Goal: Task Accomplishment & Management: Manage account settings

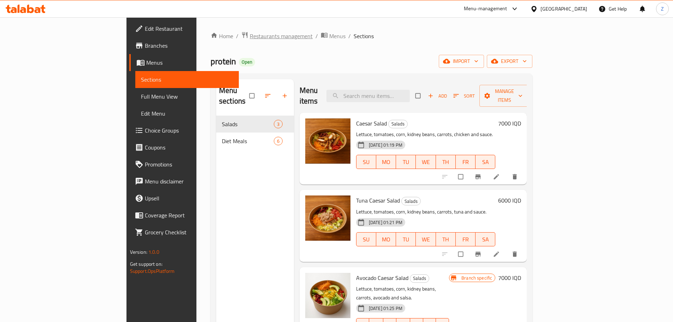
click at [250, 40] on span "Restaurants management" at bounding box center [281, 36] width 63 height 8
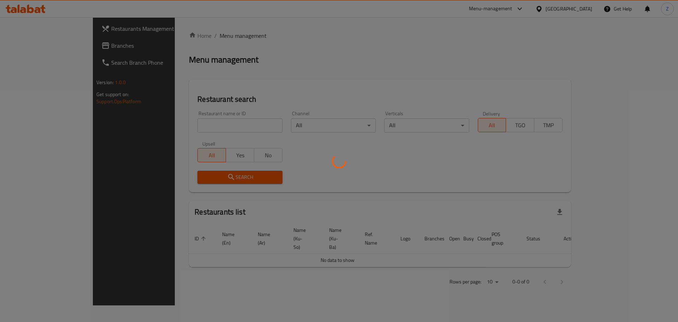
click at [202, 122] on div at bounding box center [339, 161] width 678 height 322
click at [219, 128] on div at bounding box center [339, 161] width 678 height 322
click at [231, 126] on div at bounding box center [339, 161] width 678 height 322
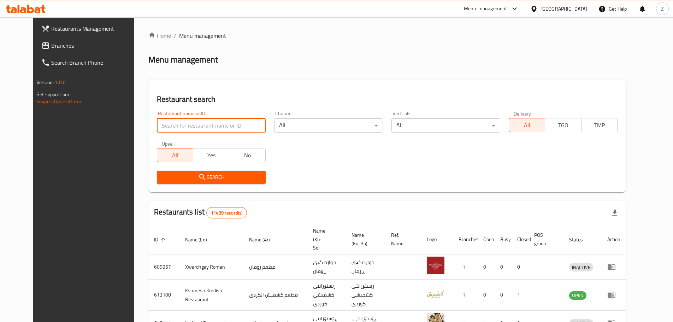
click at [225, 123] on input "search" at bounding box center [211, 125] width 109 height 14
paste input "676738"
type input "676738"
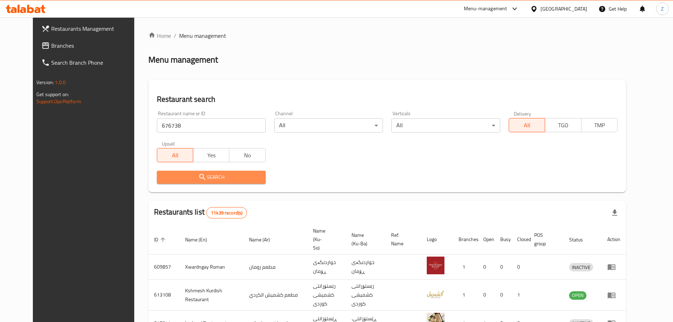
click at [235, 183] on button "Search" at bounding box center [211, 177] width 109 height 13
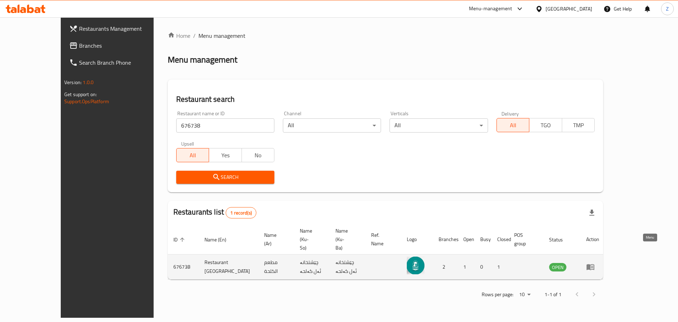
click at [600, 263] on link "enhanced table" at bounding box center [593, 267] width 13 height 8
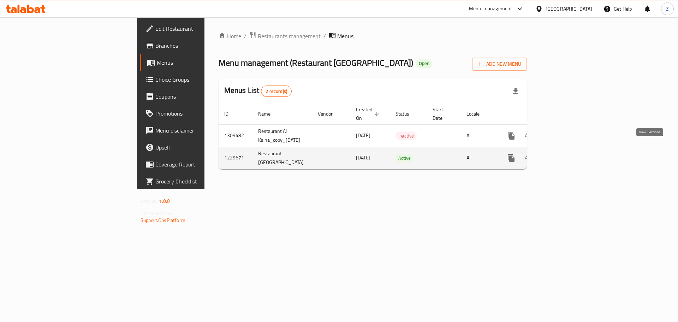
click at [571, 151] on link "enhanced table" at bounding box center [562, 157] width 17 height 17
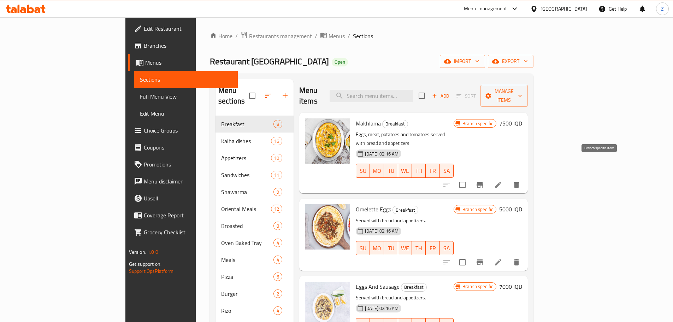
click at [484, 181] on icon "Branch-specific-item" at bounding box center [480, 185] width 8 height 8
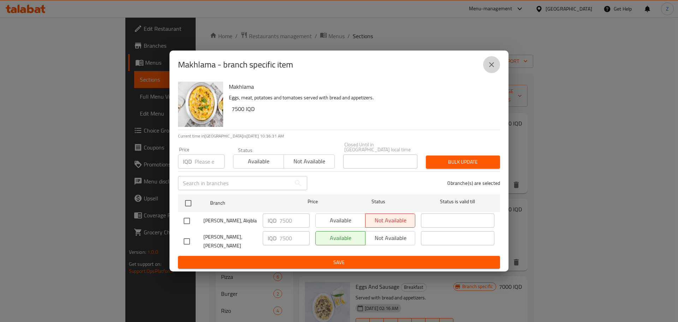
click at [494, 68] on icon "close" at bounding box center [492, 64] width 8 height 8
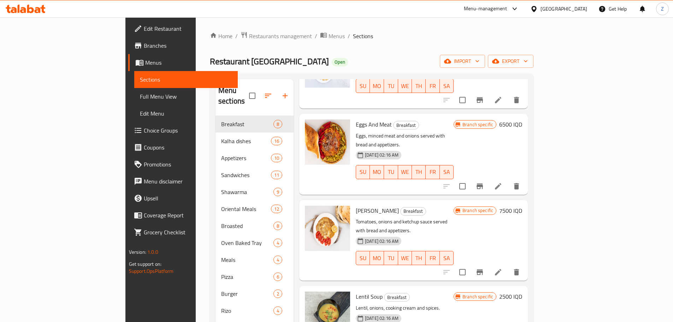
scroll to position [303, 0]
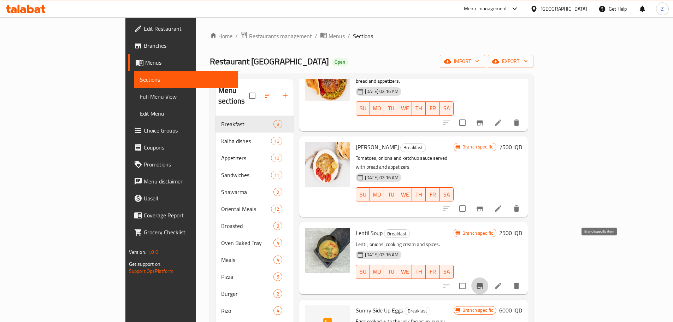
click at [484, 282] on icon "Branch-specific-item" at bounding box center [480, 286] width 8 height 8
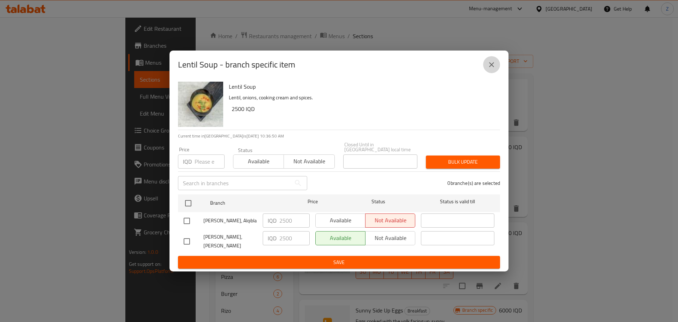
click at [493, 69] on icon "close" at bounding box center [492, 64] width 8 height 8
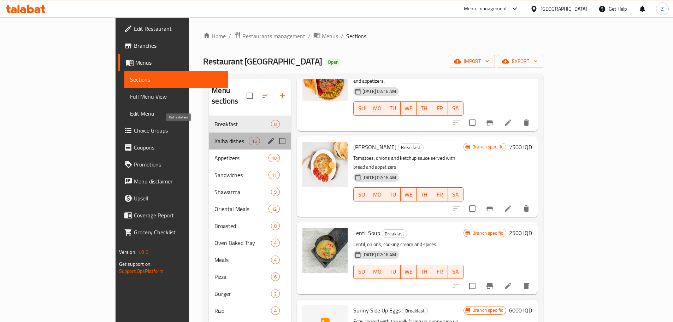
click at [214, 137] on span "Kalha dishes" at bounding box center [231, 141] width 34 height 8
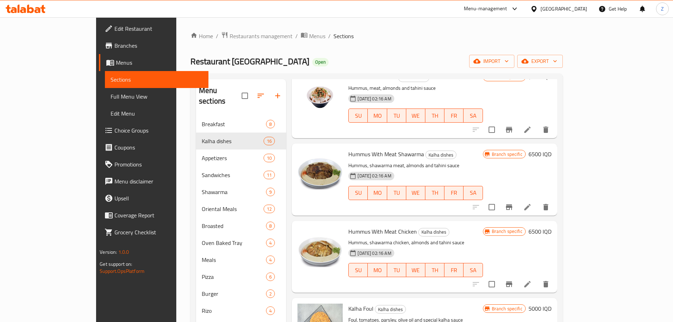
scroll to position [389, 0]
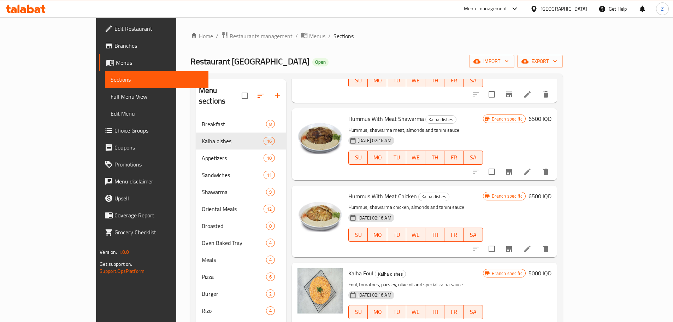
click at [512, 246] on icon "Branch-specific-item" at bounding box center [509, 249] width 6 height 6
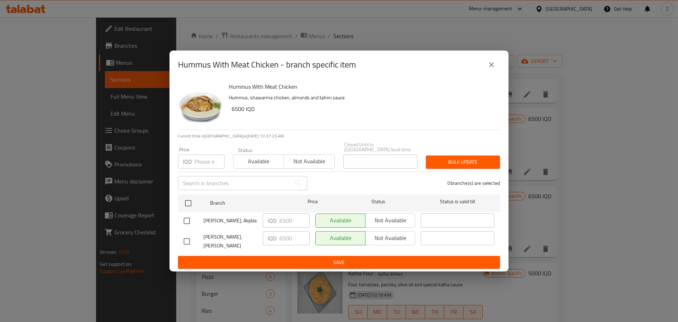
click at [493, 65] on button "close" at bounding box center [491, 64] width 17 height 17
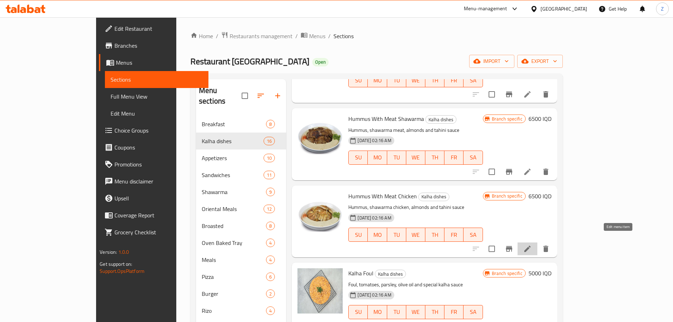
click at [532, 245] on icon at bounding box center [527, 249] width 8 height 8
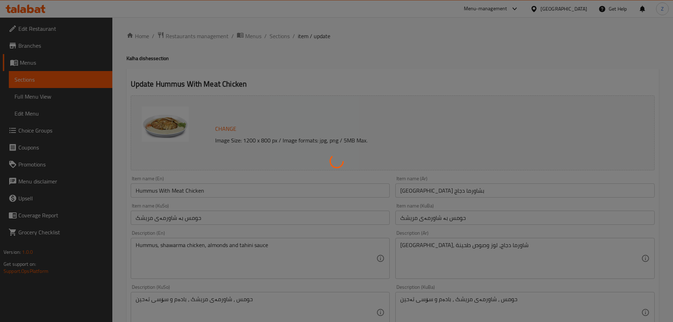
click at [183, 190] on div at bounding box center [336, 161] width 673 height 322
click at [184, 190] on div at bounding box center [336, 161] width 673 height 322
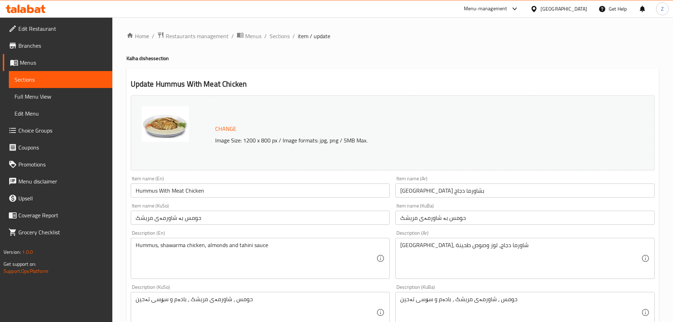
click at [186, 191] on input "Hummus With Meat Chicken" at bounding box center [260, 190] width 259 height 14
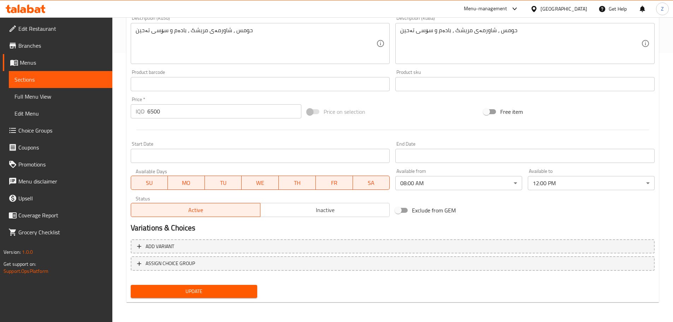
type input "Hummus With Chicken"
click at [205, 290] on span "Update" at bounding box center [194, 291] width 116 height 9
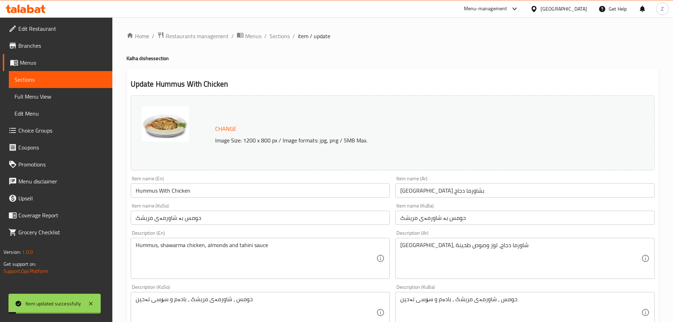
click at [291, 35] on ol "Home / Restaurants management / Menus / Sections / item / update" at bounding box center [392, 35] width 532 height 9
click at [284, 33] on span "Sections" at bounding box center [280, 36] width 20 height 8
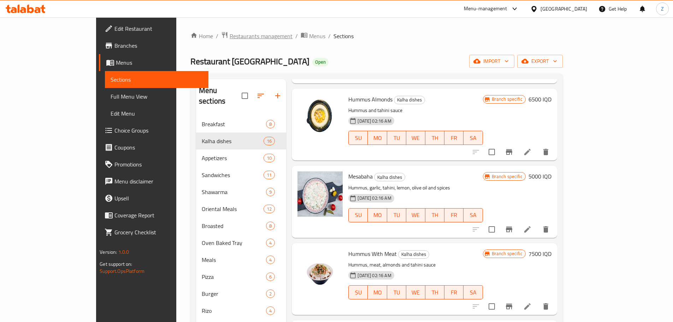
click at [230, 37] on span "Restaurants management" at bounding box center [261, 36] width 63 height 8
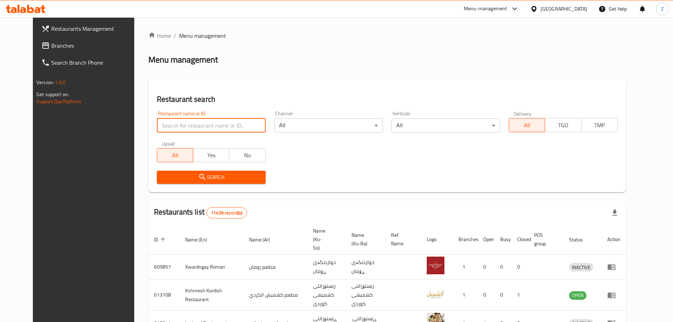
click at [223, 122] on input "search" at bounding box center [211, 125] width 109 height 14
paste input "661306"
type input "661306"
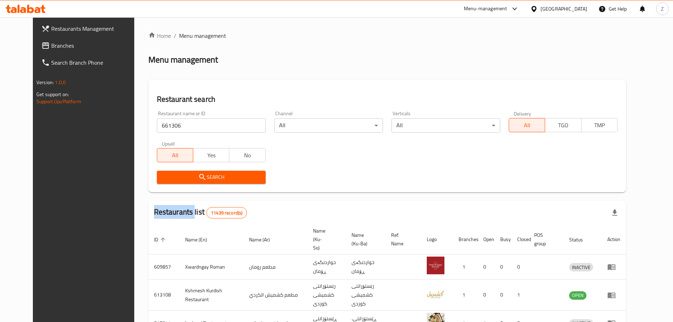
click at [237, 184] on div "Search" at bounding box center [211, 177] width 117 height 22
click at [236, 183] on button "Search" at bounding box center [211, 177] width 109 height 13
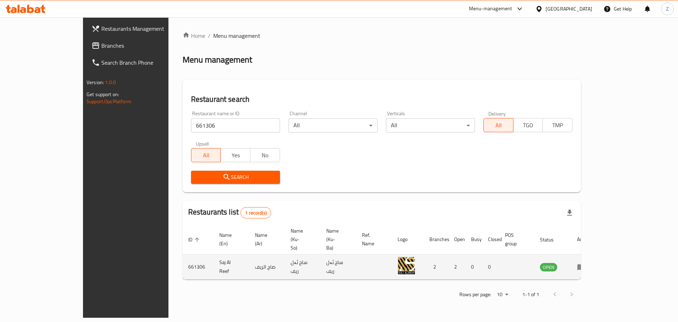
click at [596, 258] on td "enhanced table" at bounding box center [584, 266] width 24 height 25
click at [586, 263] on icon "enhanced table" at bounding box center [581, 267] width 8 height 8
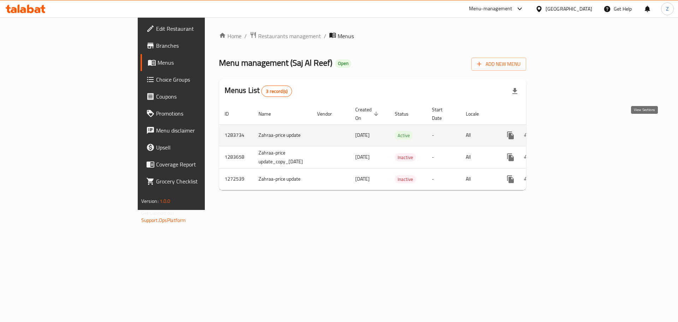
click at [566, 131] on icon "enhanced table" at bounding box center [562, 135] width 8 height 8
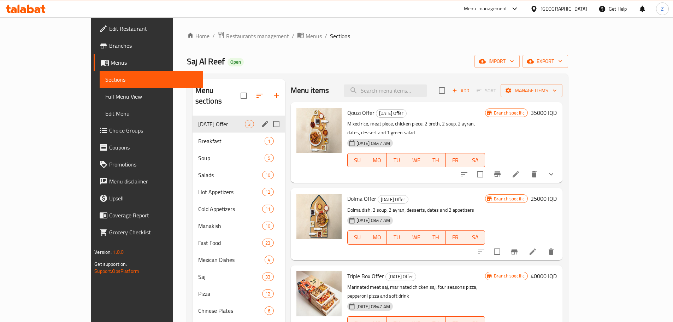
click at [193, 117] on div "[DATE] Offer 3" at bounding box center [239, 124] width 93 height 17
click at [198, 137] on span "Breakfast" at bounding box center [221, 141] width 47 height 8
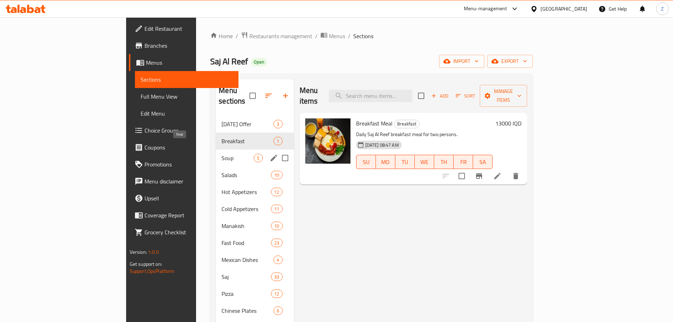
click at [222, 154] on span "Soup" at bounding box center [238, 158] width 32 height 8
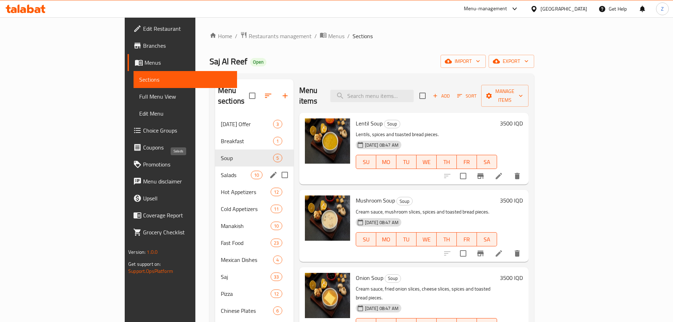
click at [221, 171] on span "Salads" at bounding box center [236, 175] width 30 height 8
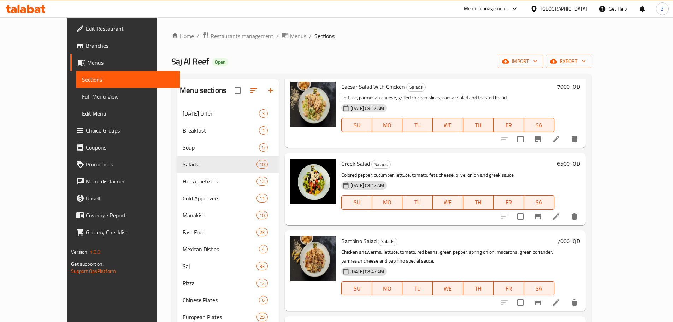
scroll to position [272, 0]
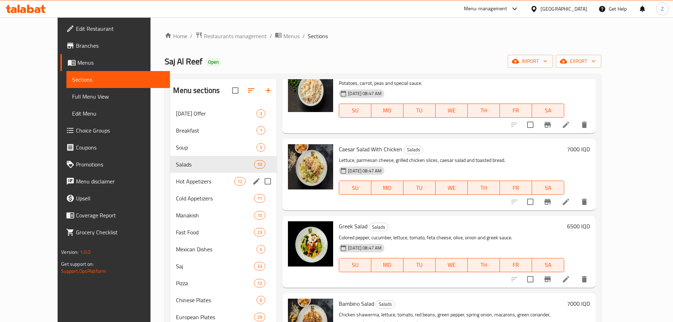
click at [176, 184] on span "Hot Appetizers" at bounding box center [205, 181] width 58 height 8
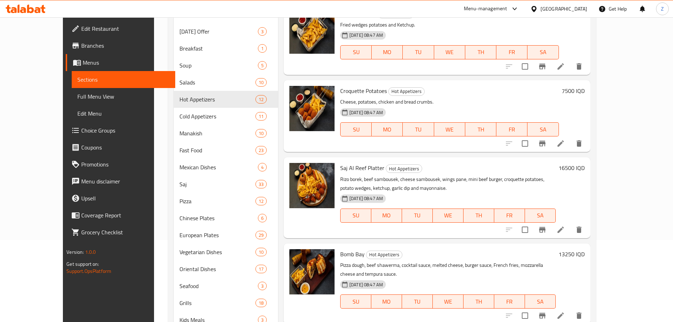
scroll to position [162, 0]
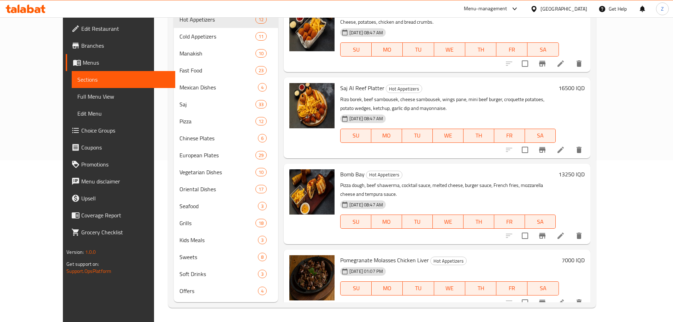
click at [565, 298] on icon at bounding box center [561, 302] width 8 height 8
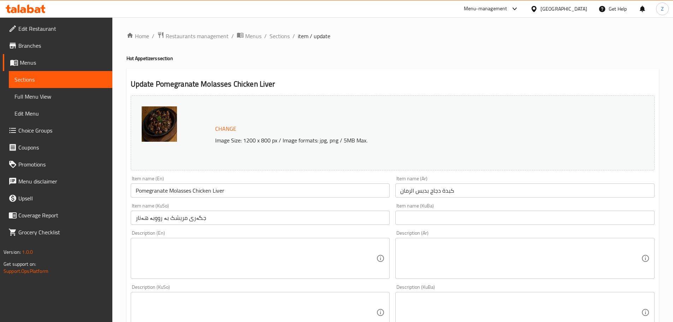
click at [476, 261] on textarea at bounding box center [520, 259] width 241 height 34
paste textarea "كبدة دجاج, بصل, ثوم, دبس الرمان وتوابل."
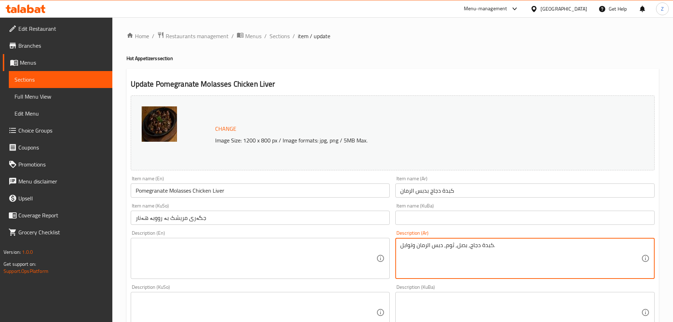
type textarea "كبدة دجاج, بصل, ثوم, دبس الرمان وتوابل."
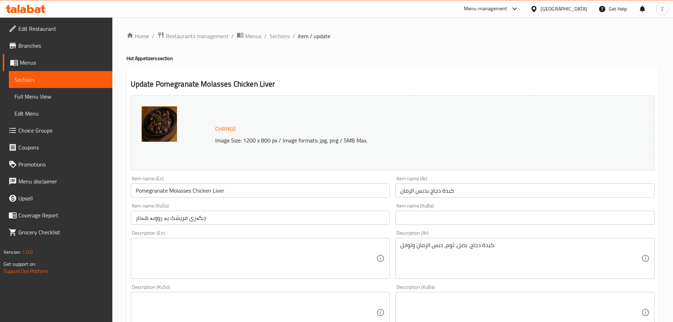
click at [336, 244] on textarea at bounding box center [256, 259] width 241 height 34
paste textarea "Chicken kibbdeh, onions, garlic, pomegranate molasses and spices."
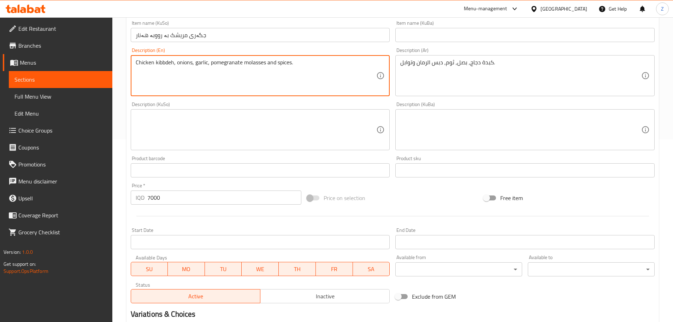
scroll to position [269, 0]
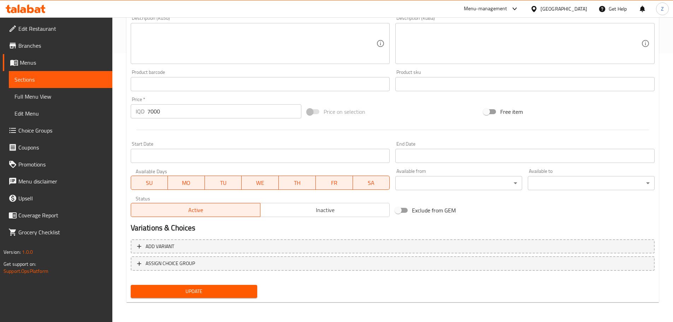
type textarea "Chicken kibbdeh, onions, garlic, pomegranate molasses and spices."
click at [246, 287] on span "Update" at bounding box center [194, 291] width 116 height 9
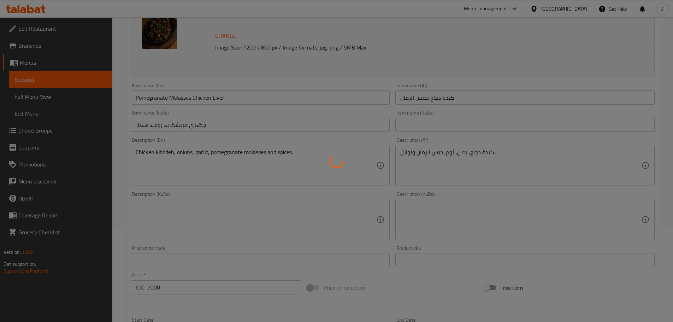
scroll to position [0, 0]
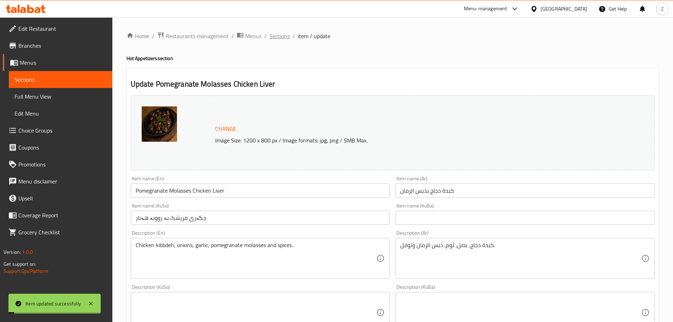
click at [276, 32] on span "Sections" at bounding box center [280, 36] width 20 height 8
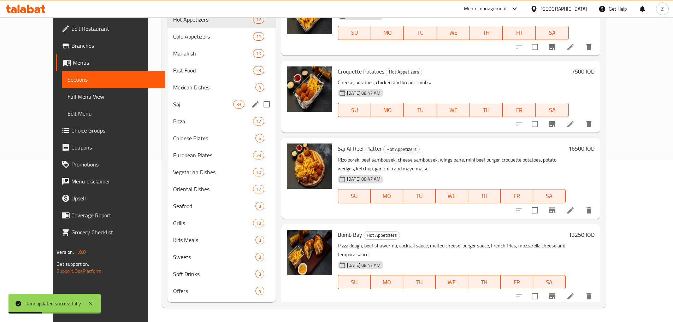
scroll to position [91, 0]
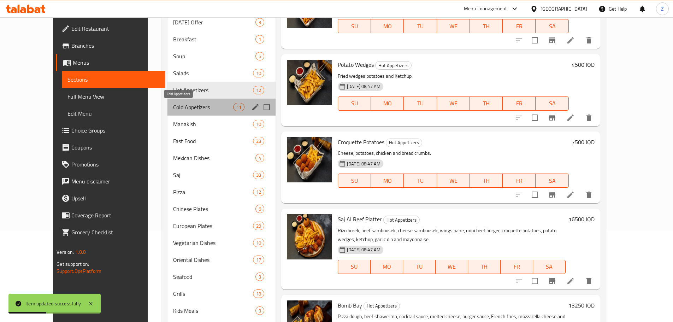
click at [173, 110] on span "Cold Appetizers" at bounding box center [203, 107] width 60 height 8
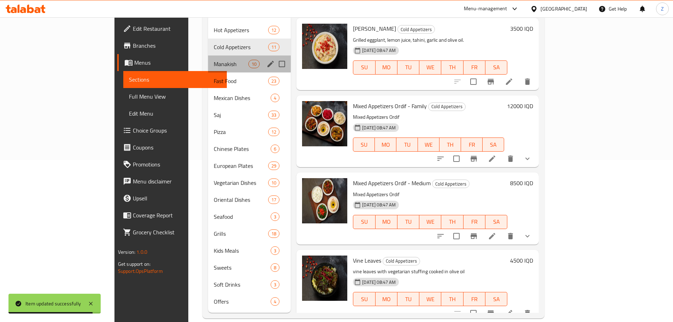
click at [208, 59] on div "Manakish 10" at bounding box center [249, 63] width 83 height 17
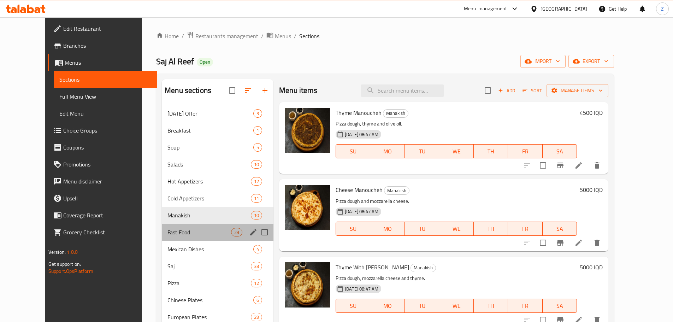
click at [187, 227] on div "Fast Food 23" at bounding box center [218, 232] width 112 height 17
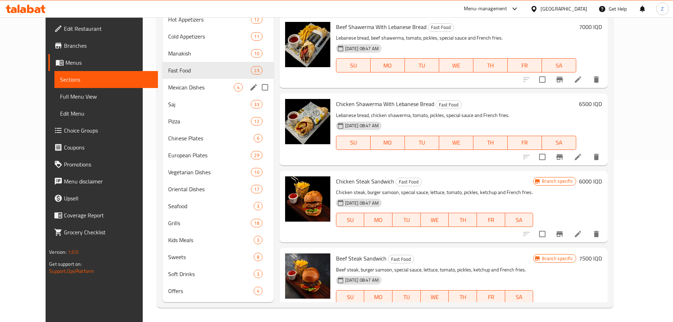
click at [182, 89] on span "Mexican Dishes" at bounding box center [201, 87] width 66 height 8
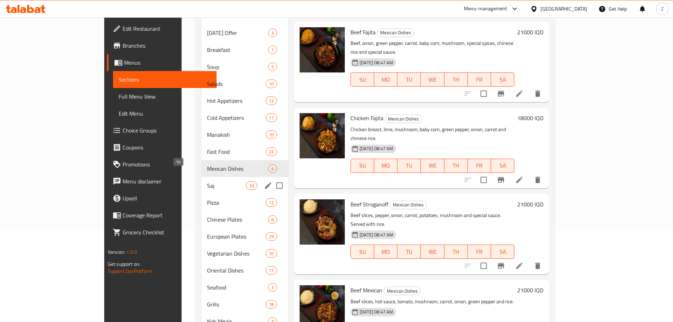
click at [207, 181] on span "Saj" at bounding box center [226, 185] width 39 height 8
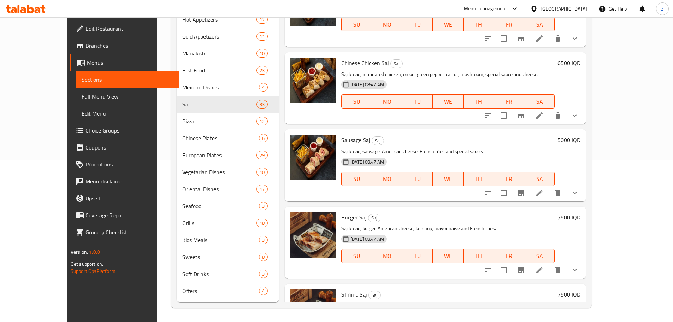
scroll to position [2189, 0]
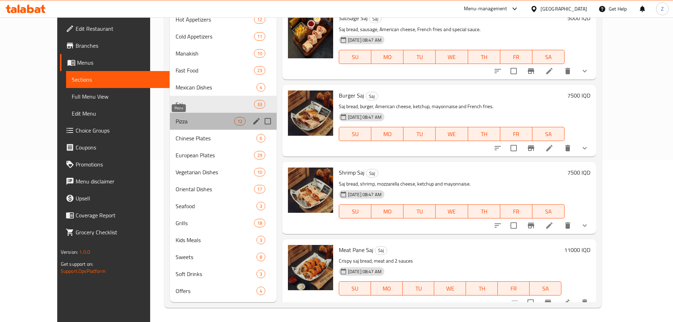
click at [176, 121] on span "Pizza" at bounding box center [205, 121] width 58 height 8
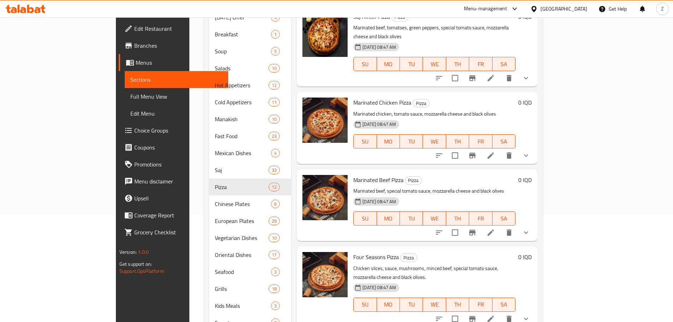
scroll to position [20, 0]
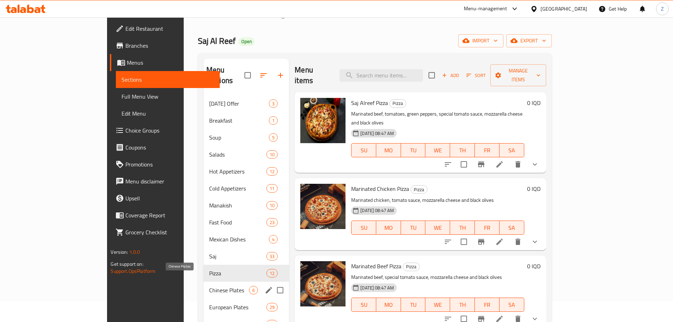
click at [209, 286] on span "Chinese Plates" at bounding box center [229, 290] width 40 height 8
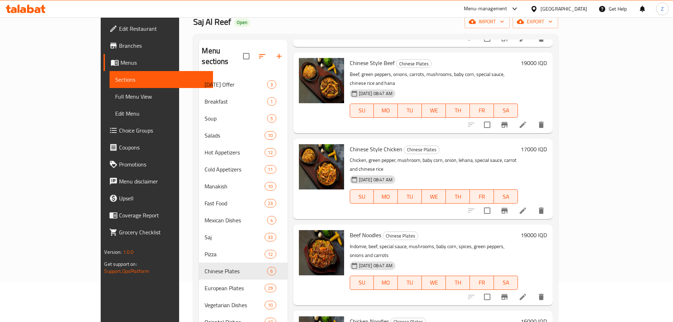
scroll to position [162, 0]
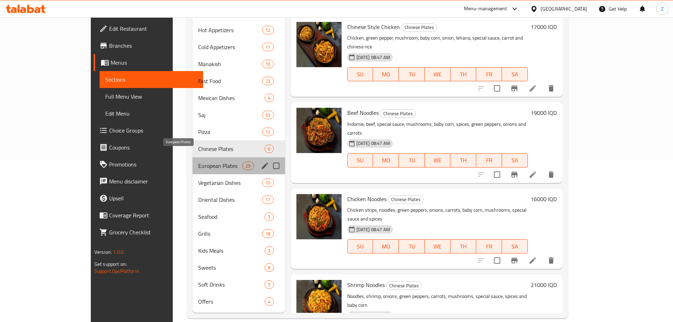
drag, startPoint x: 165, startPoint y: 157, endPoint x: 207, endPoint y: 156, distance: 42.4
click at [198, 161] on span "European Plates" at bounding box center [220, 165] width 45 height 8
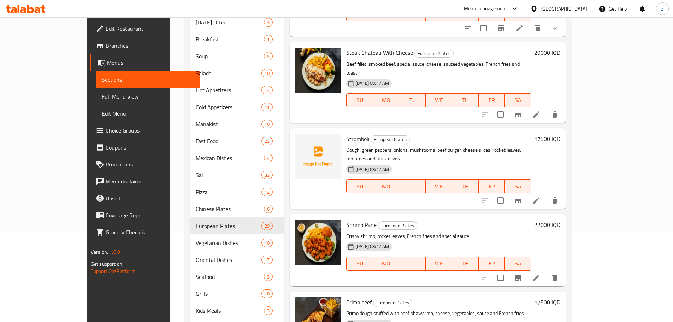
scroll to position [1377, 0]
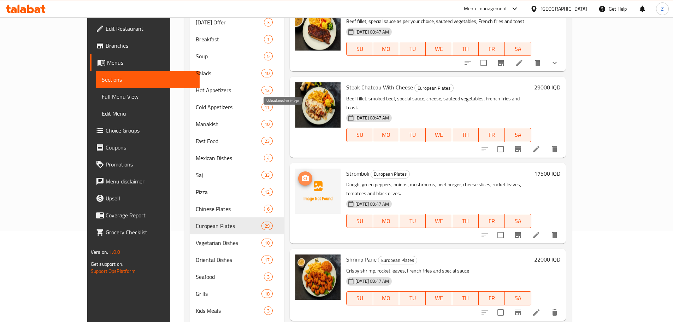
click at [301, 174] on icon "upload picture" at bounding box center [305, 178] width 8 height 8
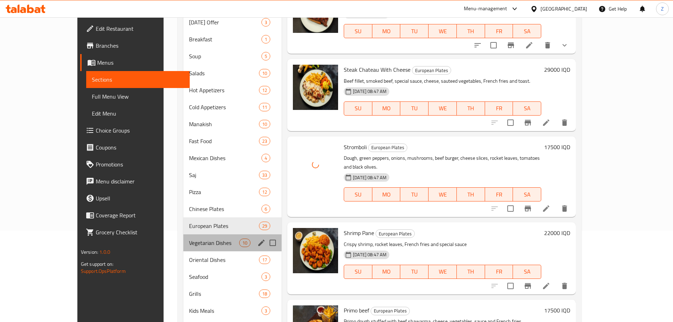
click at [207, 249] on div "Vegetarian Dishes 10" at bounding box center [232, 242] width 98 height 17
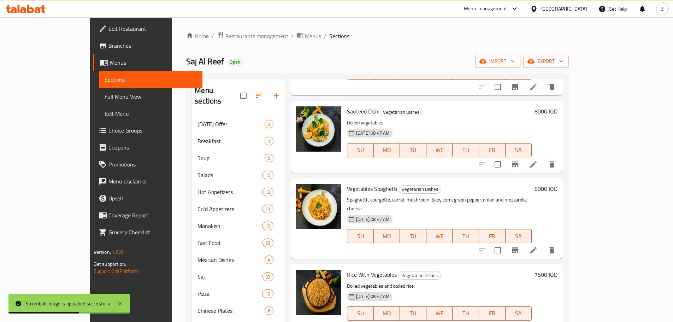
scroll to position [162, 0]
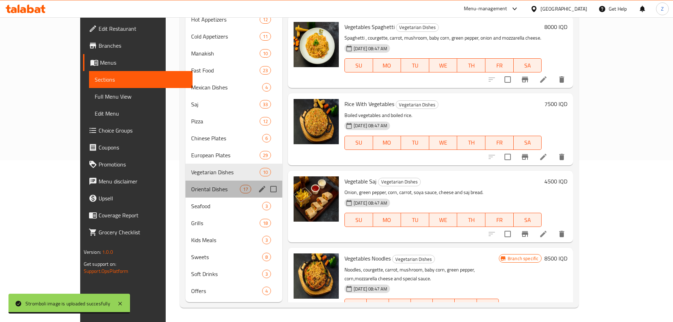
click at [186, 194] on div "Oriental Dishes 17" at bounding box center [234, 189] width 97 height 17
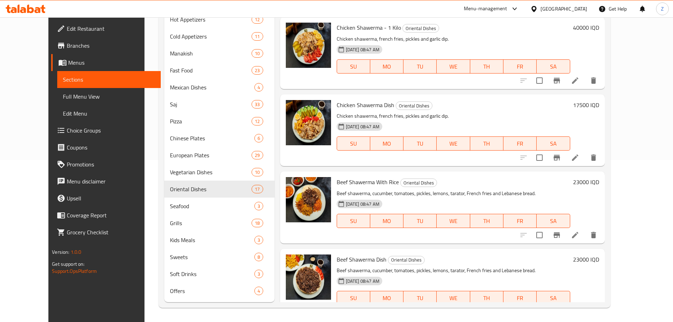
scroll to position [954, 0]
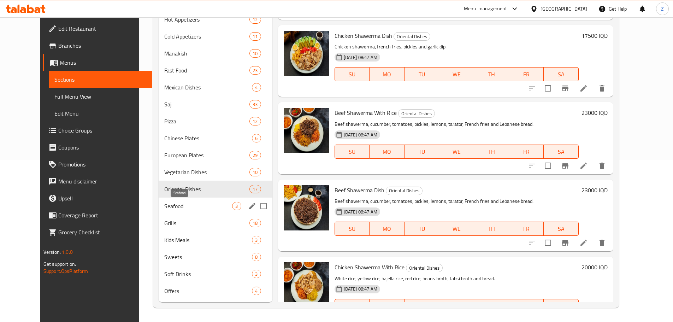
click at [180, 201] on div "Seafood 3" at bounding box center [216, 206] width 114 height 17
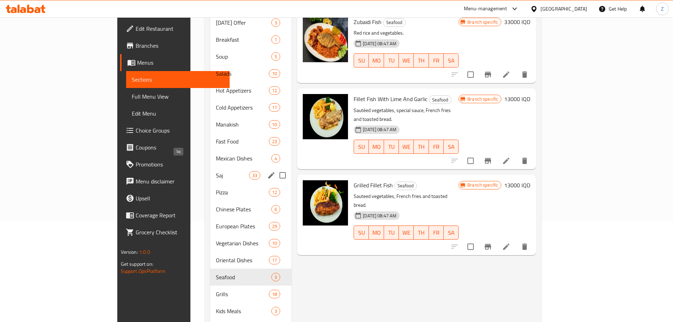
scroll to position [162, 0]
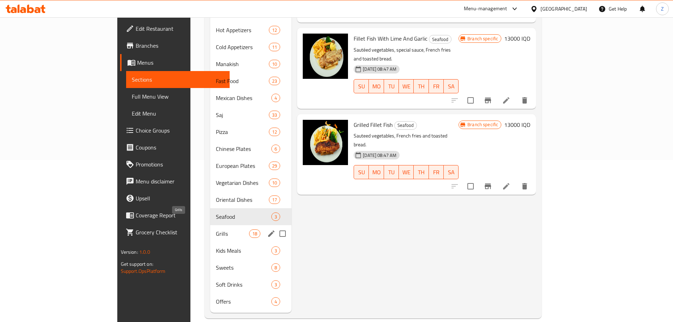
click at [216, 229] on span "Grills" at bounding box center [232, 233] width 33 height 8
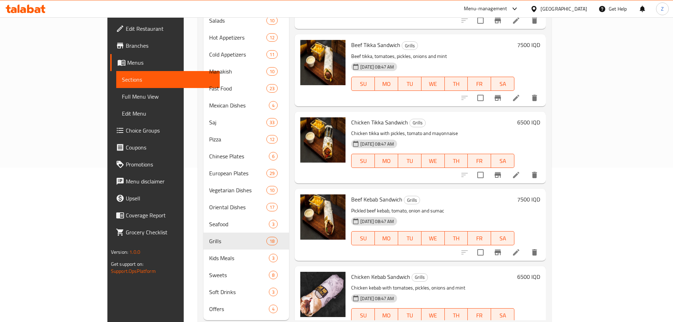
scroll to position [162, 0]
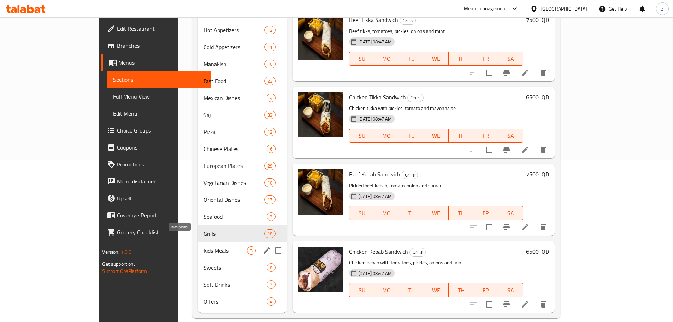
click at [204, 246] on span "Kids Meals" at bounding box center [225, 250] width 43 height 8
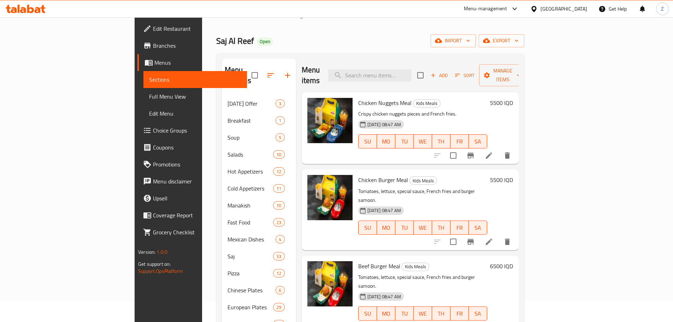
scroll to position [162, 0]
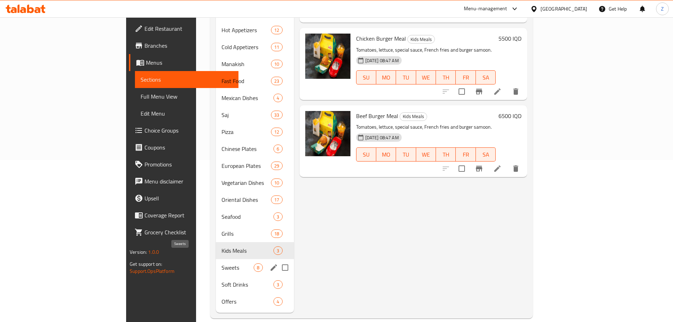
click at [222, 263] on span "Sweets" at bounding box center [238, 267] width 32 height 8
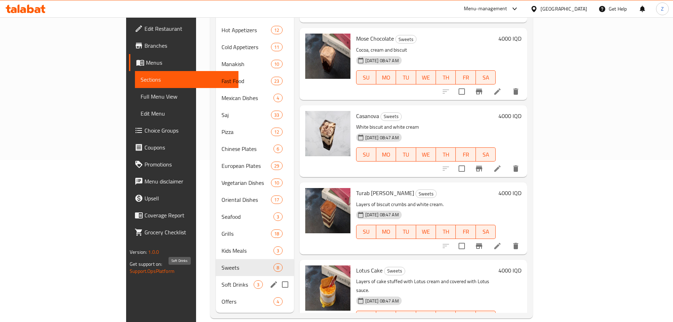
click at [222, 280] on span "Soft Drinks" at bounding box center [238, 284] width 32 height 8
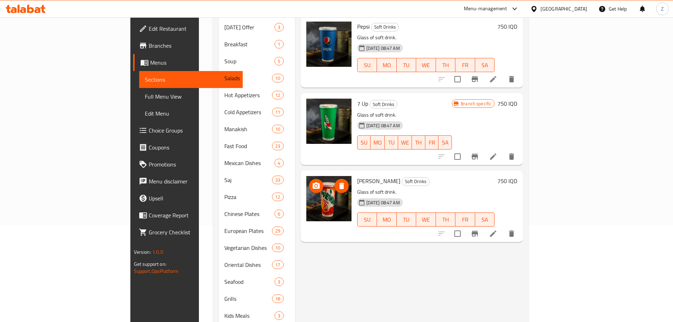
scroll to position [162, 0]
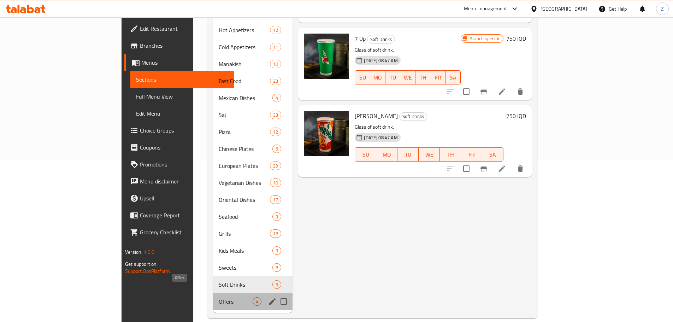
click at [219, 297] on span "Offers" at bounding box center [236, 301] width 34 height 8
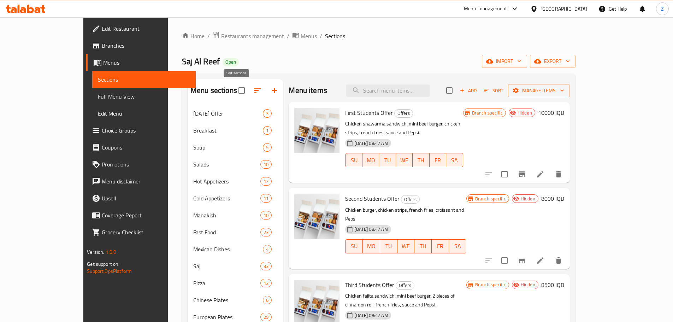
click at [253, 88] on icon "button" at bounding box center [257, 90] width 8 height 8
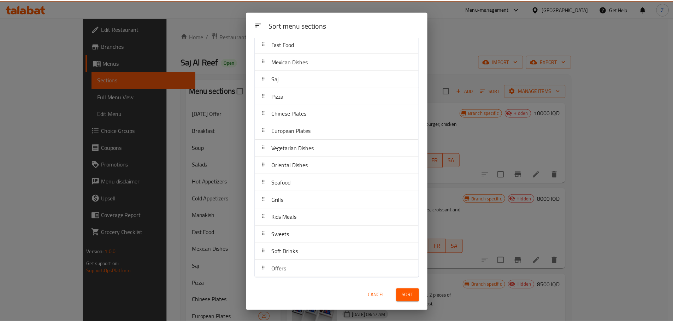
scroll to position [143, 0]
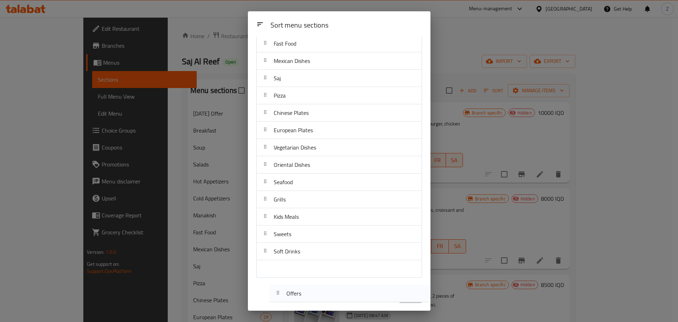
drag, startPoint x: 319, startPoint y: 269, endPoint x: 332, endPoint y: 287, distance: 22.5
click at [332, 287] on div "Sort menu sections Sort menu sections [DATE] Offer Breakfast Soup Salads Hot Ap…" at bounding box center [339, 160] width 183 height 299
click at [377, 292] on span "Cancel" at bounding box center [379, 295] width 17 height 9
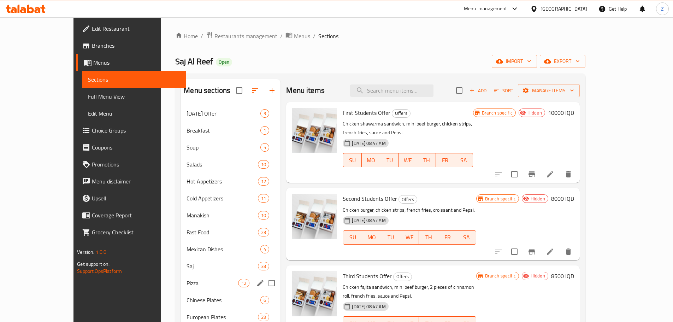
scroll to position [162, 0]
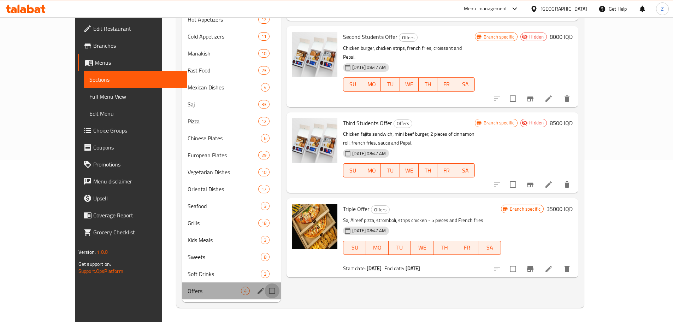
click at [265, 291] on input "Menu sections" at bounding box center [272, 290] width 15 height 15
checkbox input "true"
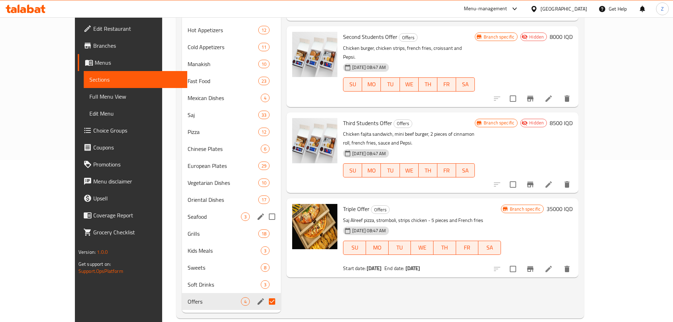
scroll to position [0, 0]
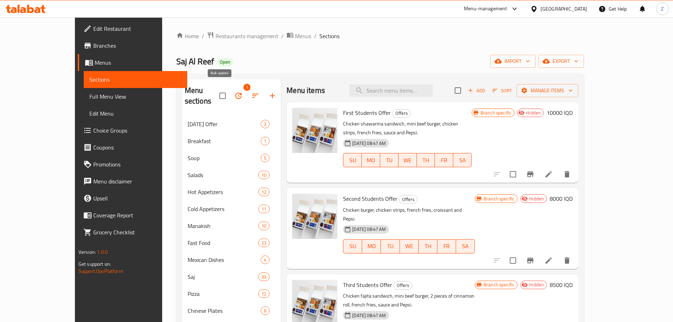
click at [230, 95] on button "button" at bounding box center [238, 95] width 17 height 17
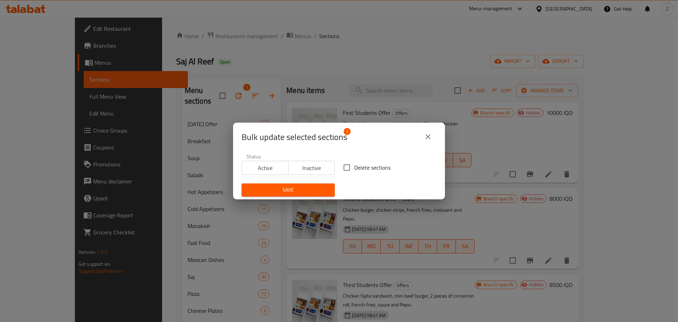
click at [361, 164] on span "Delete sections" at bounding box center [372, 167] width 36 height 8
click at [354, 164] on input "Delete sections" at bounding box center [347, 167] width 15 height 15
click at [326, 167] on span "Inactive" at bounding box center [312, 168] width 41 height 10
click at [340, 167] on input "Delete sections" at bounding box center [347, 167] width 15 height 15
checkbox input "false"
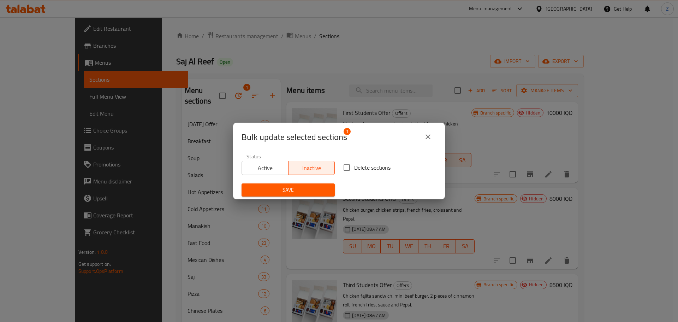
click at [322, 196] on div "Save" at bounding box center [288, 190] width 102 height 22
click at [317, 190] on span "Save" at bounding box center [288, 190] width 82 height 9
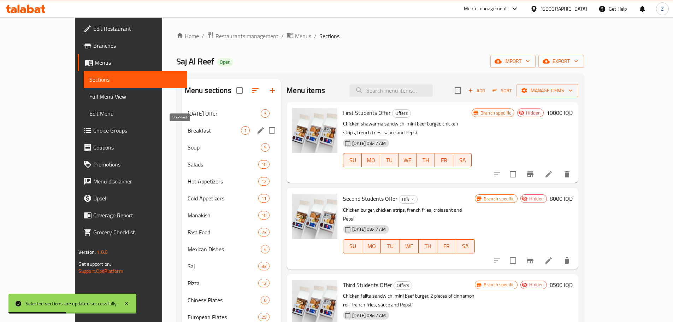
click at [188, 128] on span "Breakfast" at bounding box center [214, 130] width 53 height 8
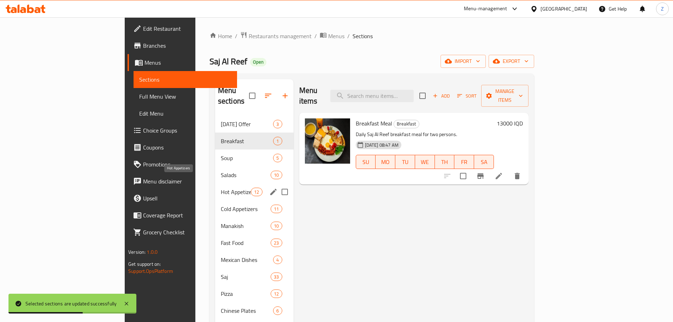
click at [215, 186] on div "Hot Appetizers 12" at bounding box center [254, 191] width 78 height 17
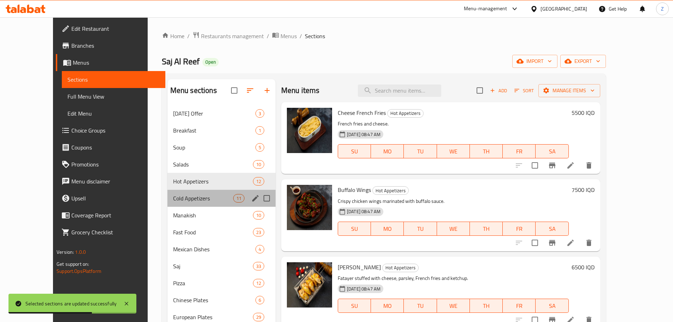
drag, startPoint x: 170, startPoint y: 205, endPoint x: 175, endPoint y: 212, distance: 7.9
click at [171, 206] on div "Cold Appetizers 11" at bounding box center [221, 198] width 108 height 17
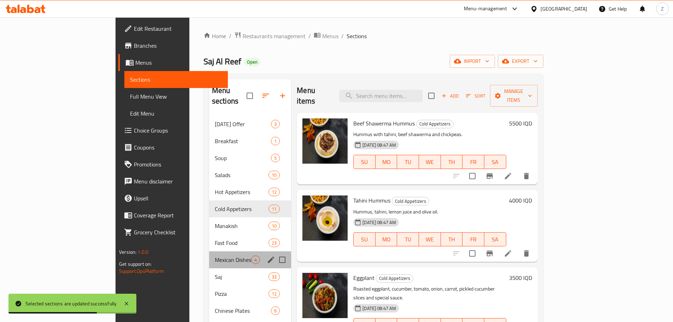
drag, startPoint x: 185, startPoint y: 241, endPoint x: 185, endPoint y: 259, distance: 18.7
click at [209, 251] on div "Mexican Dishes 4" at bounding box center [250, 259] width 82 height 17
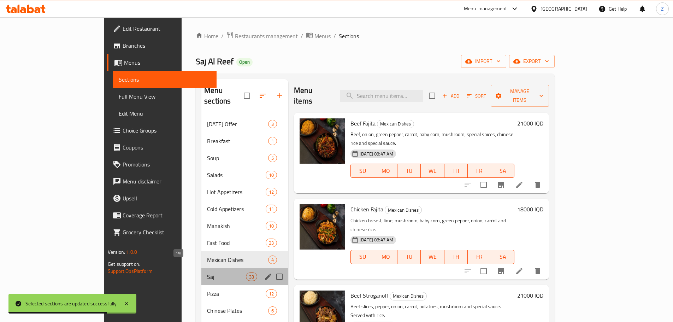
click at [207, 272] on span "Saj" at bounding box center [226, 276] width 39 height 8
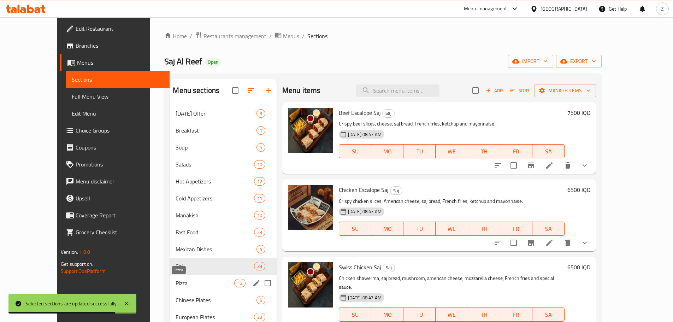
click at [192, 286] on span "Pizza" at bounding box center [205, 283] width 58 height 8
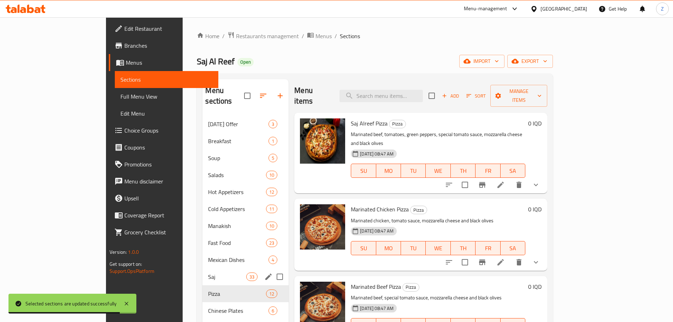
click at [208, 272] on span "Saj" at bounding box center [227, 276] width 38 height 8
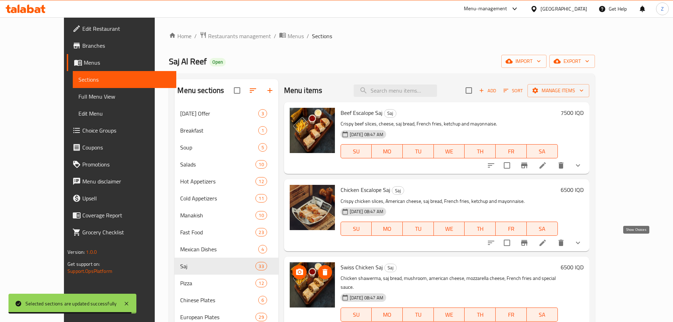
click at [582, 241] on icon "show more" at bounding box center [578, 243] width 8 height 8
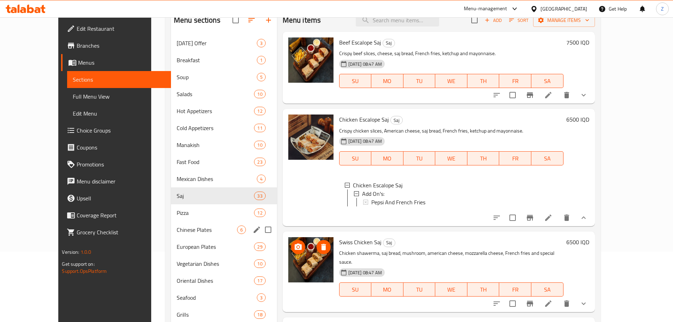
scroll to position [71, 0]
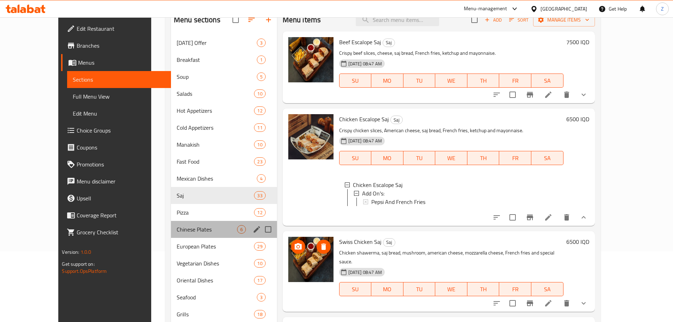
click at [171, 223] on div "Chinese Plates 6" at bounding box center [224, 229] width 106 height 17
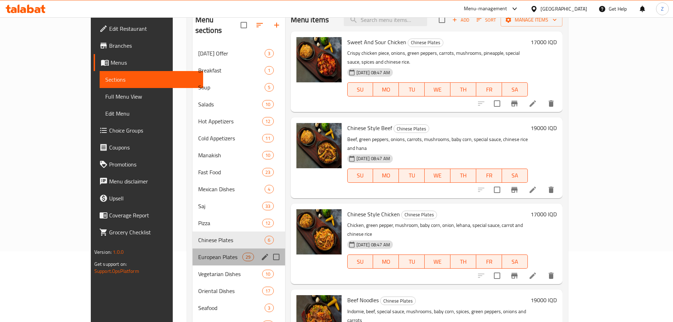
click at [193, 248] on div "European Plates 29" at bounding box center [239, 256] width 93 height 17
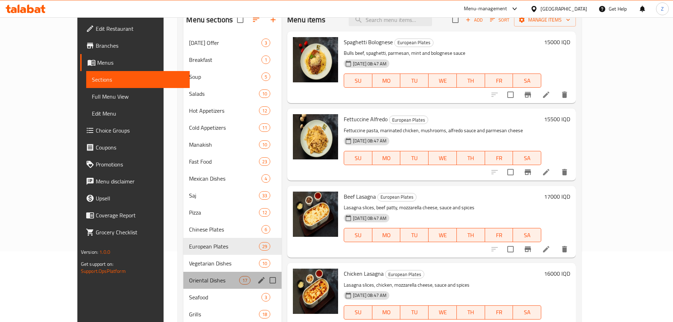
click at [183, 272] on div "Oriental Dishes 17" at bounding box center [232, 280] width 98 height 17
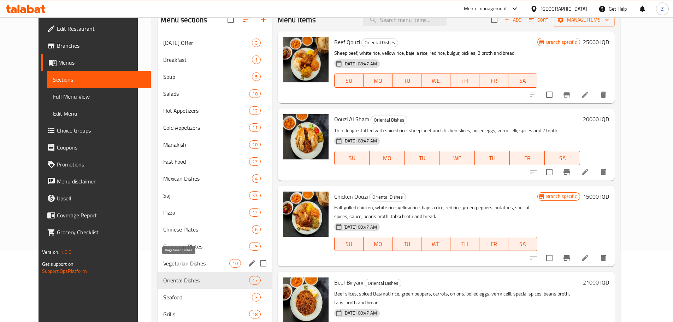
click at [172, 260] on span "Vegetarian Dishes" at bounding box center [196, 263] width 66 height 8
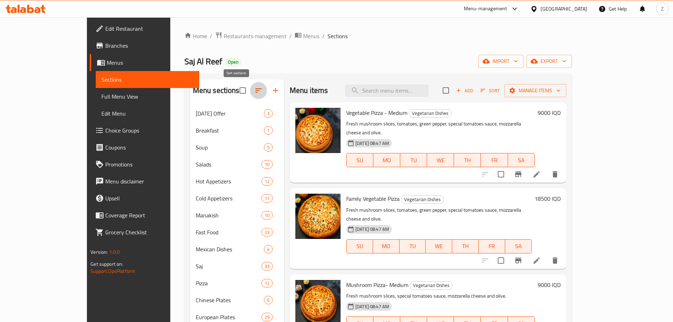
click at [254, 92] on icon "button" at bounding box center [258, 90] width 8 height 8
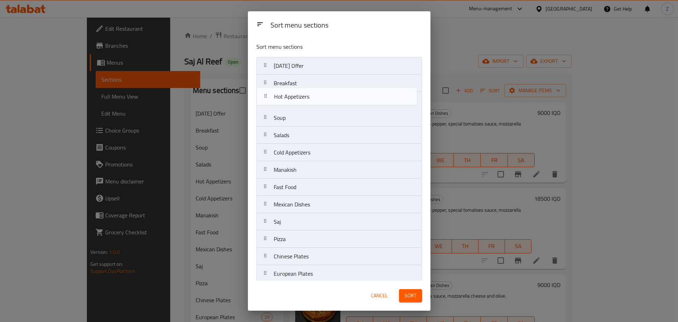
drag, startPoint x: 311, startPoint y: 135, endPoint x: 313, endPoint y: 90, distance: 44.9
click at [313, 90] on nav "[DATE] Offer Breakfast Soup Salads Hot Appetizers Cold Appetizers Manakish Fast…" at bounding box center [340, 239] width 166 height 364
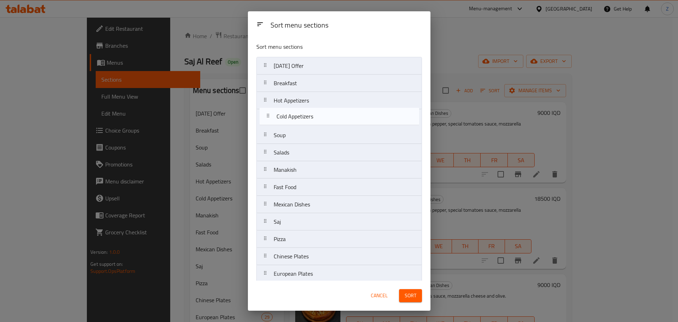
drag, startPoint x: 311, startPoint y: 151, endPoint x: 313, endPoint y: 111, distance: 40.0
click at [313, 111] on nav "[DATE] Offer Breakfast Hot Appetizers Soup Salads Cold Appetizers Manakish Fast…" at bounding box center [340, 239] width 166 height 364
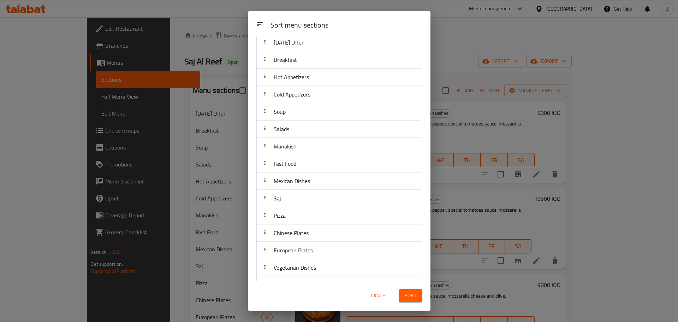
scroll to position [35, 0]
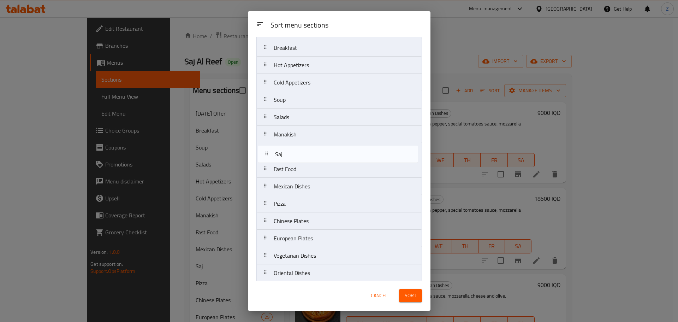
drag, startPoint x: 316, startPoint y: 191, endPoint x: 317, endPoint y: 157, distance: 34.3
click at [317, 157] on nav "[DATE] Offer Breakfast Hot Appetizers Cold Appetizers Soup Salads Manakish Fast…" at bounding box center [340, 204] width 166 height 364
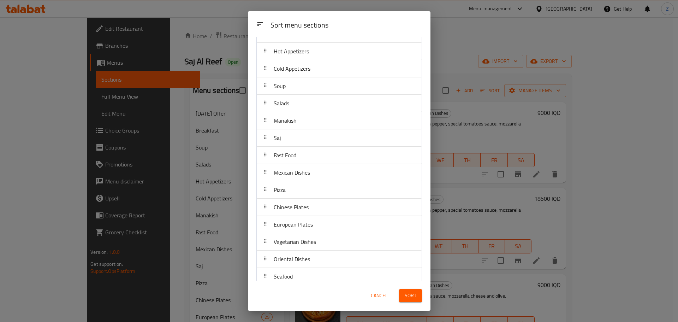
scroll to position [37, 0]
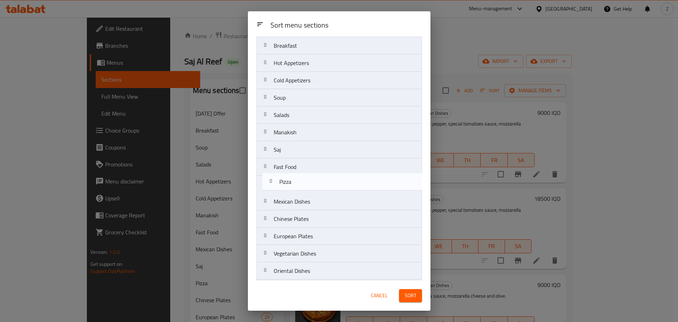
drag, startPoint x: 298, startPoint y: 205, endPoint x: 304, endPoint y: 183, distance: 22.7
click at [304, 183] on nav "[DATE] Offer Breakfast Hot Appetizers Cold Appetizers Soup Salads Manakish Saj …" at bounding box center [340, 201] width 166 height 364
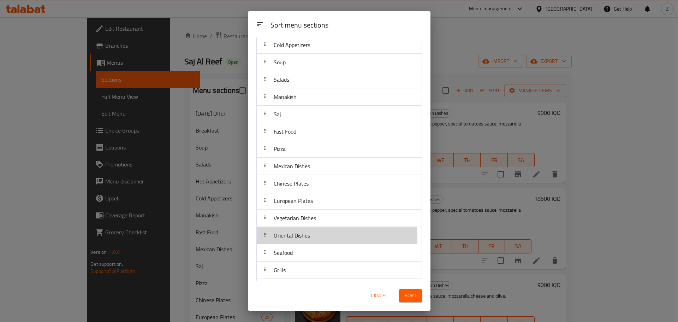
scroll to position [74, 0]
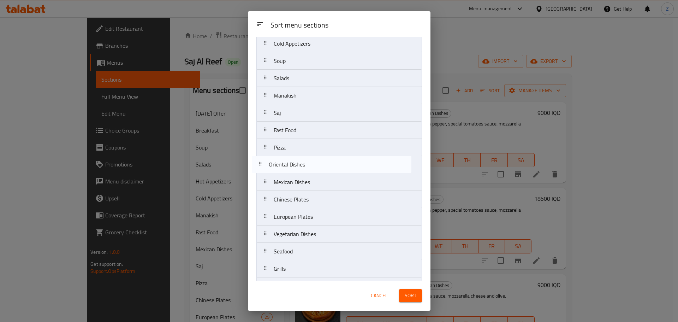
drag, startPoint x: 305, startPoint y: 240, endPoint x: 301, endPoint y: 165, distance: 75.3
click at [301, 165] on nav "[DATE] Offer Breakfast Hot Appetizers Cold Appetizers Soup Salads Manakish Saj …" at bounding box center [340, 165] width 166 height 364
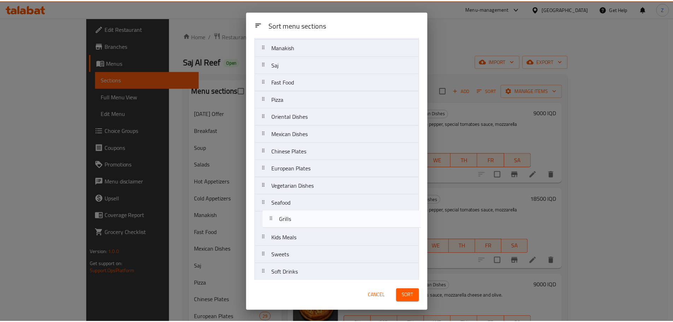
scroll to position [130, 0]
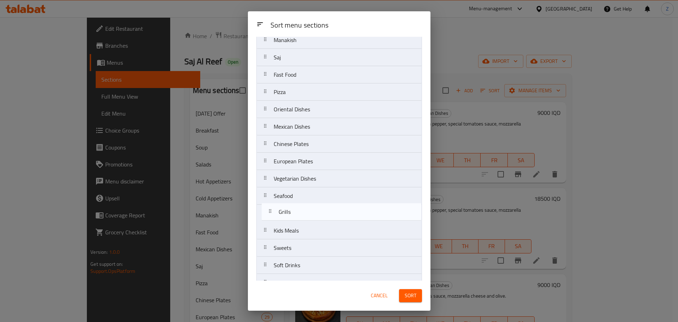
drag, startPoint x: 287, startPoint y: 277, endPoint x: 332, endPoint y: 236, distance: 61.3
click at [293, 218] on nav "[DATE] Offer Breakfast Hot Appetizers Cold Appetizers Soup Salads Manakish Saj …" at bounding box center [340, 109] width 166 height 364
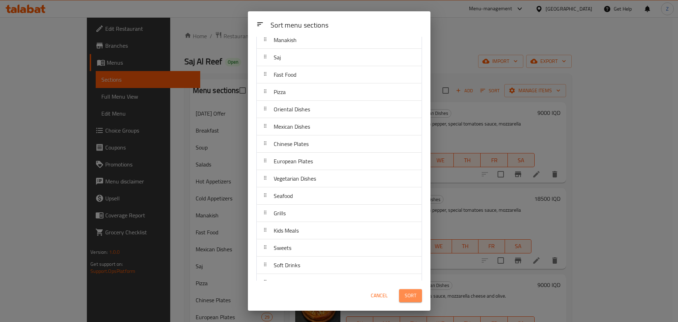
click at [412, 295] on span "Sort" at bounding box center [411, 295] width 12 height 9
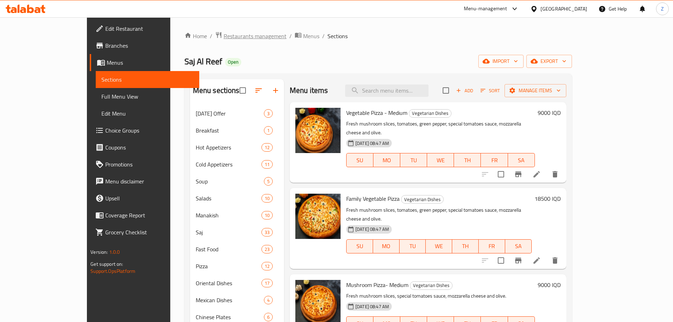
click at [224, 36] on span "Restaurants management" at bounding box center [255, 36] width 63 height 8
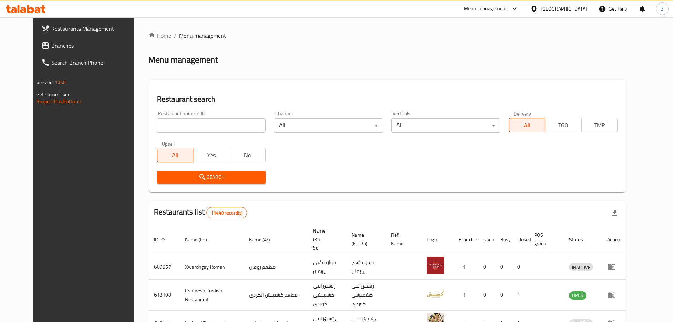
click at [232, 125] on input "search" at bounding box center [211, 125] width 109 height 14
paste input "656403"
type input "656403"
click at [242, 177] on span "Search" at bounding box center [212, 177] width 98 height 9
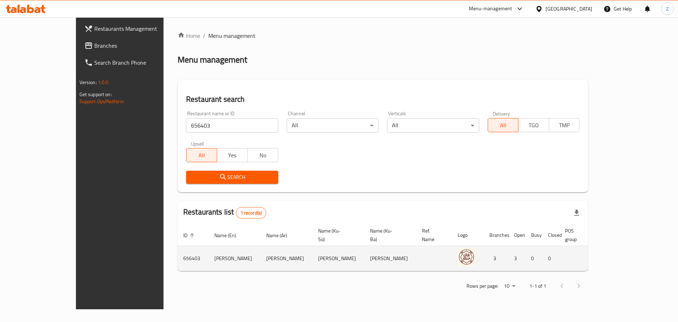
click at [646, 246] on td "enhanced table" at bounding box center [644, 258] width 24 height 25
click at [645, 255] on td "enhanced table" at bounding box center [644, 258] width 24 height 25
click at [646, 256] on icon "enhanced table" at bounding box center [642, 259] width 8 height 6
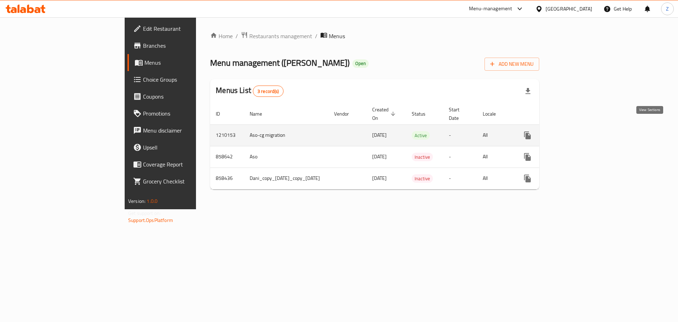
click at [583, 131] on icon "enhanced table" at bounding box center [579, 135] width 8 height 8
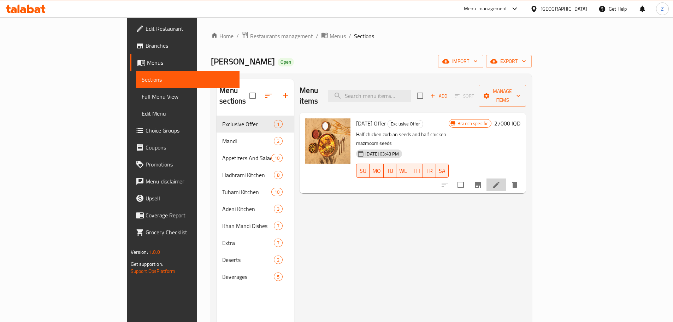
click at [506, 178] on li at bounding box center [497, 184] width 20 height 13
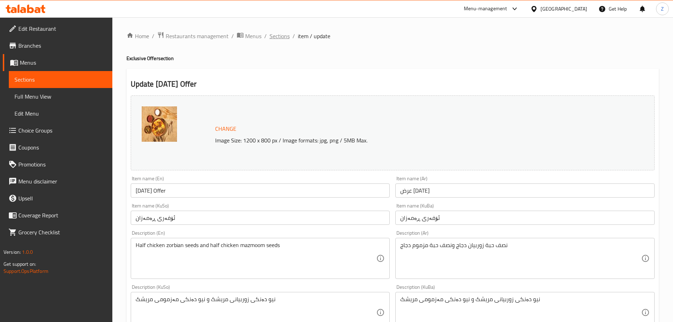
click at [281, 37] on span "Sections" at bounding box center [280, 36] width 20 height 8
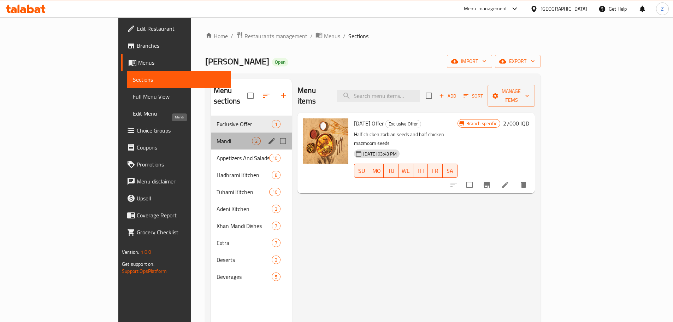
click at [217, 137] on span "Mandi" at bounding box center [234, 141] width 35 height 8
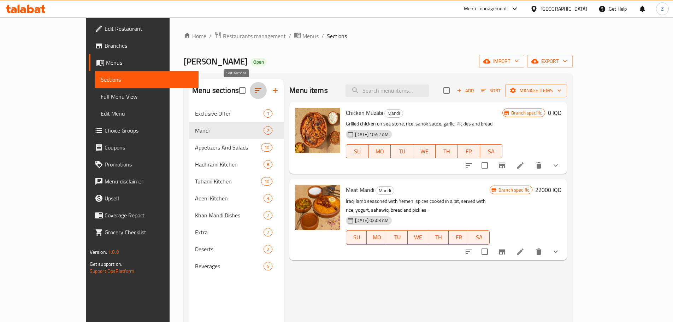
click at [250, 86] on button "button" at bounding box center [258, 90] width 17 height 17
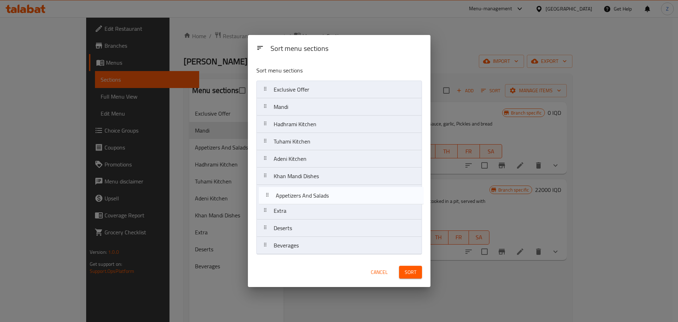
drag, startPoint x: 310, startPoint y: 126, endPoint x: 312, endPoint y: 205, distance: 78.5
click at [312, 205] on nav "Exclusive Offer Mandi Appetizers And Salads Hadhrami Kitchen Tuhami Kitchen Ade…" at bounding box center [340, 168] width 166 height 174
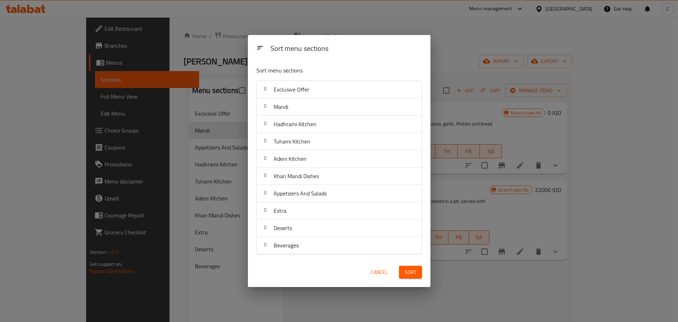
click at [418, 275] on button "Sort" at bounding box center [410, 272] width 23 height 13
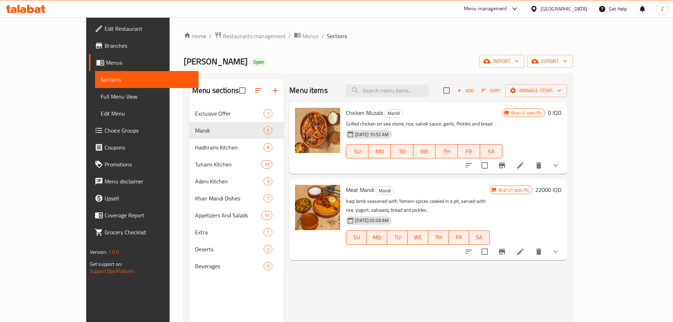
click at [524, 164] on icon at bounding box center [520, 165] width 6 height 6
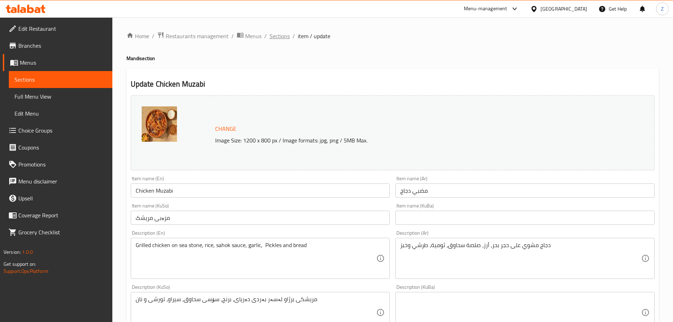
click at [281, 35] on span "Sections" at bounding box center [280, 36] width 20 height 8
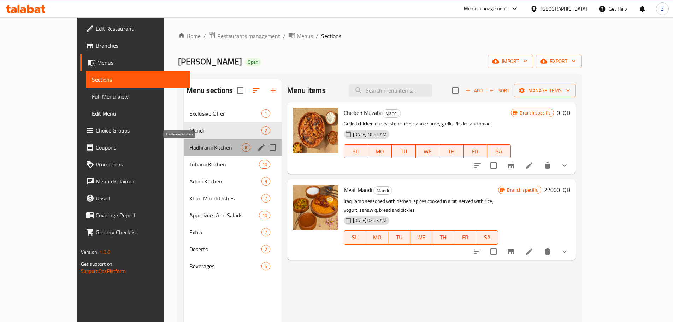
click at [197, 149] on span "Hadhrami Kitchen" at bounding box center [215, 147] width 52 height 8
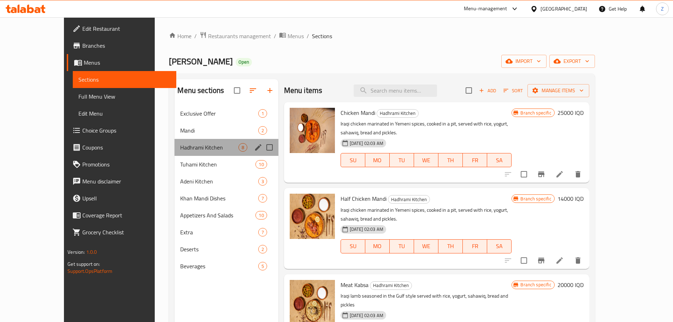
click at [175, 142] on div "Hadhrami Kitchen 8" at bounding box center [227, 147] width 104 height 17
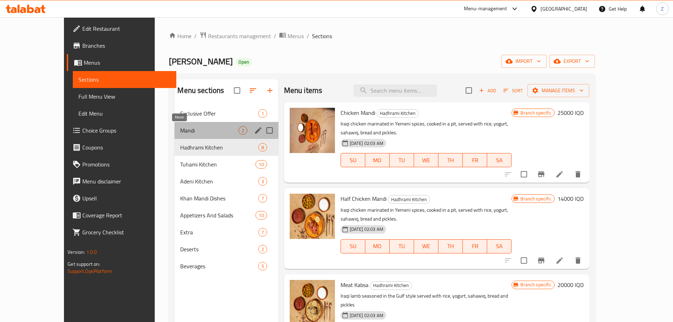
click at [180, 128] on span "Mandi" at bounding box center [209, 130] width 58 height 8
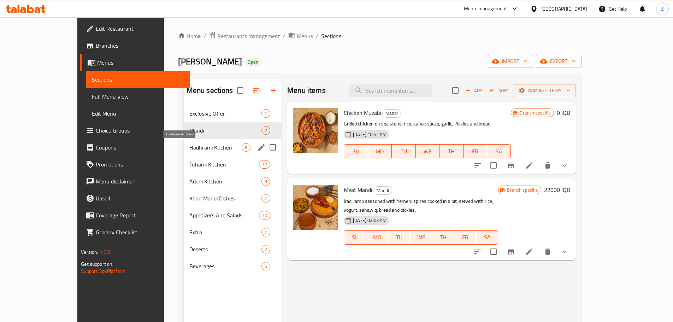
click at [189, 145] on span "Hadhrami Kitchen" at bounding box center [215, 147] width 52 height 8
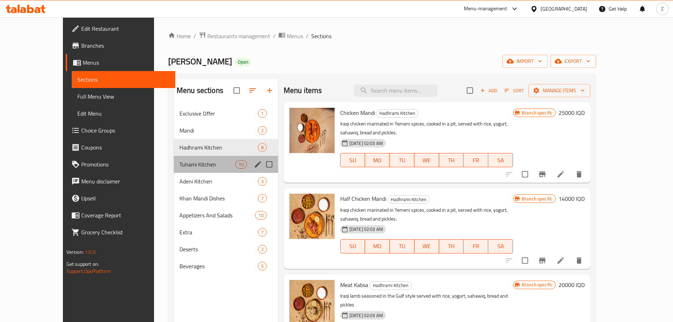
click at [199, 169] on div "Tuhami Kitchen 10" at bounding box center [226, 164] width 104 height 17
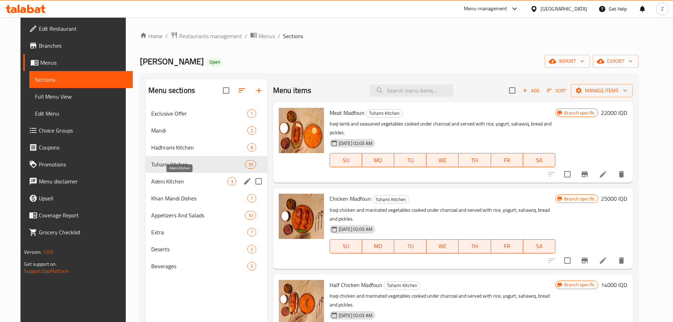
click at [209, 180] on span "Adeni Kitchen" at bounding box center [189, 181] width 76 height 8
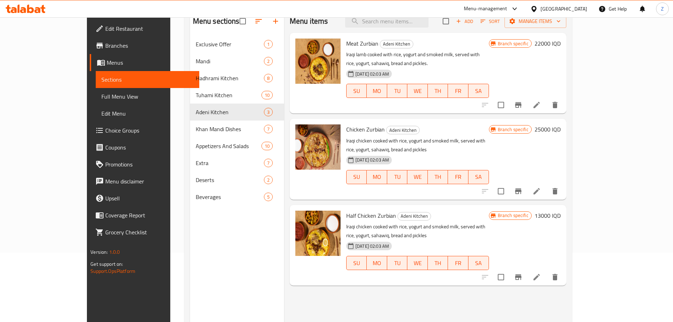
scroll to position [28, 0]
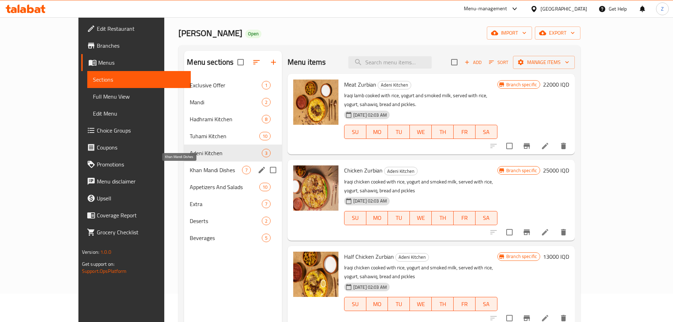
click at [205, 172] on span "Khan Mandi Dishes" at bounding box center [216, 170] width 52 height 8
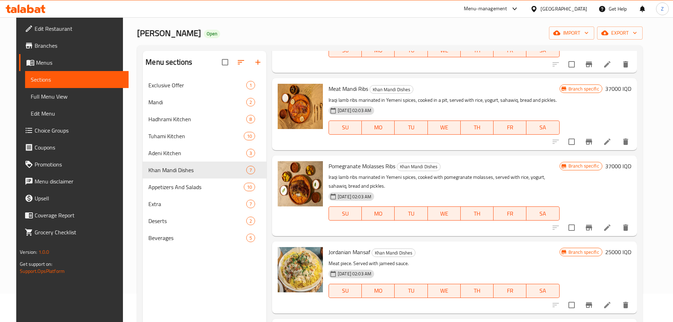
scroll to position [99, 0]
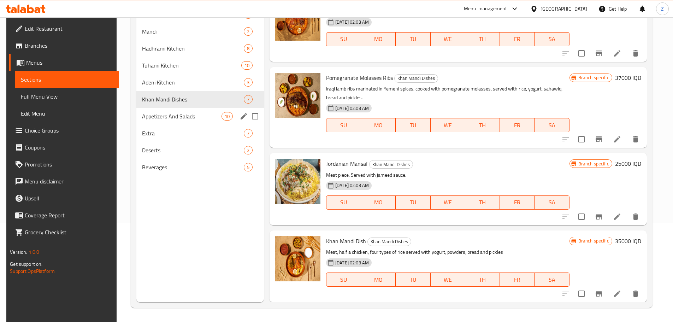
click at [166, 120] on div "Appetizers And Salads 10" at bounding box center [200, 116] width 128 height 17
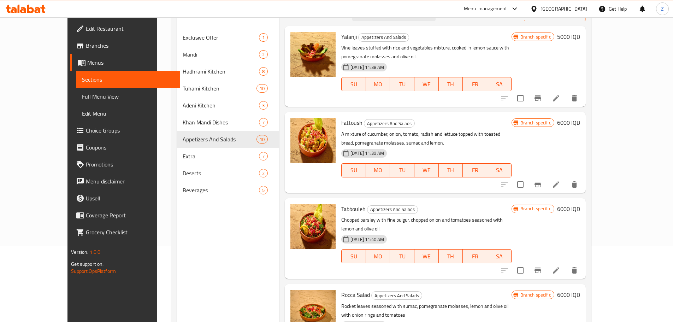
scroll to position [28, 0]
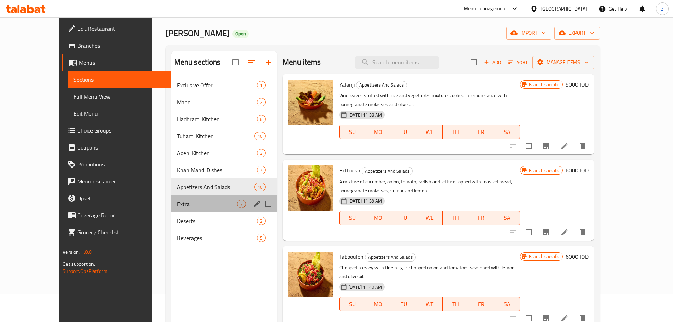
click at [171, 212] on div "Extra 7" at bounding box center [224, 203] width 106 height 17
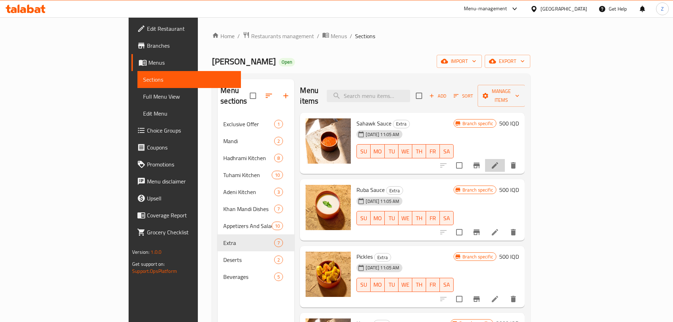
click at [505, 159] on li at bounding box center [495, 165] width 20 height 13
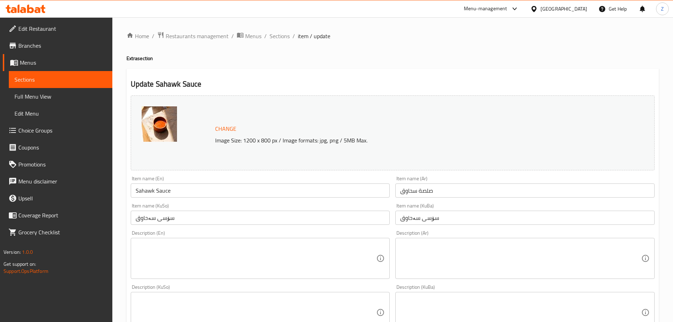
click at [568, 248] on textarea at bounding box center [520, 259] width 241 height 34
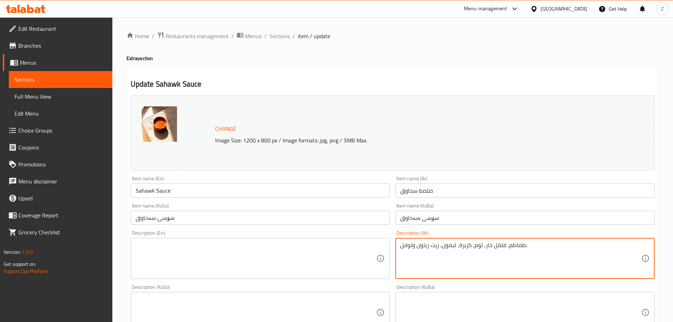
click at [568, 248] on textarea "طماطم, فلفل حار, ثوم, كزبرة, ليمون, زيت زيتون وتوابل." at bounding box center [520, 259] width 241 height 34
type textarea "طماطم, فلفل حار, ثوم, كزبرة, ليمون, زيت زيتون وتوابل."
click at [332, 257] on textarea at bounding box center [256, 259] width 241 height 34
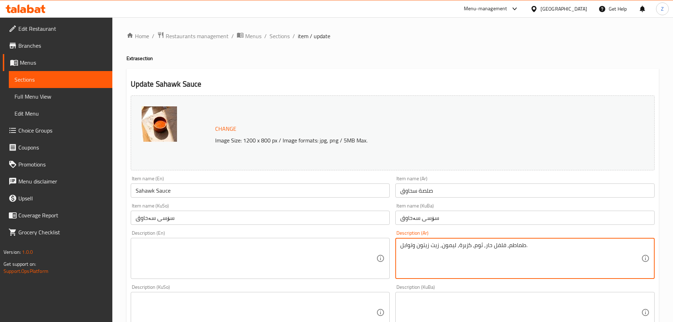
paste textarea "Tomatoes, hot peppers, garlic, coriander, lemon, olive oil and spices."
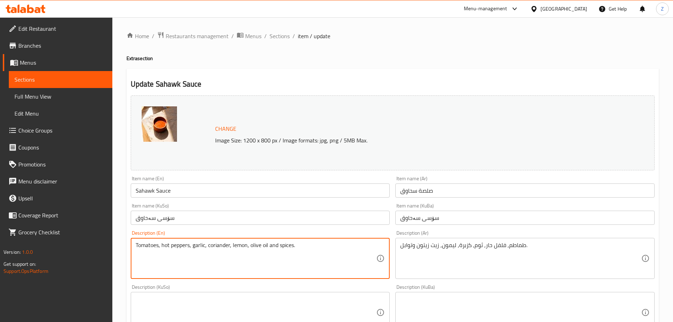
drag, startPoint x: 334, startPoint y: 252, endPoint x: 336, endPoint y: 271, distance: 19.2
click at [334, 252] on textarea "Tomatoes, hot peppers, garlic, coriander, lemon, olive oil and spices." at bounding box center [256, 259] width 241 height 34
click at [335, 273] on textarea "Tomatoes, hot peppers, garlic, coriander, lemon, olive oil and spices." at bounding box center [256, 259] width 241 height 34
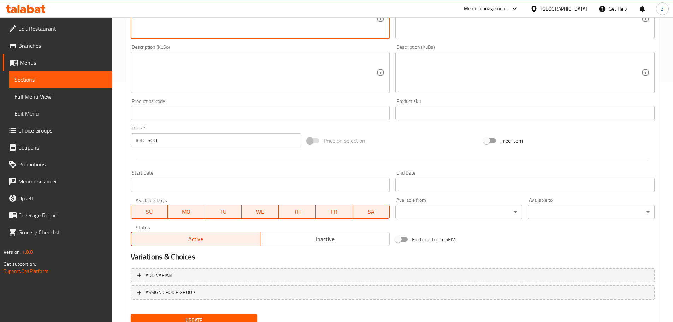
scroll to position [269, 0]
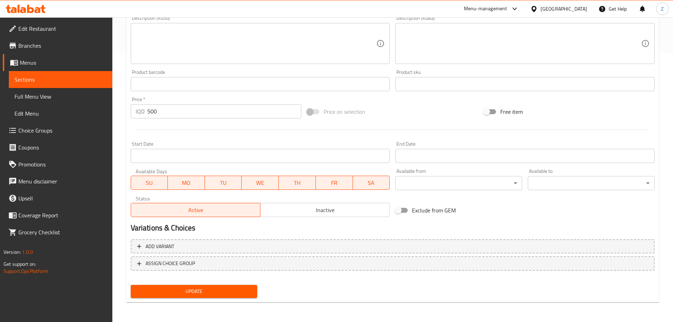
type textarea "Tomatoes, hot peppers, garlic, coriander, lemon, olive oil and spices."
click at [232, 292] on span "Update" at bounding box center [194, 291] width 116 height 9
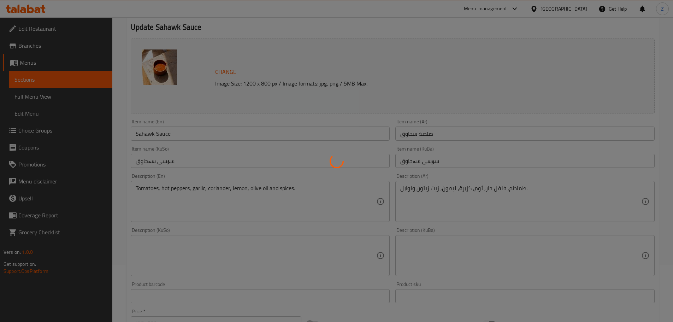
scroll to position [0, 0]
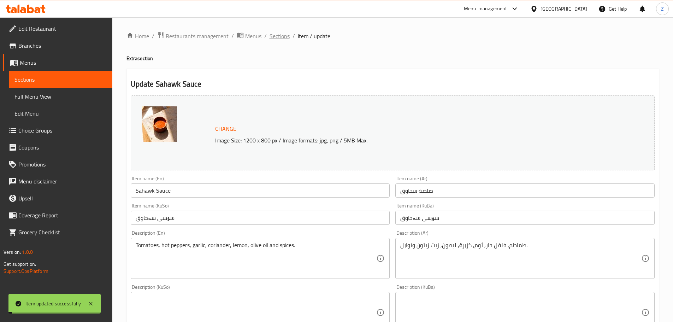
click at [276, 39] on span "Sections" at bounding box center [280, 36] width 20 height 8
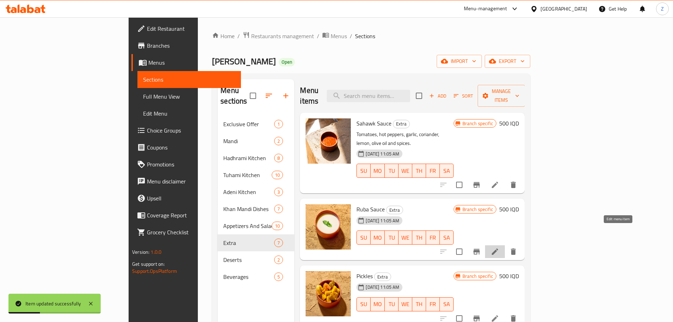
click at [499, 247] on icon at bounding box center [495, 251] width 8 height 8
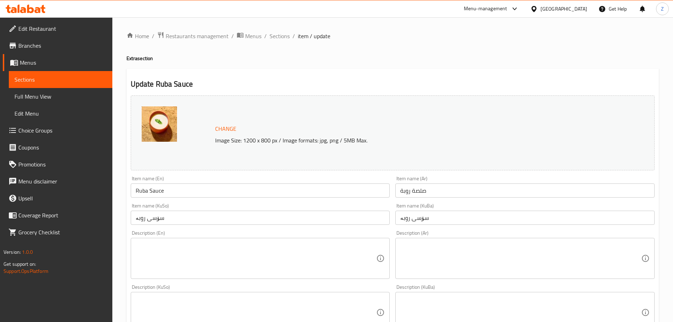
click at [460, 146] on div "Change Image Size: 1200 x 800 px / Image formats: jpg, png / 5MB Max." at bounding box center [393, 132] width 524 height 75
drag, startPoint x: 474, startPoint y: 136, endPoint x: 472, endPoint y: 133, distance: 3.8
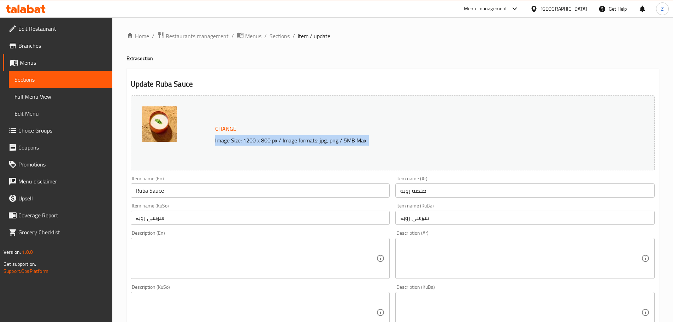
click at [474, 136] on p "Image Size: 1200 x 800 px / Image formats: jpg, png / 5MB Max." at bounding box center [400, 140] width 377 height 8
click at [449, 86] on h2 "Update Ruba Sauce" at bounding box center [393, 84] width 524 height 11
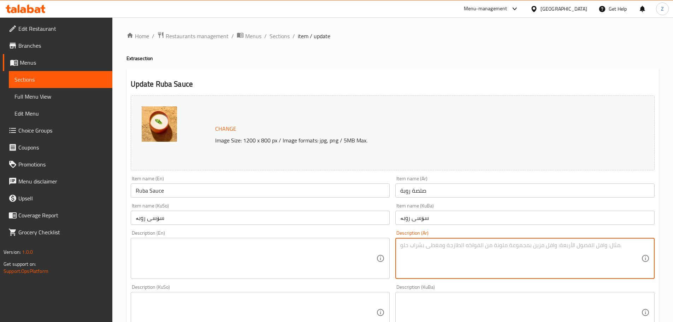
click at [448, 260] on textarea at bounding box center [520, 259] width 241 height 34
click at [548, 249] on textarea "لبن مع الثوم والنعناع." at bounding box center [520, 259] width 241 height 34
type textarea "لبن مع الثوم والنعناع."
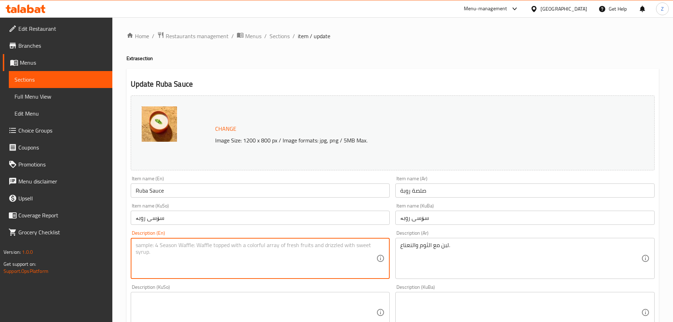
click at [236, 257] on textarea at bounding box center [256, 259] width 241 height 34
paste textarea "Yogurt with garlic and mint."
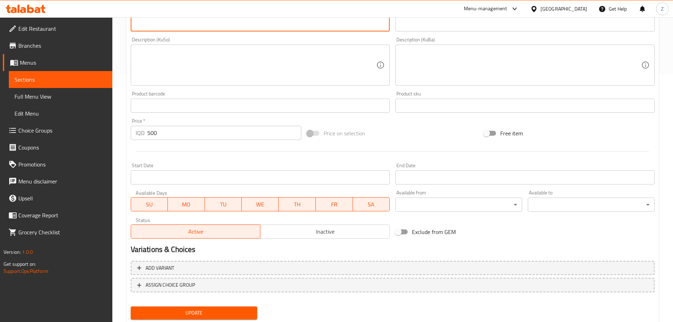
type textarea "Yogurt with garlic and mint."
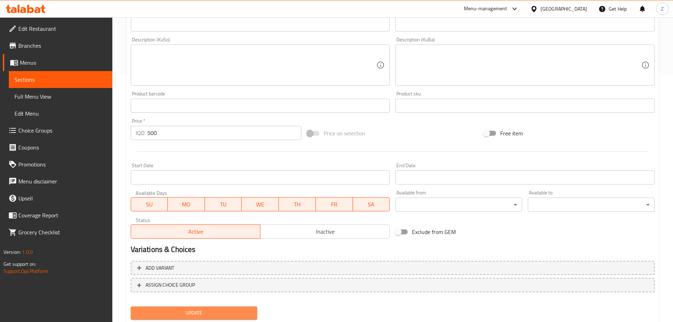
click at [228, 307] on button "Update" at bounding box center [194, 312] width 127 height 13
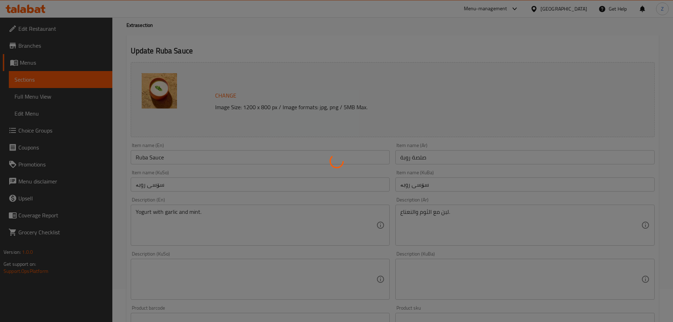
scroll to position [0, 0]
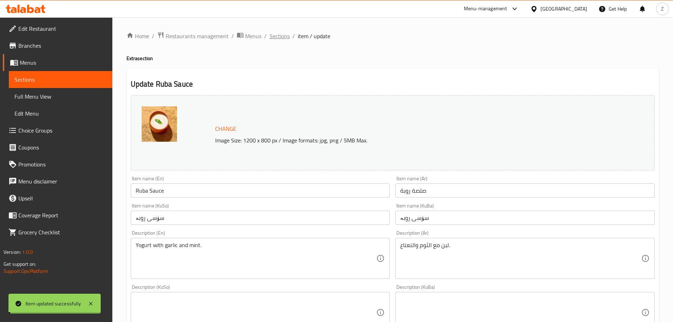
click at [278, 35] on span "Sections" at bounding box center [280, 36] width 20 height 8
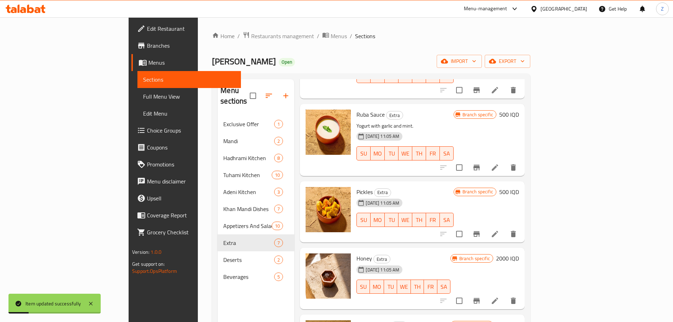
scroll to position [106, 0]
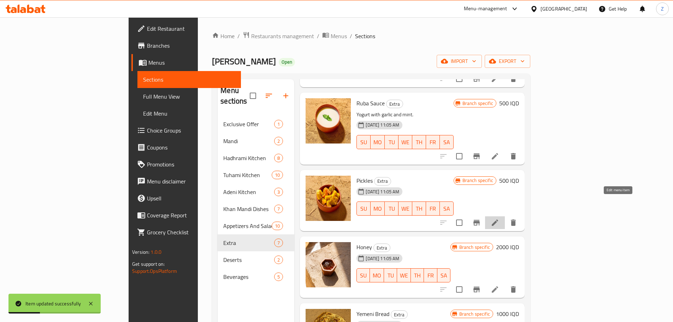
click at [499, 218] on icon at bounding box center [495, 222] width 8 height 8
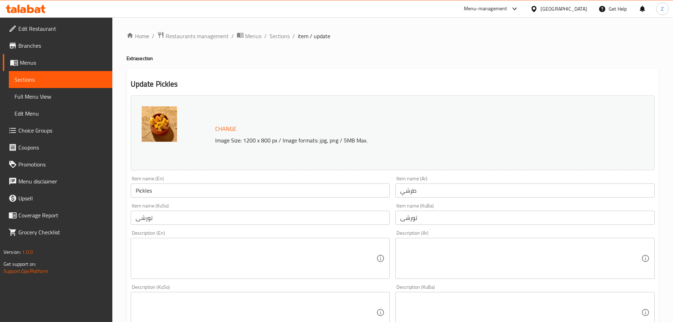
click at [476, 270] on textarea at bounding box center [520, 259] width 241 height 34
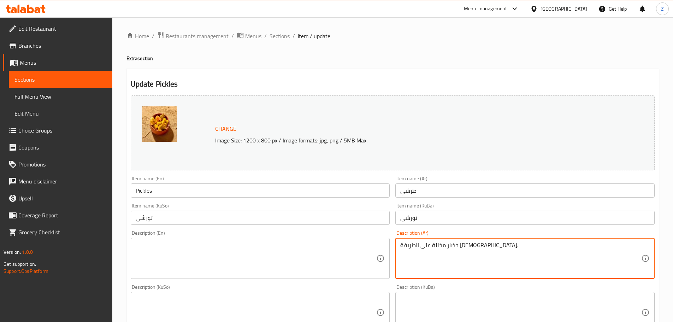
click at [476, 270] on textarea "خضار مخللة على الطريقة [DEMOGRAPHIC_DATA]." at bounding box center [520, 259] width 241 height 34
type textarea "خضار مخللة على الطريقة [DEMOGRAPHIC_DATA]."
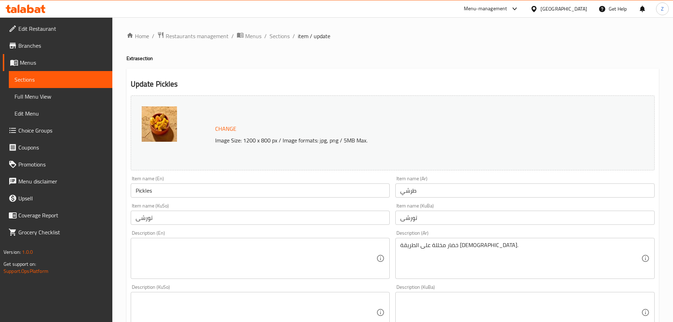
click at [261, 277] on div "Description (En)" at bounding box center [260, 258] width 259 height 41
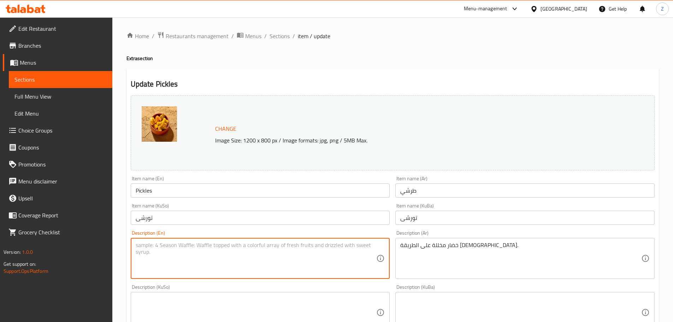
paste textarea "Pickled vegetables, Yemeni style."
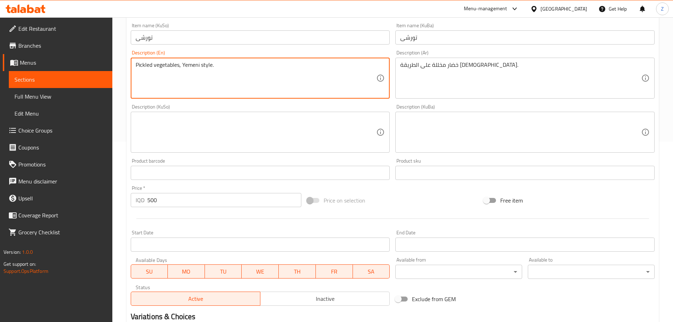
scroll to position [247, 0]
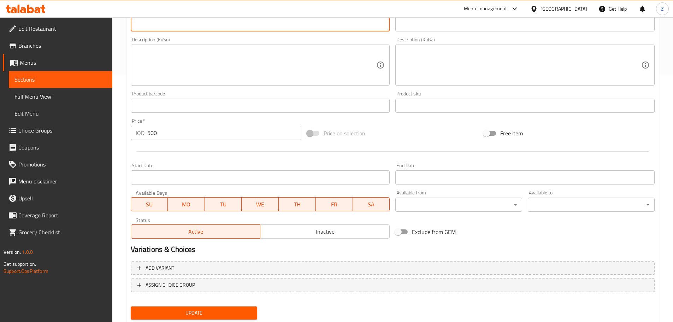
type textarea "Pickled vegetables, Yemeni style."
click at [217, 305] on div "Update" at bounding box center [194, 313] width 133 height 19
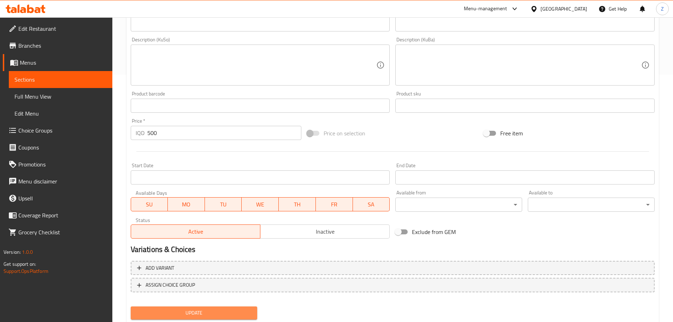
click at [218, 312] on span "Update" at bounding box center [194, 312] width 116 height 9
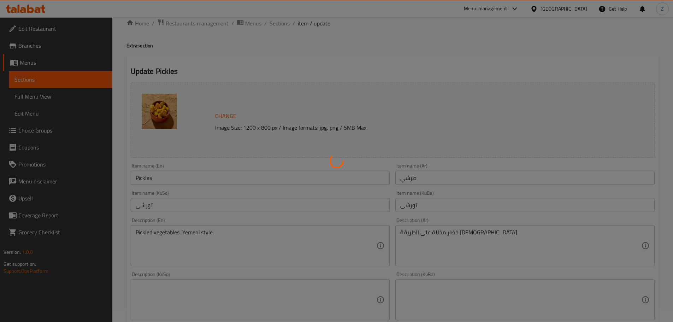
scroll to position [0, 0]
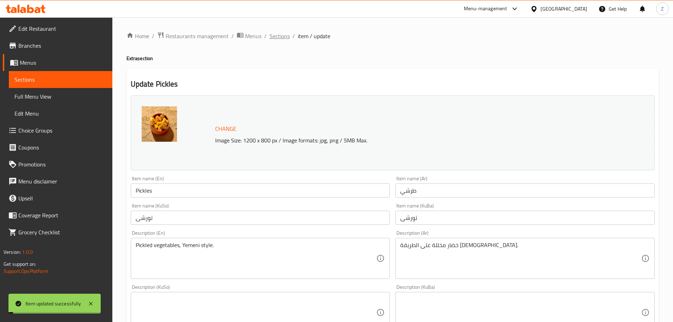
click at [274, 34] on span "Sections" at bounding box center [280, 36] width 20 height 8
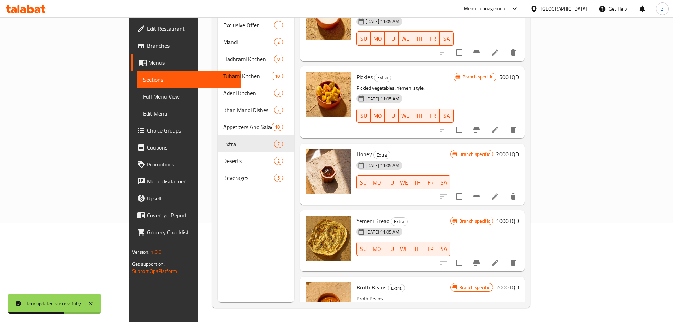
scroll to position [109, 0]
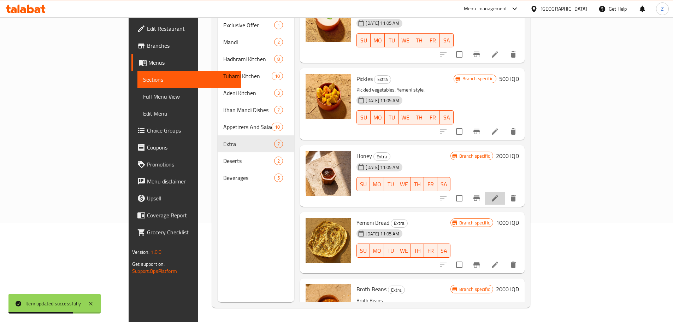
click at [505, 192] on li at bounding box center [495, 198] width 20 height 13
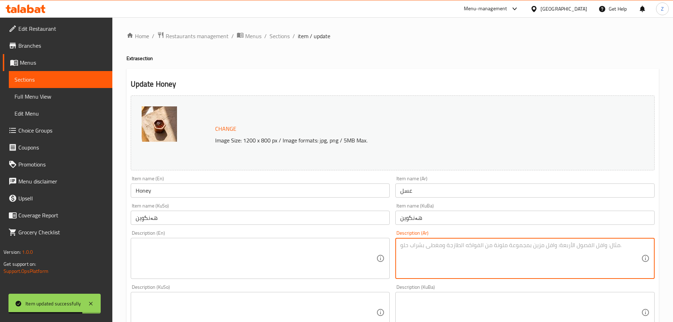
click at [469, 265] on textarea at bounding box center [520, 259] width 241 height 34
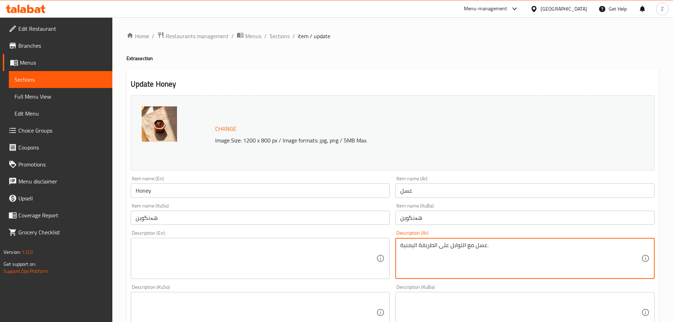
click at [471, 260] on textarea "عسل مع التوابل على الطريقة اليمنية." at bounding box center [520, 259] width 241 height 34
type textarea "عسل مع التوابل على الطريقة اليمنية."
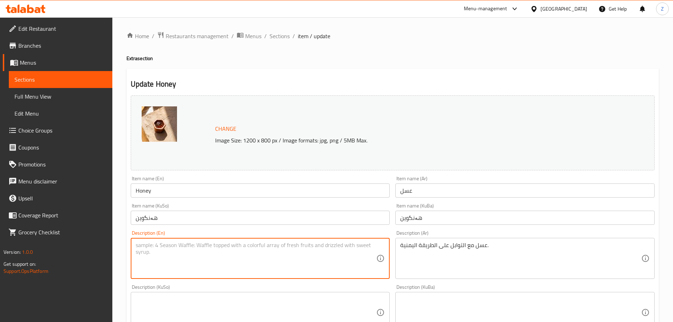
click at [294, 255] on textarea at bounding box center [256, 259] width 241 height 34
paste textarea "Honey with spices, Yemeni style."
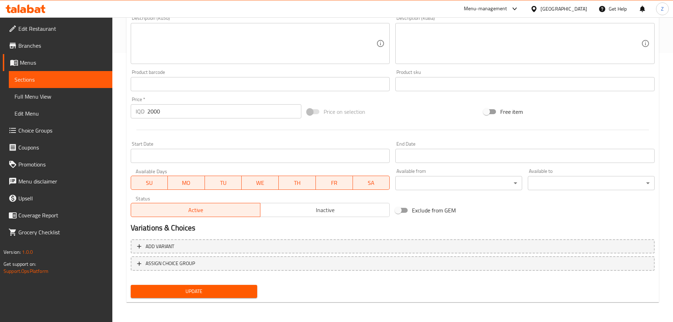
type textarea "Honey with spices, Yemeni style."
click at [230, 291] on span "Update" at bounding box center [194, 291] width 116 height 9
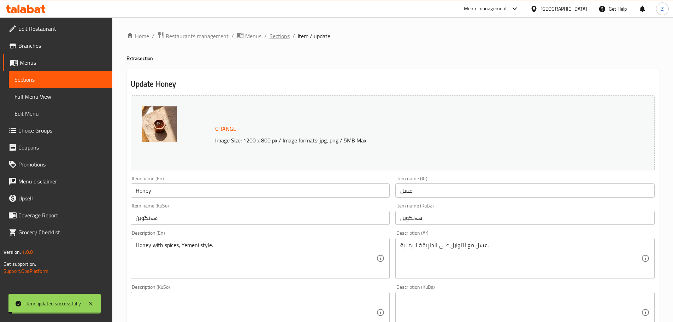
click at [282, 36] on span "Sections" at bounding box center [280, 36] width 20 height 8
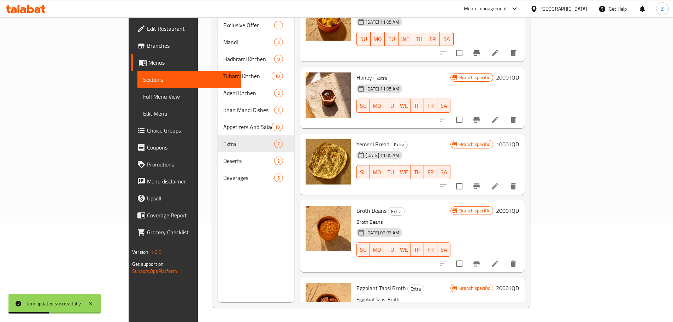
scroll to position [180, 0]
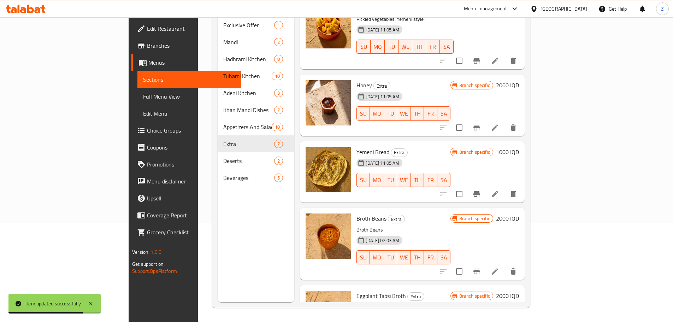
click at [499, 190] on icon at bounding box center [495, 194] width 8 height 8
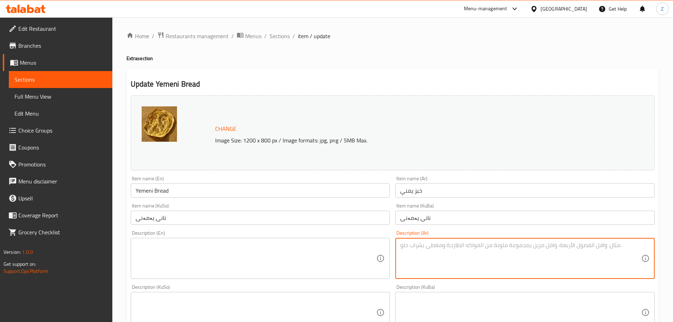
click at [490, 245] on textarea at bounding box center [520, 259] width 241 height 34
type textarea "خ"
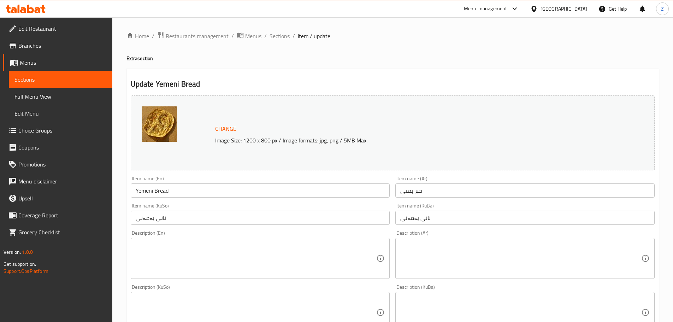
click at [563, 248] on textarea at bounding box center [520, 259] width 241 height 34
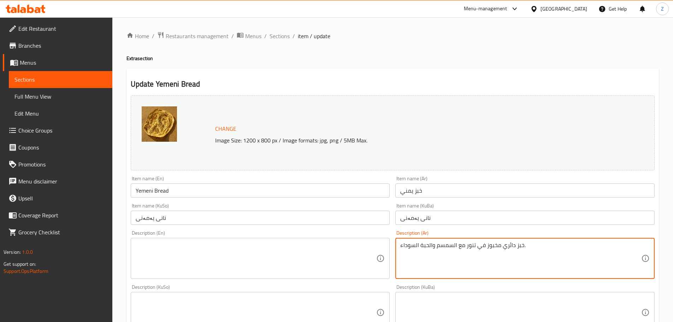
click at [563, 248] on textarea "خبز دائري مخبوز في تنور مع السمسم والحبة السوداء." at bounding box center [520, 259] width 241 height 34
type textarea "خبز دائري مخبوز في تنور مع السمسم والحبة السوداء."
click at [231, 259] on textarea at bounding box center [256, 259] width 241 height 34
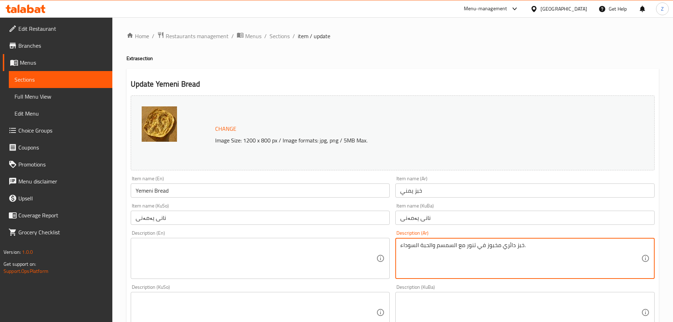
paste textarea "Round bread baked in a tandoor with sesame and black seed."
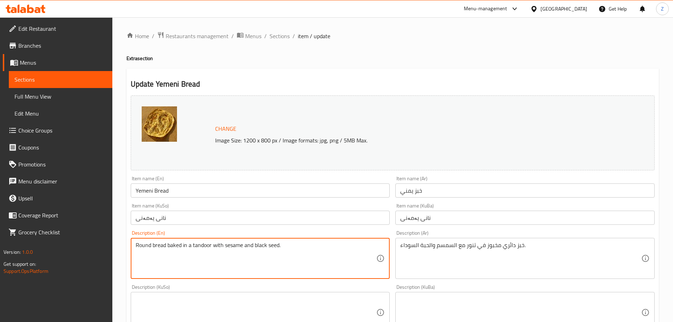
click at [204, 245] on textarea "Round bread baked in a tandoor with sesame and black seed." at bounding box center [256, 259] width 241 height 34
click at [202, 247] on textarea "Round bread baked in a tandoor with sesame and black seed." at bounding box center [256, 259] width 241 height 34
drag, startPoint x: 208, startPoint y: 245, endPoint x: 201, endPoint y: 244, distance: 6.4
click at [201, 244] on textarea "Round bread baked in a tandoor with sesame and black seed." at bounding box center [256, 259] width 241 height 34
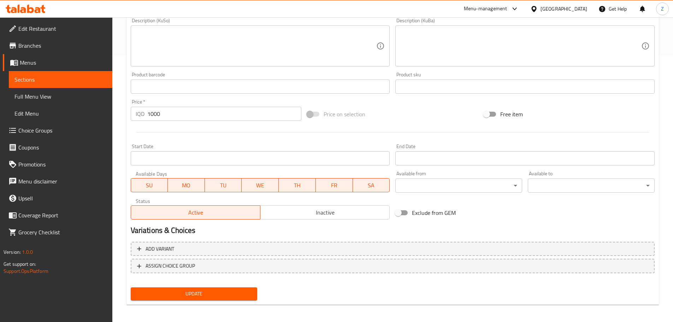
scroll to position [269, 0]
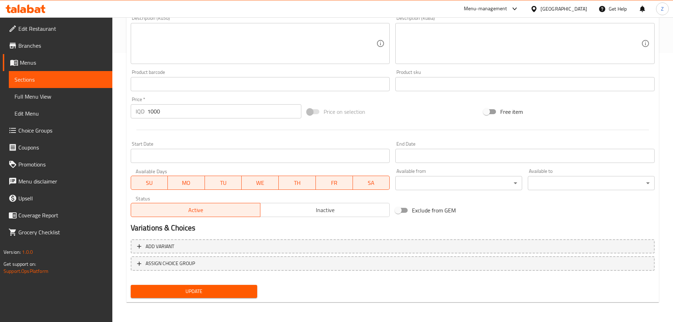
type textarea "Round bread baked in a tanour with sesame and black seed."
click at [229, 294] on span "Update" at bounding box center [194, 291] width 116 height 9
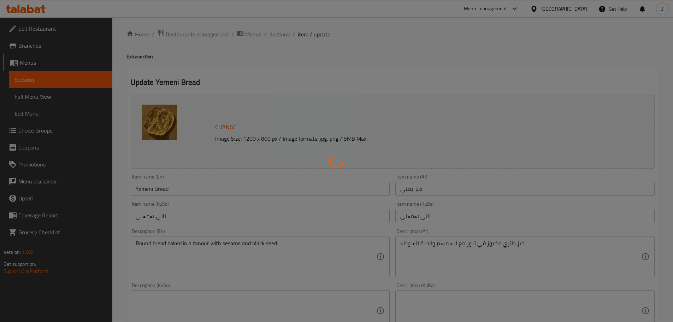
scroll to position [0, 0]
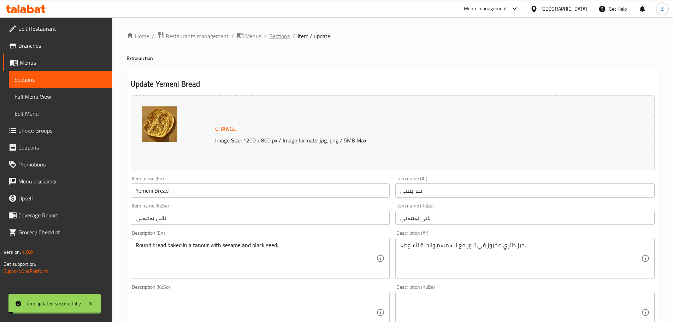
click at [283, 35] on span "Sections" at bounding box center [280, 36] width 20 height 8
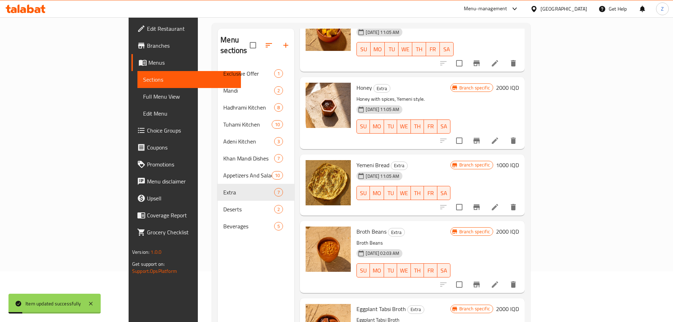
scroll to position [99, 0]
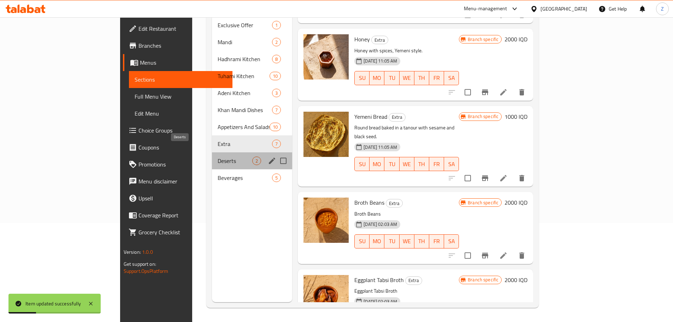
click at [218, 157] on span "Deserts" at bounding box center [235, 161] width 35 height 8
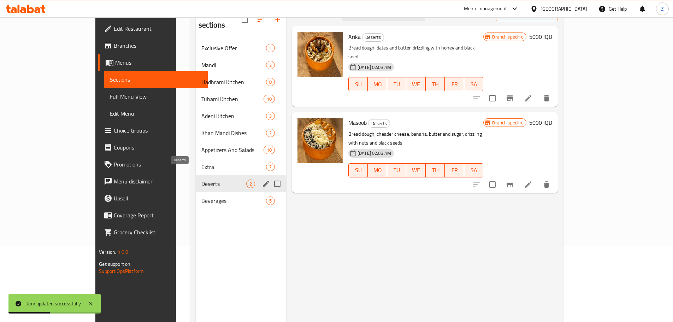
scroll to position [64, 0]
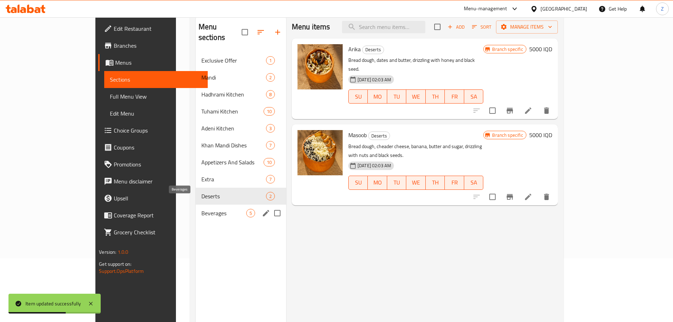
click at [205, 209] on span "Beverages" at bounding box center [223, 213] width 45 height 8
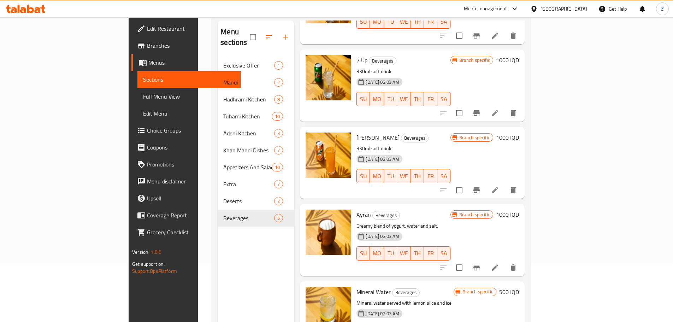
scroll to position [28, 0]
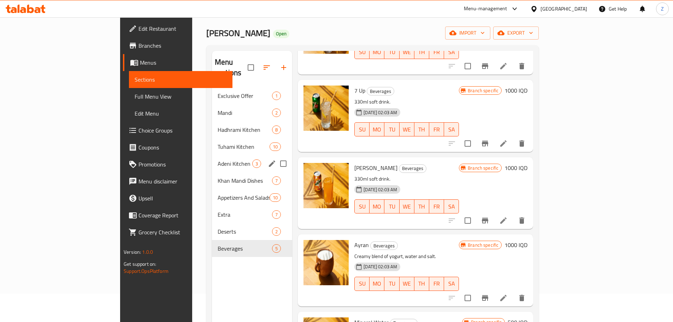
click at [212, 155] on div "Adeni Kitchen 3" at bounding box center [252, 163] width 80 height 17
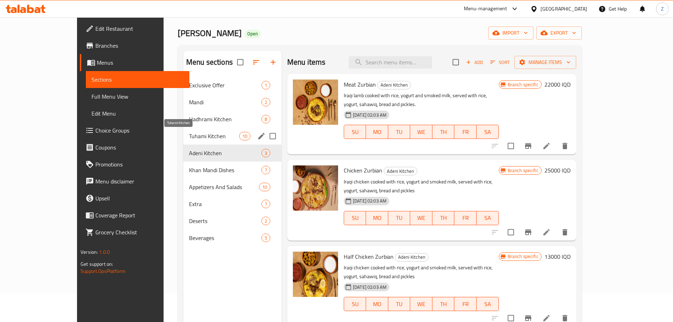
click at [189, 134] on span "Tuhami Kitchen" at bounding box center [214, 136] width 50 height 8
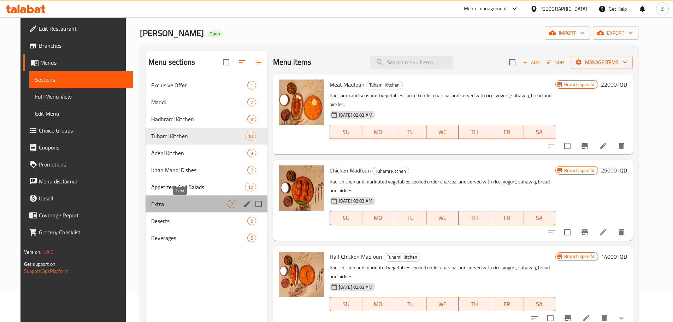
click at [160, 207] on span "Extra" at bounding box center [189, 204] width 76 height 8
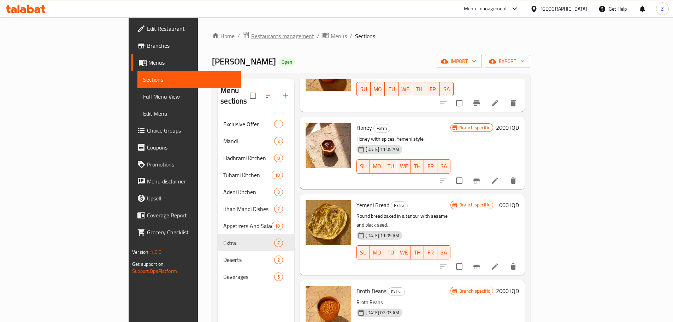
click at [251, 37] on span "Restaurants management" at bounding box center [282, 36] width 63 height 8
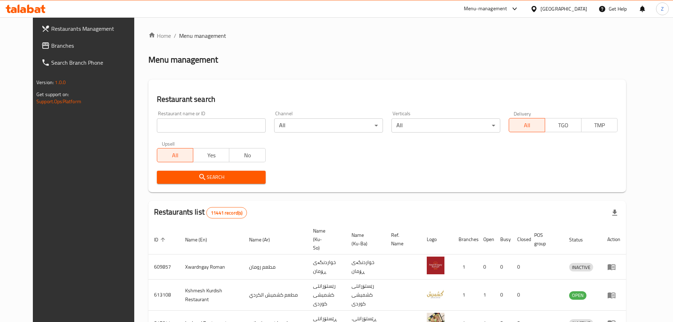
drag, startPoint x: 170, startPoint y: 136, endPoint x: 165, endPoint y: 126, distance: 10.6
paste input "669038"
type input "669038"
click at [198, 181] on icon "submit" at bounding box center [202, 177] width 8 height 8
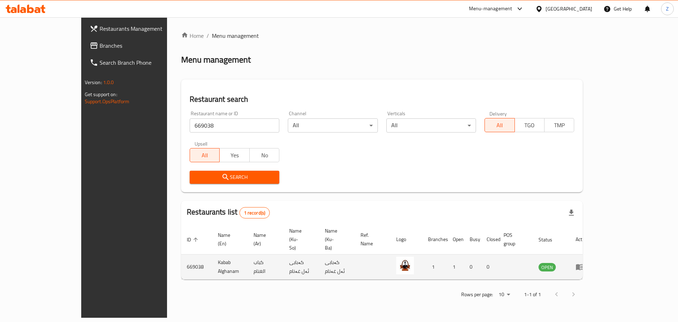
click at [595, 256] on td "enhanced table" at bounding box center [582, 266] width 24 height 25
click at [584, 263] on icon "enhanced table" at bounding box center [580, 267] width 8 height 8
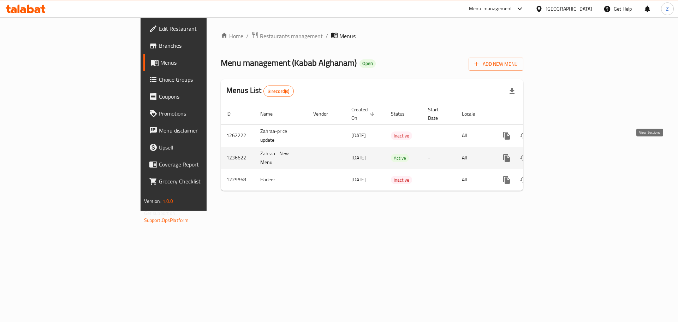
click at [562, 154] on icon "enhanced table" at bounding box center [558, 158] width 8 height 8
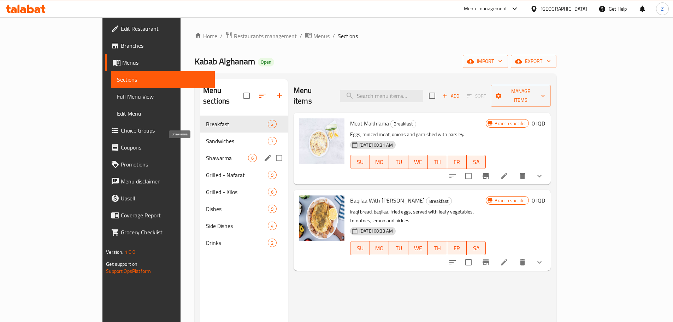
click at [206, 154] on span "Shawarma" at bounding box center [227, 158] width 42 height 8
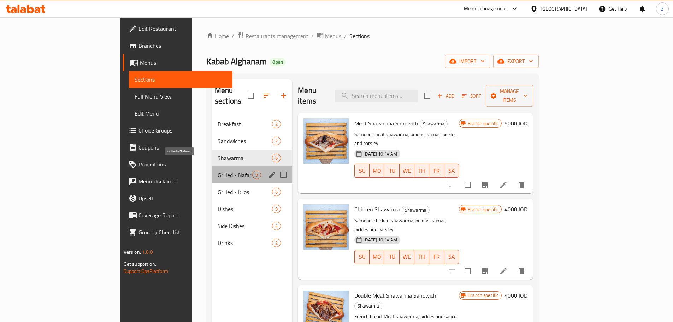
click at [218, 171] on span "Grilled - Nafarat" at bounding box center [235, 175] width 35 height 8
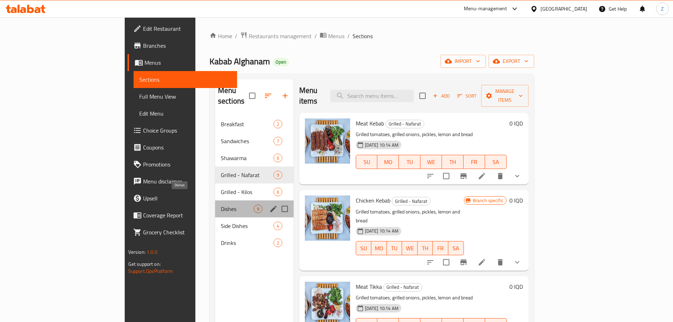
click at [221, 205] on span "Dishes" at bounding box center [237, 209] width 33 height 8
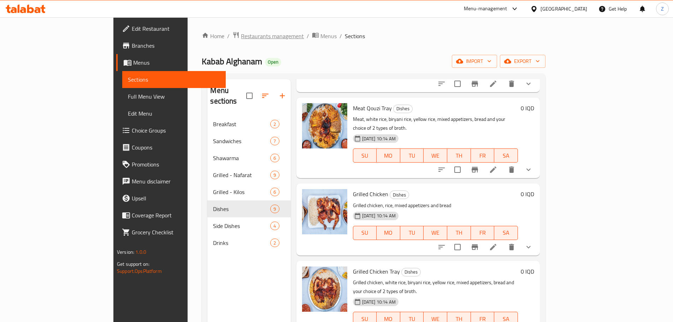
click at [241, 38] on span "Restaurants management" at bounding box center [272, 36] width 63 height 8
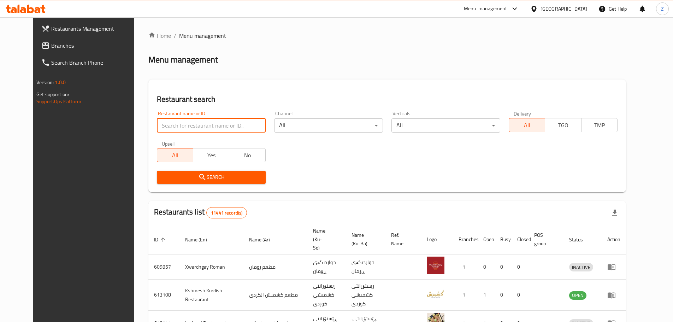
click at [215, 124] on input "search" at bounding box center [211, 125] width 109 height 14
paste input "665636"
type input "665636"
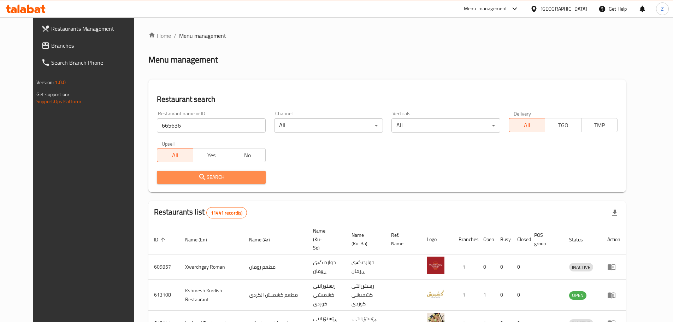
click at [233, 173] on span "Search" at bounding box center [212, 177] width 98 height 9
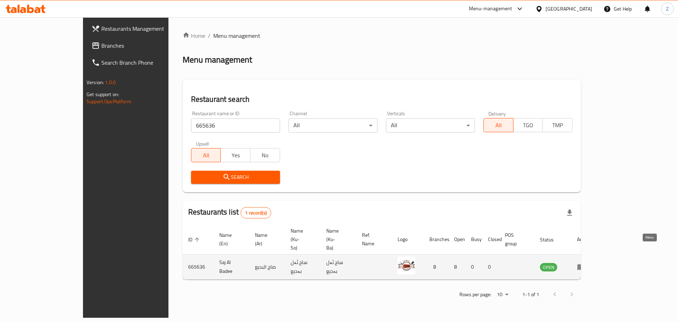
click at [586, 263] on icon "enhanced table" at bounding box center [581, 267] width 8 height 8
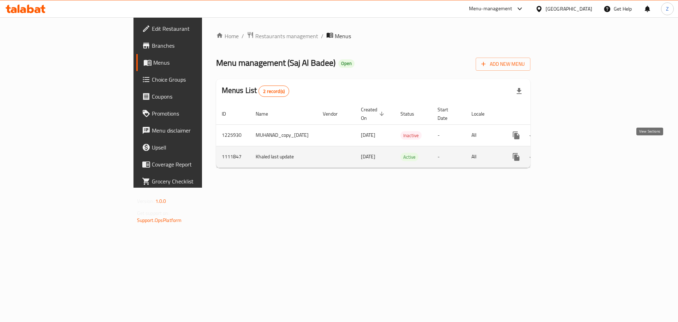
click at [572, 153] on icon "enhanced table" at bounding box center [567, 157] width 8 height 8
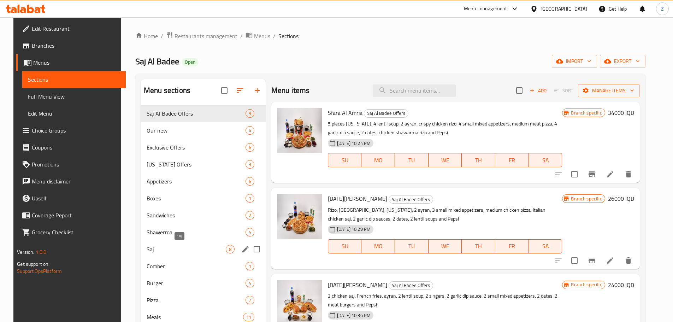
click at [177, 248] on span "Saj" at bounding box center [186, 249] width 79 height 8
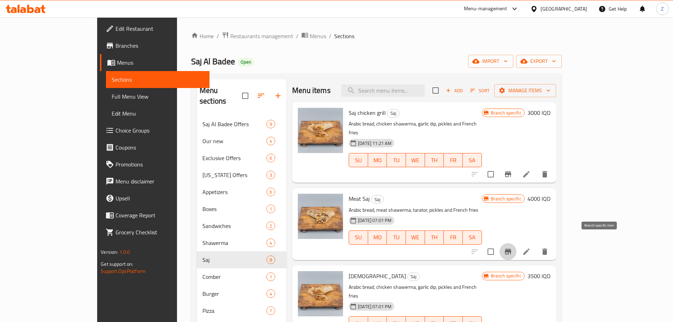
click at [512, 247] on icon "Branch-specific-item" at bounding box center [508, 251] width 8 height 8
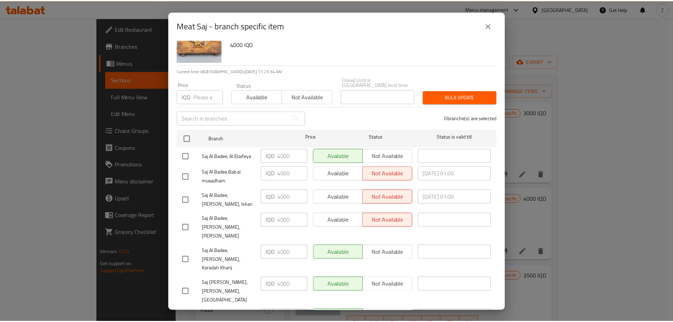
scroll to position [60, 0]
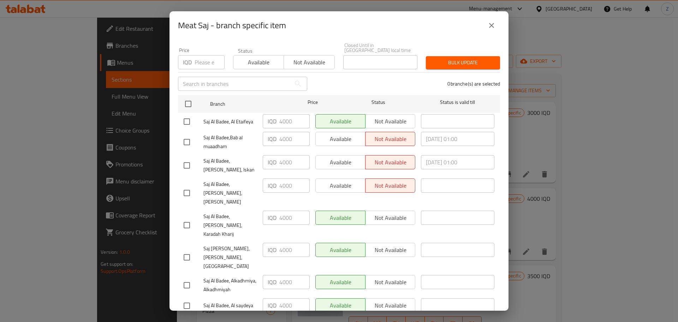
click at [494, 28] on icon "close" at bounding box center [491, 25] width 5 height 5
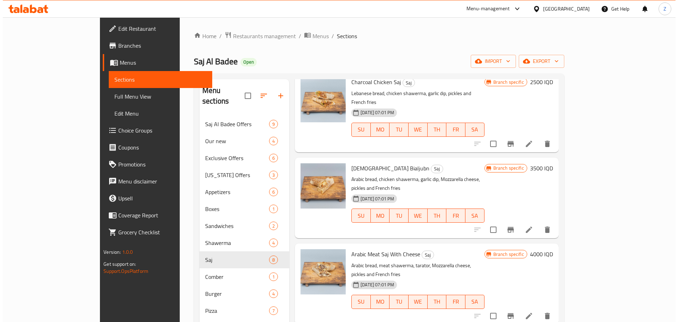
scroll to position [283, 0]
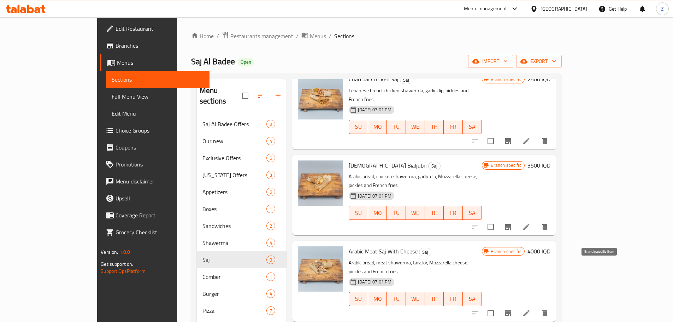
click at [511, 310] on icon "Branch-specific-item" at bounding box center [508, 313] width 6 height 6
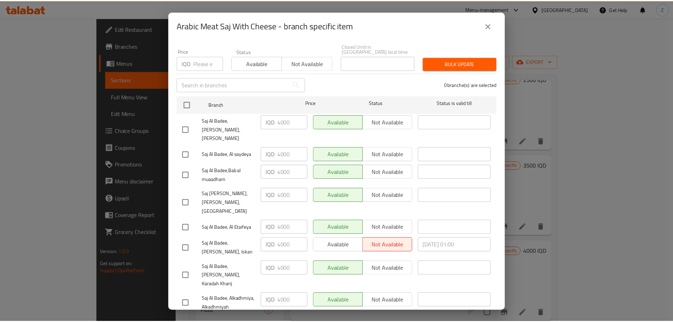
scroll to position [60, 0]
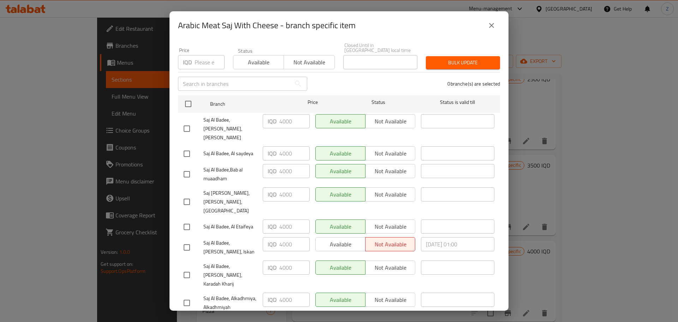
click at [492, 25] on icon "close" at bounding box center [491, 25] width 5 height 5
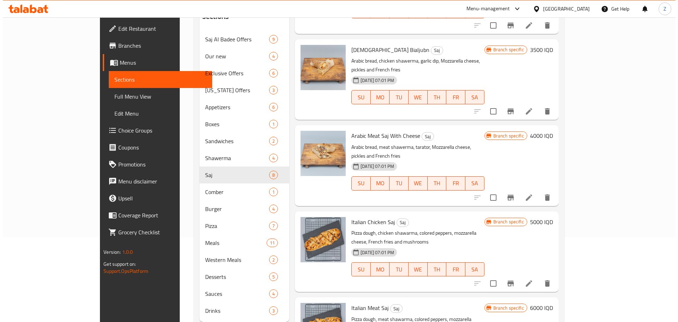
scroll to position [99, 0]
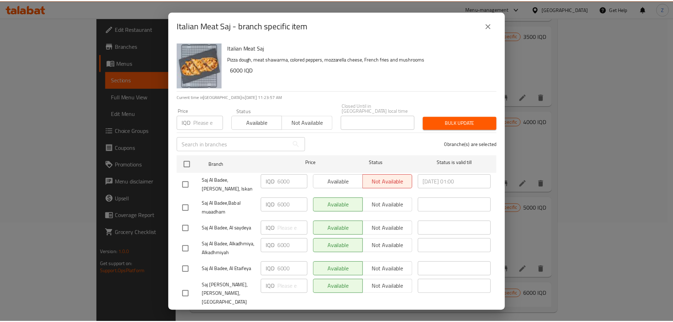
scroll to position [60, 0]
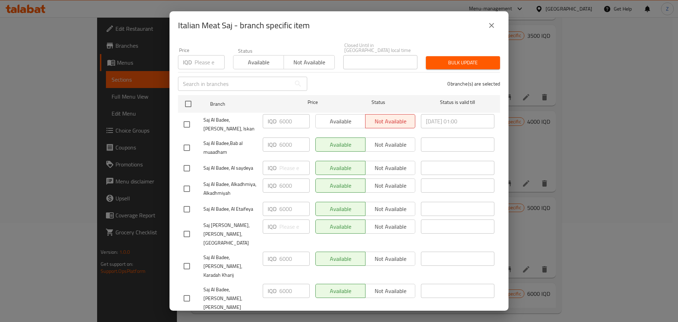
click at [493, 28] on icon "close" at bounding box center [492, 25] width 8 height 8
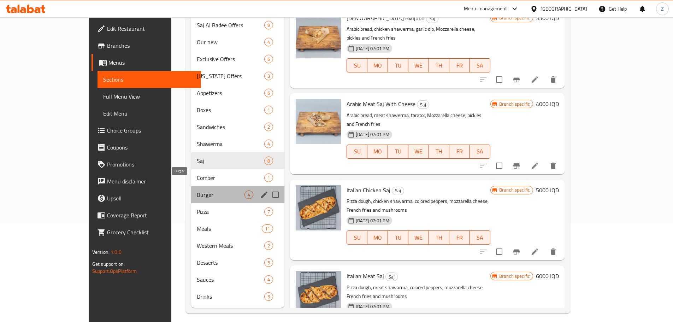
click at [197, 190] on span "Burger" at bounding box center [221, 194] width 48 height 8
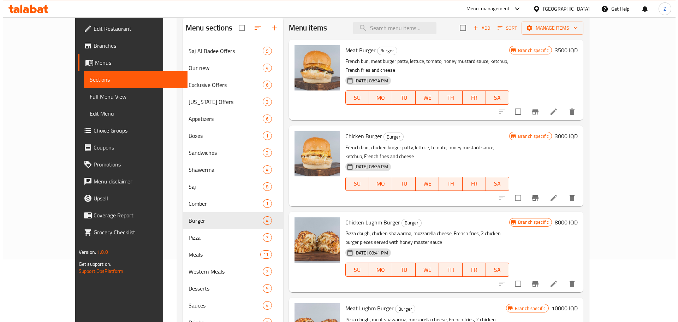
scroll to position [28, 0]
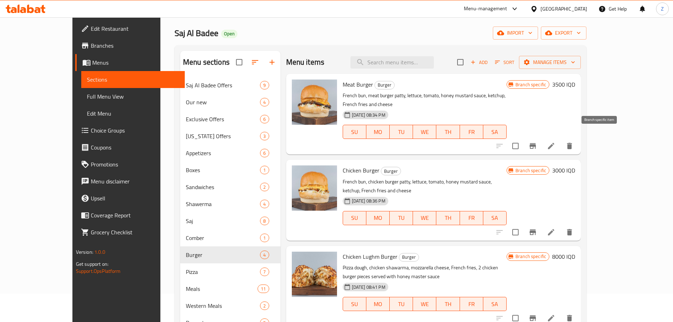
click at [541, 137] on button "Branch-specific-item" at bounding box center [532, 145] width 17 height 17
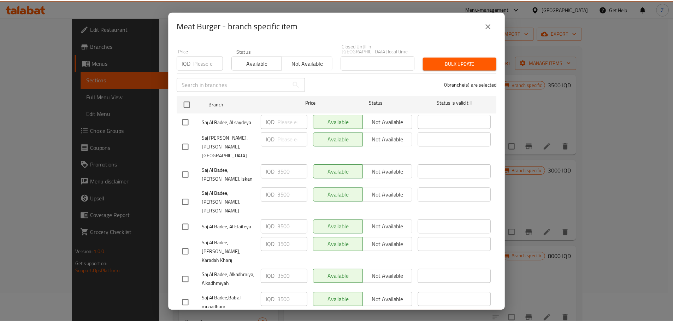
scroll to position [60, 0]
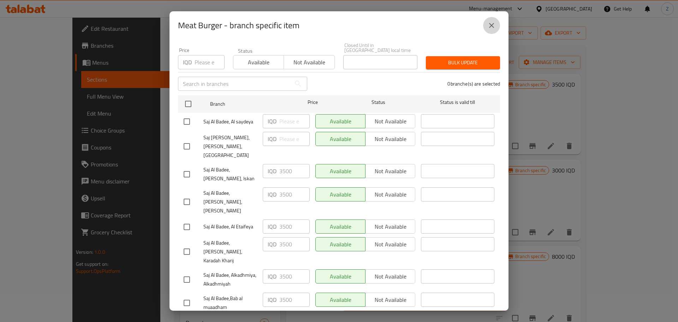
click at [493, 19] on button "close" at bounding box center [491, 25] width 17 height 17
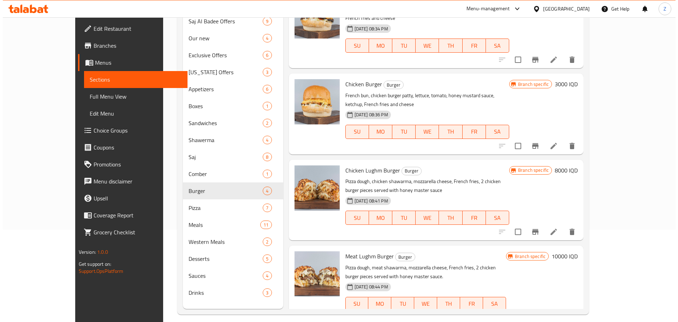
scroll to position [99, 0]
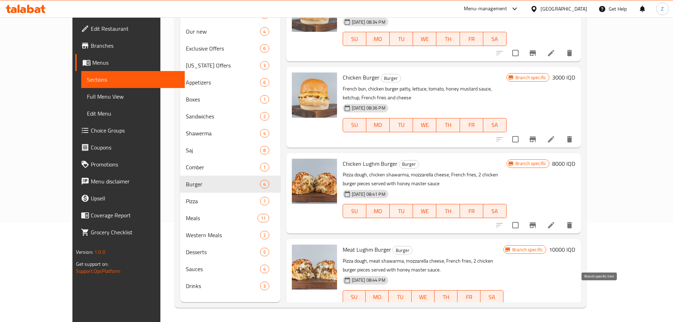
click at [541, 303] on button "Branch-specific-item" at bounding box center [532, 311] width 17 height 17
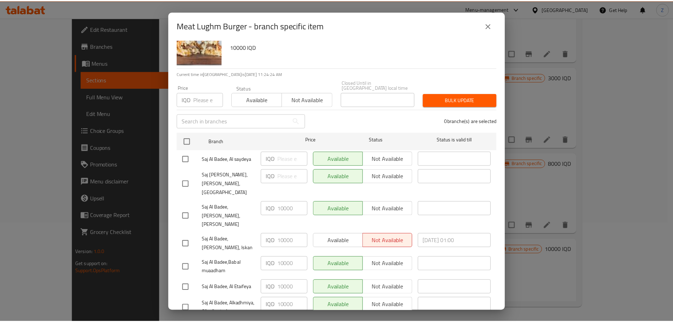
scroll to position [35, 0]
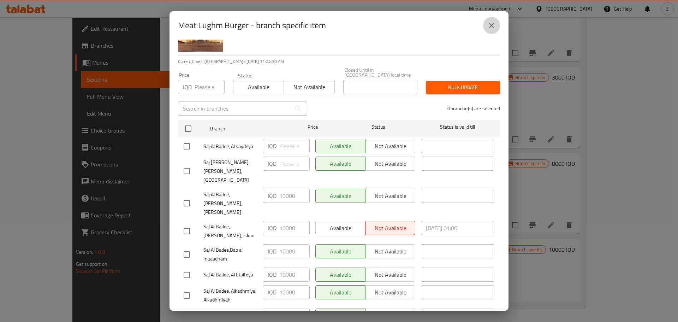
click at [493, 28] on icon "close" at bounding box center [492, 25] width 8 height 8
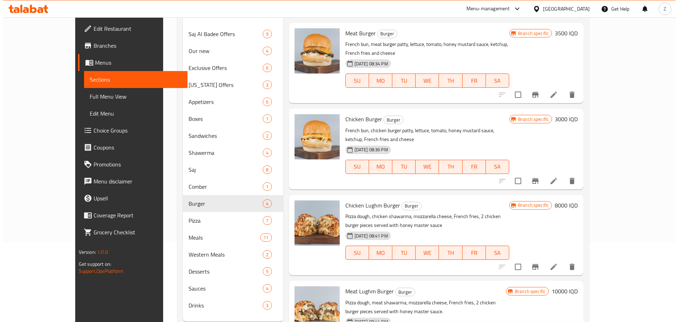
scroll to position [64, 0]
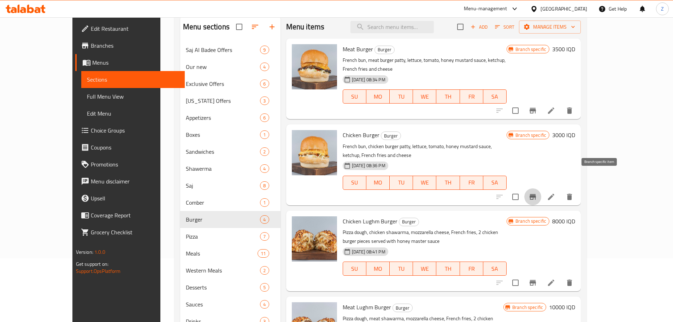
click at [536, 194] on icon "Branch-specific-item" at bounding box center [533, 197] width 6 height 6
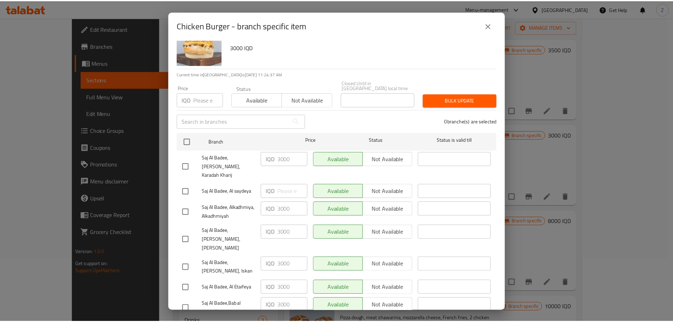
scroll to position [60, 0]
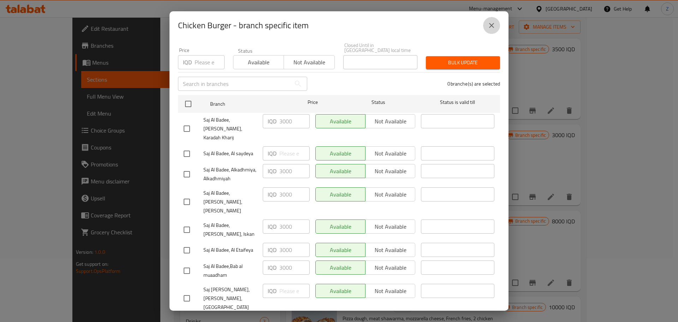
click at [496, 28] on button "close" at bounding box center [491, 25] width 17 height 17
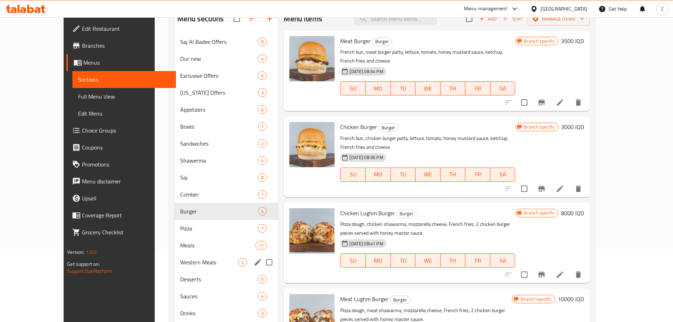
scroll to position [99, 0]
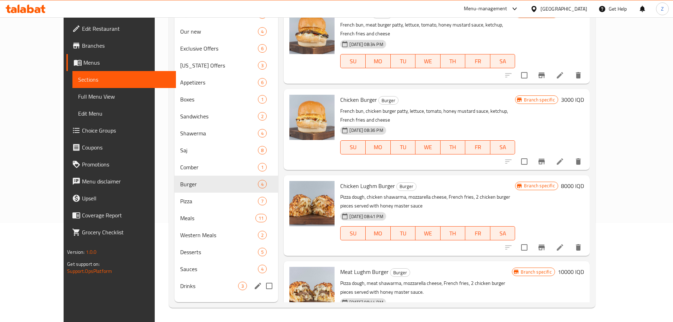
click at [195, 282] on span "Drinks" at bounding box center [209, 286] width 58 height 8
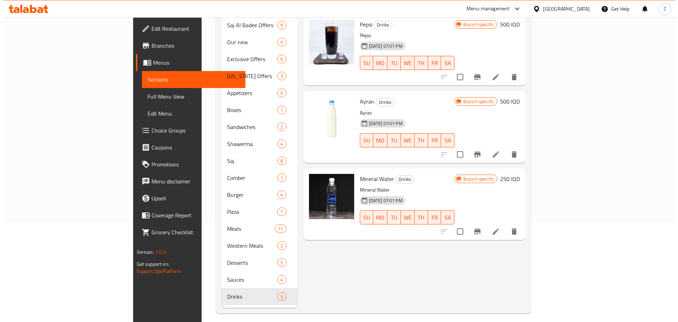
scroll to position [64, 0]
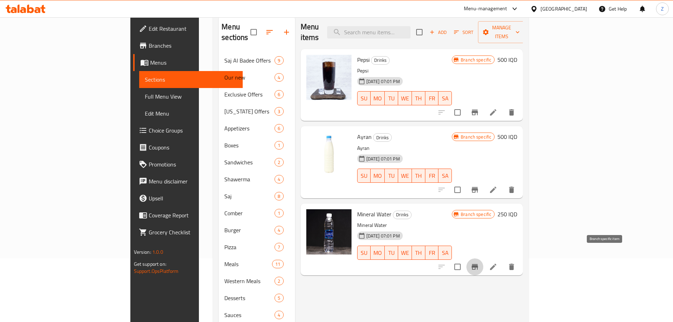
click at [479, 263] on icon "Branch-specific-item" at bounding box center [475, 267] width 8 height 8
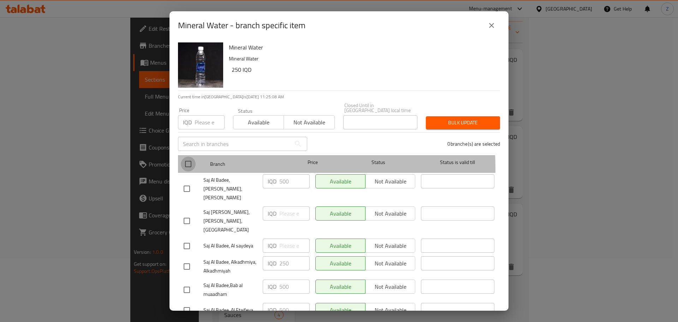
click at [189, 164] on input "checkbox" at bounding box center [188, 164] width 15 height 15
checkbox input "true"
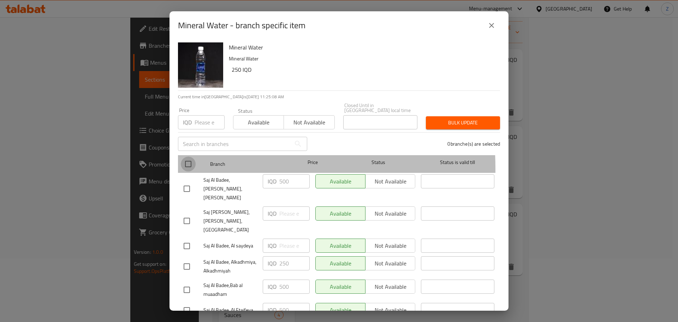
checkbox input "true"
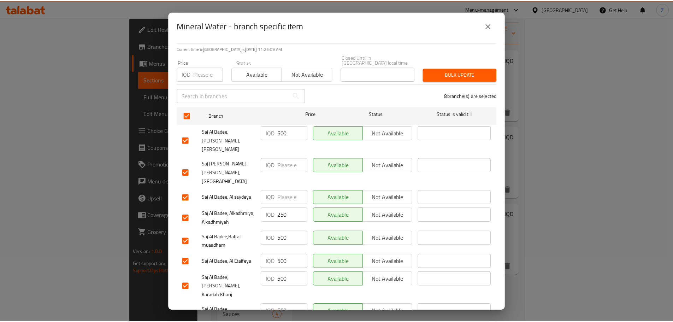
scroll to position [60, 0]
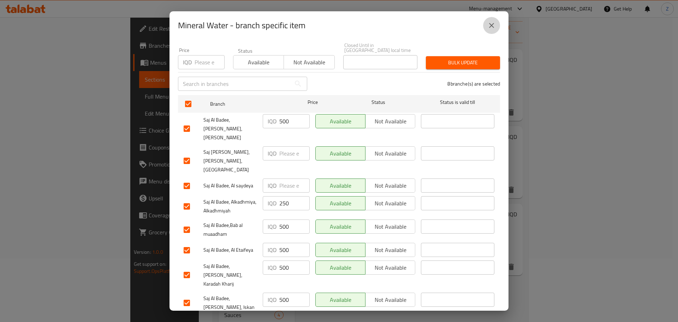
click at [493, 27] on icon "close" at bounding box center [491, 25] width 5 height 5
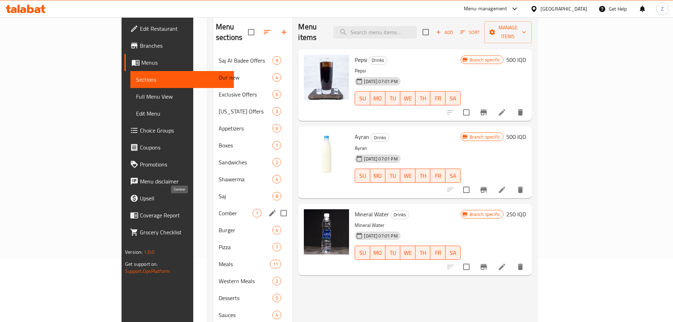
click at [219, 209] on span "Comber" at bounding box center [236, 213] width 34 height 8
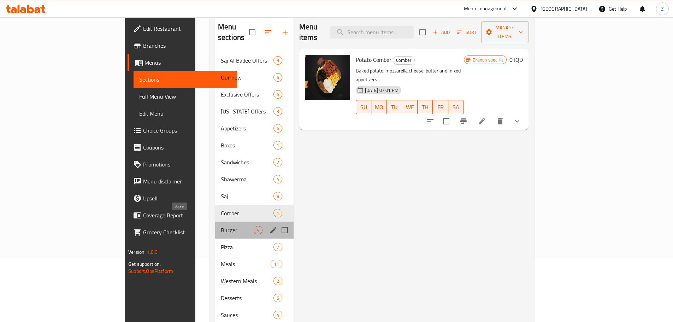
click at [221, 226] on span "Burger" at bounding box center [237, 230] width 33 height 8
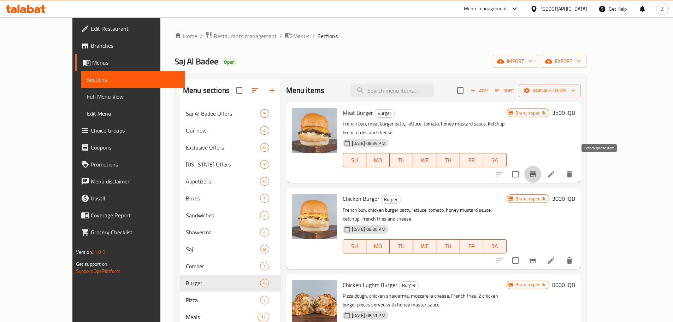
click at [536, 171] on icon "Branch-specific-item" at bounding box center [533, 174] width 6 height 6
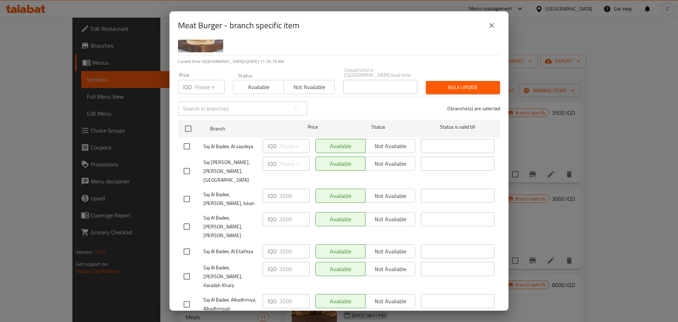
scroll to position [60, 0]
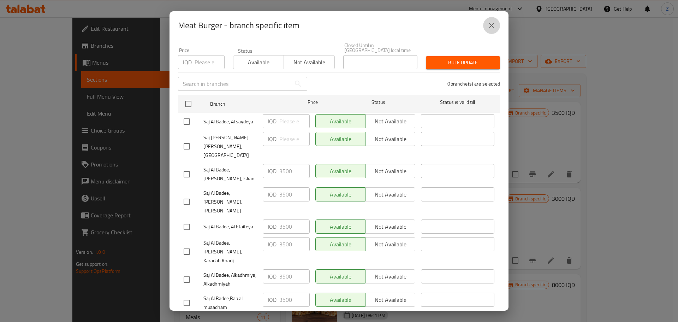
click at [493, 24] on icon "close" at bounding box center [492, 25] width 8 height 8
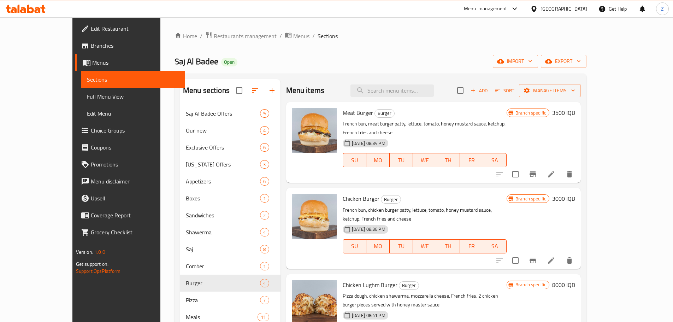
click at [537, 256] on icon "Branch-specific-item" at bounding box center [533, 260] width 8 height 8
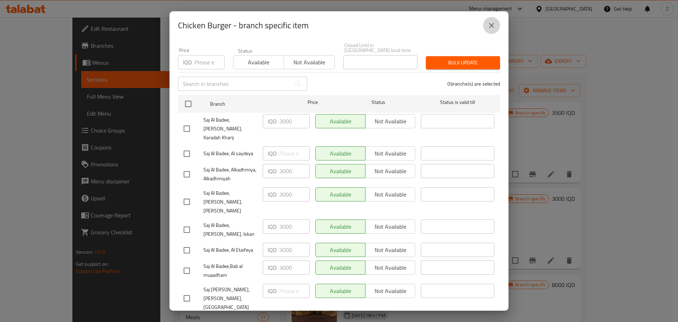
click at [487, 22] on button "close" at bounding box center [491, 25] width 17 height 17
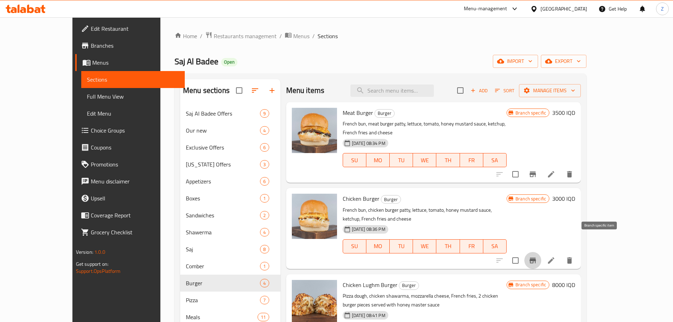
click at [541, 252] on button "Branch-specific-item" at bounding box center [532, 260] width 17 height 17
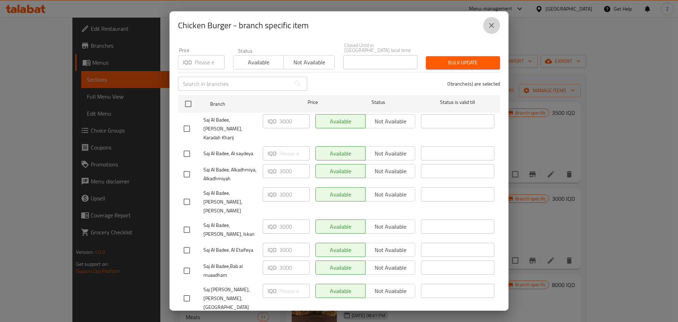
drag, startPoint x: 493, startPoint y: 24, endPoint x: 494, endPoint y: 33, distance: 8.9
click at [493, 23] on icon "close" at bounding box center [492, 25] width 8 height 8
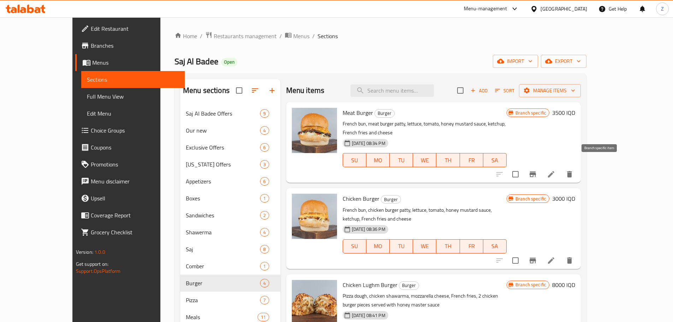
click at [537, 170] on icon "Branch-specific-item" at bounding box center [533, 174] width 8 height 8
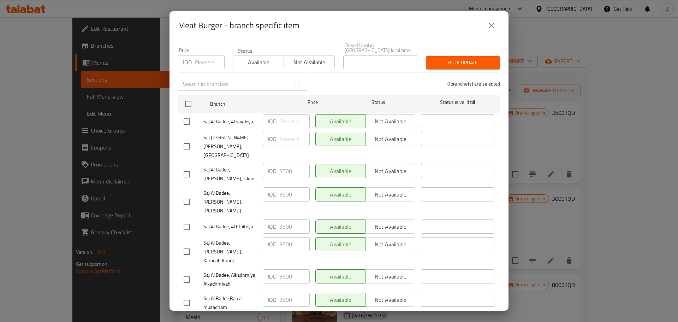
click at [489, 23] on icon "close" at bounding box center [492, 25] width 8 height 8
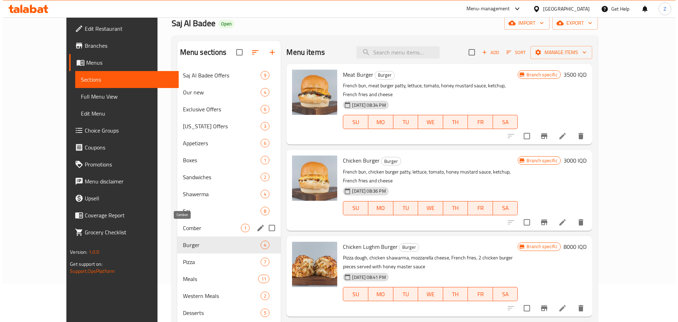
scroll to position [99, 0]
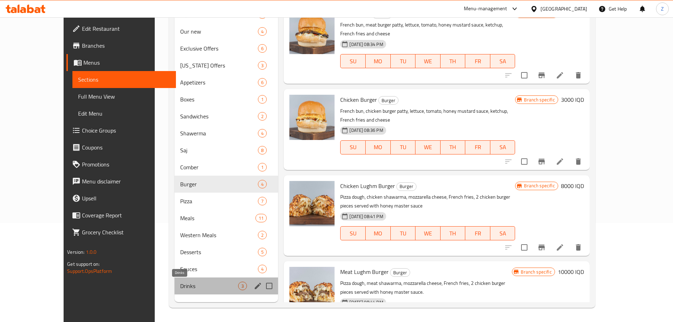
click at [180, 289] on span "Drinks" at bounding box center [209, 286] width 58 height 8
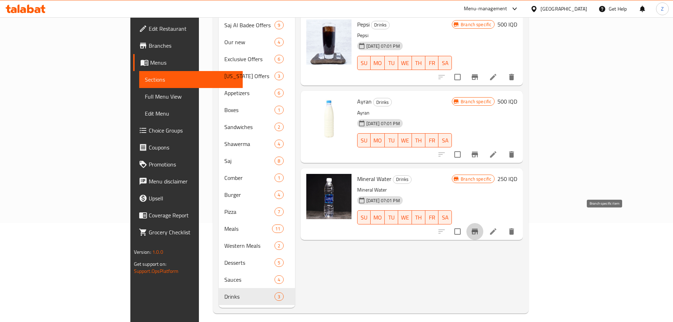
click at [479, 227] on icon "Branch-specific-item" at bounding box center [475, 231] width 8 height 8
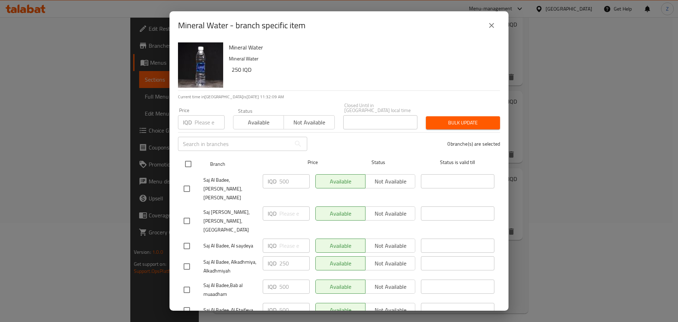
click at [186, 158] on input "checkbox" at bounding box center [188, 164] width 15 height 15
checkbox input "true"
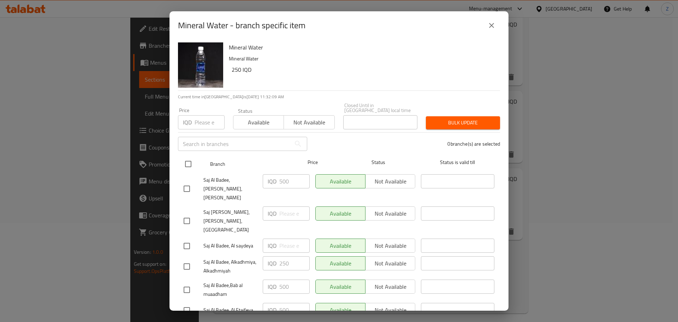
checkbox input "true"
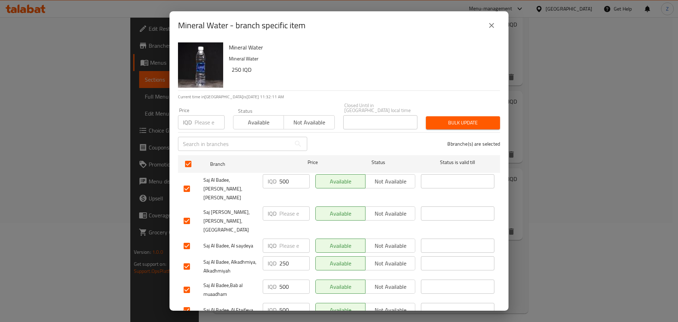
scroll to position [60, 0]
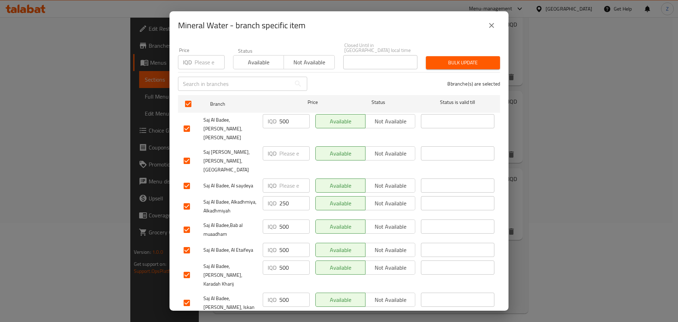
click at [494, 27] on icon "close" at bounding box center [491, 25] width 5 height 5
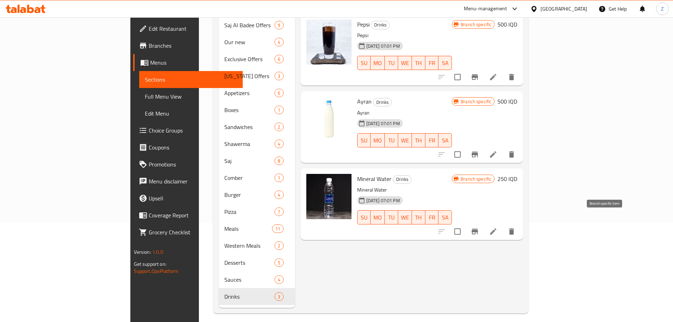
click at [478, 229] on icon "Branch-specific-item" at bounding box center [475, 232] width 6 height 6
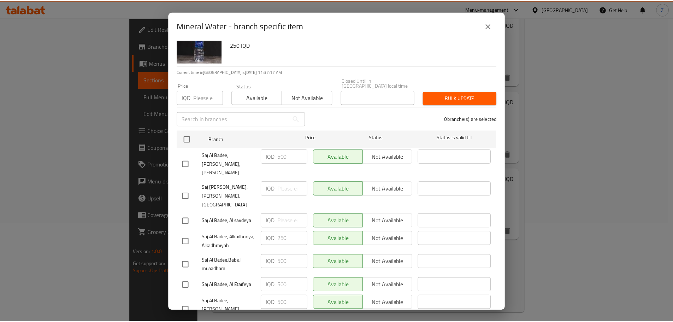
scroll to position [35, 0]
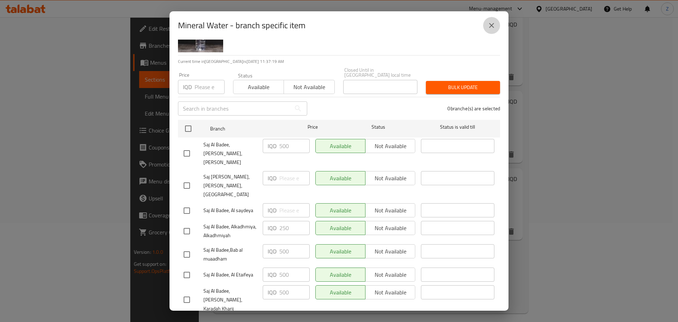
click at [494, 28] on icon "close" at bounding box center [492, 25] width 8 height 8
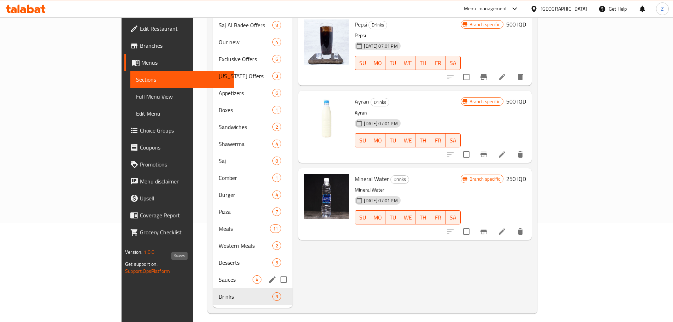
click at [219, 275] on span "Sauces" at bounding box center [236, 279] width 34 height 8
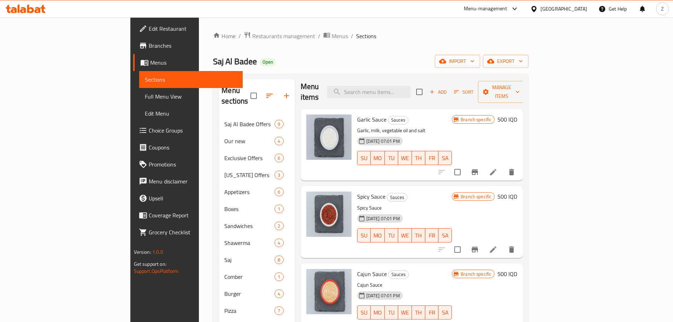
scroll to position [5, 0]
click at [252, 32] on span "Restaurants management" at bounding box center [283, 36] width 63 height 8
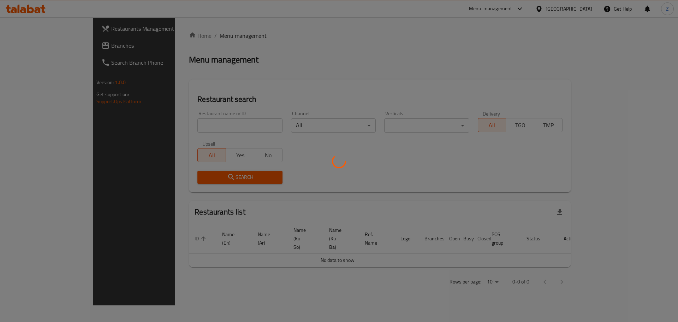
click at [208, 122] on div at bounding box center [339, 161] width 678 height 322
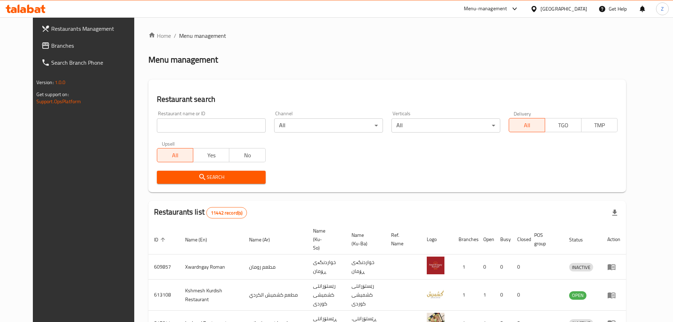
click at [218, 126] on div "Home / Menu management Menu management Restaurant search Restaurant name or ID …" at bounding box center [387, 274] width 478 height 487
click at [218, 126] on input "search" at bounding box center [211, 125] width 109 height 14
paste input "684386"
type input "684386"
click at [223, 176] on span "Search" at bounding box center [212, 177] width 98 height 9
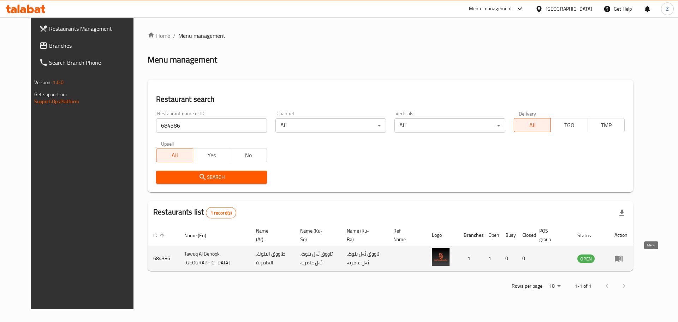
click at [623, 257] on icon "enhanced table" at bounding box center [619, 258] width 8 height 8
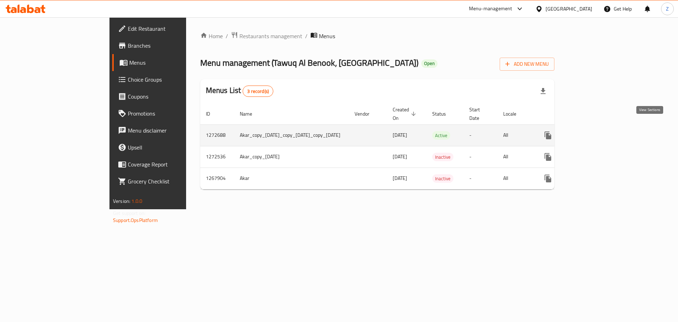
click at [604, 131] on icon "enhanced table" at bounding box center [599, 135] width 8 height 8
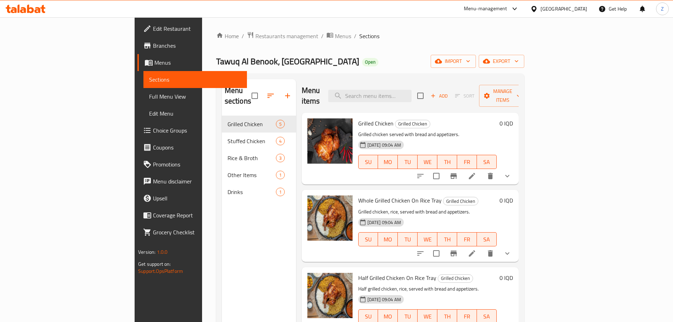
click at [449, 92] on span "Add" at bounding box center [439, 96] width 19 height 8
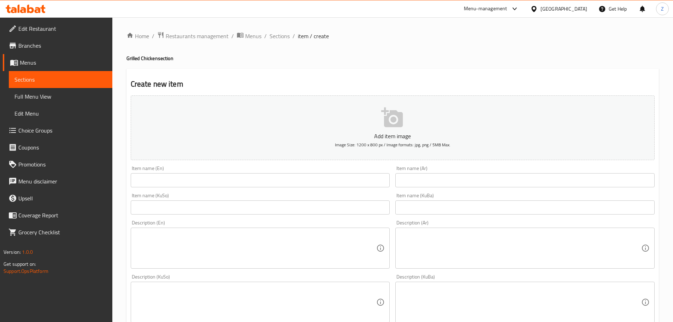
click at [415, 171] on div "Item name (Ar) Item name (Ar)" at bounding box center [524, 177] width 259 height 22
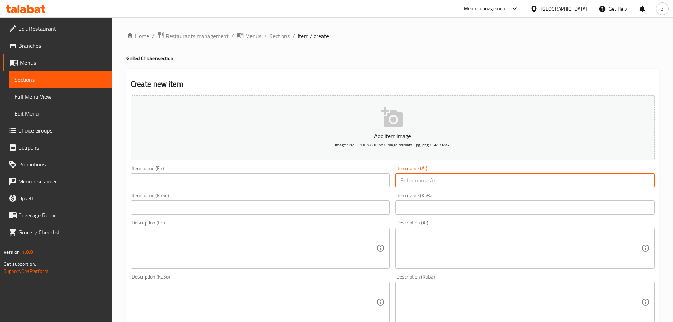
click at [417, 176] on input "text" at bounding box center [524, 180] width 259 height 14
paste input "طوقي"
type input "طوقي"
click at [326, 187] on div "Item name (En) Item name (En)" at bounding box center [260, 176] width 265 height 27
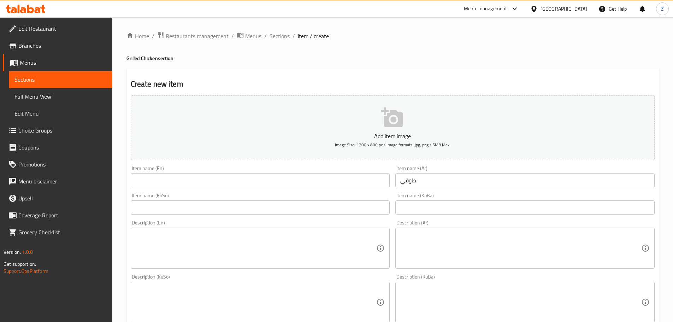
click at [326, 182] on input "text" at bounding box center [260, 180] width 259 height 14
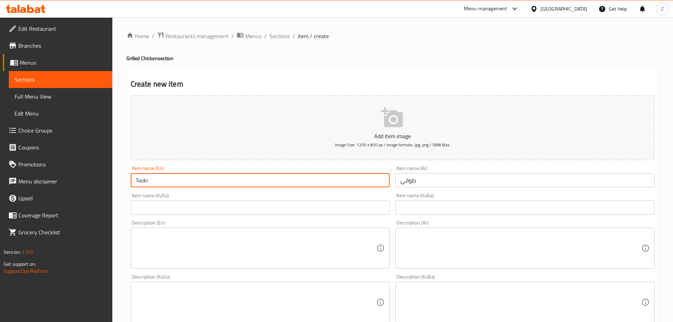
type input "Tooki"
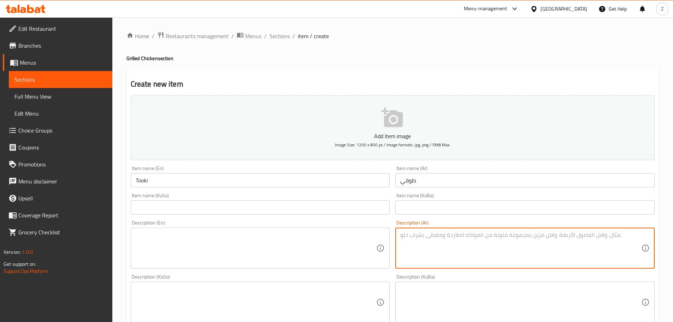
click at [466, 250] on textarea at bounding box center [520, 248] width 241 height 34
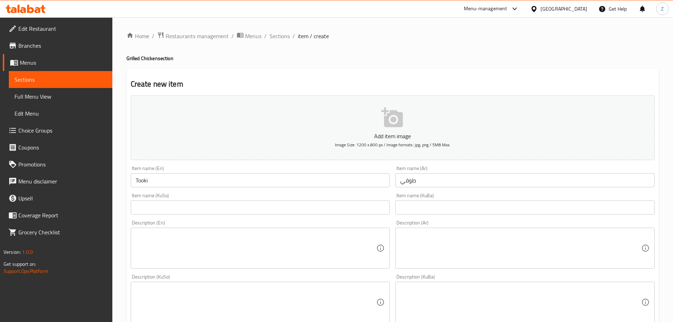
click at [480, 250] on textarea at bounding box center [520, 248] width 241 height 34
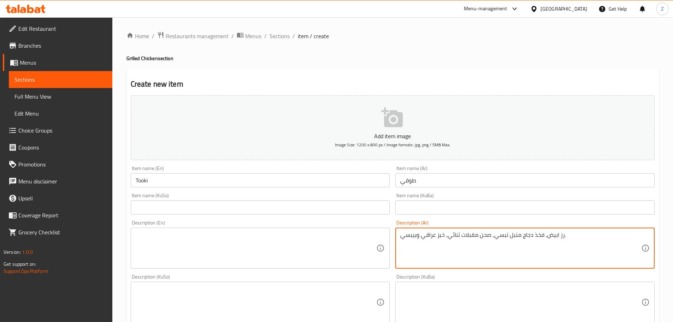
click at [511, 238] on textarea "رز ابيض, فخذ دجاج متبل تبسي, صحن مقبلات ثنائي, خبز عراقي وبيبسي." at bounding box center [520, 248] width 241 height 34
click at [511, 237] on textarea "رز ابيض, فخذ دجاج متبل تبسي, صحن مقبلات ثنائي, خبز عراقي وبيبسي." at bounding box center [520, 248] width 241 height 34
click at [511, 238] on textarea "رز ابيض, فخذ دجاج متبل تبسي, صحن مقبلات ثنائي, خبز عراقي وبيبسي." at bounding box center [520, 248] width 241 height 34
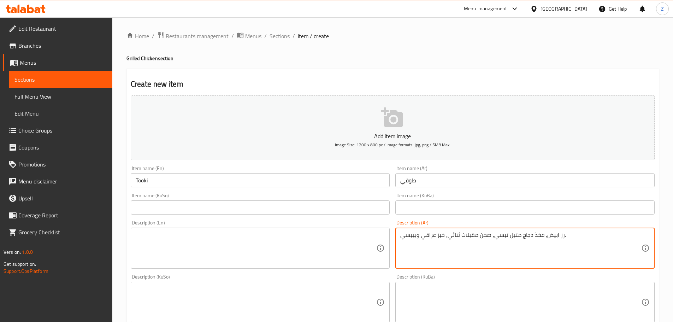
click at [511, 238] on textarea "رز ابيض, فخذ دجاج متبل تبسي, صحن مقبلات ثنائي, خبز عراقي وبيبسي." at bounding box center [520, 248] width 241 height 34
type textarea "رز ابيض, فخذ دجاج متبل تبسي, صحن مقبلات ثنائي, خبز عراقي وبيبسي."
click at [272, 254] on textarea at bounding box center [256, 248] width 241 height 34
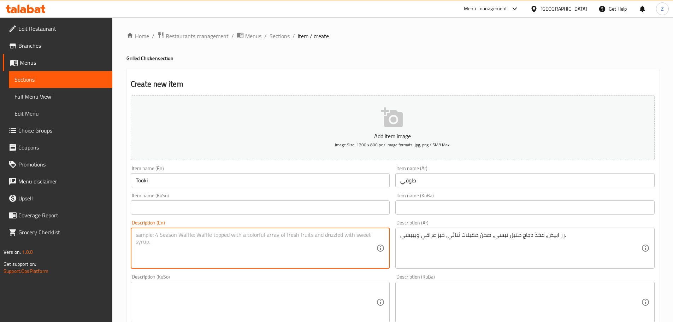
paste textarea "White rice, marinated chicken thigh, two-piece appetizer plate, Iraqi bread and…"
drag, startPoint x: 244, startPoint y: 235, endPoint x: 221, endPoint y: 238, distance: 23.2
click at [221, 238] on textarea "White rice, marinated chicken thigh, two-piece appetizer plate, Iraqi bread and…" at bounding box center [256, 248] width 241 height 34
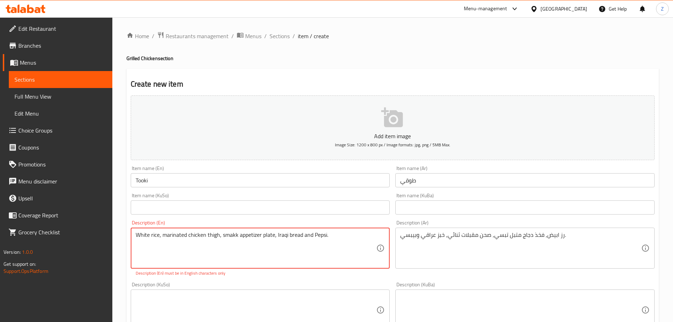
click at [313, 256] on textarea "White rice, marinated chicken thigh, smakk appetizer plate, Iraqi bread and Pep…" at bounding box center [256, 248] width 241 height 34
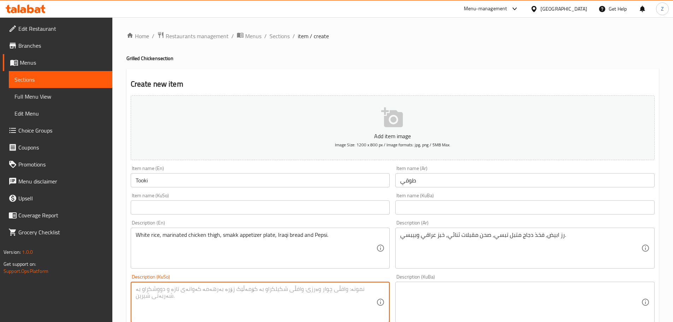
click at [306, 306] on textarea at bounding box center [256, 303] width 241 height 34
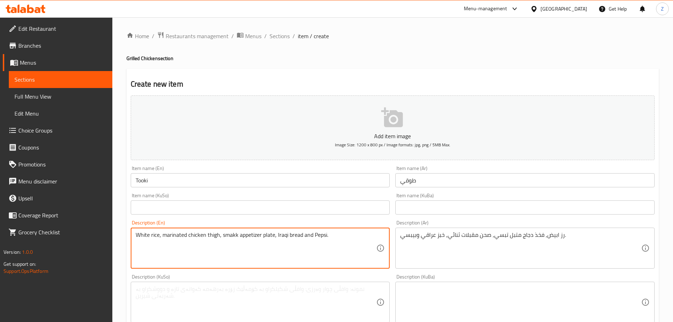
drag, startPoint x: 234, startPoint y: 236, endPoint x: 239, endPoint y: 237, distance: 4.4
click at [239, 236] on textarea "White rice, marinated chicken thigh, smakk appetizer plate, Iraqi bread and Pep…" at bounding box center [256, 248] width 241 height 34
click at [236, 237] on textarea "White rice, marinated chicken thigh, smakk appetizer plate, Iraqi bread and Pep…" at bounding box center [256, 248] width 241 height 34
click at [292, 245] on textarea "White rice, marinated chicken thigh, small appetizer plate, Iraqi bread and Pep…" at bounding box center [256, 248] width 241 height 34
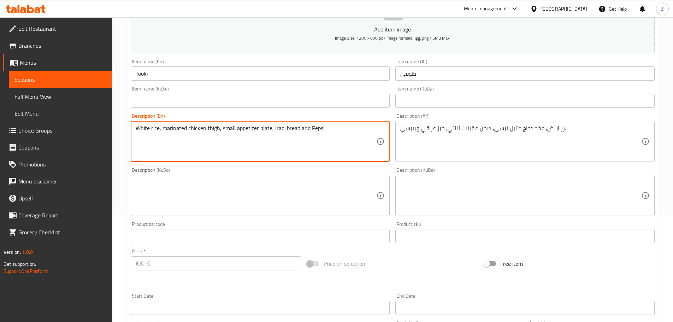
scroll to position [141, 0]
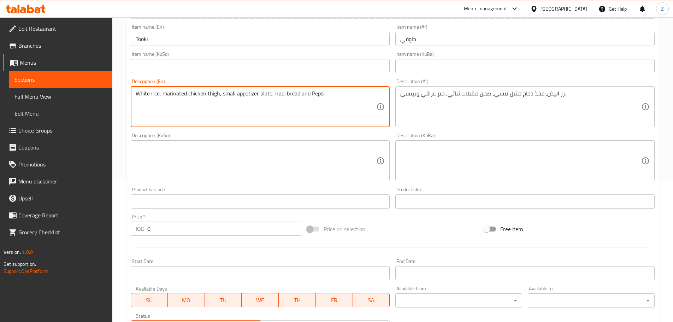
type textarea "White rice, marinated chicken thigh, small appetizer plate, Iraqi bread and Pep…"
click at [190, 225] on input "0" at bounding box center [224, 229] width 154 height 14
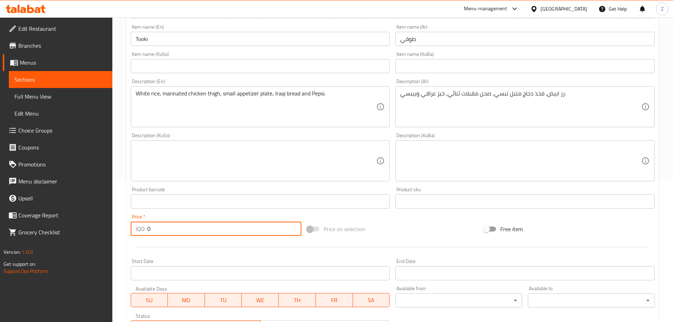
click at [190, 225] on input "0" at bounding box center [224, 229] width 154 height 14
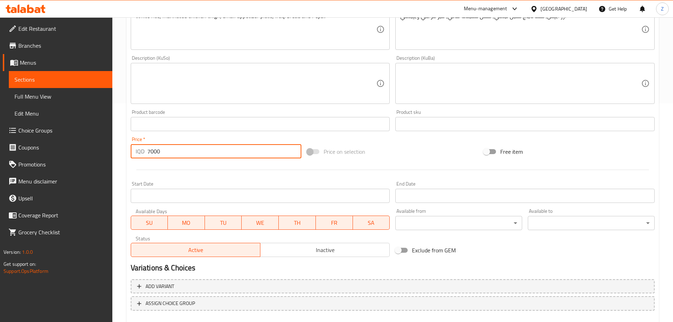
scroll to position [259, 0]
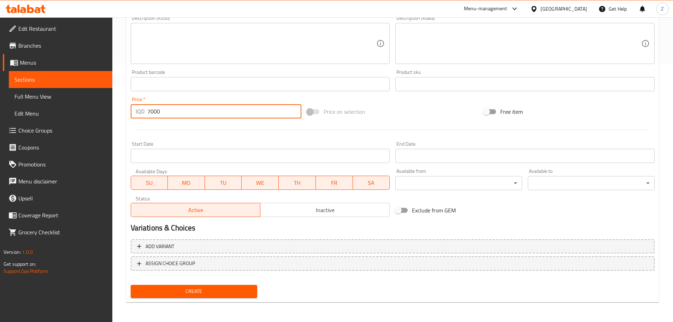
type input "7000"
click at [201, 288] on span "Create" at bounding box center [194, 291] width 116 height 9
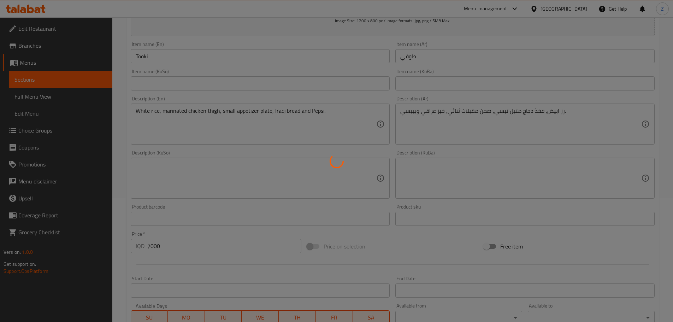
type input "0"
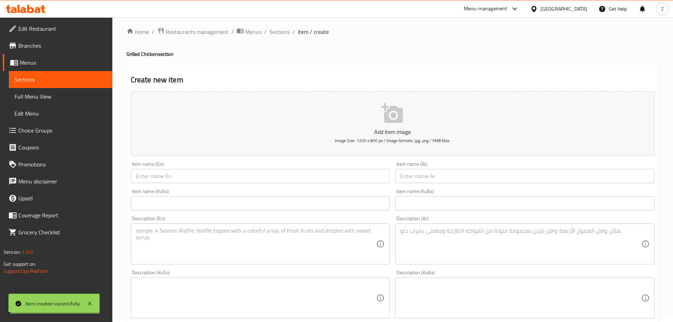
scroll to position [0, 0]
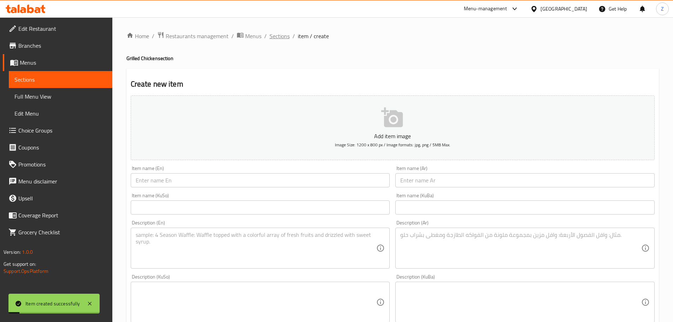
click at [277, 34] on span "Sections" at bounding box center [280, 36] width 20 height 8
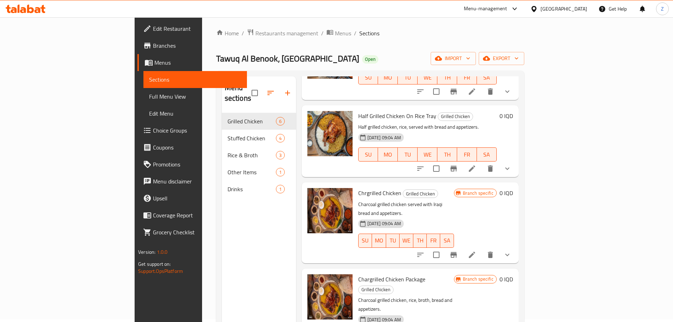
scroll to position [99, 0]
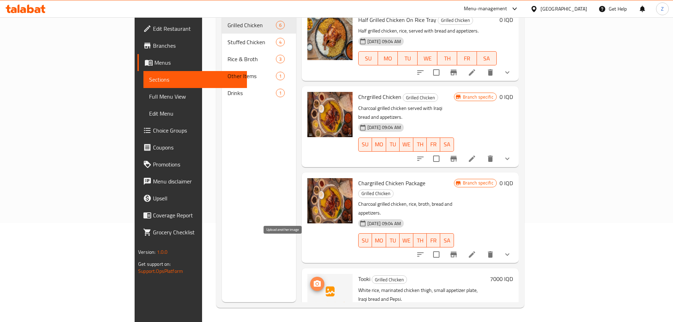
click at [314, 280] on icon "upload picture" at bounding box center [317, 283] width 7 height 6
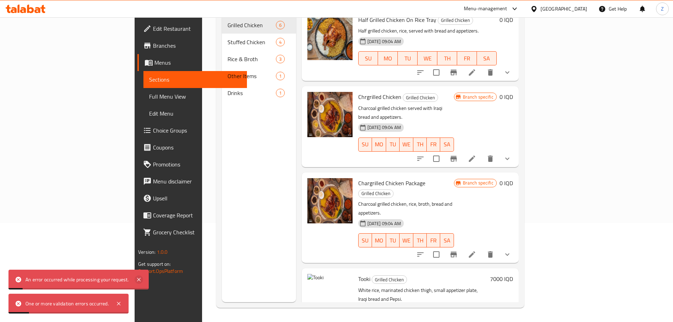
click at [141, 278] on icon at bounding box center [139, 279] width 8 height 8
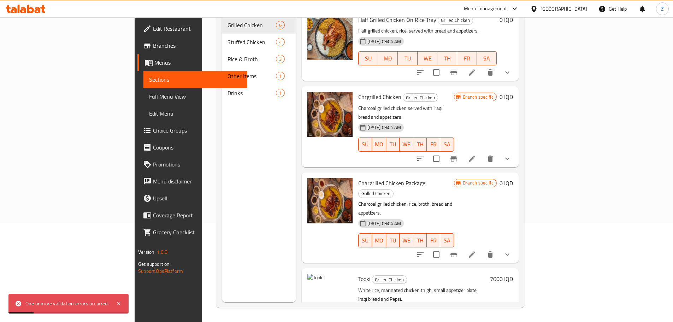
click at [125, 303] on div "One or more validation errors occurred." at bounding box center [68, 304] width 120 height 20
click at [120, 306] on icon at bounding box center [118, 303] width 8 height 8
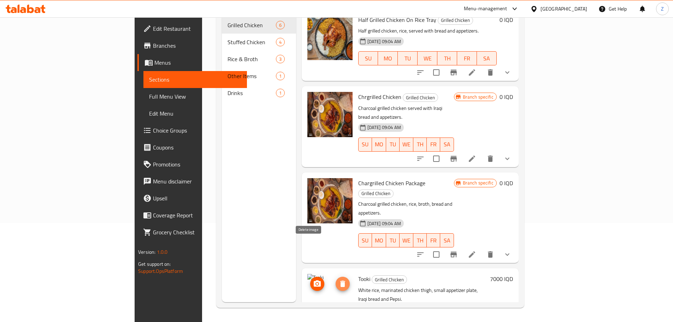
drag, startPoint x: 312, startPoint y: 240, endPoint x: 310, endPoint y: 249, distance: 9.5
click at [339, 279] on icon "delete image" at bounding box center [343, 283] width 8 height 8
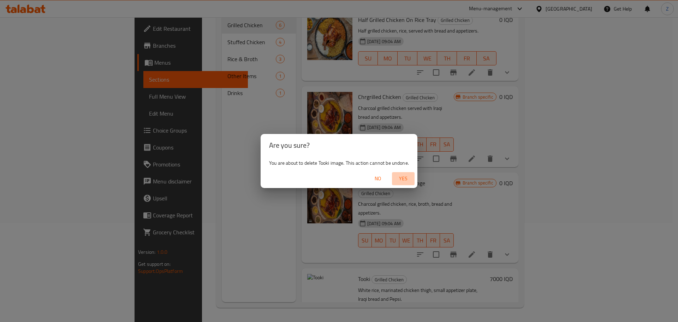
click at [401, 181] on span "Yes" at bounding box center [403, 178] width 17 height 9
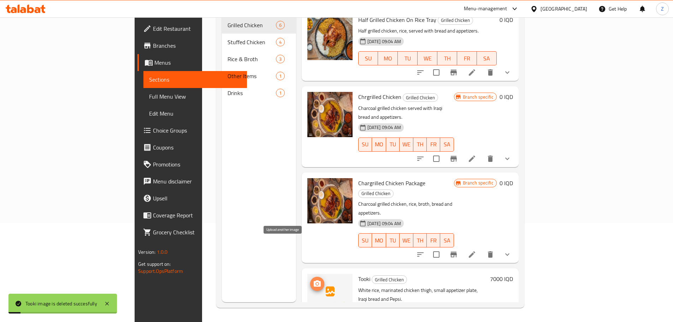
click at [314, 280] on icon "upload picture" at bounding box center [317, 283] width 7 height 6
click at [454, 200] on p "Charcoal grilled chicken, rice, broth, bread and appetizers." at bounding box center [406, 209] width 96 height 18
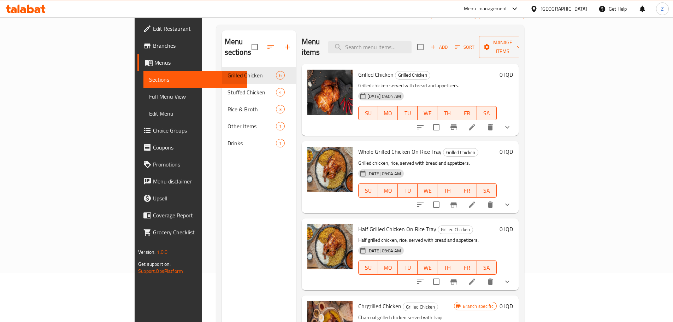
scroll to position [0, 0]
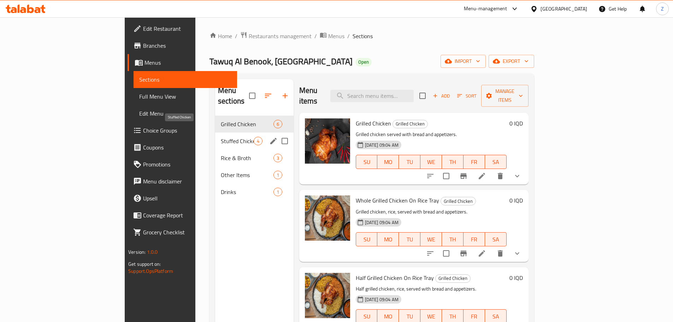
click at [221, 137] on span "Stuffed Chicken" at bounding box center [237, 141] width 33 height 8
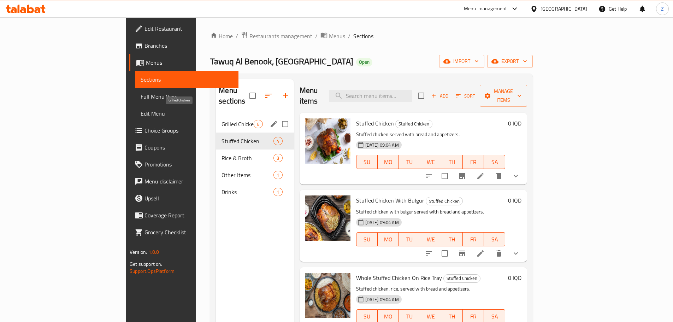
click at [222, 120] on span "Grilled Chicken" at bounding box center [238, 124] width 32 height 8
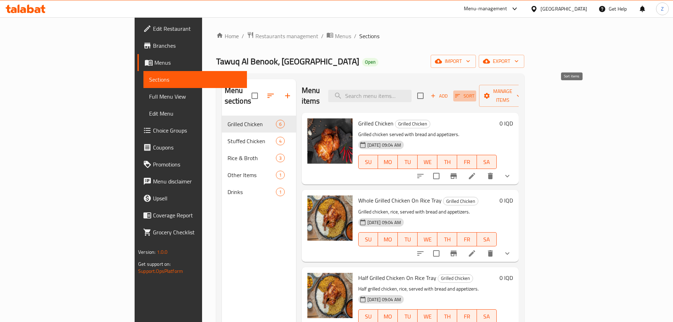
click at [475, 94] on span "Sort" at bounding box center [464, 96] width 19 height 8
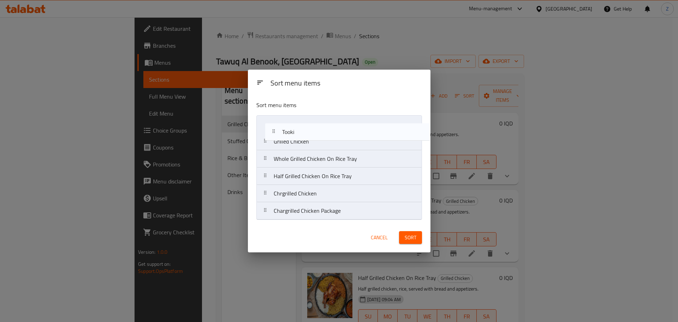
drag, startPoint x: 326, startPoint y: 209, endPoint x: 334, endPoint y: 126, distance: 83.4
click at [334, 126] on nav "Grilled Chicken Whole Grilled Chicken On Rice Tray Half Grilled Chicken On Rice…" at bounding box center [340, 167] width 166 height 105
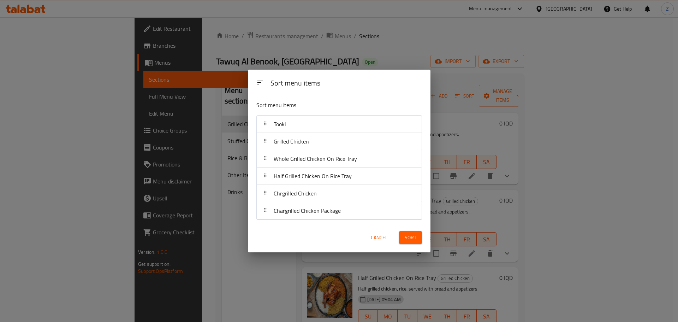
click at [404, 233] on button "Sort" at bounding box center [410, 237] width 23 height 13
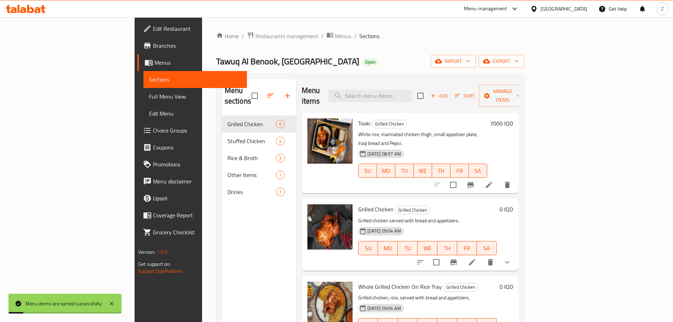
click at [497, 204] on h6 "Grilled Chicken Grilled Chicken" at bounding box center [427, 209] width 139 height 10
click at [216, 41] on div "Home / Restaurants management / Menus / Sections Tawuq Al Benook, Alamriya Open…" at bounding box center [370, 218] width 308 height 375
click at [255, 39] on span "Restaurants management" at bounding box center [286, 36] width 63 height 8
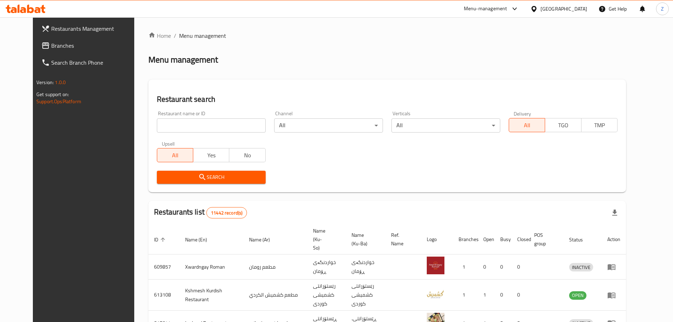
click at [226, 132] on input "search" at bounding box center [211, 125] width 109 height 14
paste input "647948"
type input "647948"
click at [241, 176] on span "Search" at bounding box center [212, 177] width 98 height 9
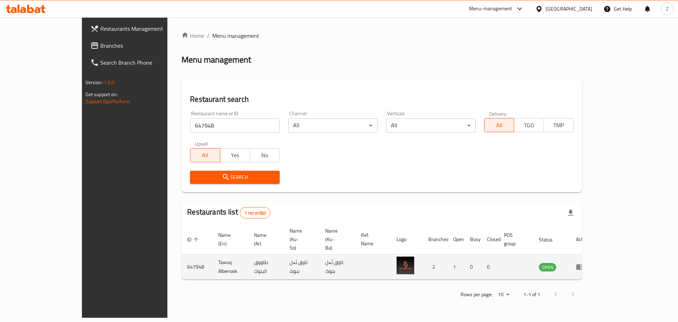
click at [585, 263] on icon "enhanced table" at bounding box center [580, 267] width 8 height 8
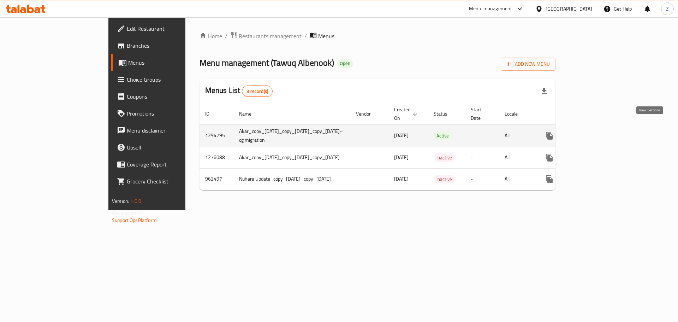
click at [605, 131] on icon "enhanced table" at bounding box center [600, 135] width 8 height 8
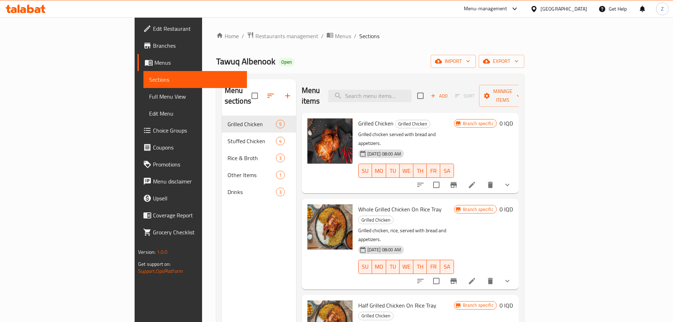
click at [449, 92] on span "Add" at bounding box center [439, 96] width 19 height 8
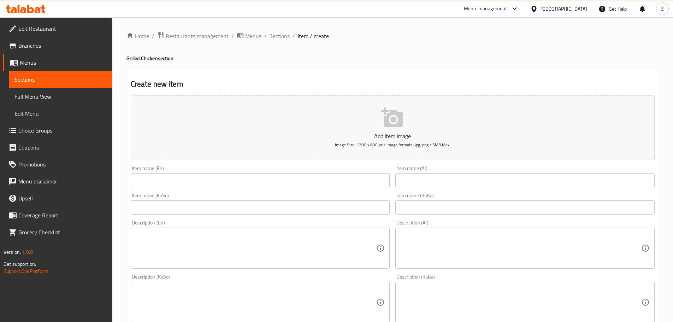
click at [471, 177] on input "text" at bounding box center [524, 180] width 259 height 14
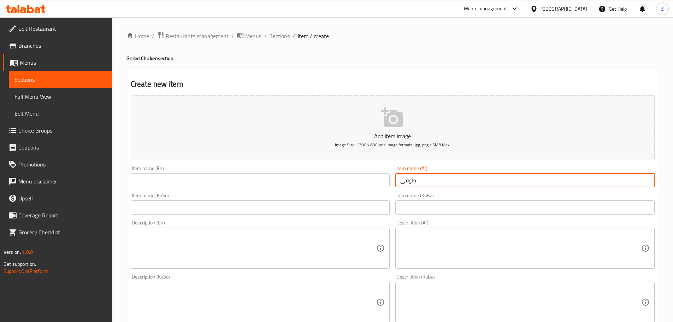
type input "طوقي"
click at [286, 191] on div "Item name (KuSo) Item name (KuSo)" at bounding box center [260, 203] width 265 height 27
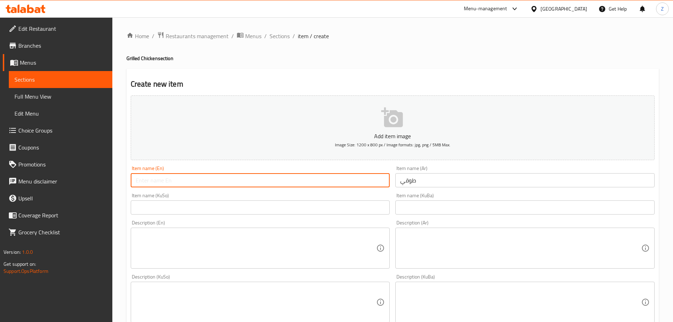
click at [289, 181] on input "text" at bounding box center [260, 180] width 259 height 14
type input "R"
type input "Tooki"
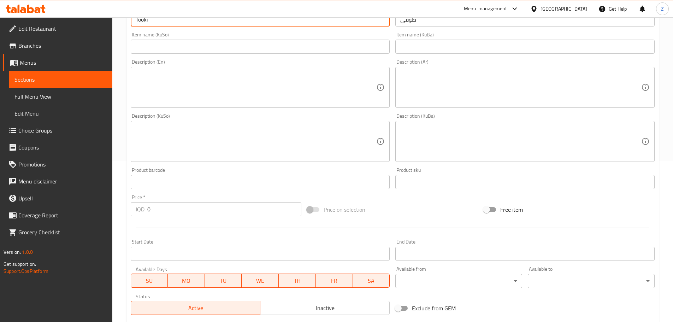
scroll to position [212, 0]
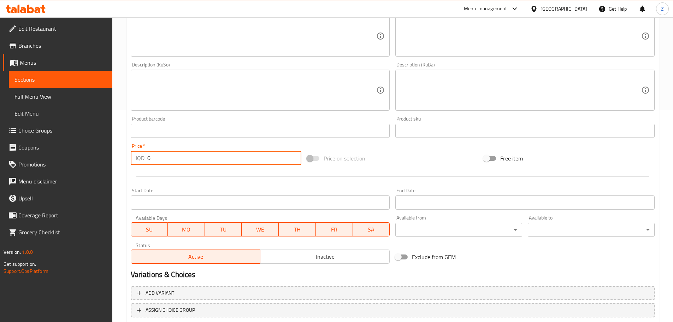
click at [172, 162] on input "0" at bounding box center [224, 158] width 154 height 14
type input "7000"
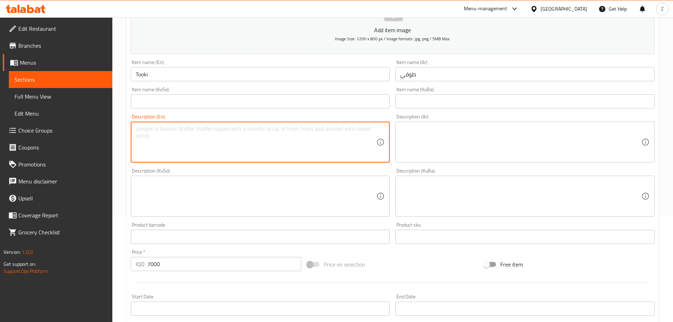
click at [202, 135] on textarea at bounding box center [256, 142] width 241 height 34
paste textarea "White rice, marinated chicken thigh, two-piece appetizer plate, Iraqi bread and…"
drag, startPoint x: 245, startPoint y: 131, endPoint x: 222, endPoint y: 133, distance: 23.4
click at [222, 133] on textarea "White rice, marinated chicken thigh, two-piece appetizer plate, Iraqi bread and…" at bounding box center [256, 142] width 241 height 34
type textarea "White rice, marinated chicken thigh, small appetizer plate, Iraqi bread and Pep…"
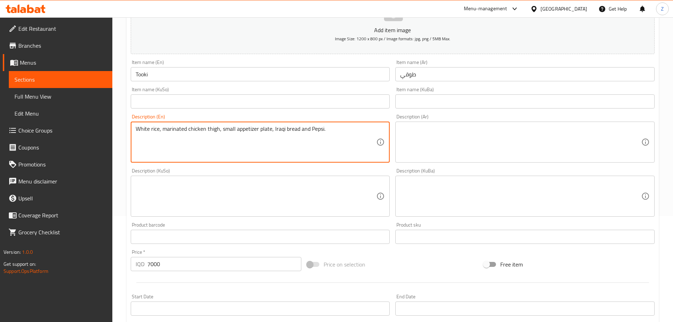
click at [471, 143] on textarea at bounding box center [520, 142] width 241 height 34
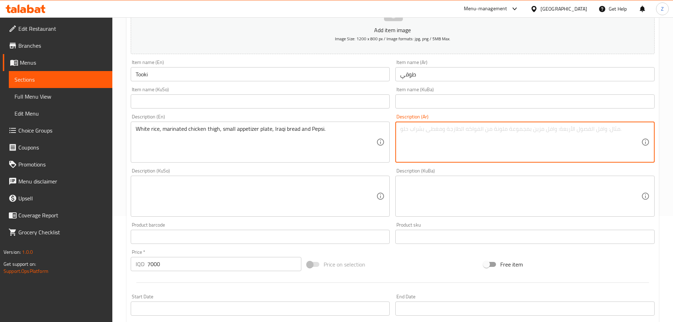
paste textarea "رز ابيض, فخذ دجاج متبل تبسي, صحن مقبلات ثنائي, خبز عراقي وبيبسي."
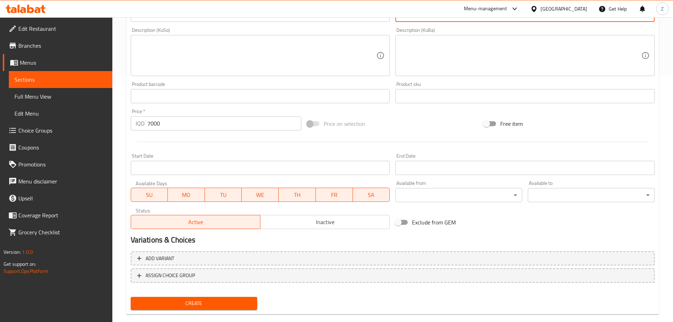
scroll to position [247, 0]
type textarea "رز ابيض, فخذ دجاج متبل تبسي, صحن مقبلات ثنائي, خبز عراقي وبيبسي."
click at [225, 312] on div "Create new item Add item image Image Size: 1200 x 800 px / Image formats: jpg, …" at bounding box center [392, 67] width 532 height 493
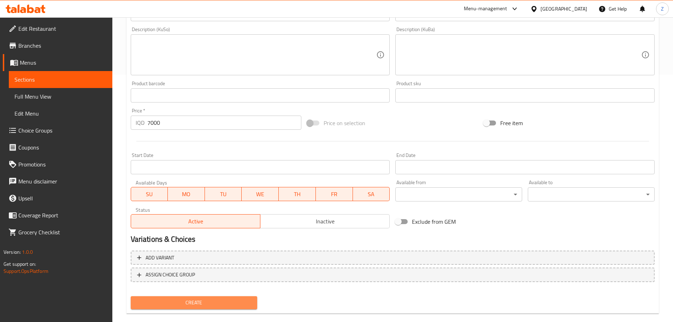
click at [226, 307] on button "Create" at bounding box center [194, 302] width 127 height 13
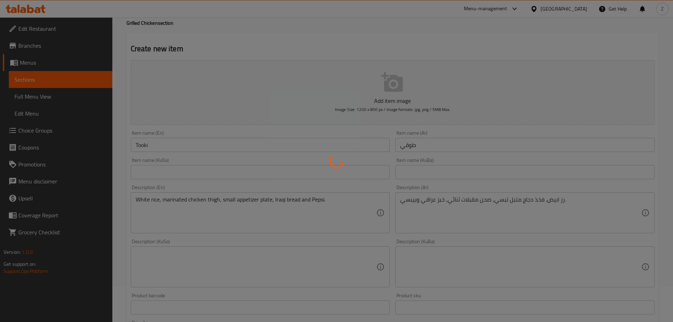
type input "0"
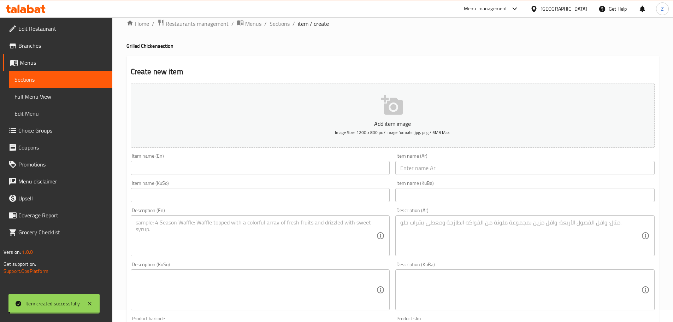
scroll to position [0, 0]
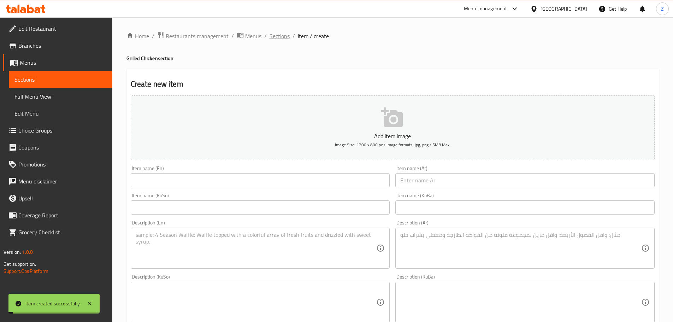
click at [283, 40] on span "Sections" at bounding box center [280, 36] width 20 height 8
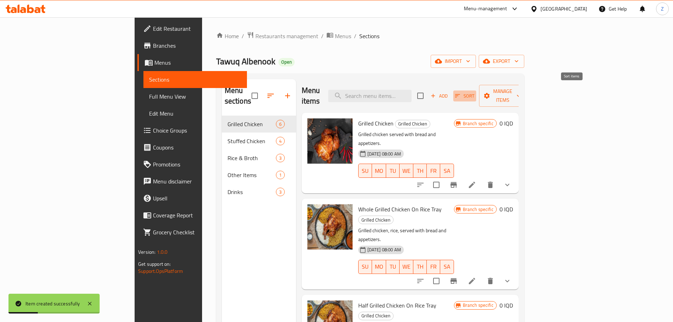
click at [475, 92] on span "Sort" at bounding box center [464, 96] width 19 height 8
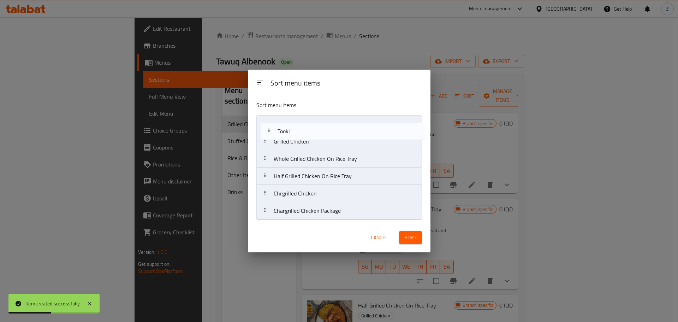
drag, startPoint x: 315, startPoint y: 210, endPoint x: 319, endPoint y: 116, distance: 94.1
click at [319, 116] on nav "Grilled Chicken Whole Grilled Chicken On Rice Tray Half Grilled Chicken On Rice…" at bounding box center [340, 167] width 166 height 105
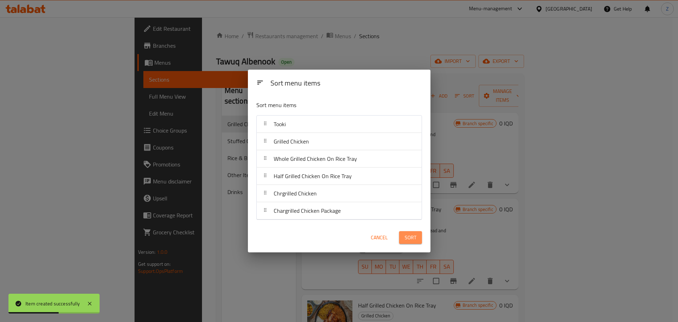
click at [413, 242] on button "Sort" at bounding box center [410, 237] width 23 height 13
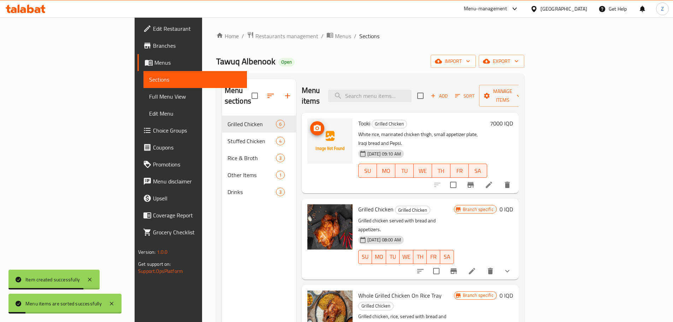
click at [313, 124] on icon "upload picture" at bounding box center [317, 128] width 8 height 8
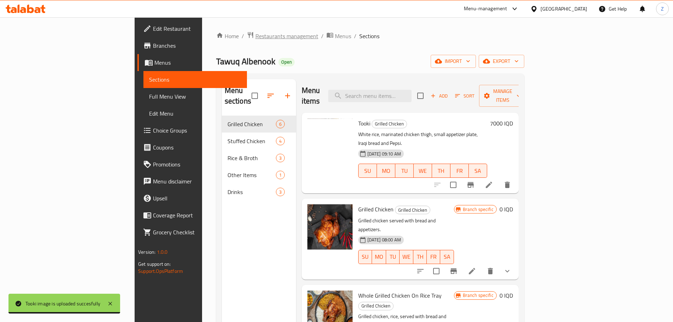
click at [255, 39] on span "Restaurants management" at bounding box center [286, 36] width 63 height 8
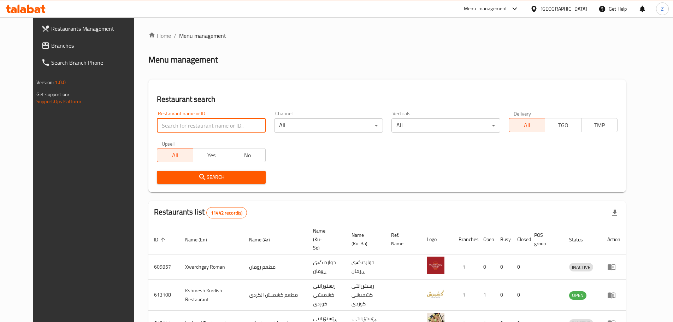
click at [192, 129] on input "search" at bounding box center [211, 125] width 109 height 14
paste input "647802"
type input "647802"
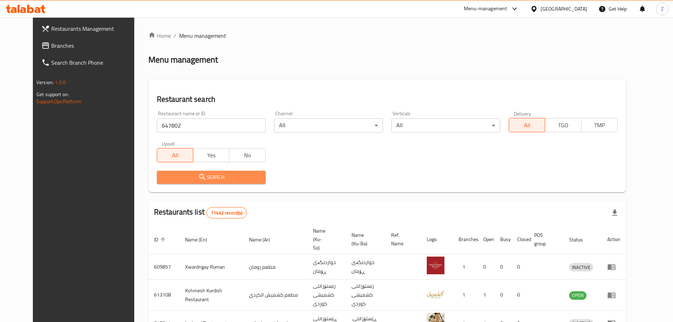
click at [213, 178] on span "Search" at bounding box center [212, 177] width 98 height 9
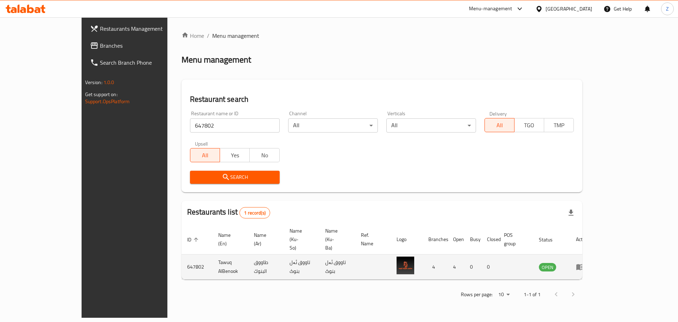
click at [585, 263] on icon "enhanced table" at bounding box center [580, 267] width 8 height 8
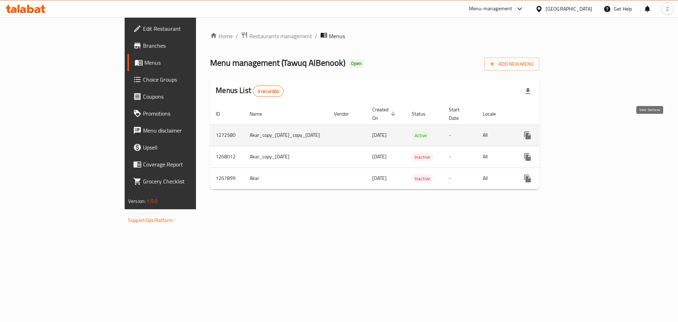
click at [583, 131] on icon "enhanced table" at bounding box center [579, 135] width 8 height 8
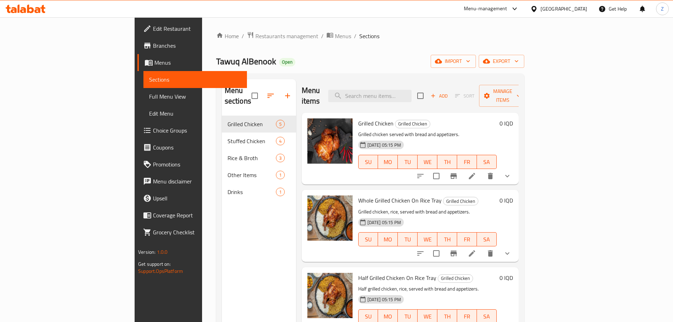
click at [449, 92] on span "Add" at bounding box center [439, 96] width 19 height 8
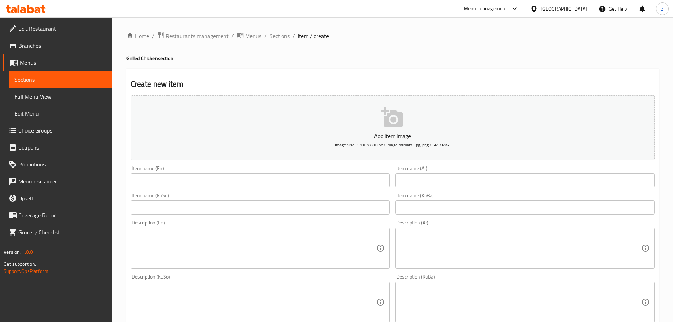
click at [431, 182] on input "text" at bounding box center [524, 180] width 259 height 14
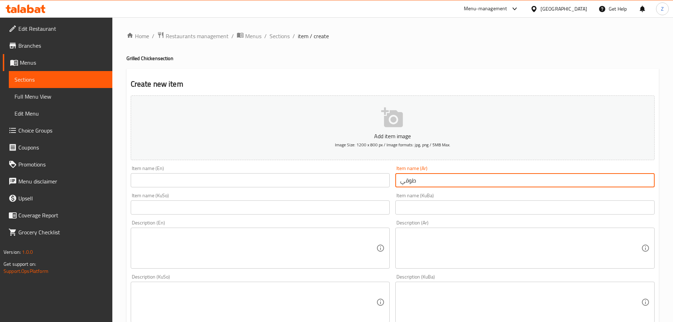
type input "طوقي"
click at [309, 177] on input "text" at bounding box center [260, 180] width 259 height 14
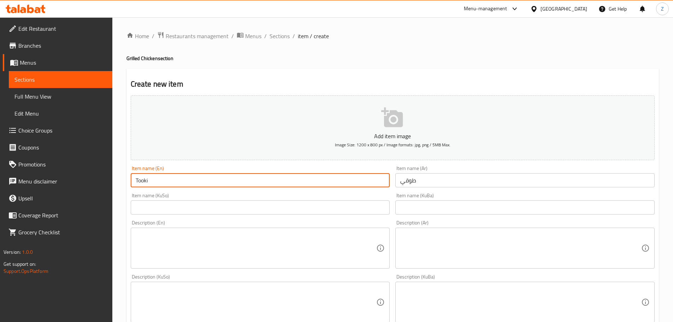
type input "Tooki"
click at [451, 261] on textarea at bounding box center [520, 248] width 241 height 34
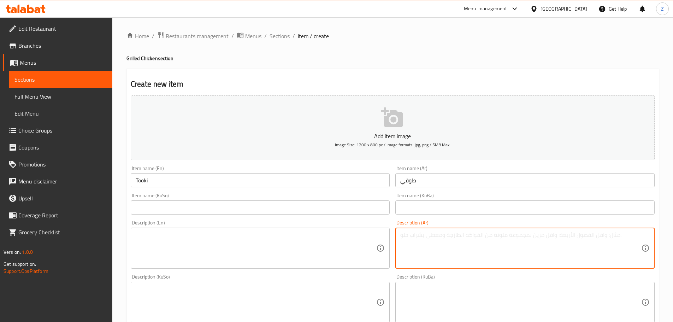
paste textarea "رز ابيض, فخذ دجاج متبل تبسي, صحن مقبلات ثنائي, خبز عراقي وبيبسي."
type textarea "رز ابيض, فخذ دجاج متبل تبسي, صحن مقبلات ثنائي, خبز عراقي وبيبسي."
click at [258, 246] on textarea at bounding box center [256, 248] width 241 height 34
paste textarea "White rice, marinated chicken thigh, two-piece appetizer plate, Iraqi bread and…"
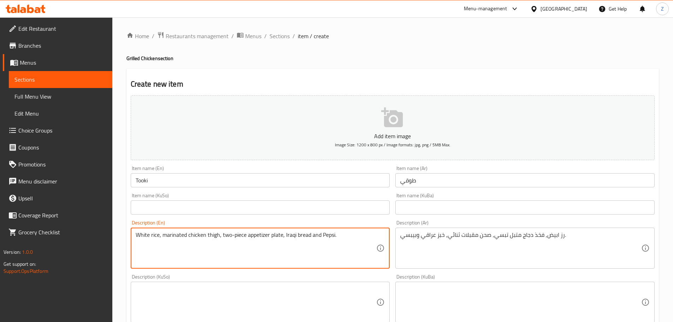
drag, startPoint x: 245, startPoint y: 234, endPoint x: 221, endPoint y: 237, distance: 24.2
click at [221, 237] on textarea "White rice, marinated chicken thigh, two-piece appetizer plate, Iraqi bread and…" at bounding box center [256, 248] width 241 height 34
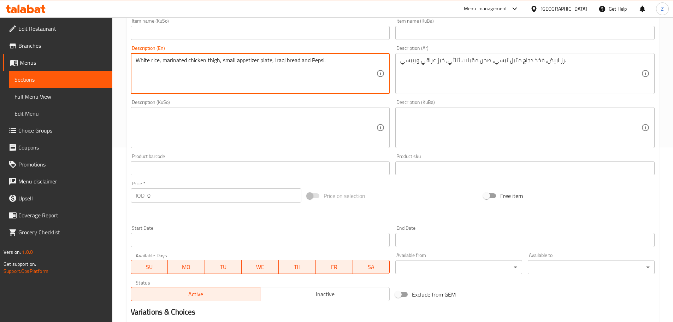
scroll to position [177, 0]
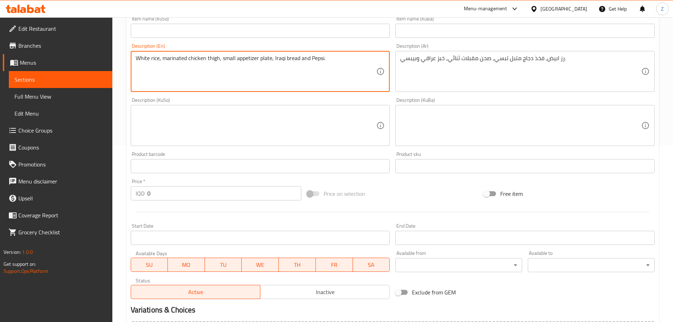
type textarea "White rice, marinated chicken thigh, small appetizer plate, Iraqi bread and Pep…"
click at [172, 189] on input "0" at bounding box center [224, 193] width 154 height 14
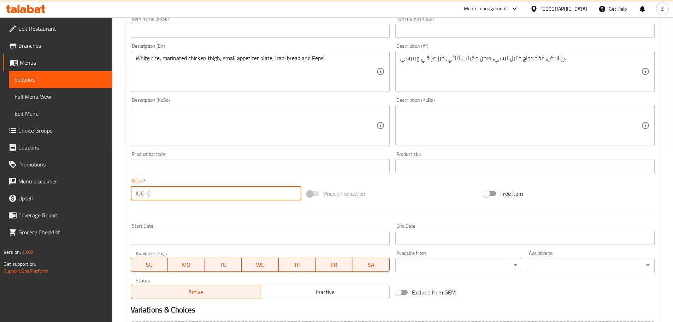
click at [172, 189] on input "0" at bounding box center [224, 193] width 154 height 14
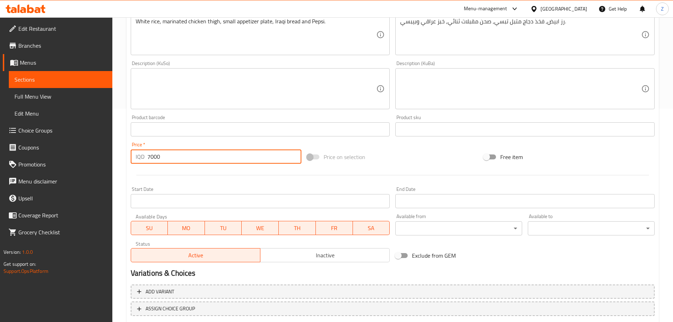
scroll to position [259, 0]
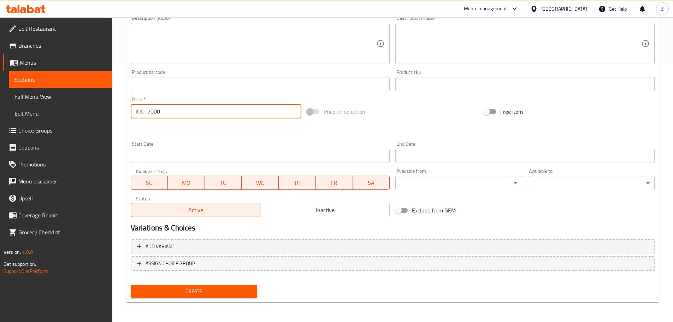
type input "7000"
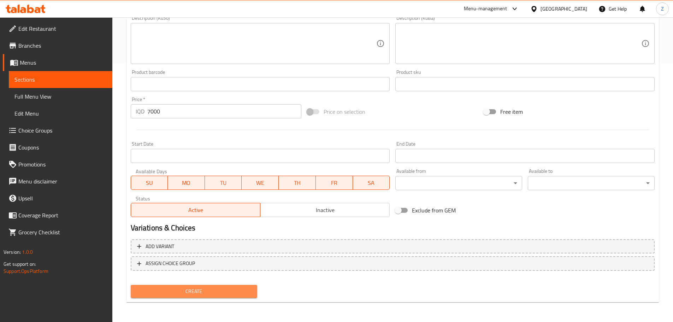
click at [220, 297] on button "Create" at bounding box center [194, 291] width 127 height 13
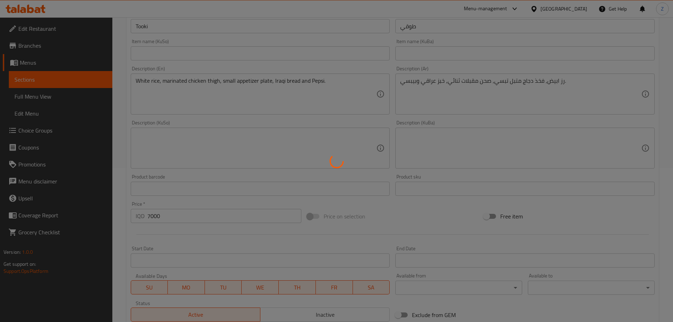
type input "0"
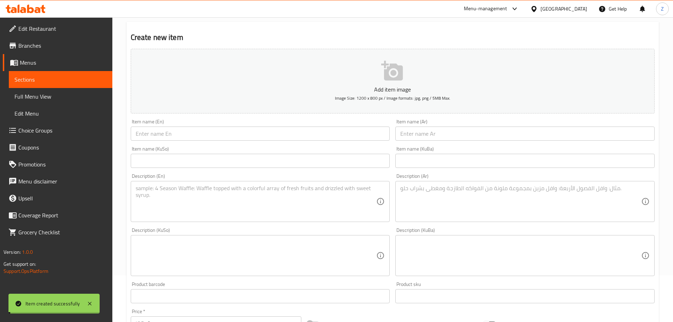
scroll to position [0, 0]
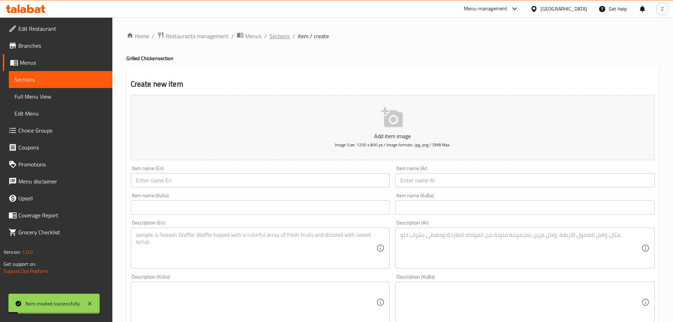
drag, startPoint x: 268, startPoint y: 34, endPoint x: 272, endPoint y: 37, distance: 5.6
click at [268, 34] on ol "Home / Restaurants management / Menus / Sections / item / create" at bounding box center [392, 35] width 532 height 9
click at [272, 37] on span "Sections" at bounding box center [280, 36] width 20 height 8
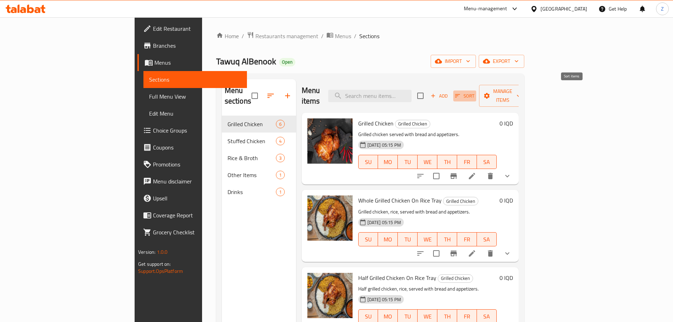
click at [460, 94] on icon "button" at bounding box center [457, 95] width 5 height 3
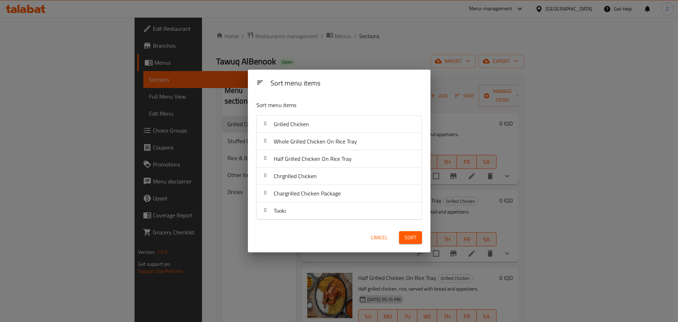
drag, startPoint x: 328, startPoint y: 220, endPoint x: 329, endPoint y: 211, distance: 9.4
click at [329, 211] on div "Sort menu items Grilled Chicken Whole Grilled Chicken On Rice Tray Half Grilled…" at bounding box center [339, 159] width 183 height 128
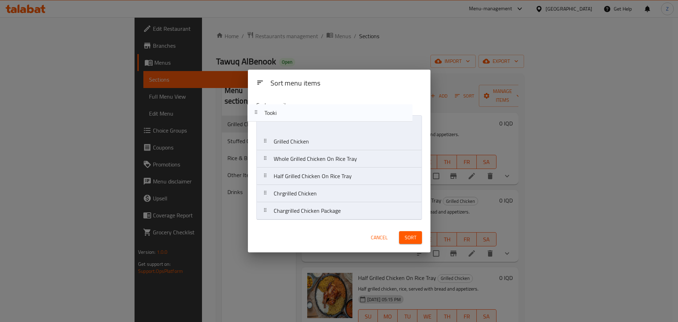
drag, startPoint x: 329, startPoint y: 211, endPoint x: 322, endPoint y: 110, distance: 100.7
click at [322, 110] on div "Sort menu items Grilled Chicken Whole Grilled Chicken On Rice Tray Half Grilled…" at bounding box center [339, 159] width 183 height 128
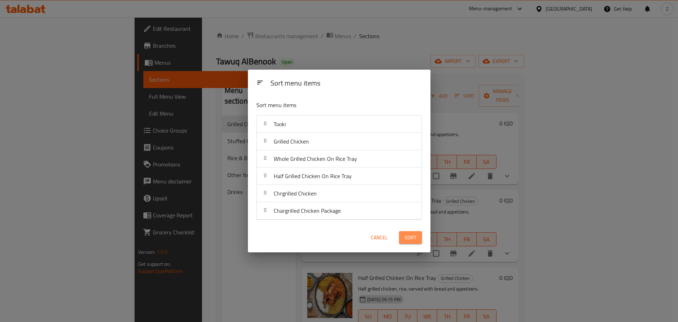
click at [405, 240] on button "Sort" at bounding box center [410, 237] width 23 height 13
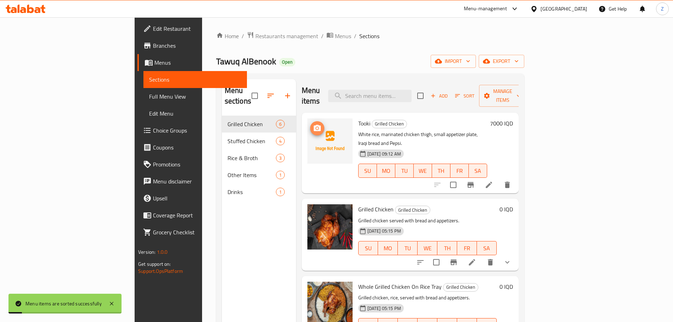
click at [310, 124] on span "upload picture" at bounding box center [317, 128] width 14 height 8
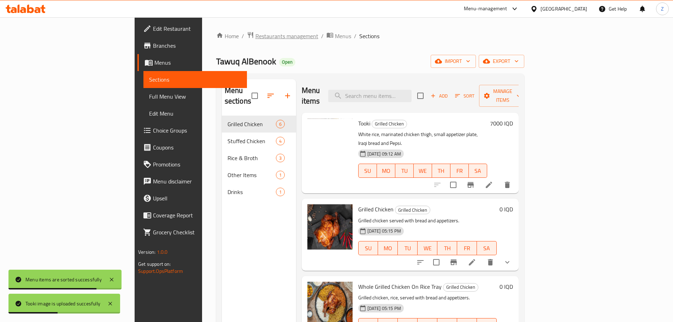
click at [255, 39] on span "Restaurants management" at bounding box center [286, 36] width 63 height 8
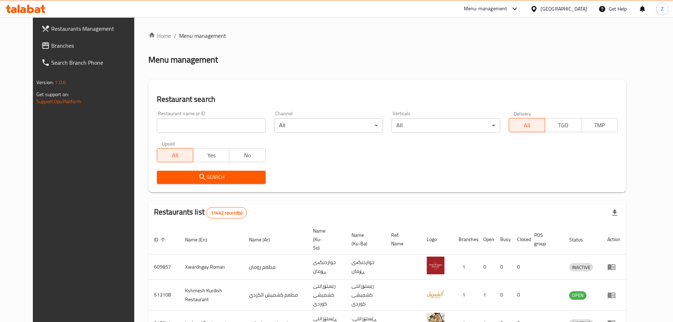
click at [231, 132] on input "search" at bounding box center [211, 125] width 109 height 14
paste input "673579"
type input "673579"
click at [232, 174] on span "Search" at bounding box center [212, 177] width 98 height 9
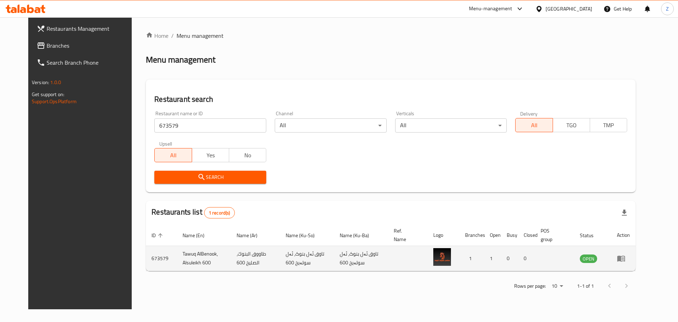
click at [625, 257] on icon "enhanced table" at bounding box center [622, 259] width 8 height 6
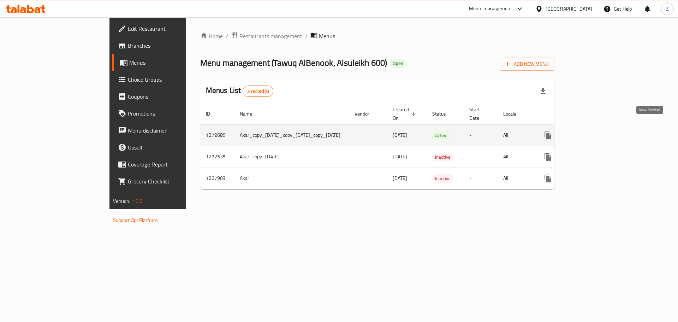
click at [604, 131] on icon "enhanced table" at bounding box center [599, 135] width 8 height 8
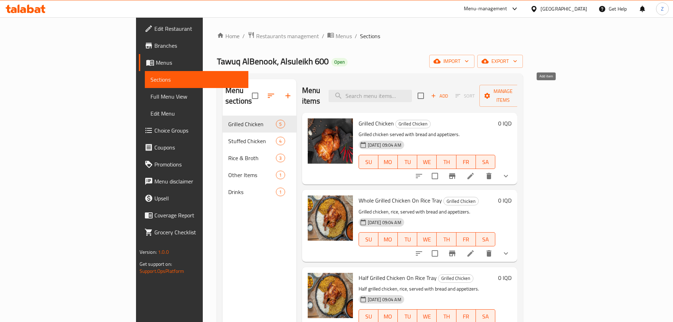
click at [449, 92] on span "Add" at bounding box center [439, 96] width 19 height 8
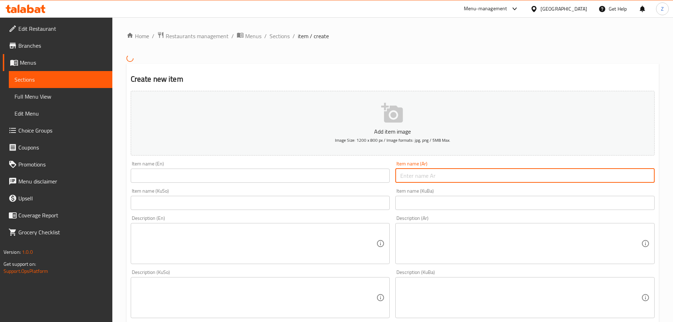
click at [494, 182] on input "text" at bounding box center [524, 176] width 259 height 14
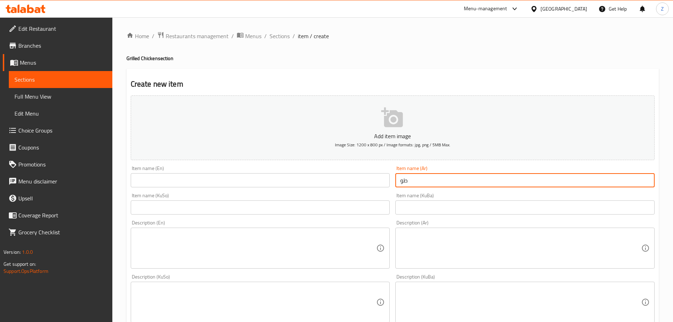
type input "طوقي"
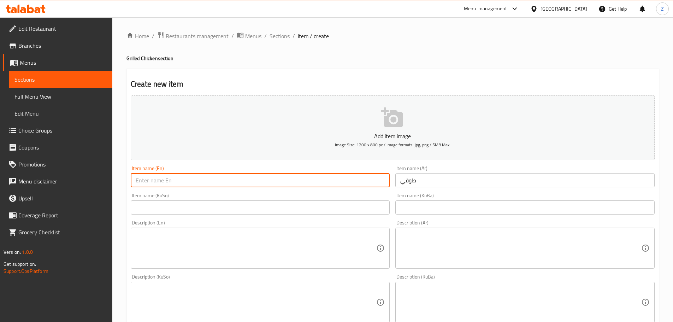
click at [350, 181] on input "text" at bounding box center [260, 180] width 259 height 14
type input "Tooki"
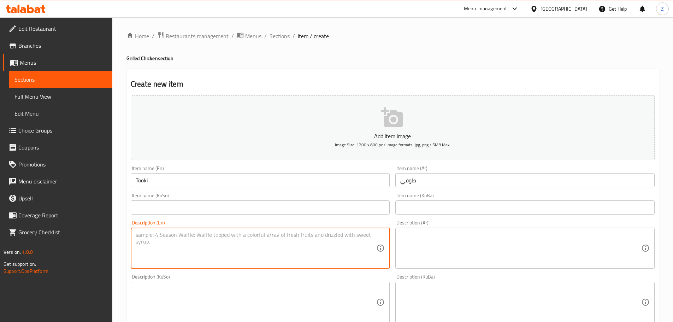
click at [264, 244] on textarea at bounding box center [256, 248] width 241 height 34
paste textarea "White rice, marinated chicken thigh, two-piece appetizer plate, Iraqi bread and…"
drag, startPoint x: 221, startPoint y: 237, endPoint x: 246, endPoint y: 236, distance: 24.4
click at [246, 236] on textarea "White rice, marinated chicken thigh, two-piece appetizer plate, Iraqi bread and…" at bounding box center [256, 248] width 241 height 34
type textarea "White rice, marinated chicken thigh, small appetizer plate, Iraqi bread and Pep…"
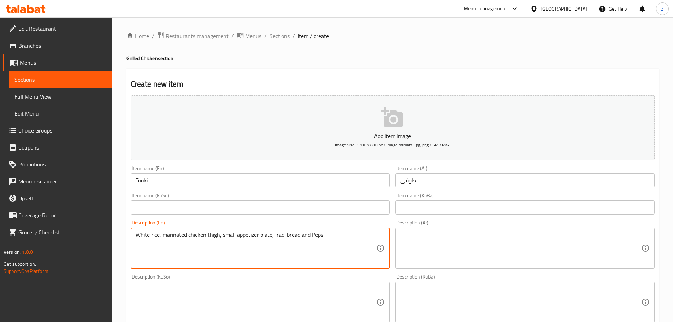
click at [510, 255] on textarea at bounding box center [520, 248] width 241 height 34
paste textarea "رز ابيض, فخذ دجاج متبل تبسي, صحن مقبلات ثنائي, خبز عراقي وبيبسي."
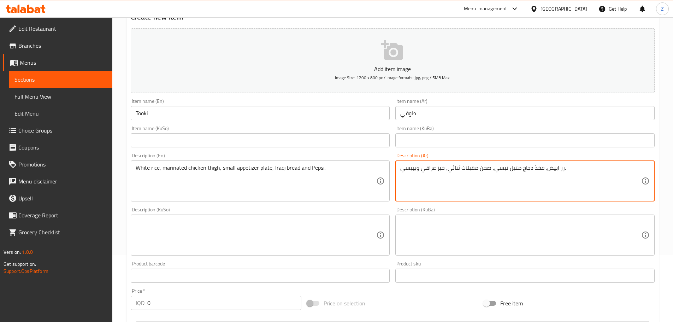
scroll to position [177, 0]
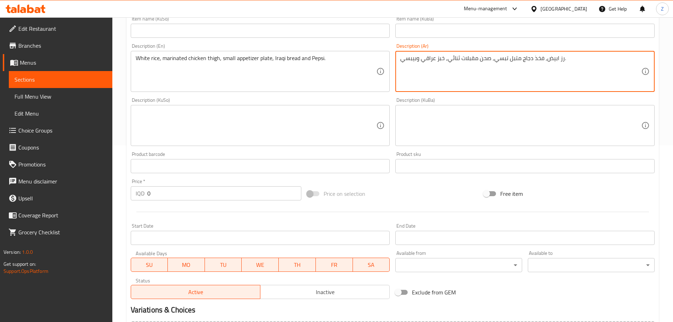
type textarea "رز ابيض, فخذ دجاج متبل تبسي, صحن مقبلات ثنائي, خبز عراقي وبيبسي."
click at [174, 200] on input "0" at bounding box center [224, 193] width 154 height 14
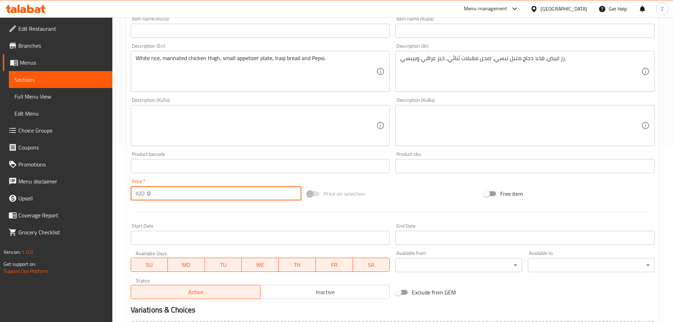
click at [177, 196] on input "0" at bounding box center [224, 193] width 154 height 14
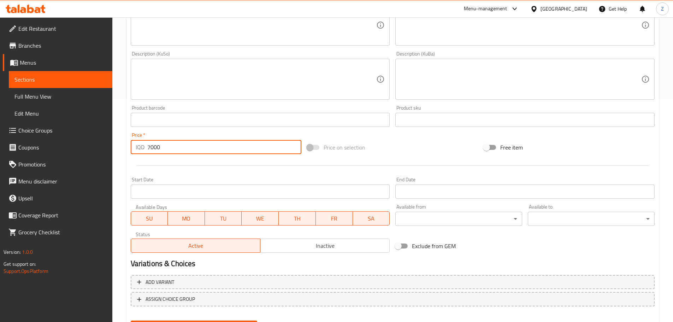
scroll to position [259, 0]
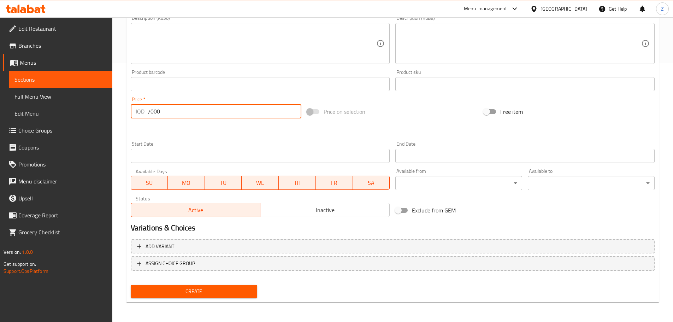
type input "7000"
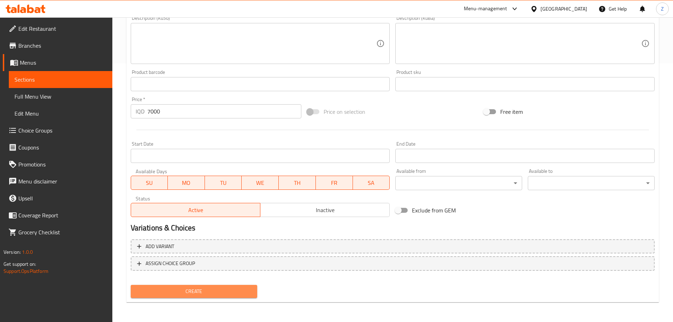
click at [211, 293] on span "Create" at bounding box center [194, 291] width 116 height 9
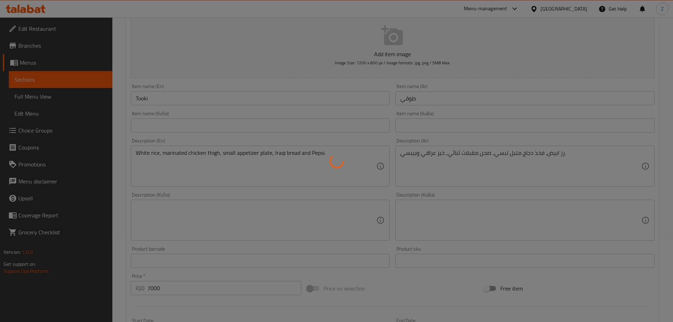
type input "0"
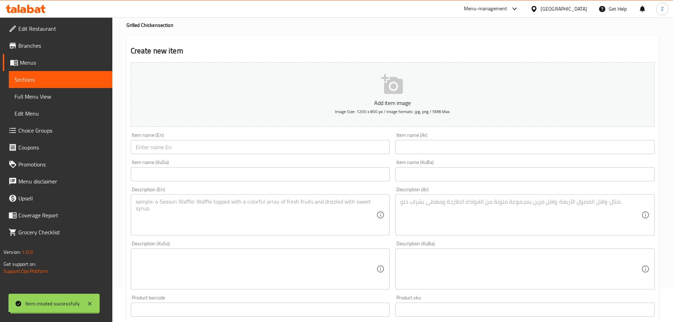
scroll to position [11, 0]
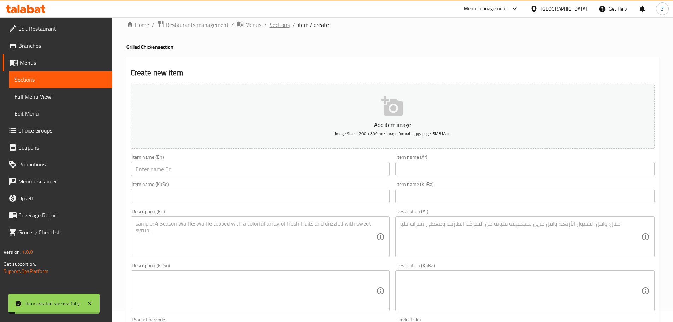
click at [277, 22] on span "Sections" at bounding box center [280, 24] width 20 height 8
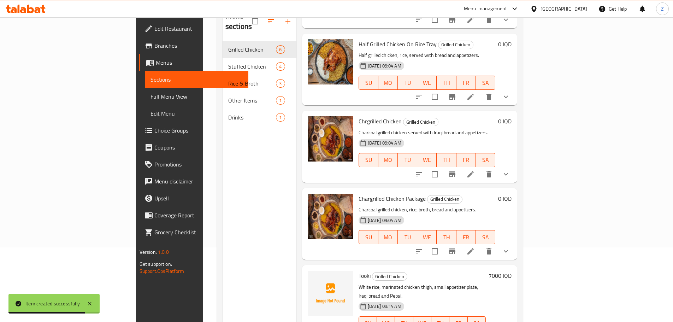
scroll to position [99, 0]
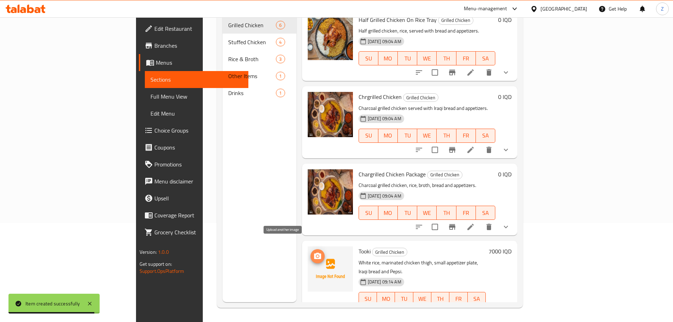
click at [314, 253] on icon "upload picture" at bounding box center [317, 256] width 7 height 6
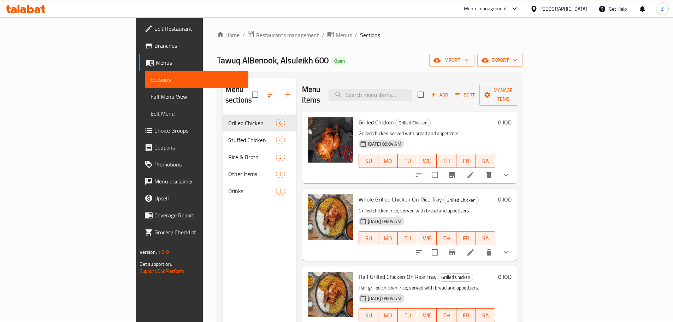
scroll to position [0, 0]
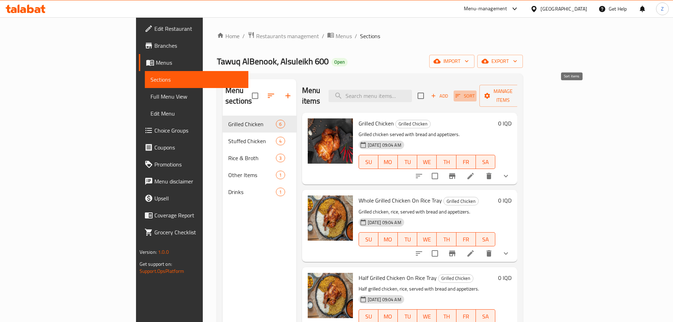
click at [477, 95] on button "Sort" at bounding box center [465, 95] width 23 height 11
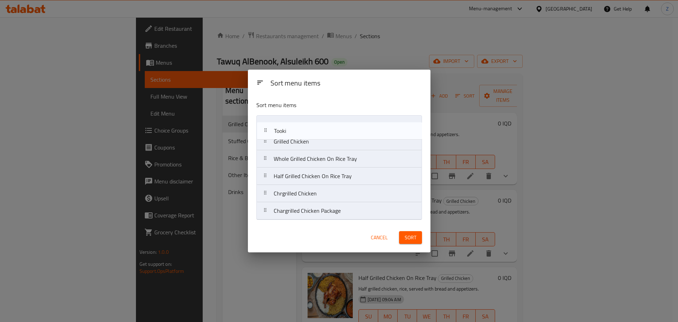
drag, startPoint x: 339, startPoint y: 210, endPoint x: 341, endPoint y: 120, distance: 89.8
click at [341, 120] on nav "Grilled Chicken Whole Grilled Chicken On Rice Tray Half Grilled Chicken On Rice…" at bounding box center [340, 167] width 166 height 105
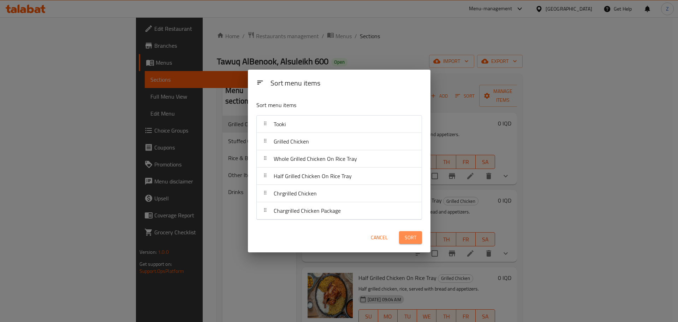
click at [412, 241] on span "Sort" at bounding box center [411, 237] width 12 height 9
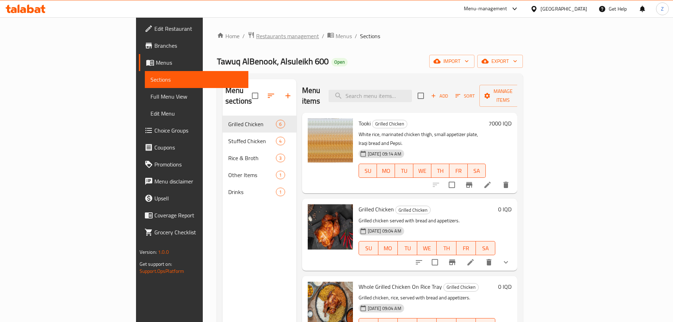
click at [256, 32] on span "Restaurants management" at bounding box center [287, 36] width 63 height 8
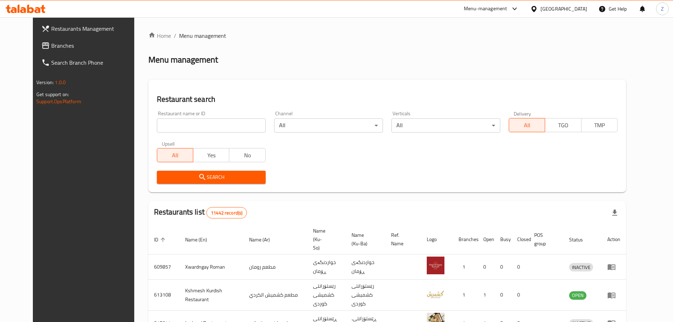
drag, startPoint x: 195, startPoint y: 114, endPoint x: 195, endPoint y: 119, distance: 5.7
click at [195, 114] on div "Restaurant name or ID Restaurant name or ID" at bounding box center [211, 122] width 109 height 22
click at [195, 120] on input "search" at bounding box center [211, 125] width 109 height 14
paste input "660138"
type input "660138"
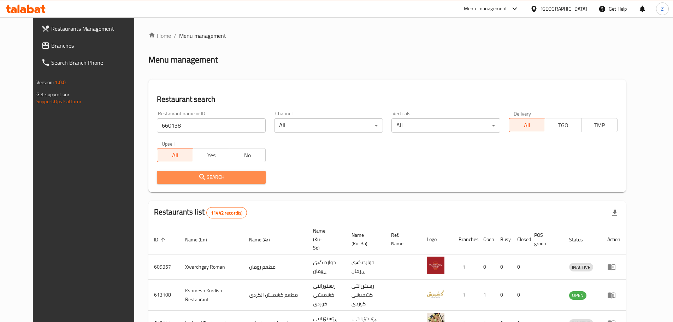
click at [216, 177] on span "Search" at bounding box center [212, 177] width 98 height 9
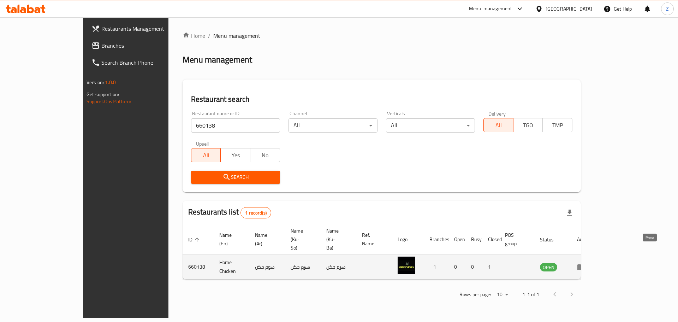
click at [590, 263] on link "enhanced table" at bounding box center [583, 267] width 13 height 8
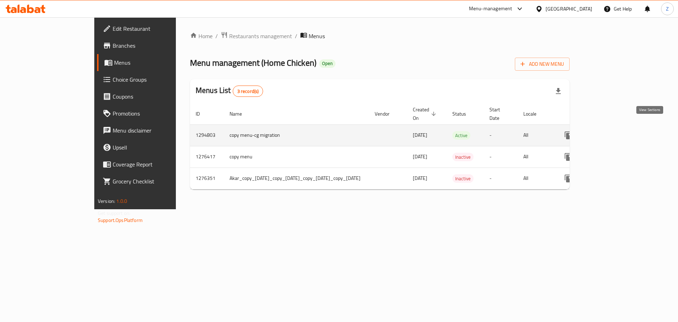
click at [628, 127] on link "enhanced table" at bounding box center [619, 135] width 17 height 17
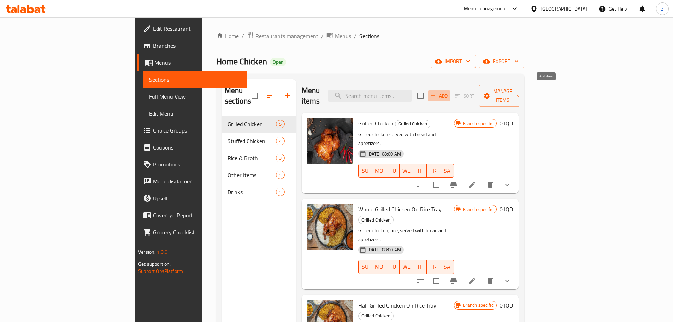
click at [449, 94] on span "Add" at bounding box center [439, 96] width 19 height 8
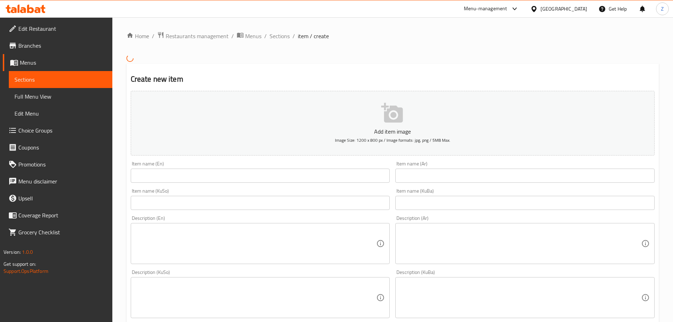
click at [245, 166] on div "Item name (En) Item name (En)" at bounding box center [260, 172] width 259 height 22
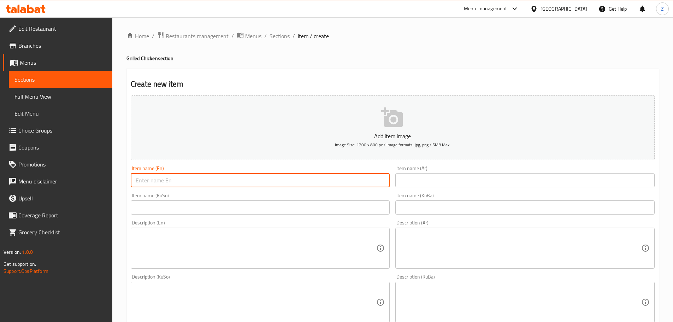
click at [245, 178] on input "text" at bounding box center [260, 180] width 259 height 14
type input "Tooki"
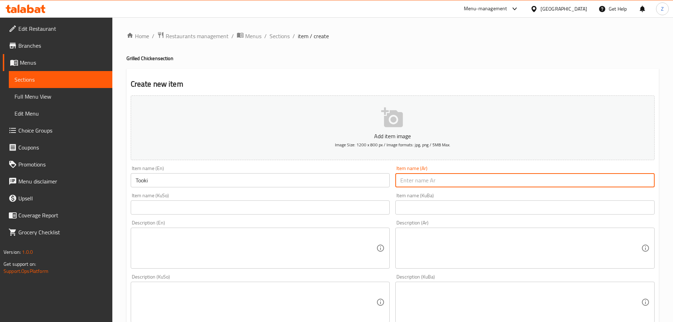
click at [446, 181] on input "text" at bounding box center [524, 180] width 259 height 14
type input "طوقي"
click at [439, 246] on textarea at bounding box center [520, 248] width 241 height 34
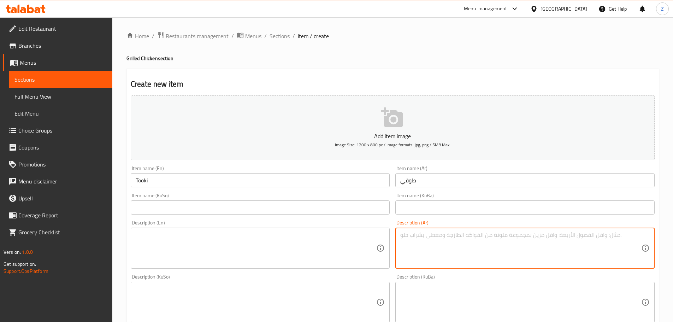
paste textarea "660138"
type textarea "660138"
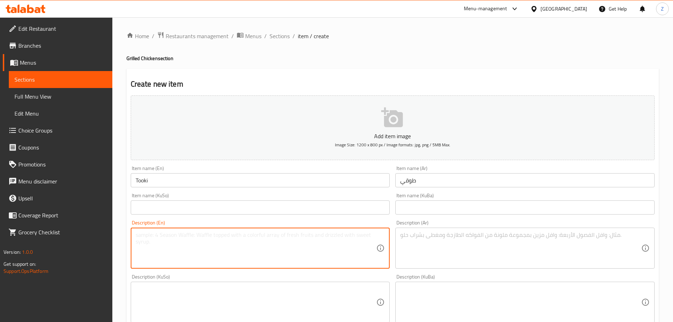
click at [223, 246] on textarea at bounding box center [256, 248] width 241 height 34
paste textarea "White rice, marinated chicken thigh, two-piece appetizer plate, Iraqi bread and…"
drag, startPoint x: 222, startPoint y: 237, endPoint x: 245, endPoint y: 238, distance: 23.0
click at [245, 238] on textarea "White rice, marinated chicken thigh, two-piece appetizer plate, Iraqi bread and…" at bounding box center [256, 248] width 241 height 34
type textarea "White rice, marinated chicken thigh, small appetizer plate, Iraqi bread and Pep…"
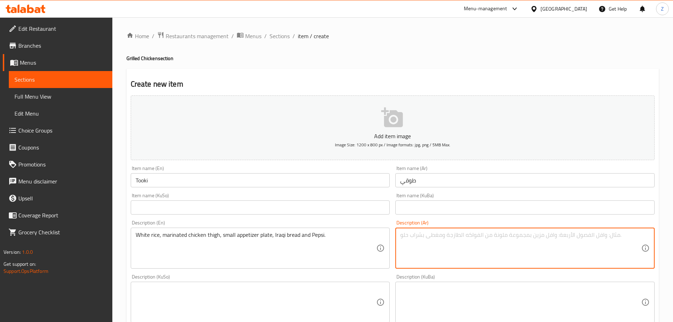
click at [518, 247] on textarea at bounding box center [520, 248] width 241 height 34
paste textarea "رز ابيض, فخذ دجاج متبل تبسي, صحن مقبلات ثنائي, خبز عراقي وبيبسي."
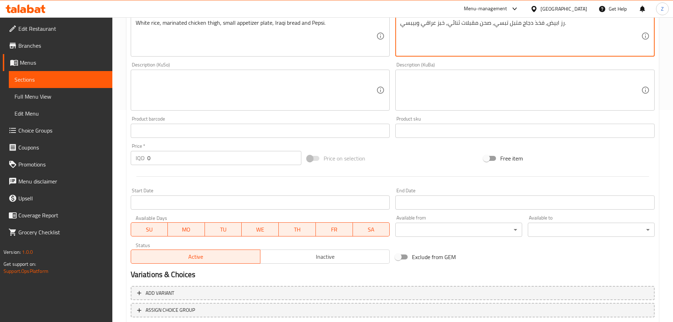
type textarea "رز ابيض, فخذ دجاج متبل تبسي, صحن مقبلات ثنائي, خبز عراقي وبيبسي."
click at [192, 159] on input "0" at bounding box center [224, 158] width 154 height 14
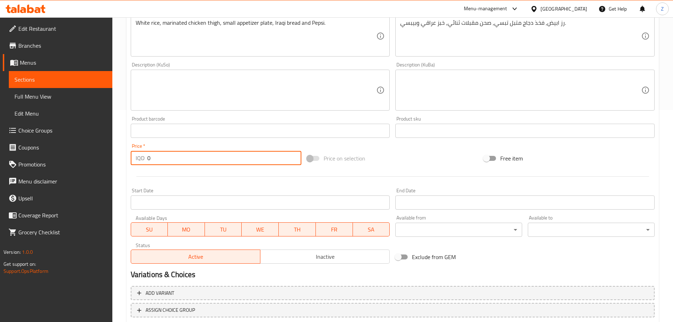
click at [192, 159] on input "0" at bounding box center [224, 158] width 154 height 14
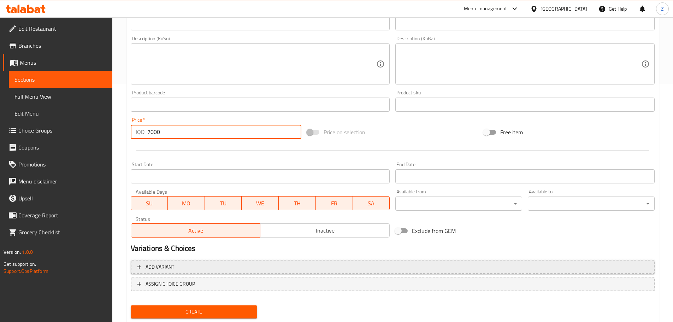
scroll to position [259, 0]
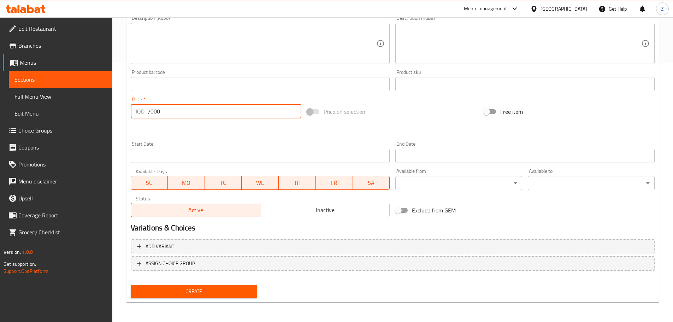
type input "7000"
click at [241, 293] on span "Create" at bounding box center [194, 291] width 116 height 9
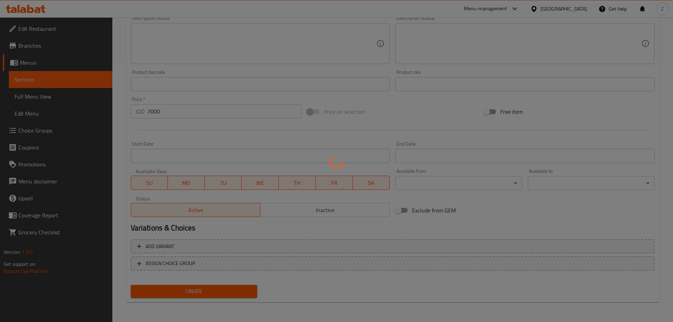
type input "0"
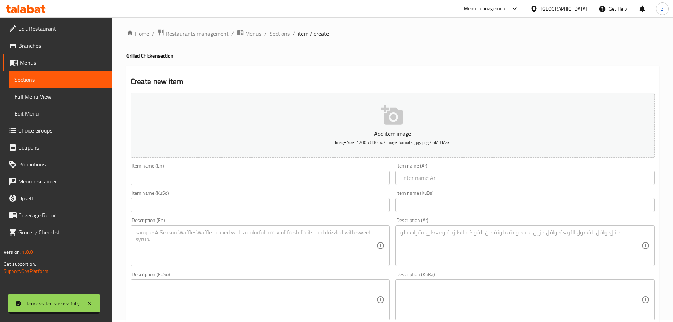
scroll to position [0, 0]
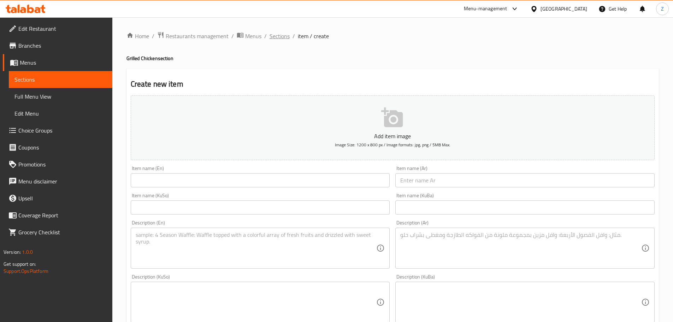
click at [275, 33] on span "Sections" at bounding box center [280, 36] width 20 height 8
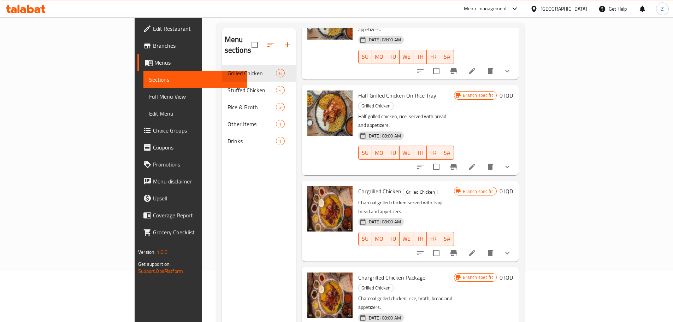
scroll to position [99, 0]
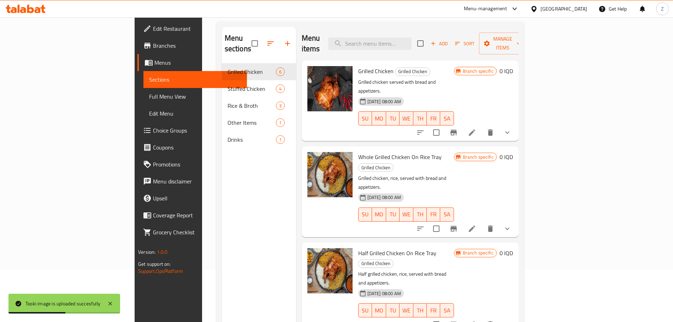
scroll to position [0, 0]
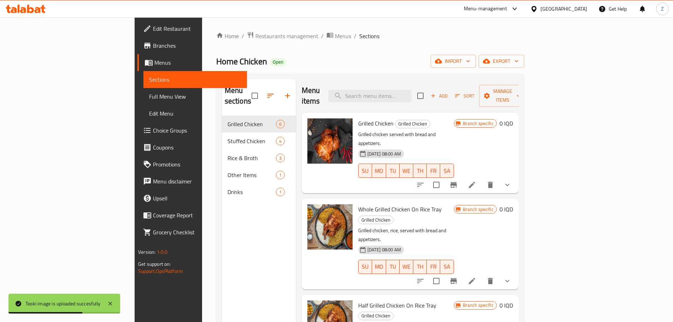
click at [475, 92] on span "Sort" at bounding box center [464, 96] width 19 height 8
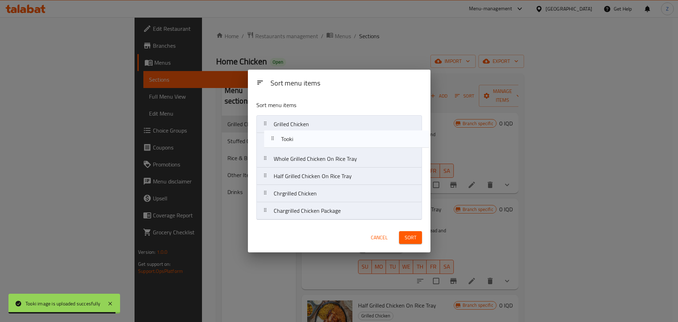
drag, startPoint x: 346, startPoint y: 212, endPoint x: 348, endPoint y: 123, distance: 89.4
click at [348, 123] on nav "Grilled Chicken Whole Grilled Chicken On Rice Tray Half Grilled Chicken On Rice…" at bounding box center [340, 167] width 166 height 105
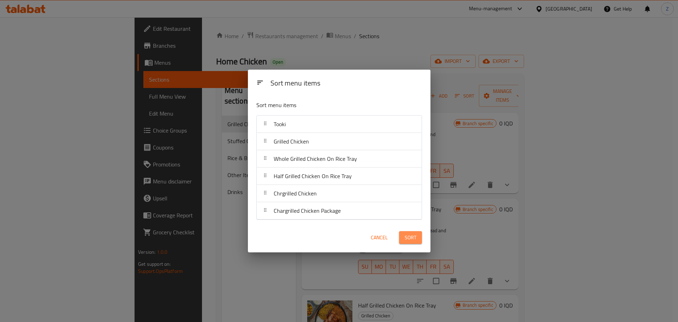
click at [411, 243] on button "Sort" at bounding box center [410, 237] width 23 height 13
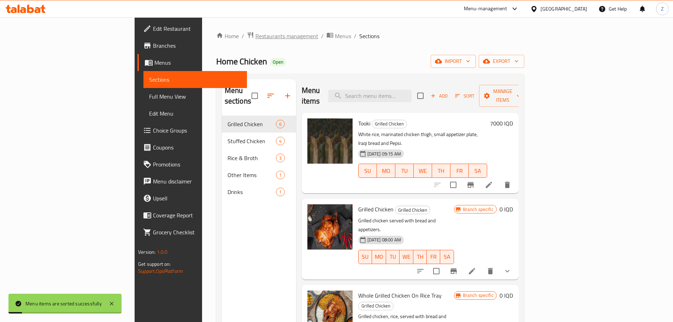
click at [255, 33] on span "Restaurants management" at bounding box center [286, 36] width 63 height 8
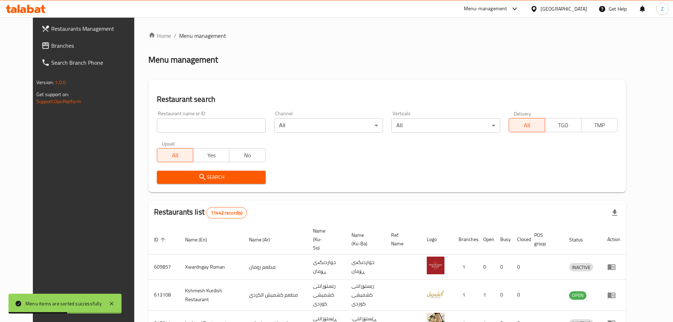
click at [210, 117] on div "Restaurant name or ID Restaurant name or ID" at bounding box center [211, 122] width 109 height 22
click at [209, 129] on input "search" at bounding box center [211, 125] width 109 height 14
paste input "693617"
type input "693617"
click at [207, 175] on span "Search" at bounding box center [212, 177] width 98 height 9
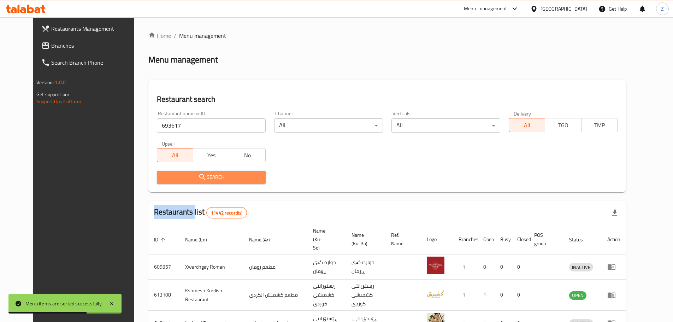
click at [207, 175] on div at bounding box center [336, 161] width 673 height 322
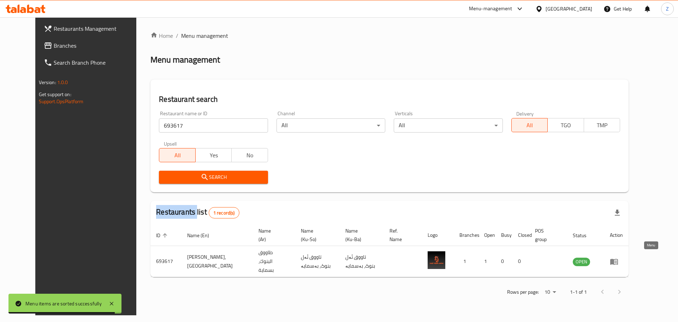
click at [617, 260] on icon "enhanced table" at bounding box center [616, 261] width 2 height 3
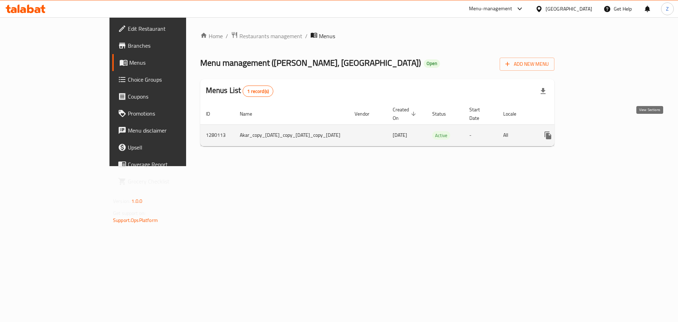
click at [604, 131] on icon "enhanced table" at bounding box center [599, 135] width 8 height 8
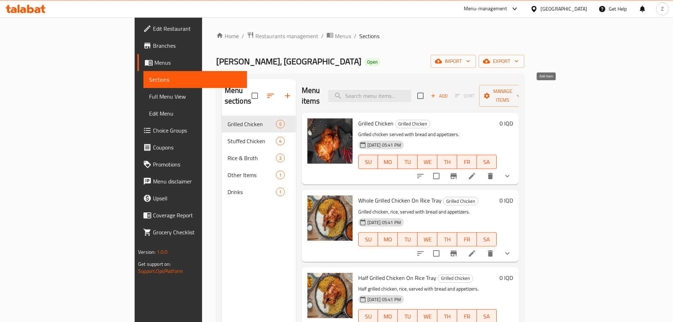
click at [449, 92] on span "Add" at bounding box center [439, 96] width 19 height 8
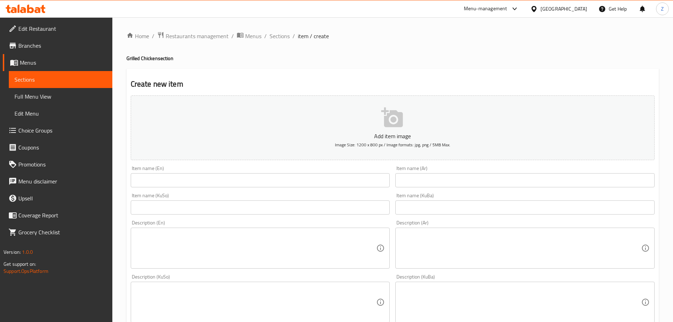
click at [449, 183] on input "text" at bounding box center [524, 180] width 259 height 14
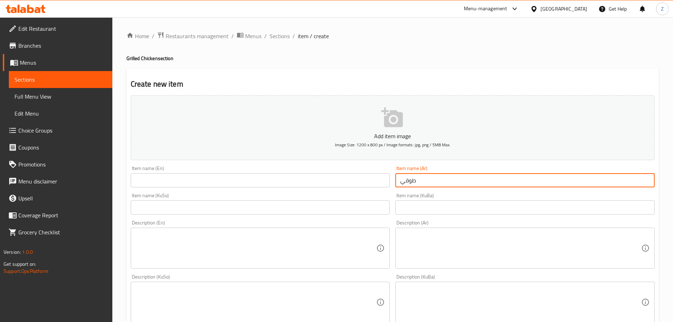
type input "طوقي"
click at [346, 184] on input "text" at bounding box center [260, 180] width 259 height 14
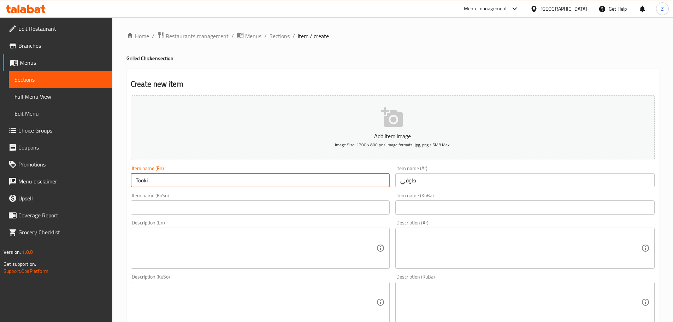
type input "Tooki"
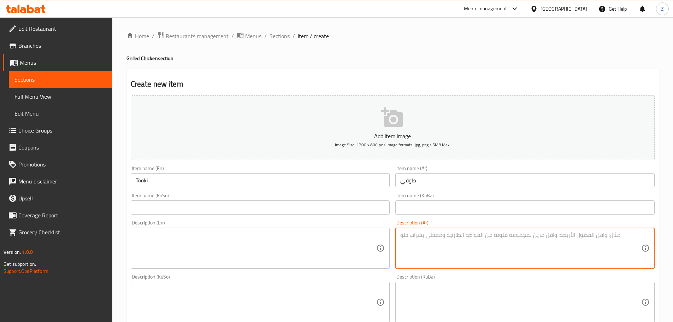
click at [424, 261] on textarea at bounding box center [520, 248] width 241 height 34
paste textarea "693617"
type textarea "693617"
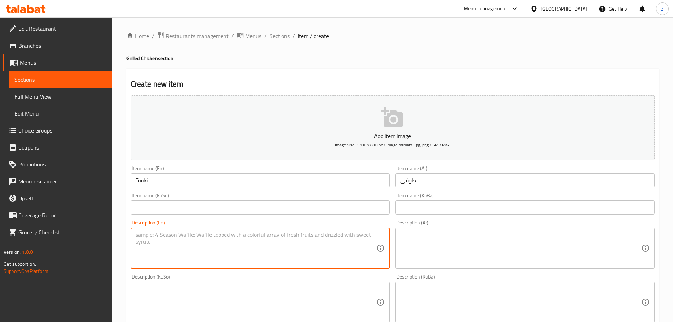
click at [283, 251] on textarea at bounding box center [256, 248] width 241 height 34
paste textarea "White rice, marinated chicken thigh, two-piece appetizer plate, Iraqi bread and…"
drag, startPoint x: 222, startPoint y: 237, endPoint x: 246, endPoint y: 240, distance: 24.2
click at [246, 240] on textarea "White rice, marinated chicken thigh, two-piece appetizer plate, Iraqi bread and…" at bounding box center [256, 248] width 241 height 34
type textarea "White rice, marinated chicken thigh, small appetizer plate, Iraqi bread and Pep…"
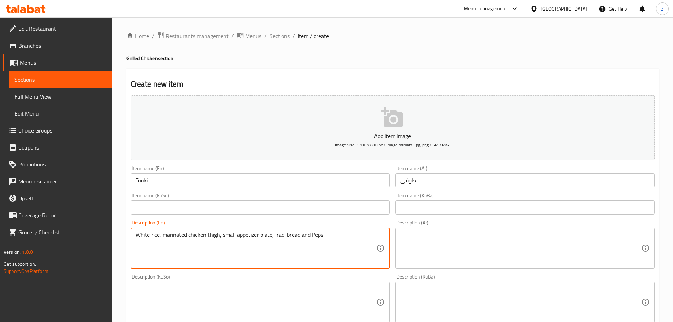
click at [446, 233] on textarea at bounding box center [520, 248] width 241 height 34
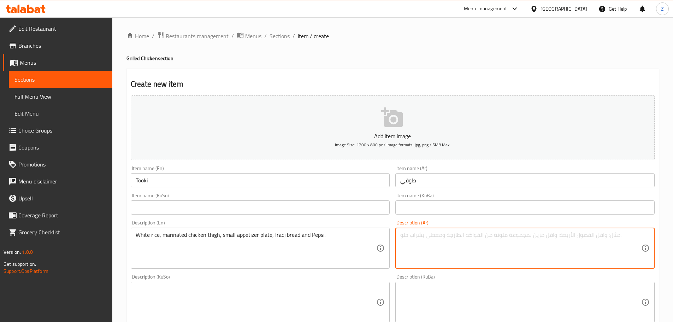
paste textarea "رز ابيض, فخذ دجاج متبل تبسي, صحن مقبلات ثنائي, خبز عراقي وبيبسي."
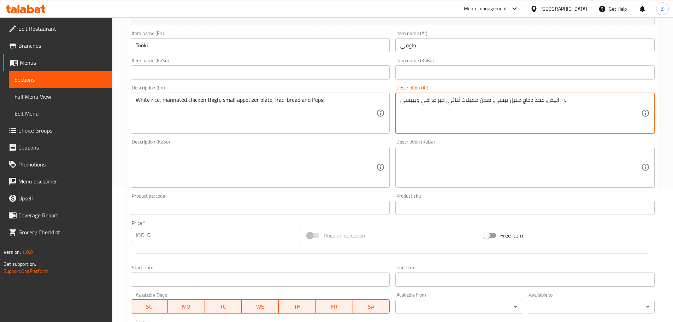
scroll to position [212, 0]
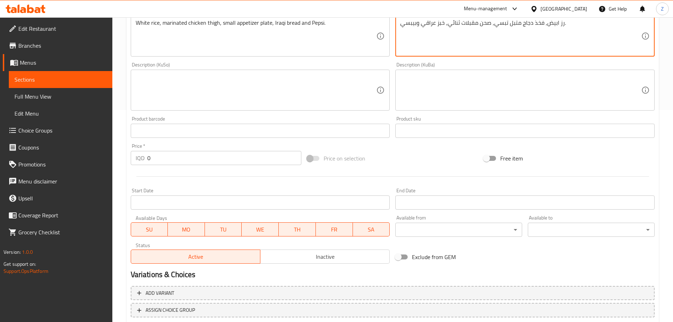
type textarea "رز ابيض, فخذ دجاج متبل تبسي, صحن مقبلات ثنائي, خبز عراقي وبيبسي."
click at [162, 158] on input "0" at bounding box center [224, 158] width 154 height 14
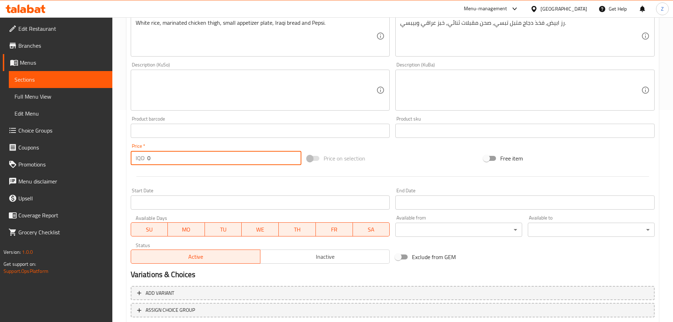
click at [162, 158] on input "0" at bounding box center [224, 158] width 154 height 14
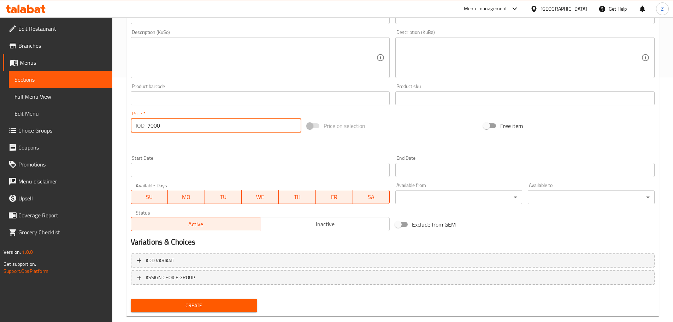
scroll to position [259, 0]
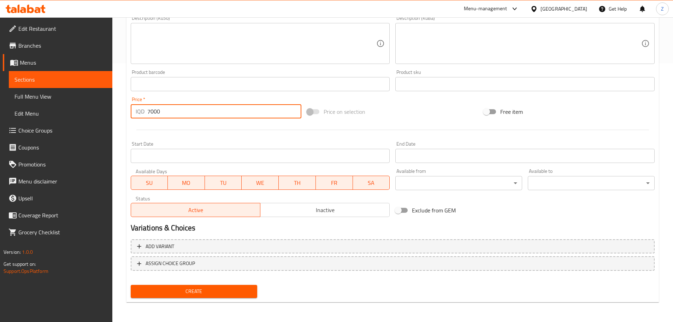
type input "7000"
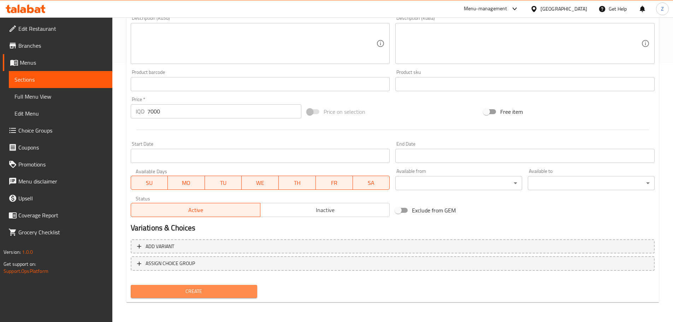
click at [240, 295] on span "Create" at bounding box center [194, 291] width 116 height 9
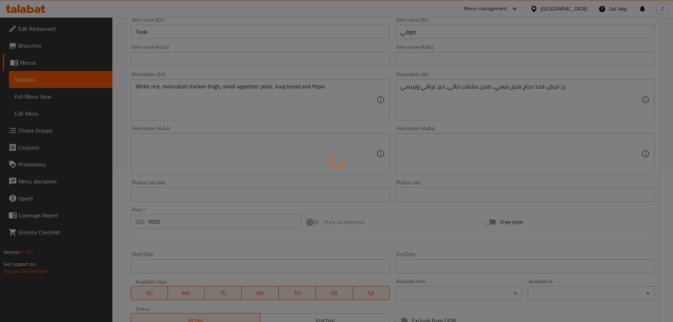
type input "0"
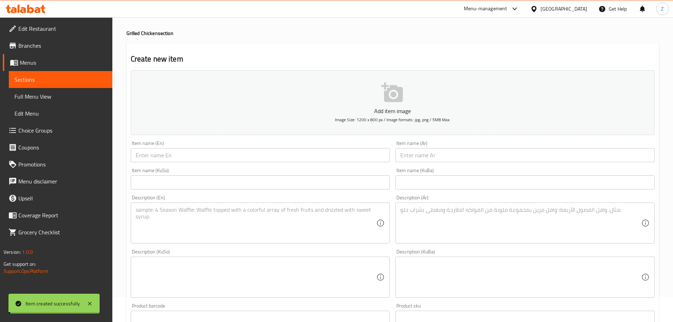
scroll to position [0, 0]
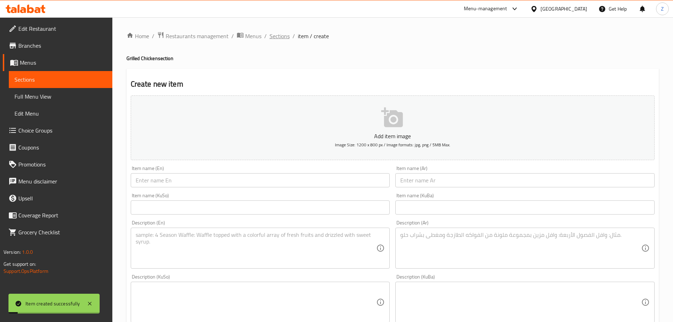
click at [284, 38] on span "Sections" at bounding box center [280, 36] width 20 height 8
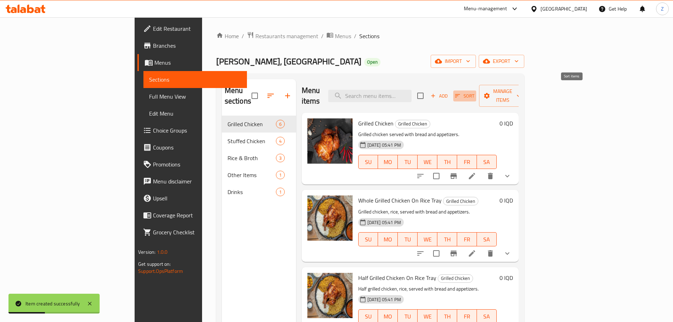
click at [475, 92] on span "Sort" at bounding box center [464, 96] width 19 height 8
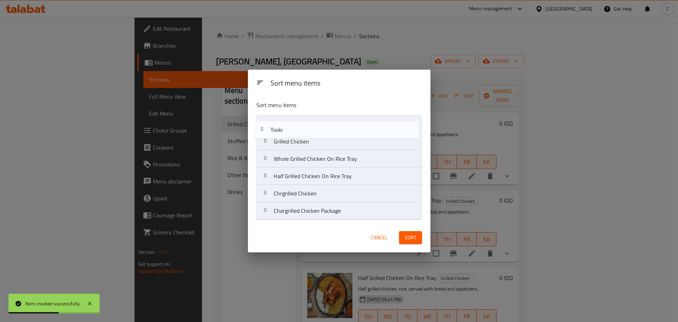
drag, startPoint x: 323, startPoint y: 212, endPoint x: 321, endPoint y: 128, distance: 84.1
click at [321, 128] on nav "Grilled Chicken Whole Grilled Chicken On Rice Tray Half Grilled Chicken On Rice…" at bounding box center [340, 167] width 166 height 105
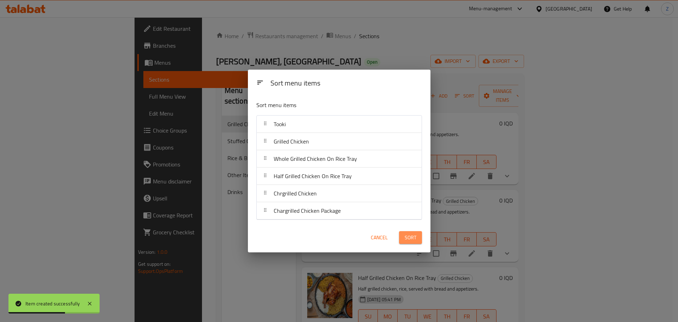
click at [413, 236] on span "Sort" at bounding box center [411, 237] width 12 height 9
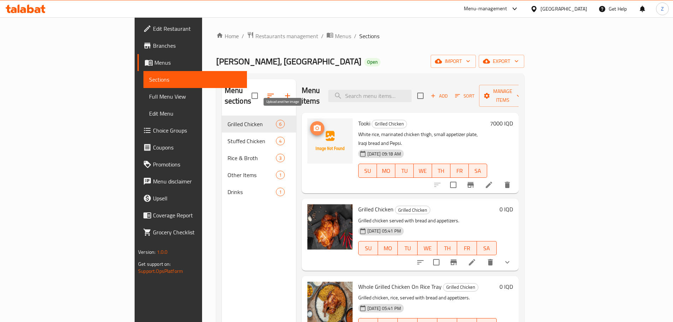
click at [314, 125] on icon "upload picture" at bounding box center [317, 128] width 7 height 6
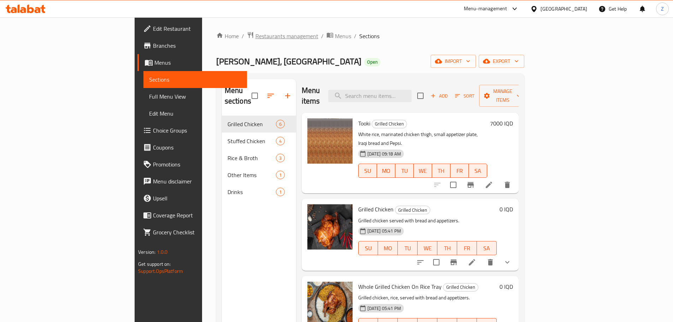
click at [255, 36] on span "Restaurants management" at bounding box center [286, 36] width 63 height 8
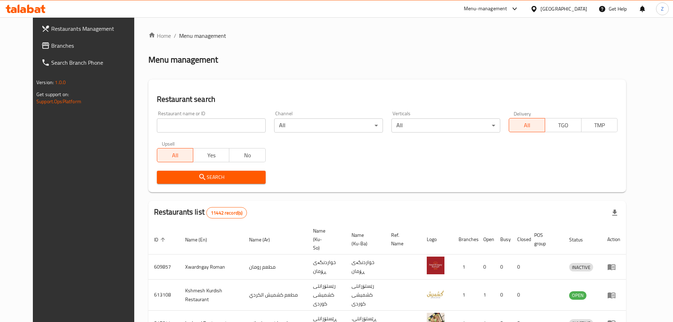
click at [216, 125] on div at bounding box center [336, 161] width 673 height 322
click at [216, 125] on input "search" at bounding box center [211, 125] width 109 height 14
paste input "675504"
type input "675504"
click at [253, 209] on div "Restaurants list 11442 record(s)" at bounding box center [387, 213] width 478 height 24
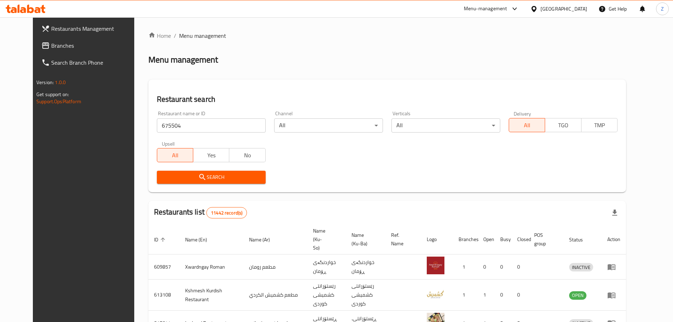
click at [220, 170] on div "Search" at bounding box center [211, 177] width 117 height 22
click at [224, 175] on span "Search" at bounding box center [212, 177] width 98 height 9
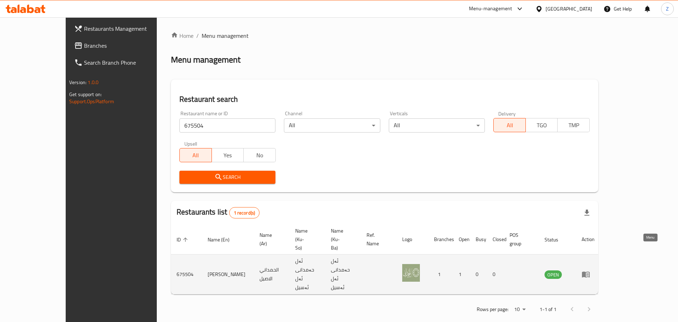
click at [595, 270] on link "enhanced table" at bounding box center [588, 274] width 13 height 8
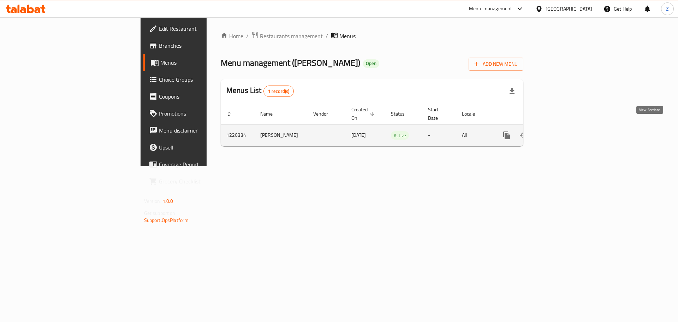
click at [566, 130] on link "enhanced table" at bounding box center [557, 135] width 17 height 17
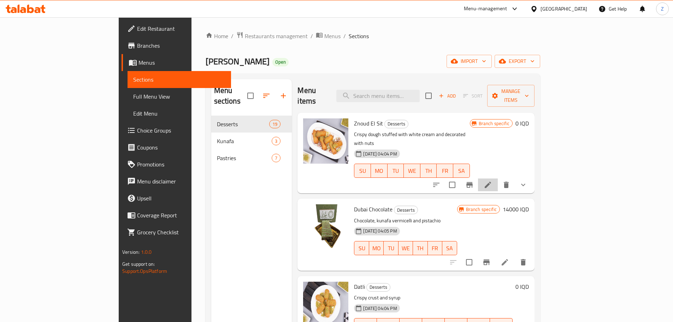
click at [498, 178] on li at bounding box center [488, 184] width 20 height 13
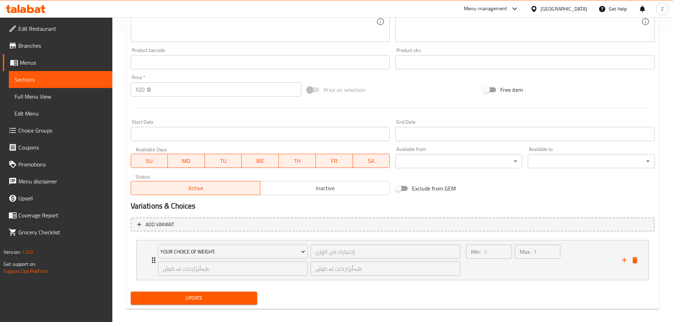
scroll to position [298, 0]
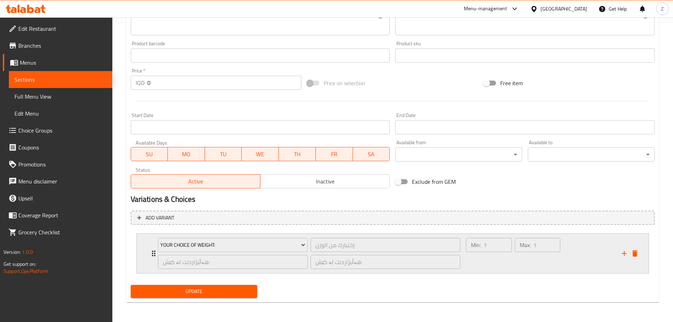
click at [526, 263] on div "Max: 1 ​" at bounding box center [537, 253] width 48 height 34
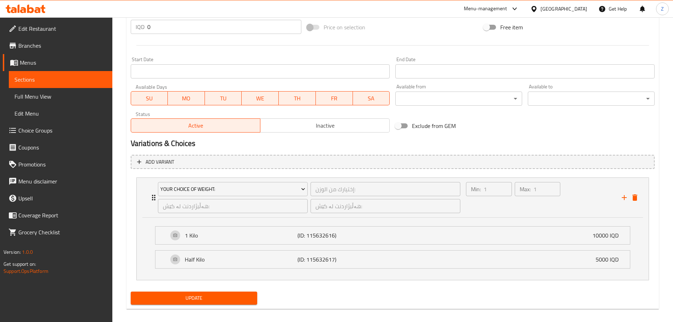
scroll to position [360, 0]
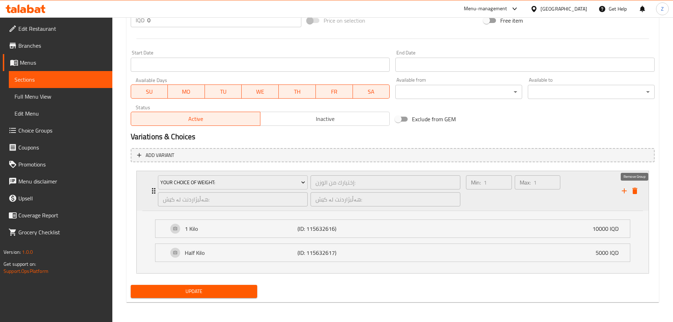
click at [635, 193] on icon "delete" at bounding box center [634, 191] width 5 height 6
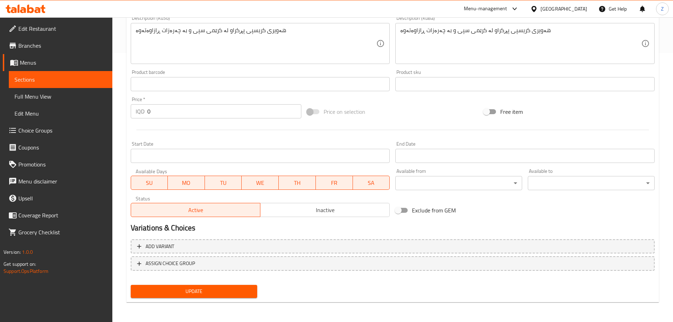
scroll to position [269, 0]
click at [175, 113] on input "0" at bounding box center [224, 111] width 154 height 14
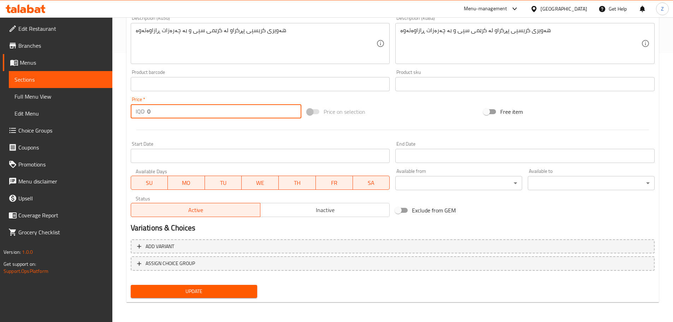
click at [175, 113] on input "0" at bounding box center [224, 111] width 154 height 14
type input "12000"
click at [205, 287] on span "Update" at bounding box center [194, 291] width 116 height 9
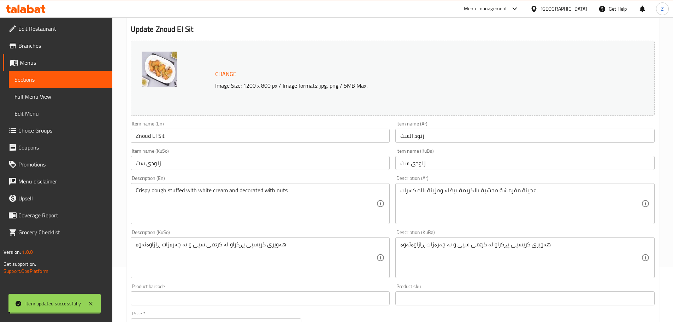
scroll to position [0, 0]
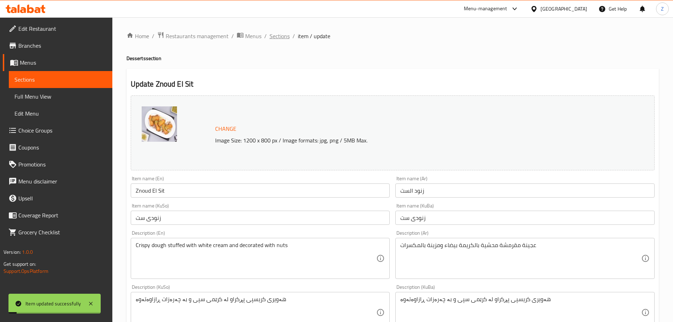
click at [282, 37] on span "Sections" at bounding box center [280, 36] width 20 height 8
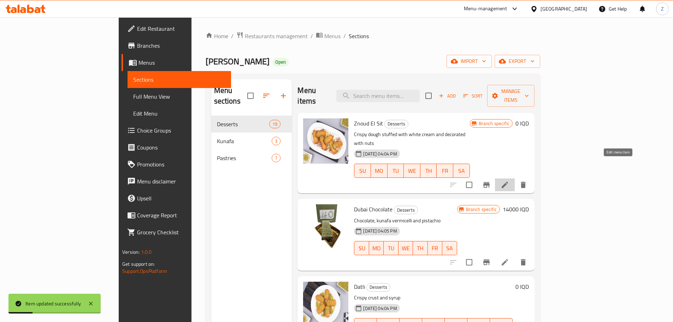
click at [509, 181] on icon at bounding box center [505, 185] width 8 height 8
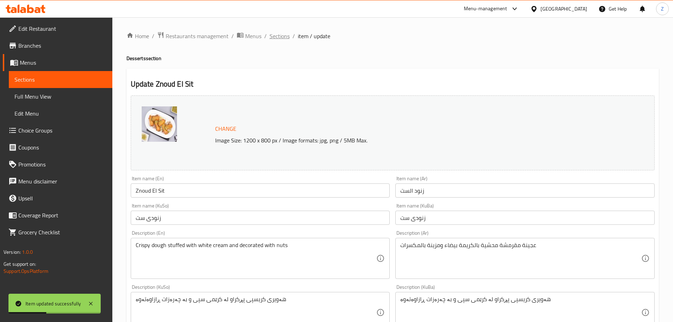
click at [277, 35] on span "Sections" at bounding box center [280, 36] width 20 height 8
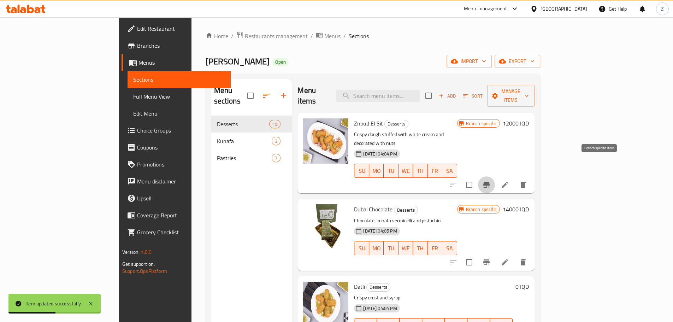
click at [491, 181] on icon "Branch-specific-item" at bounding box center [486, 185] width 8 height 8
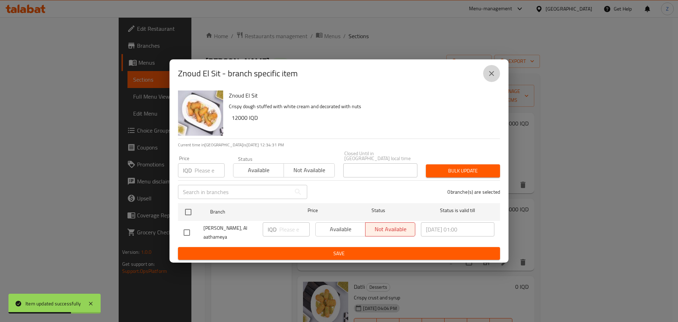
click at [495, 77] on icon "close" at bounding box center [492, 73] width 8 height 8
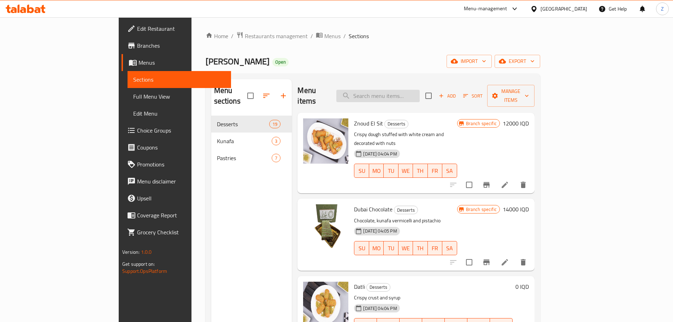
click at [407, 90] on input "search" at bounding box center [377, 96] width 83 height 12
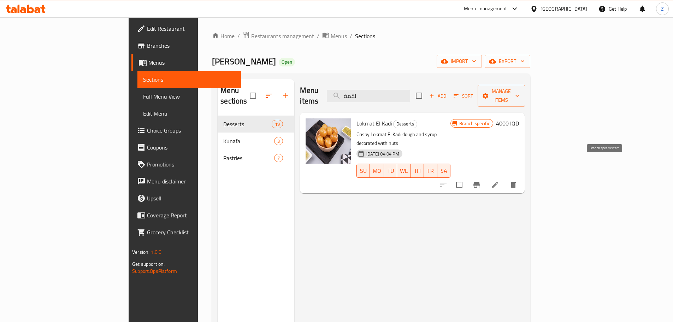
type input "لقمة"
click at [485, 176] on button "Branch-specific-item" at bounding box center [476, 184] width 17 height 17
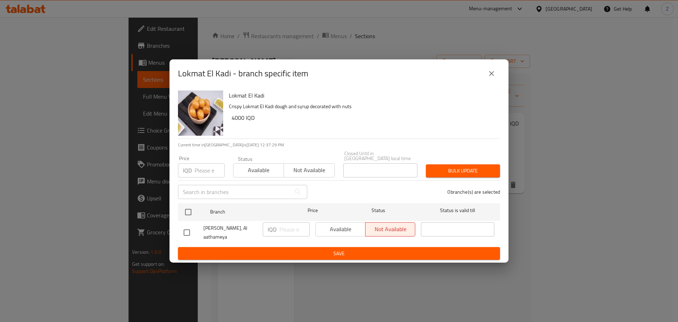
click at [495, 76] on icon "close" at bounding box center [492, 73] width 8 height 8
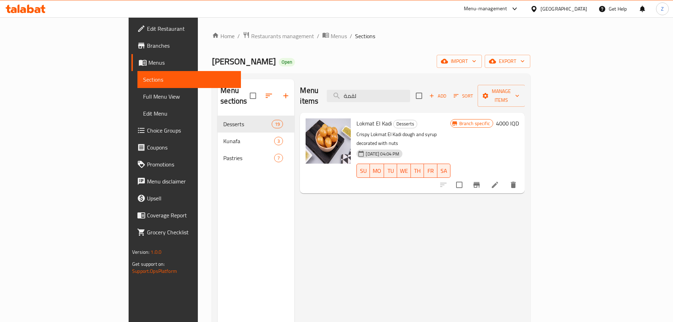
click at [519, 118] on h6 "4000 IQD" at bounding box center [507, 123] width 23 height 10
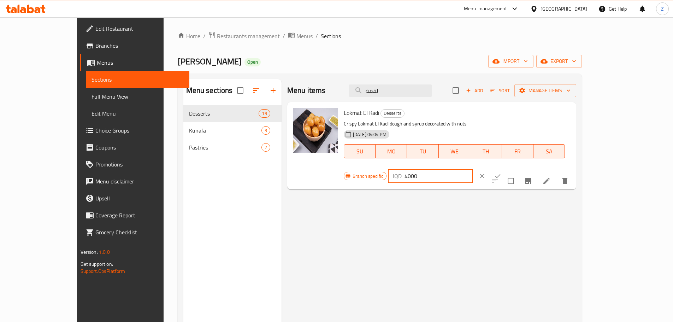
drag, startPoint x: 555, startPoint y: 118, endPoint x: 547, endPoint y: 114, distance: 8.5
click at [473, 169] on div "IQD 4000 ​" at bounding box center [430, 176] width 85 height 14
type input "10000"
click at [516, 168] on div "IQD 10000 ​" at bounding box center [452, 176] width 128 height 16
click at [501, 172] on icon "ok" at bounding box center [497, 175] width 7 height 7
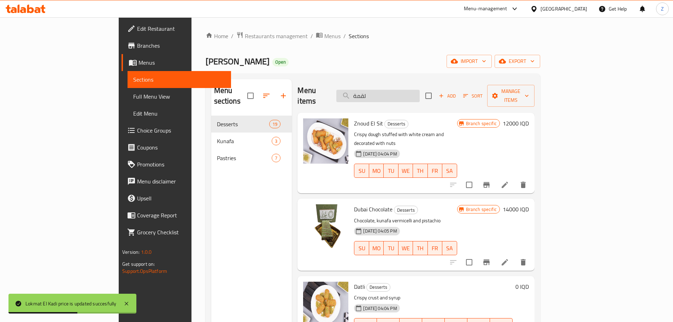
click at [420, 90] on input "لقمة" at bounding box center [377, 96] width 83 height 12
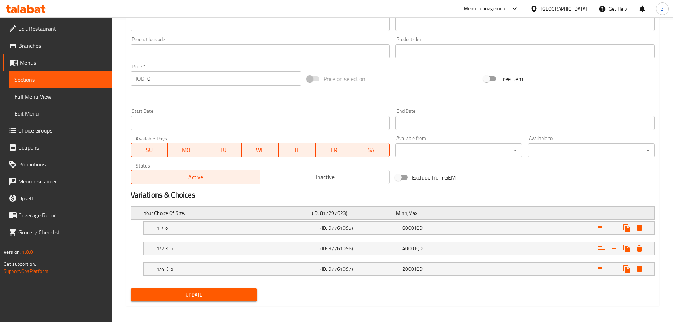
scroll to position [305, 0]
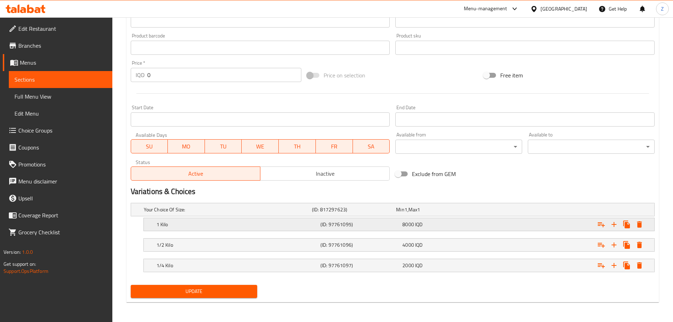
click at [222, 217] on div "1 Kilo (ID: 97761095) 8000 IQD" at bounding box center [401, 225] width 492 height 16
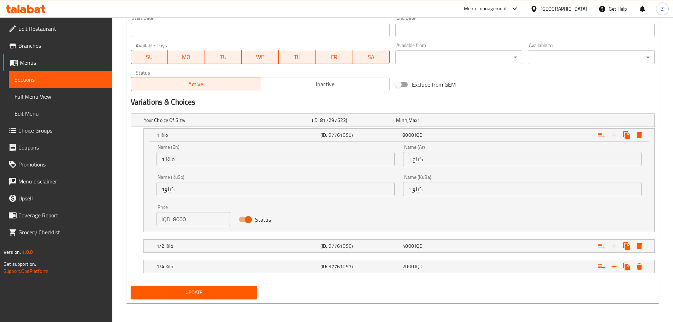
scroll to position [396, 0]
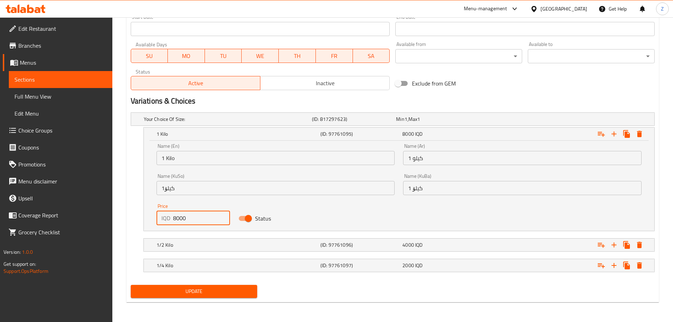
drag, startPoint x: 177, startPoint y: 217, endPoint x: 172, endPoint y: 215, distance: 5.3
click at [172, 215] on div "IQD 8000 Price" at bounding box center [194, 218] width 74 height 14
type input "10000"
click at [252, 249] on div "1/2 Kilo" at bounding box center [237, 245] width 164 height 10
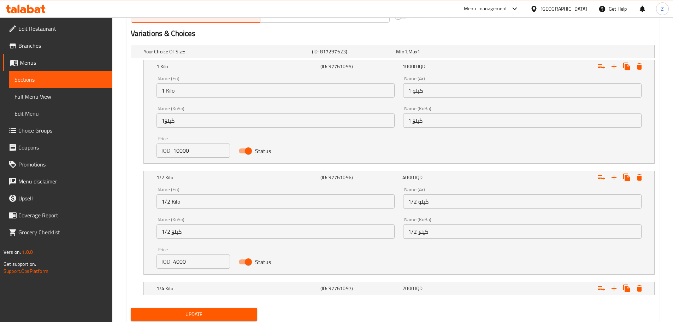
scroll to position [466, 0]
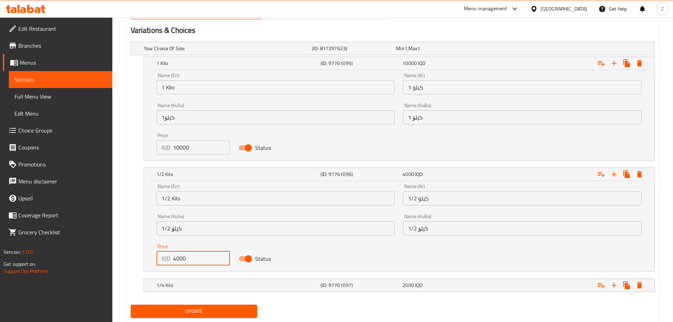
drag, startPoint x: 176, startPoint y: 257, endPoint x: 170, endPoint y: 254, distance: 6.6
click at [170, 254] on div "IQD 4000 Price" at bounding box center [194, 258] width 74 height 14
type input "5000"
click at [359, 285] on h5 "(ID: 97761097)" at bounding box center [359, 285] width 79 height 7
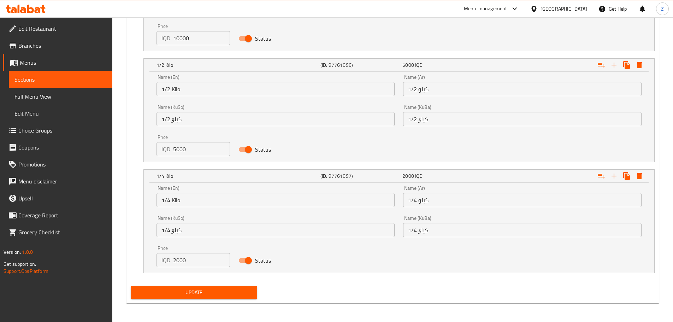
scroll to position [576, 0]
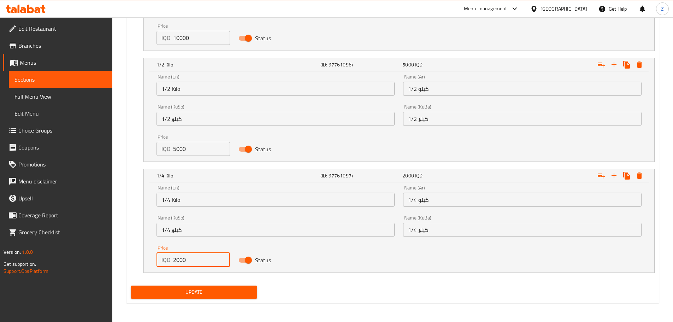
click at [176, 260] on input "2000" at bounding box center [201, 260] width 57 height 14
click at [177, 261] on input "2600" at bounding box center [201, 260] width 57 height 14
type input "2500"
click at [189, 288] on span "Update" at bounding box center [194, 292] width 116 height 9
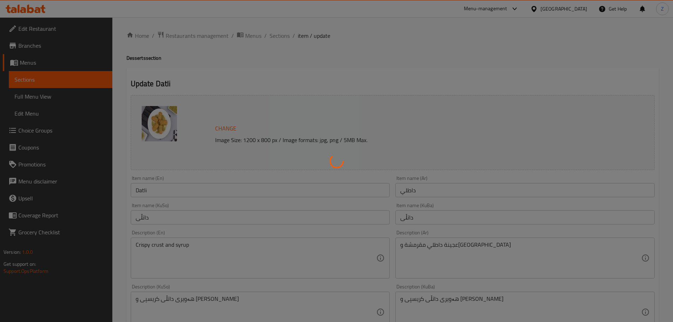
scroll to position [0, 0]
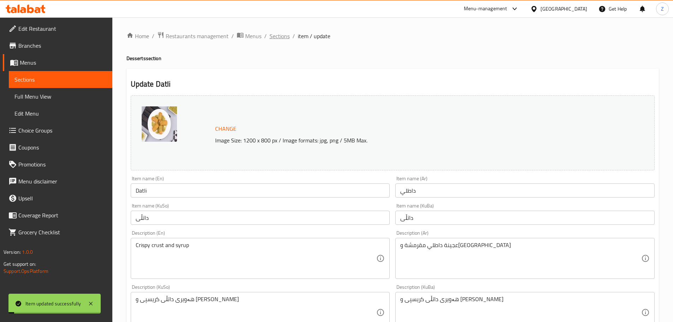
click at [282, 35] on span "Sections" at bounding box center [280, 36] width 20 height 8
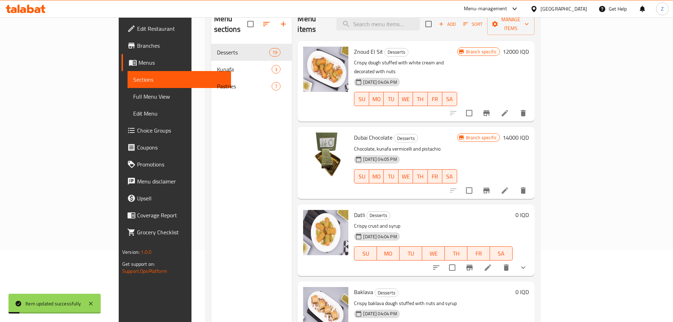
scroll to position [99, 0]
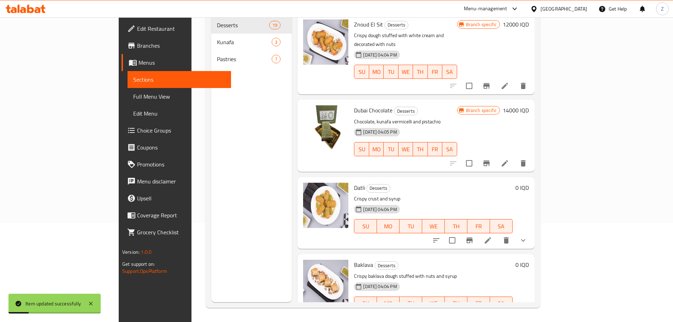
click at [528, 236] on icon "show more" at bounding box center [523, 240] width 8 height 8
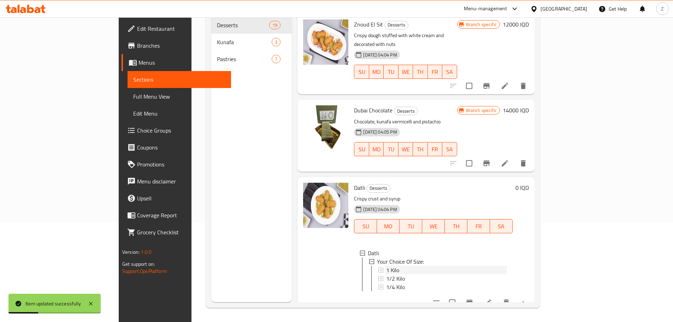
click at [386, 266] on span "1 Kilo" at bounding box center [392, 270] width 13 height 8
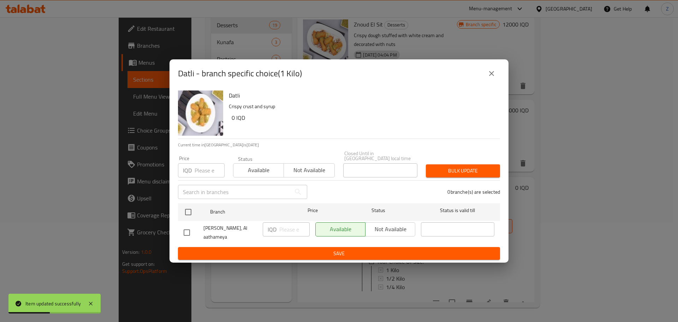
click at [494, 76] on icon "close" at bounding box center [492, 73] width 8 height 8
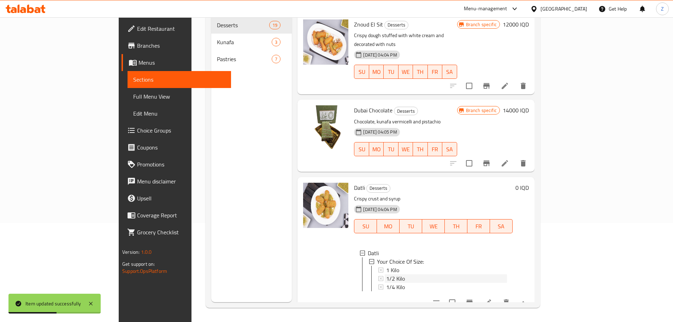
click at [387, 274] on div "1/2 Kilo" at bounding box center [446, 278] width 120 height 8
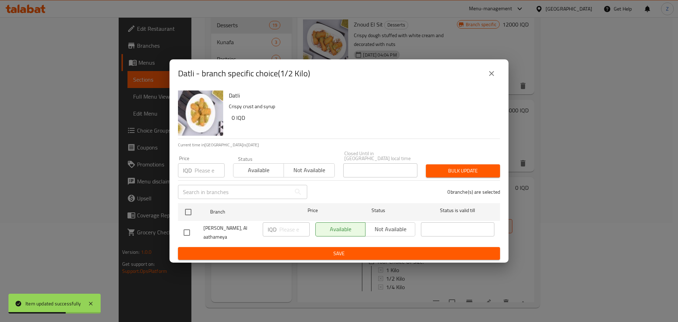
click at [492, 78] on icon "close" at bounding box center [492, 73] width 8 height 8
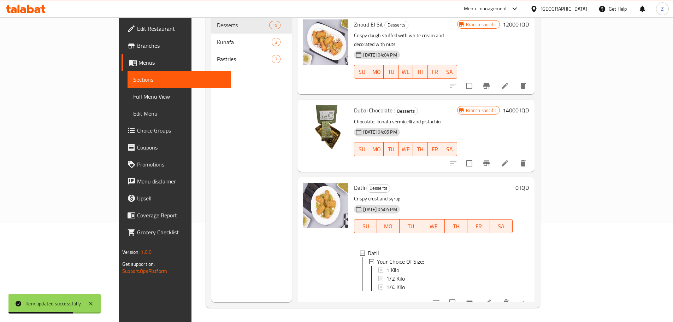
drag, startPoint x: 642, startPoint y: 290, endPoint x: 638, endPoint y: 290, distance: 4.3
click at [532, 294] on button "show more" at bounding box center [523, 302] width 17 height 17
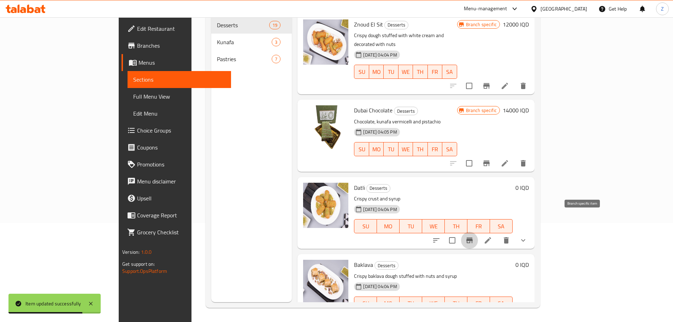
click at [474, 236] on icon "Branch-specific-item" at bounding box center [469, 240] width 8 height 8
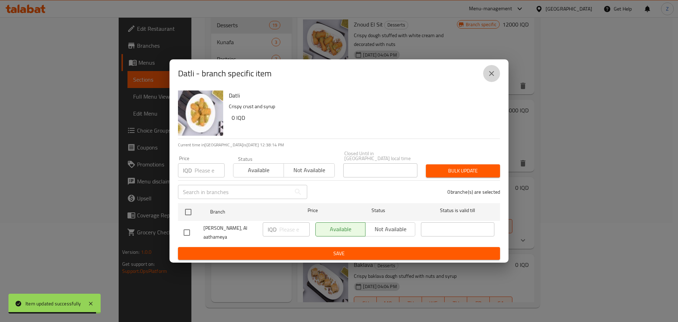
click at [488, 73] on icon "close" at bounding box center [492, 73] width 8 height 8
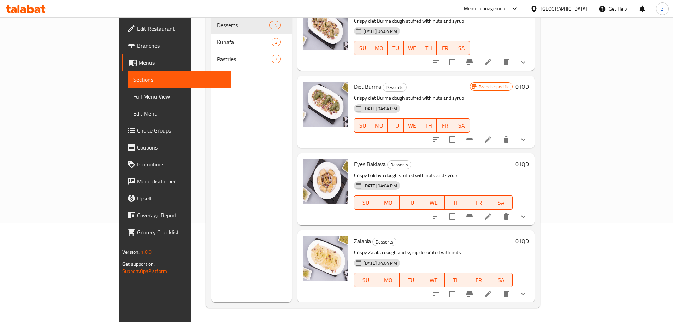
scroll to position [883, 0]
click at [498, 287] on li at bounding box center [488, 293] width 20 height 13
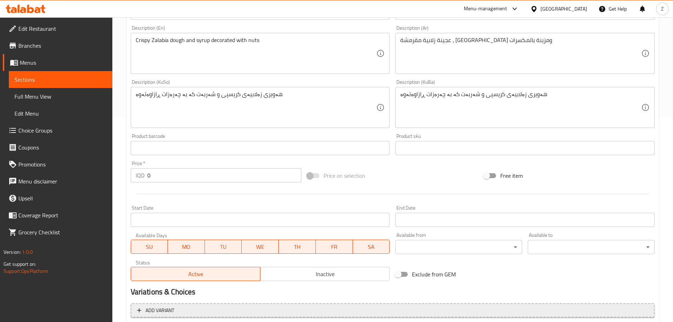
scroll to position [298, 0]
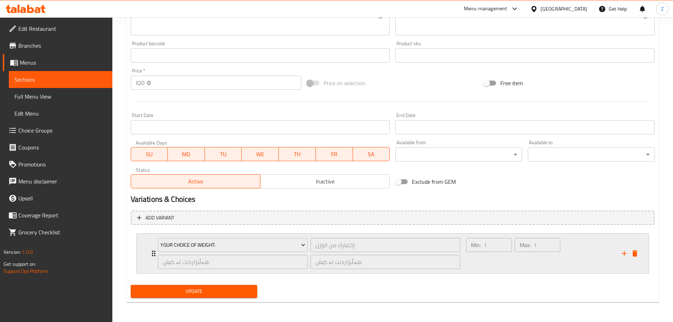
click at [529, 260] on div "Max: 1 ​" at bounding box center [537, 253] width 48 height 34
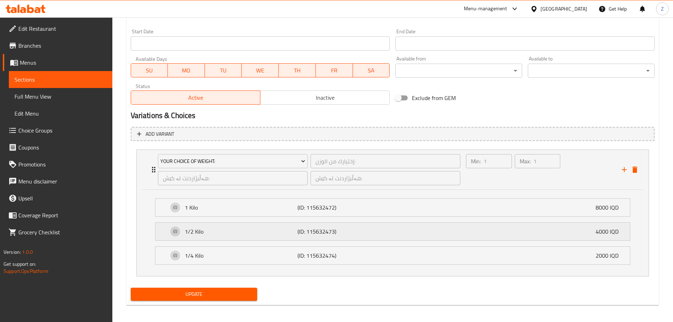
scroll to position [383, 0]
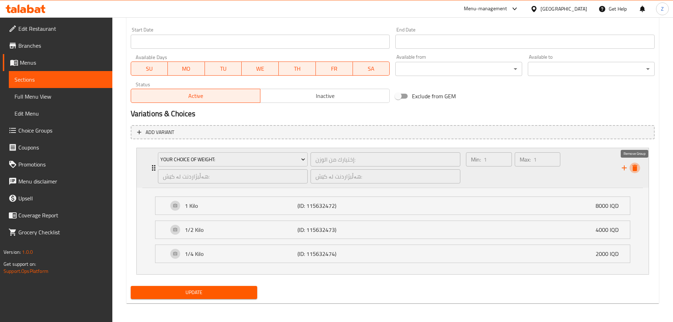
click at [635, 170] on icon "delete" at bounding box center [634, 168] width 5 height 6
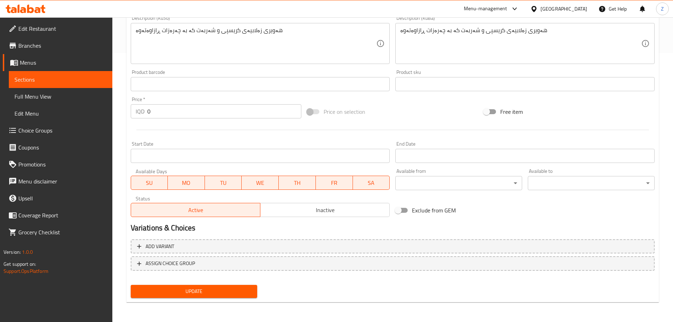
click at [158, 110] on input "0" at bounding box center [224, 111] width 154 height 14
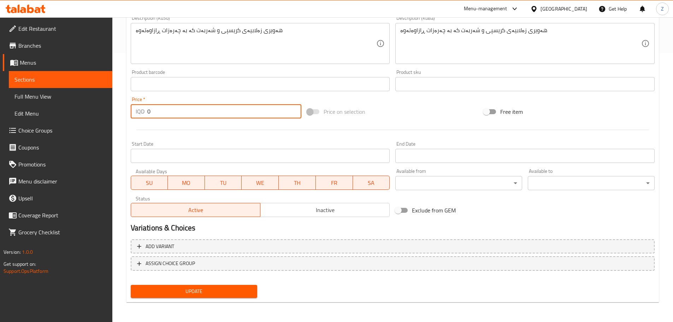
click at [158, 110] on input "0" at bounding box center [224, 111] width 154 height 14
click at [158, 109] on input "0" at bounding box center [224, 111] width 154 height 14
type input "10000"
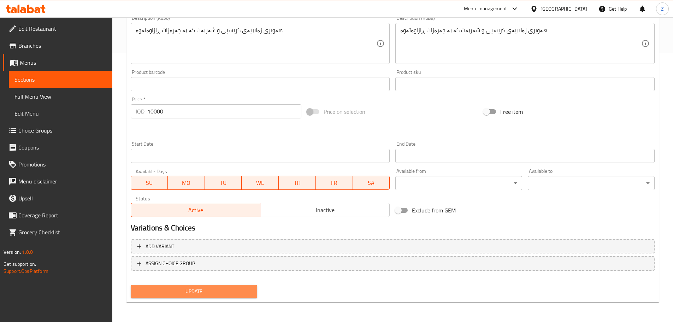
click at [216, 291] on span "Update" at bounding box center [194, 291] width 116 height 9
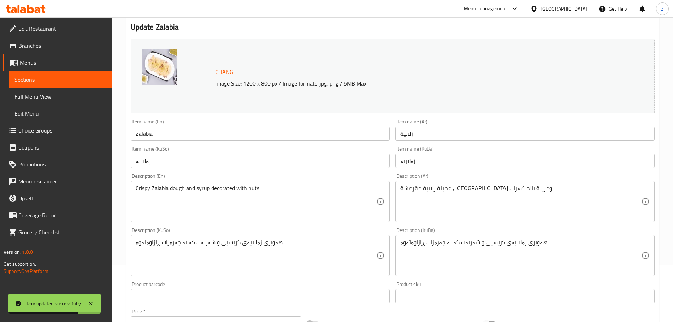
scroll to position [0, 0]
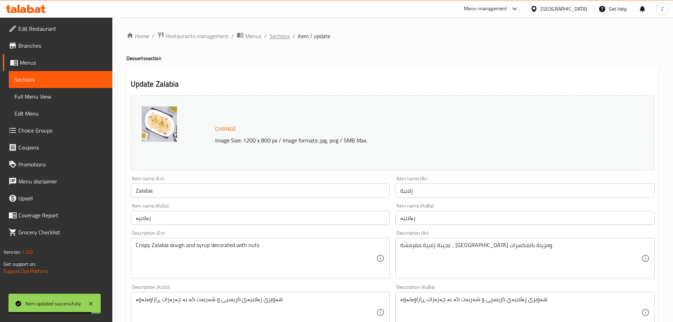
click at [275, 35] on span "Sections" at bounding box center [280, 36] width 20 height 8
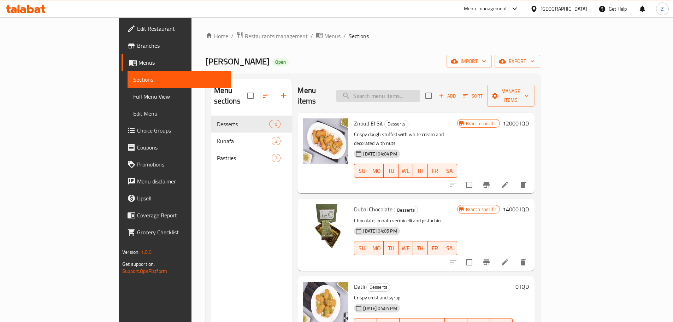
click at [414, 92] on input "search" at bounding box center [377, 96] width 83 height 12
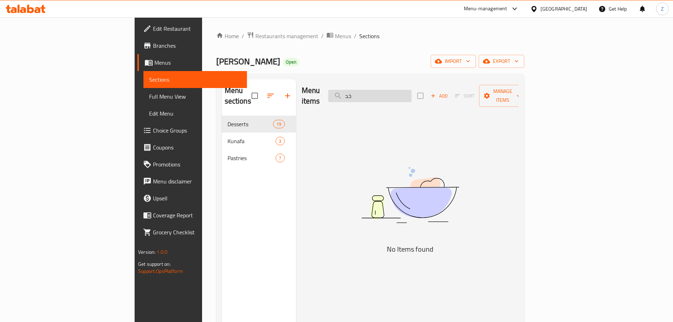
type input "خ"
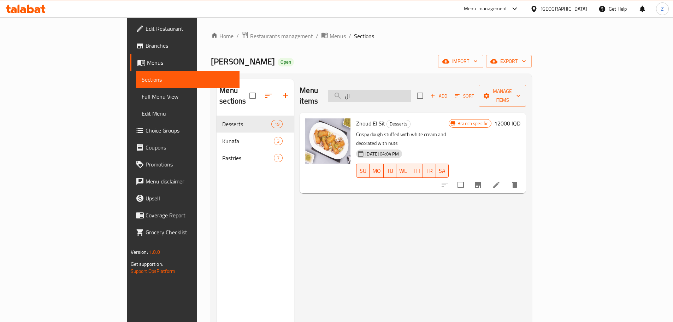
type input "ا"
type input "س"
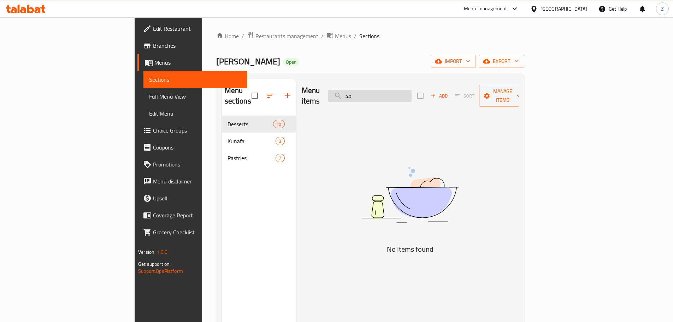
type input "خ"
click at [412, 90] on input "kh" at bounding box center [369, 96] width 83 height 12
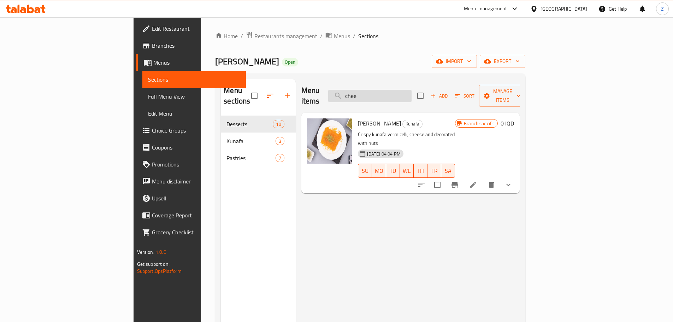
click at [412, 90] on input "chee" at bounding box center [369, 96] width 83 height 12
type input "chee"
click at [477, 181] on icon at bounding box center [473, 185] width 8 height 8
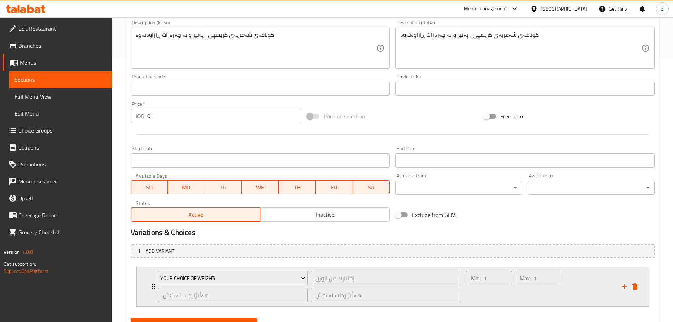
scroll to position [298, 0]
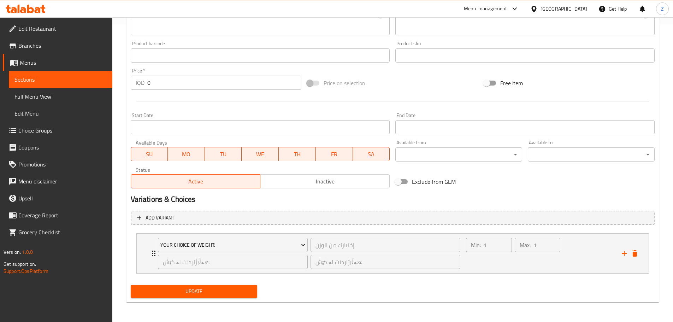
click at [526, 231] on li "Your Choice Of Weight: إختيارك من الوزن: ​ هەڵبژاردنت لە کێش: ​ هەڵبژاردنت لە ک…" at bounding box center [393, 253] width 524 height 46
click at [524, 252] on div "Max: 1 ​" at bounding box center [537, 253] width 48 height 34
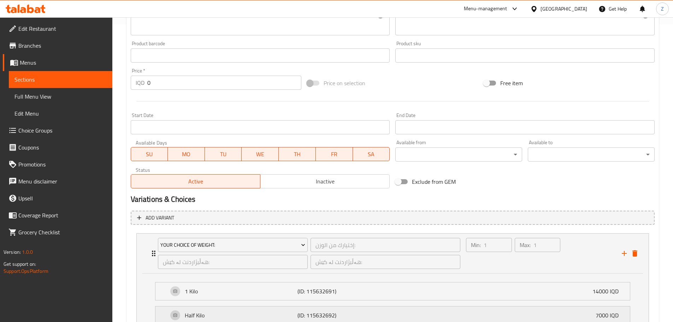
scroll to position [360, 0]
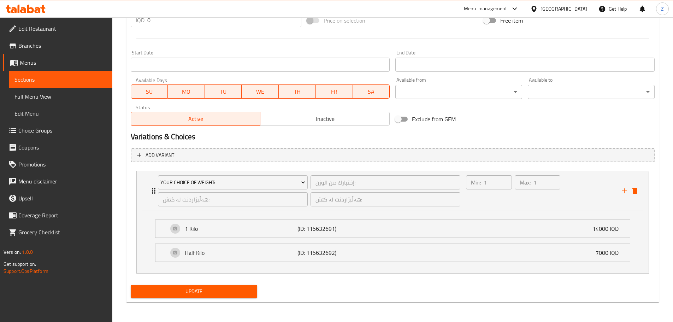
drag, startPoint x: 388, startPoint y: 236, endPoint x: 390, endPoint y: 240, distance: 4.7
click at [388, 235] on div "1 Kilo (ID: 115632691) 14000 IQD" at bounding box center [394, 229] width 453 height 18
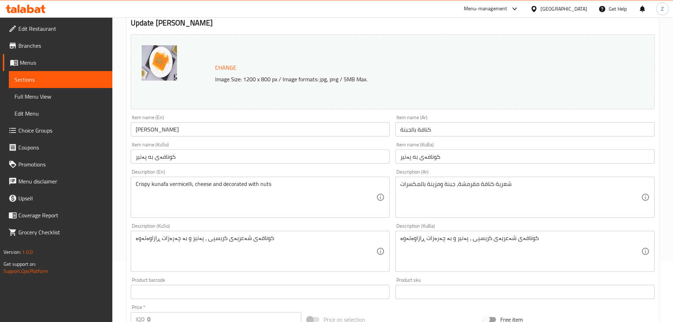
scroll to position [0, 0]
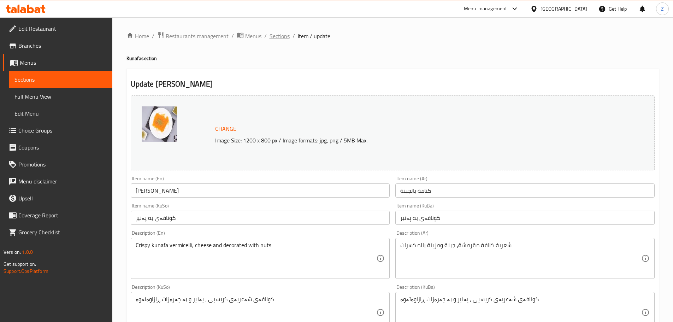
click at [284, 34] on span "Sections" at bounding box center [280, 36] width 20 height 8
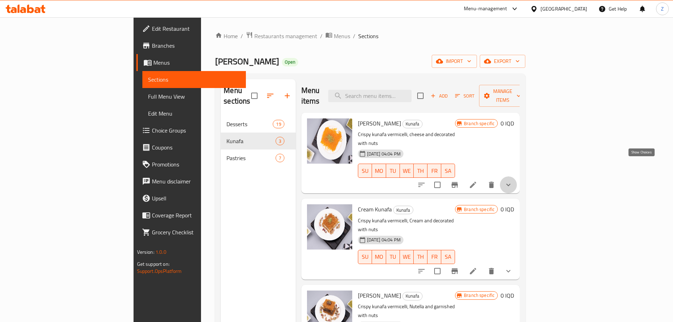
click at [513, 181] on icon "show more" at bounding box center [508, 185] width 8 height 8
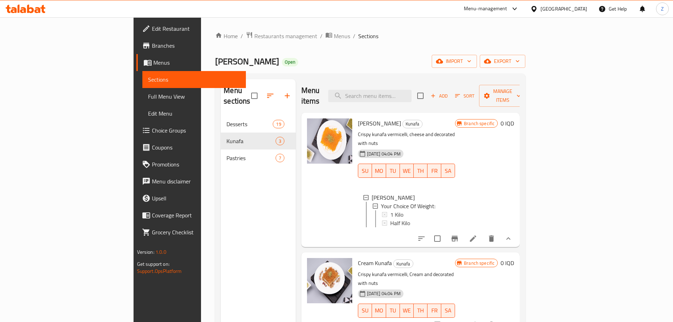
scroll to position [1, 0]
click at [405, 218] on div "Half Kilo" at bounding box center [419, 222] width 59 height 8
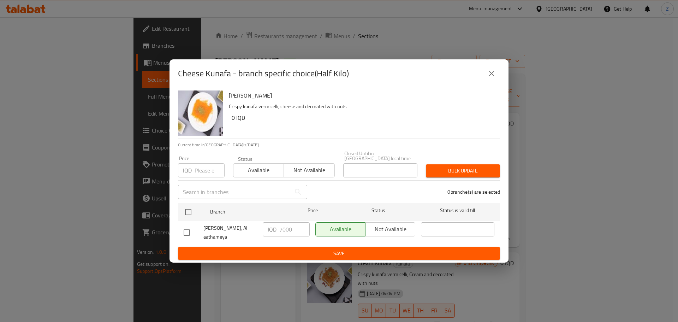
click at [485, 71] on button "close" at bounding box center [491, 73] width 17 height 17
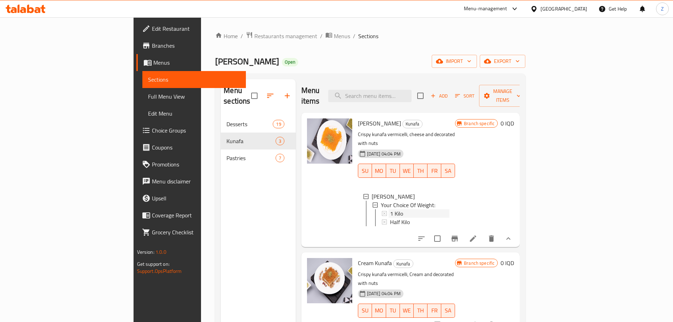
click at [390, 209] on div "1 Kilo" at bounding box center [419, 213] width 59 height 8
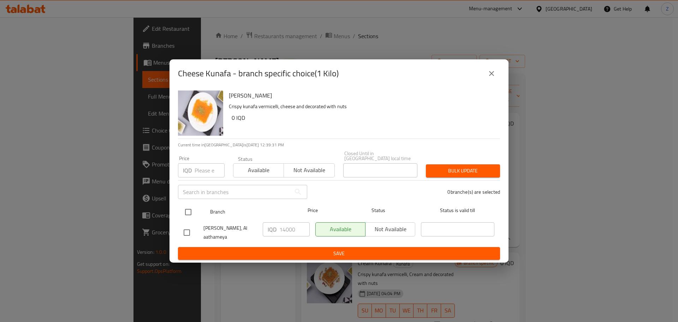
click at [188, 209] on input "checkbox" at bounding box center [188, 212] width 15 height 15
checkbox input "true"
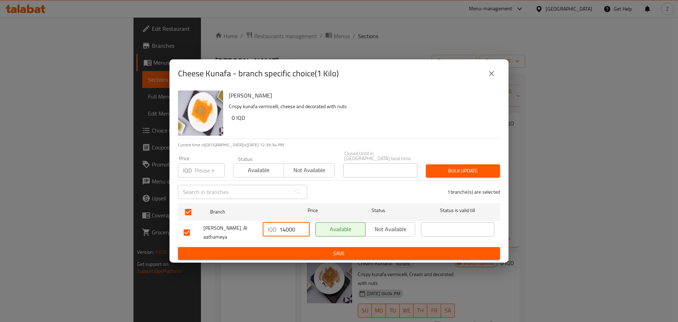
click at [284, 228] on input "14000" at bounding box center [294, 229] width 30 height 14
type input "16000"
click at [297, 249] on span "Save" at bounding box center [339, 253] width 311 height 9
click at [493, 75] on icon "close" at bounding box center [492, 73] width 8 height 8
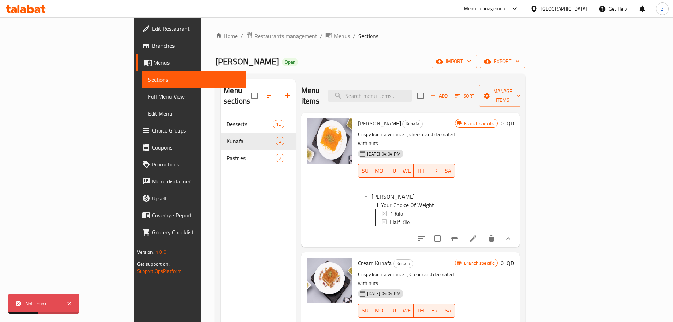
click at [520, 63] on span "export" at bounding box center [502, 61] width 34 height 9
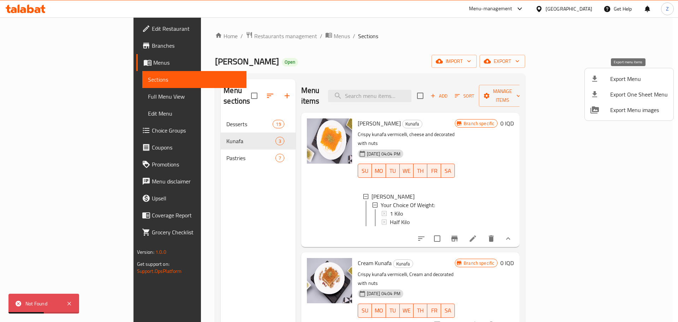
click at [623, 82] on span "Export Menu" at bounding box center [640, 79] width 58 height 8
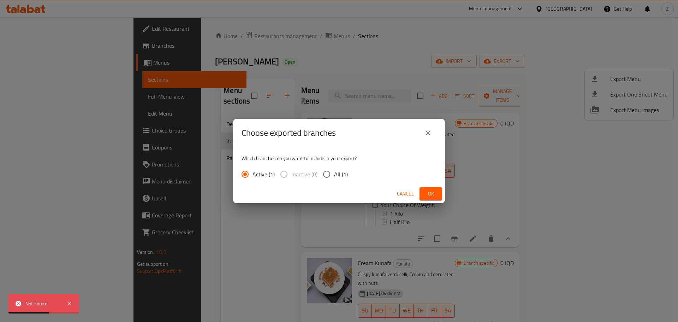
click at [422, 198] on button "Ok" at bounding box center [431, 193] width 23 height 13
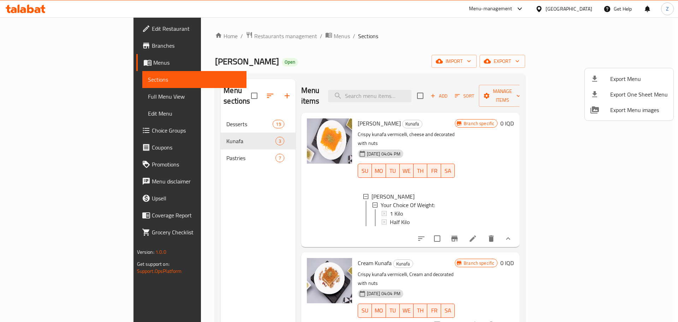
click at [31, 120] on div at bounding box center [339, 161] width 678 height 322
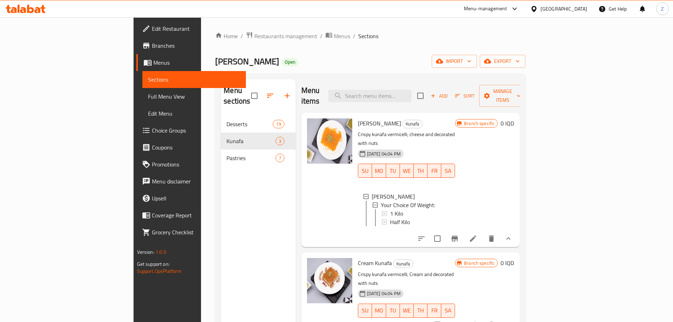
click at [152, 132] on span "Choice Groups" at bounding box center [196, 130] width 88 height 8
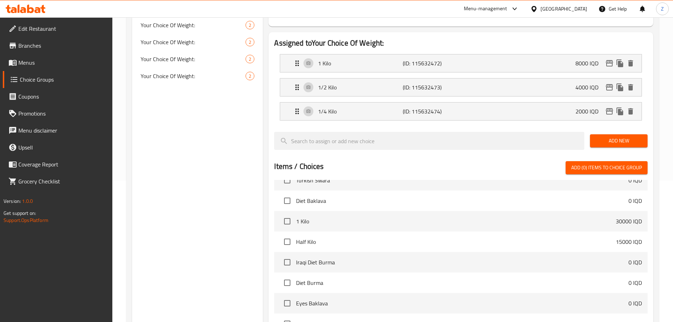
scroll to position [318, 0]
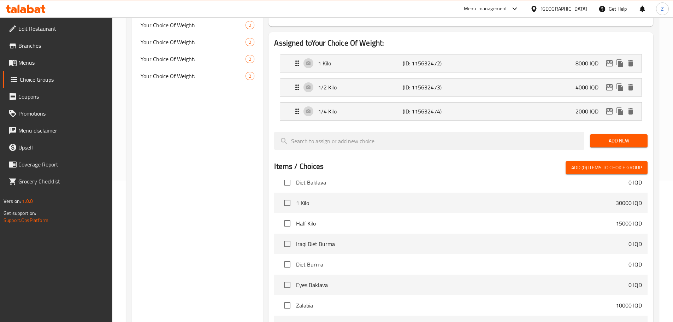
click at [629, 240] on p "0 IQD" at bounding box center [635, 244] width 13 height 8
drag, startPoint x: 604, startPoint y: 224, endPoint x: 625, endPoint y: 222, distance: 21.6
click at [617, 240] on span "Iraqi Diet Burma" at bounding box center [462, 244] width 332 height 8
click at [629, 240] on p "0 IQD" at bounding box center [635, 244] width 13 height 8
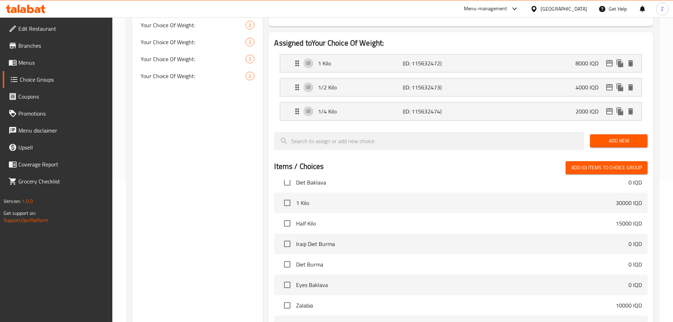
click at [614, 234] on li "Iraqi Diet Burma 0 IQD" at bounding box center [460, 244] width 373 height 20
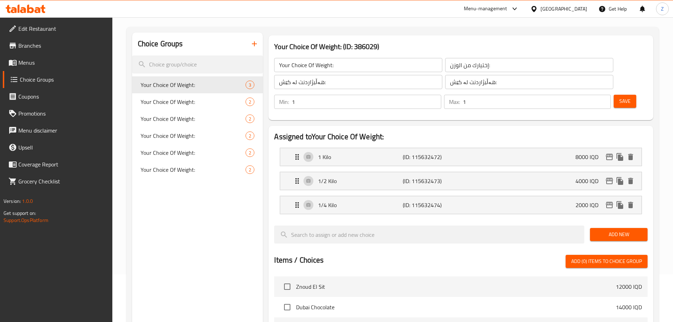
scroll to position [0, 0]
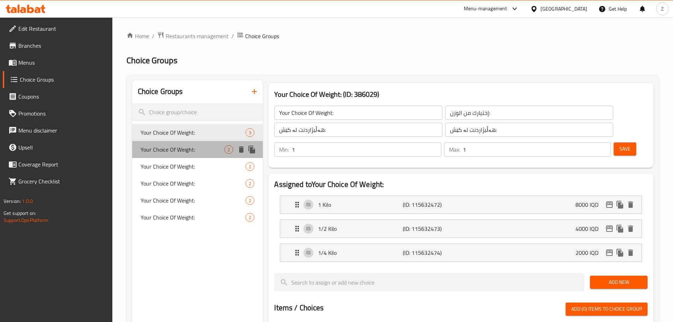
click at [172, 156] on div "Your Choice Of Weight: 2" at bounding box center [197, 149] width 131 height 17
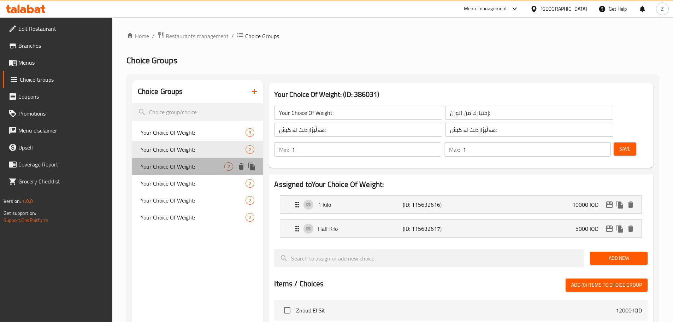
click at [185, 162] on span "Your Choice Of Weight:" at bounding box center [183, 166] width 84 height 8
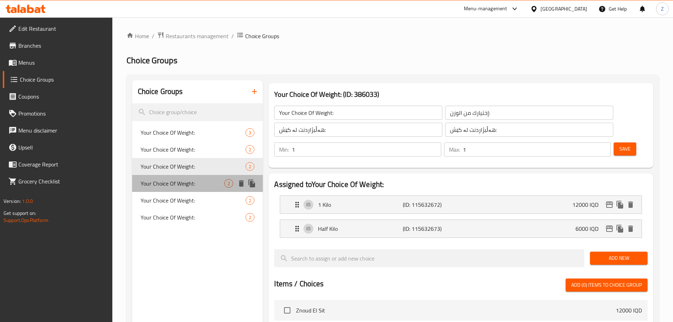
click at [184, 177] on div "Your Choice Of Weight: 2" at bounding box center [197, 183] width 131 height 17
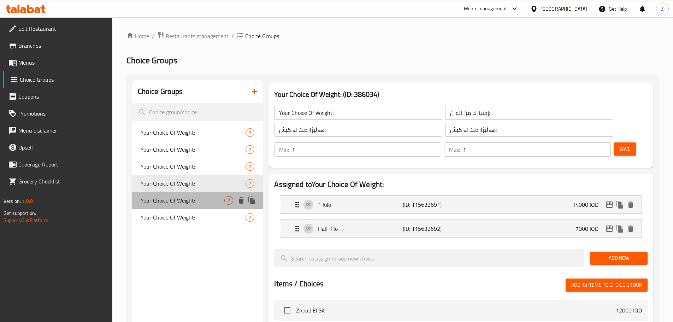
click at [183, 199] on span "Your Choice Of Weight:" at bounding box center [183, 200] width 84 height 8
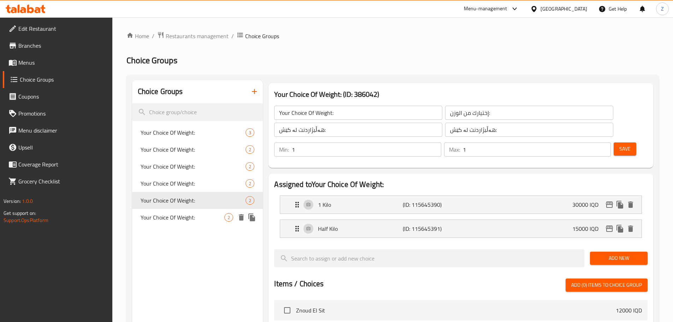
click at [188, 219] on span "Your Choice Of Weight:" at bounding box center [183, 217] width 84 height 8
type input "Your Choice Of Weight:"
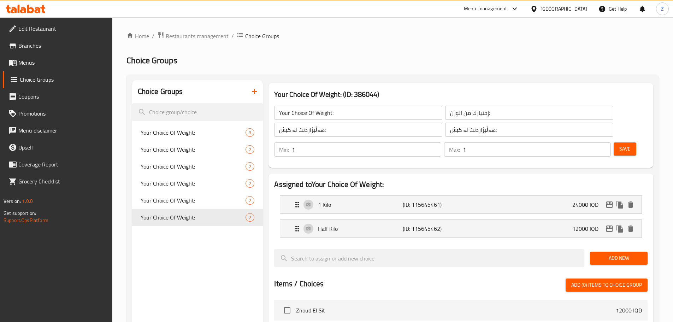
click at [35, 68] on link "Menus" at bounding box center [58, 62] width 110 height 17
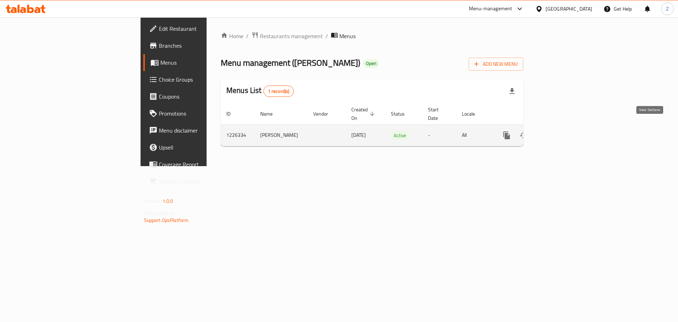
click at [562, 131] on icon "enhanced table" at bounding box center [558, 135] width 8 height 8
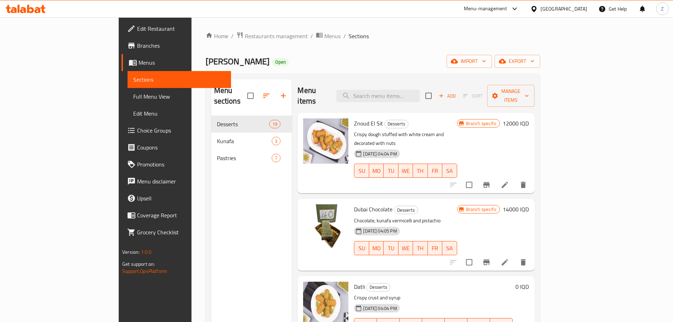
click at [414, 80] on div "Menu items Add Sort Manage items" at bounding box center [416, 96] width 237 height 34
click at [417, 90] on input "search" at bounding box center [377, 96] width 83 height 12
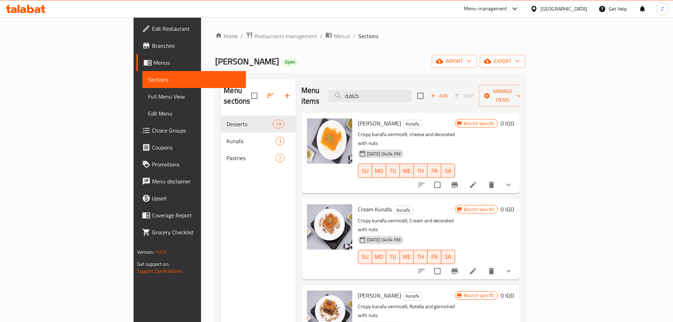
type input "كنافة"
click at [483, 178] on li at bounding box center [473, 184] width 20 height 13
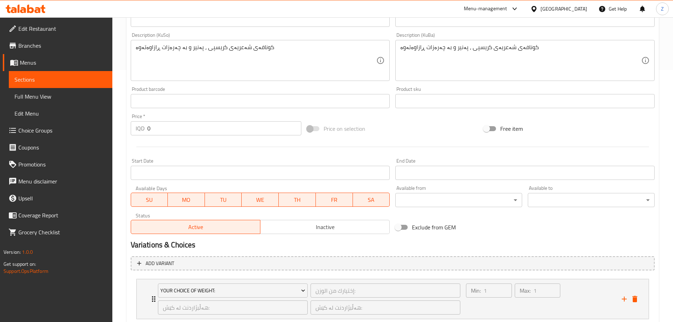
scroll to position [298, 0]
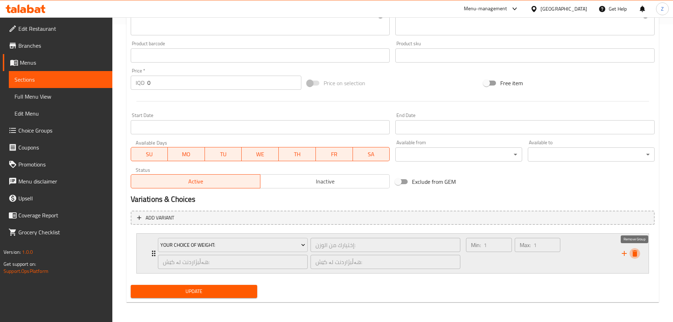
click at [636, 251] on icon "delete" at bounding box center [634, 253] width 5 height 6
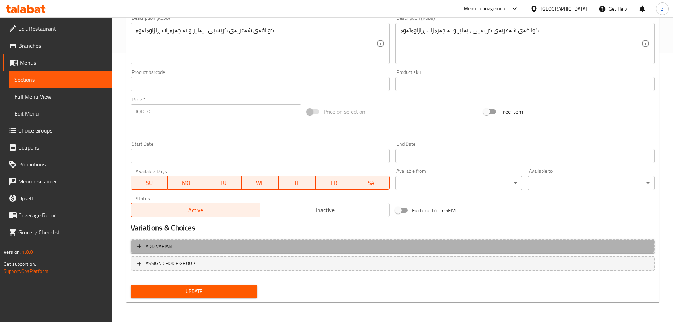
click at [507, 245] on span "Add variant" at bounding box center [392, 246] width 511 height 9
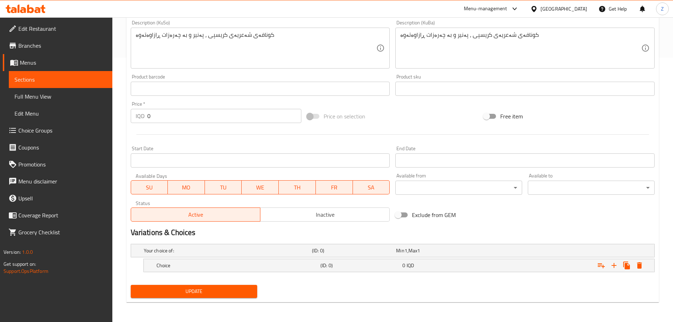
scroll to position [264, 0]
click at [349, 264] on h5 "(ID: 0)" at bounding box center [359, 265] width 79 height 7
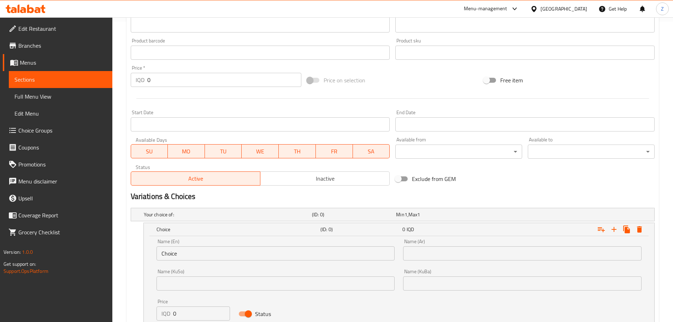
scroll to position [335, 0]
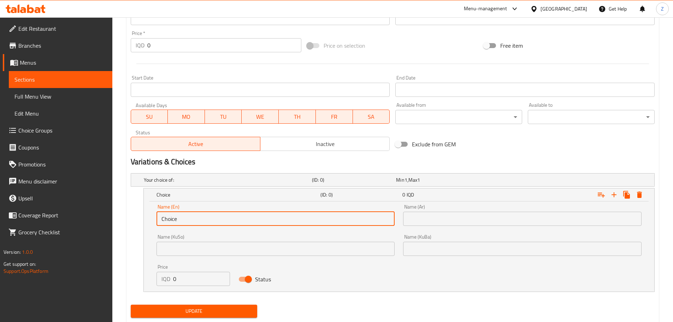
click at [217, 217] on input "Choice" at bounding box center [276, 219] width 239 height 14
type input "1 Kilo"
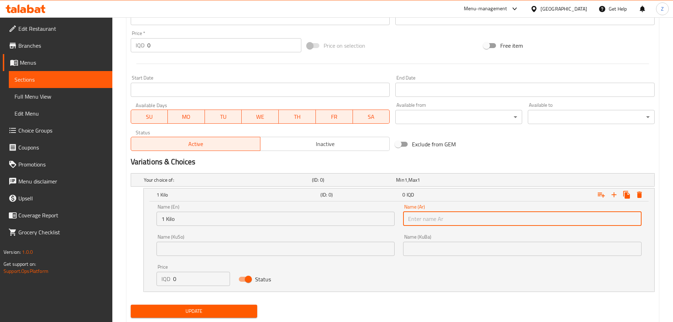
click at [432, 222] on input "text" at bounding box center [522, 219] width 239 height 14
type input "1 كيلو"
click at [187, 278] on input "0" at bounding box center [201, 279] width 57 height 14
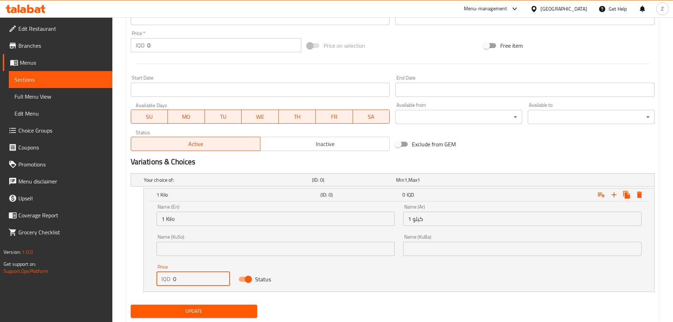
click at [187, 277] on input "0" at bounding box center [201, 279] width 57 height 14
type input "16000"
click at [614, 194] on icon "Expand" at bounding box center [614, 194] width 5 height 5
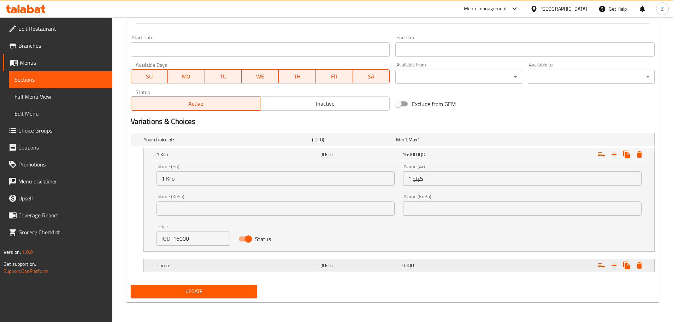
click at [287, 263] on h5 "Choice" at bounding box center [237, 265] width 161 height 7
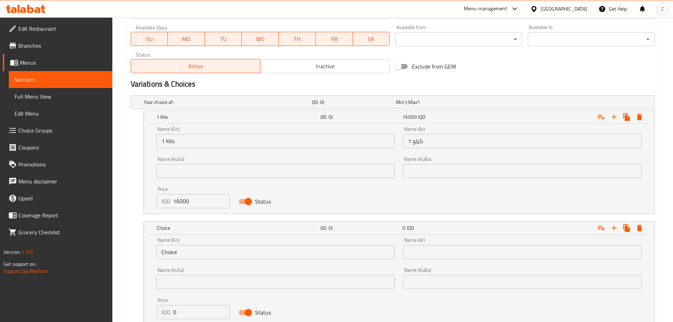
scroll to position [458, 0]
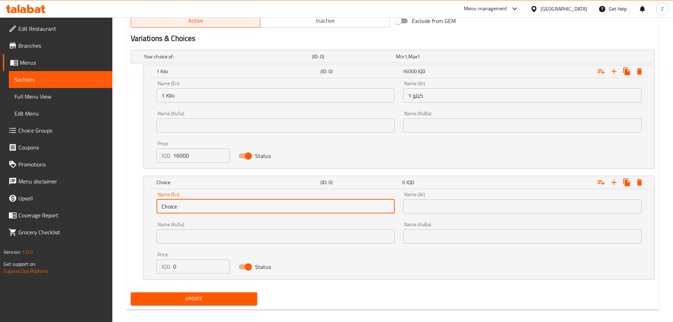
click at [216, 206] on input "Choice" at bounding box center [276, 206] width 239 height 14
type input "1/2 Kilo"
click at [430, 214] on div "Name (Ar) Name (Ar)" at bounding box center [522, 203] width 247 height 30
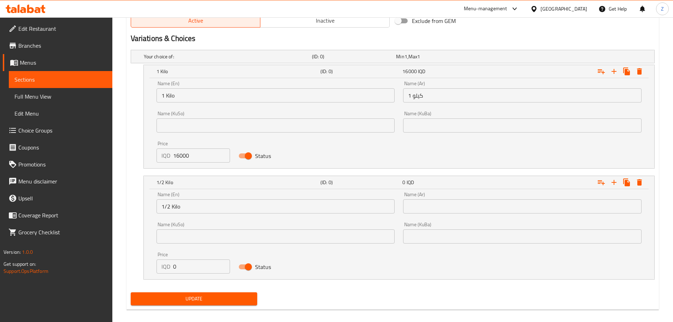
click at [434, 211] on input "text" at bounding box center [522, 206] width 239 height 14
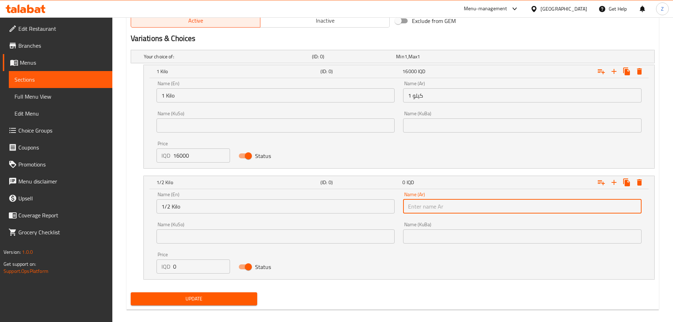
type input "1/2 كيلو"
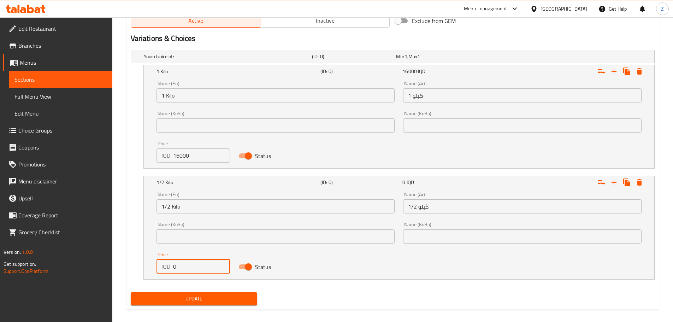
click at [183, 267] on input "0" at bounding box center [201, 266] width 57 height 14
type input "8000"
click at [219, 301] on span "Update" at bounding box center [194, 298] width 116 height 9
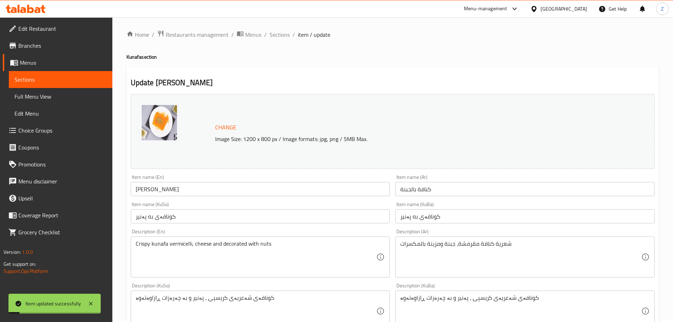
scroll to position [0, 0]
click at [279, 35] on span "Sections" at bounding box center [280, 36] width 20 height 8
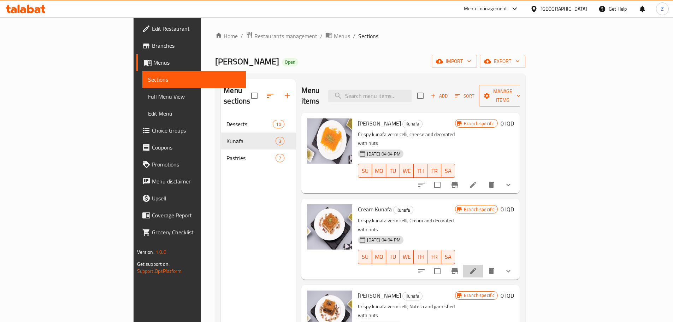
click at [483, 265] on li at bounding box center [473, 271] width 20 height 13
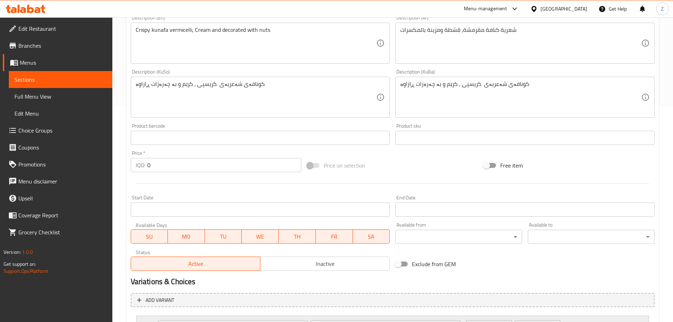
scroll to position [298, 0]
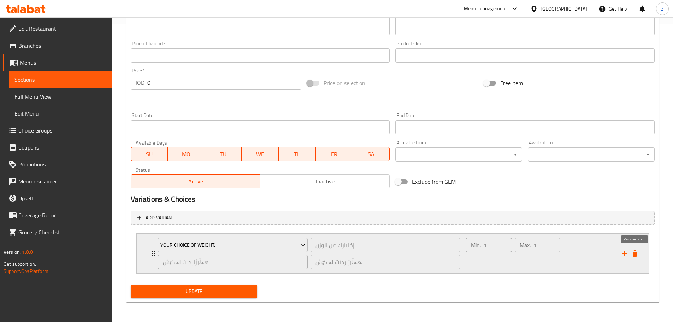
click at [633, 250] on icon "delete" at bounding box center [635, 253] width 8 height 8
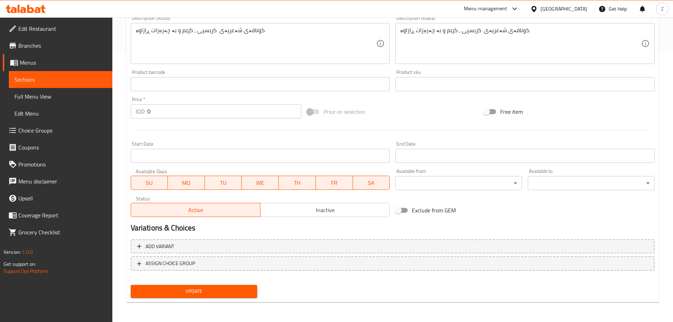
scroll to position [269, 0]
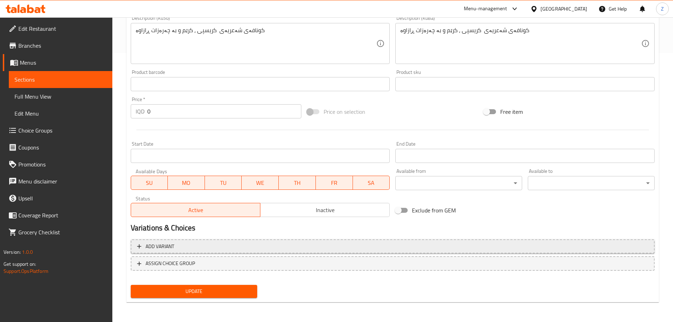
click at [195, 242] on span "Add variant" at bounding box center [392, 246] width 511 height 9
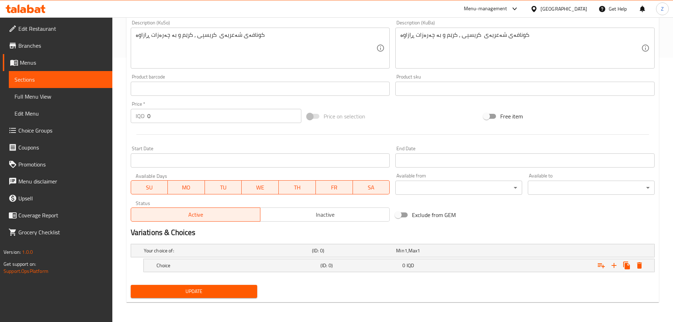
scroll to position [264, 0]
click at [203, 269] on h5 "Choice" at bounding box center [237, 265] width 161 height 7
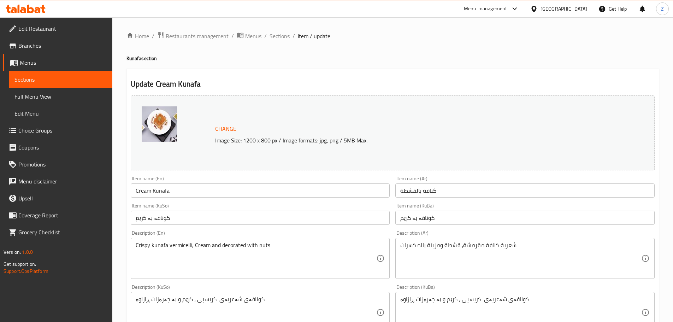
scroll to position [264, 0]
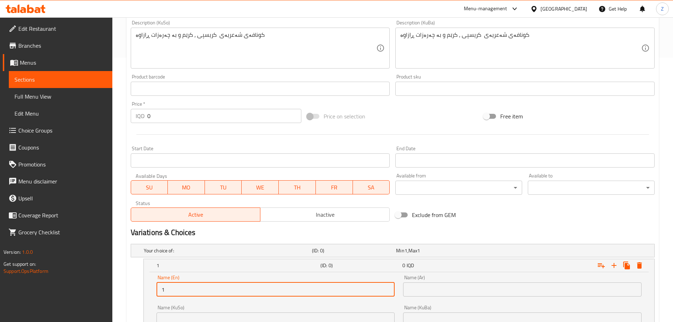
type input "1 Kilo"
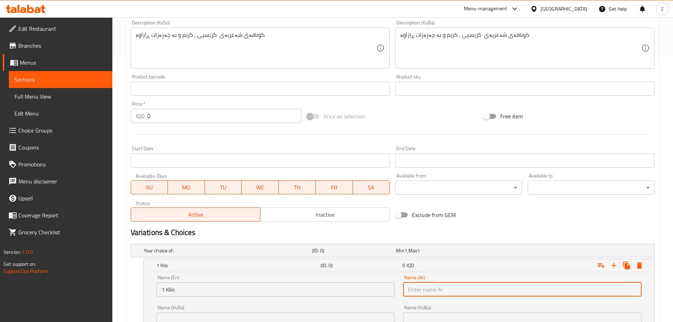
click at [415, 291] on input "text" at bounding box center [522, 289] width 239 height 14
type input "1 كيلو"
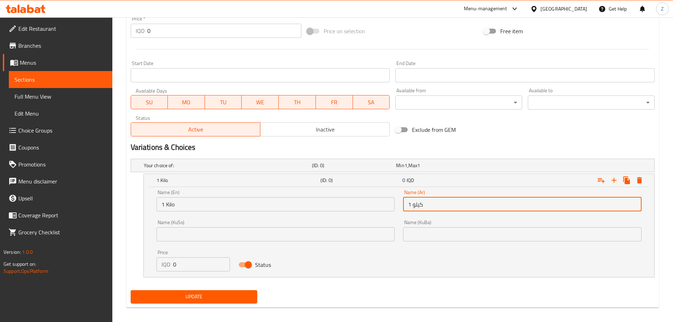
scroll to position [355, 0]
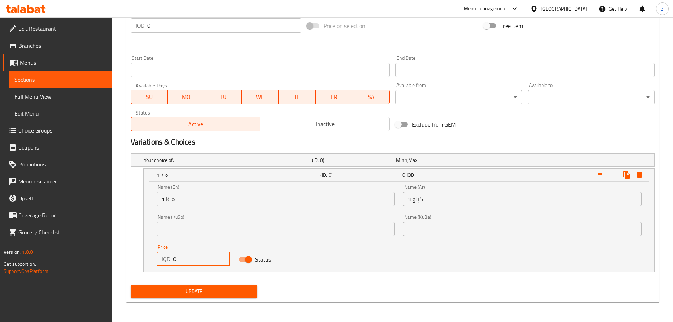
click at [189, 259] on input "0" at bounding box center [201, 259] width 57 height 14
type input "16000"
click at [617, 173] on icon "Expand" at bounding box center [614, 175] width 8 height 8
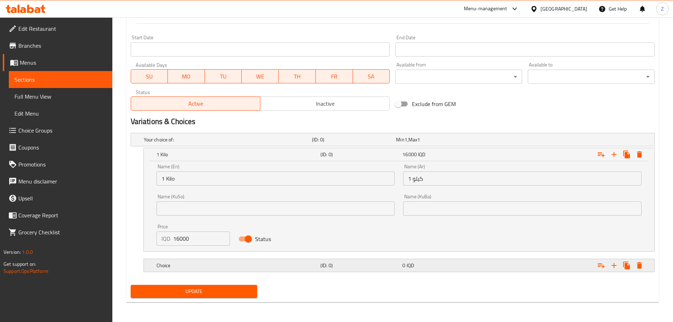
click at [313, 260] on div "Choice" at bounding box center [237, 265] width 164 height 10
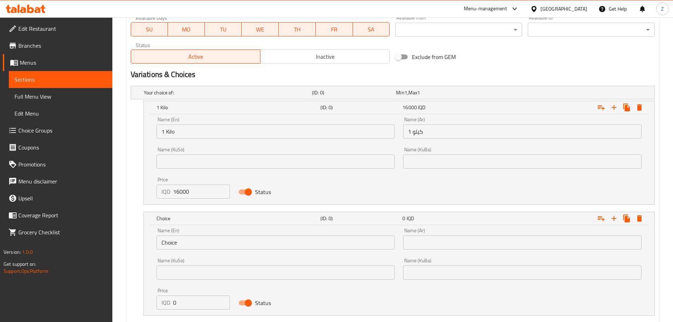
scroll to position [446, 0]
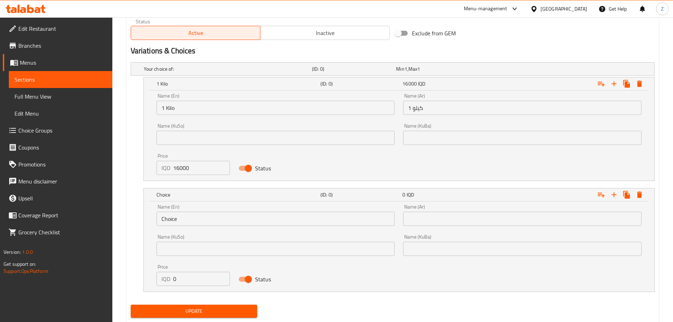
click at [189, 215] on input "Choice" at bounding box center [276, 219] width 239 height 14
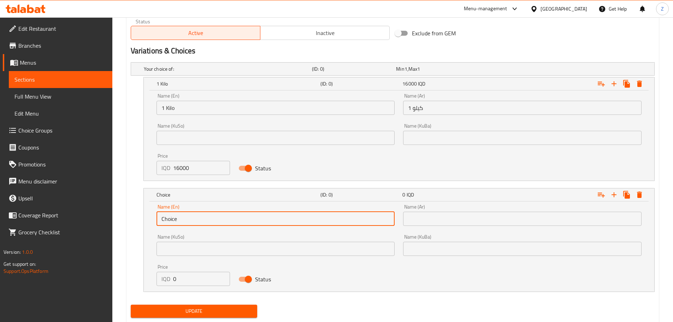
click at [189, 215] on input "Choice" at bounding box center [276, 219] width 239 height 14
type input "1/2 Kilo"
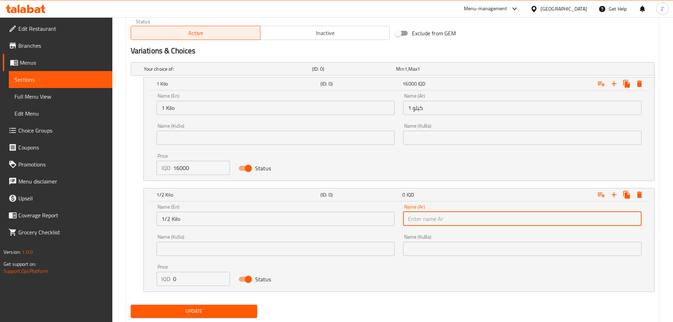
click at [462, 216] on input "text" at bounding box center [522, 219] width 239 height 14
type input "1/2 كيلو"
click at [194, 276] on input "0" at bounding box center [201, 279] width 57 height 14
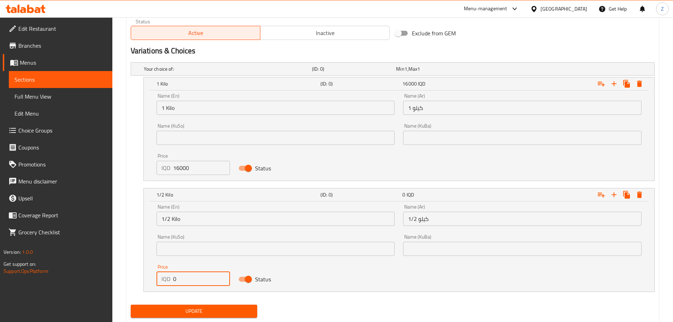
click at [194, 276] on input "0" at bounding box center [201, 279] width 57 height 14
type input "8000"
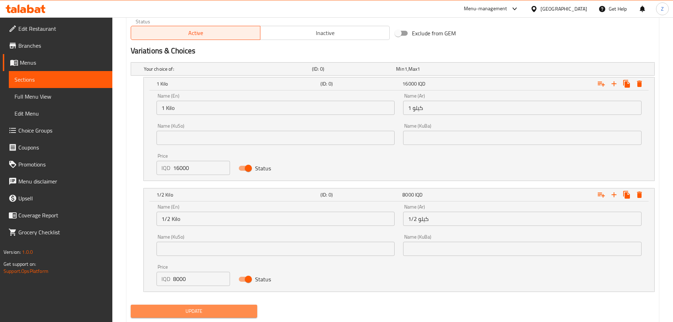
click at [201, 313] on span "Update" at bounding box center [194, 311] width 116 height 9
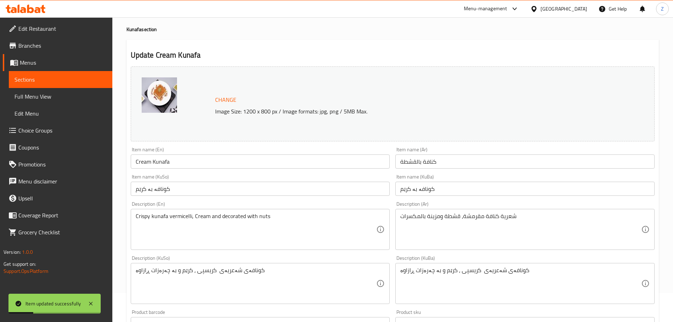
scroll to position [0, 0]
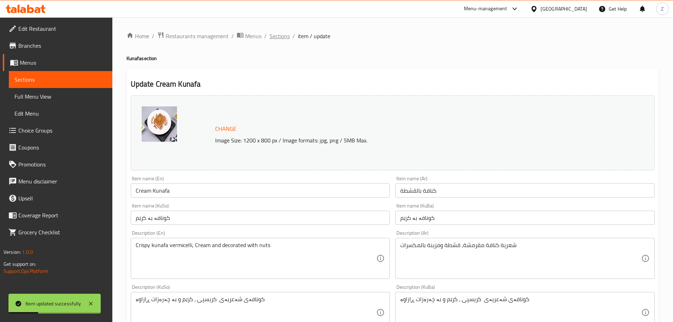
click at [278, 37] on span "Sections" at bounding box center [280, 36] width 20 height 8
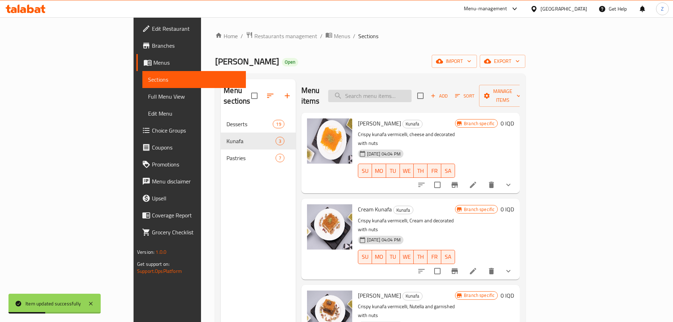
click at [399, 90] on input "search" at bounding box center [369, 96] width 83 height 12
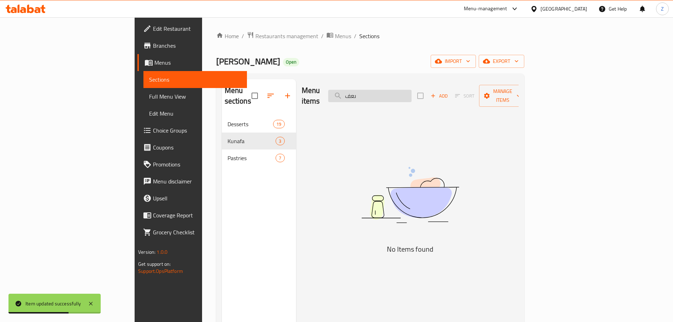
click at [406, 90] on input "ىعف" at bounding box center [369, 96] width 83 height 12
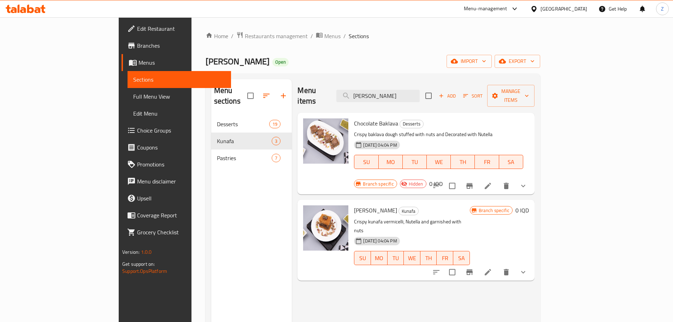
type input "nute"
click at [515, 177] on button "delete" at bounding box center [506, 185] width 17 height 17
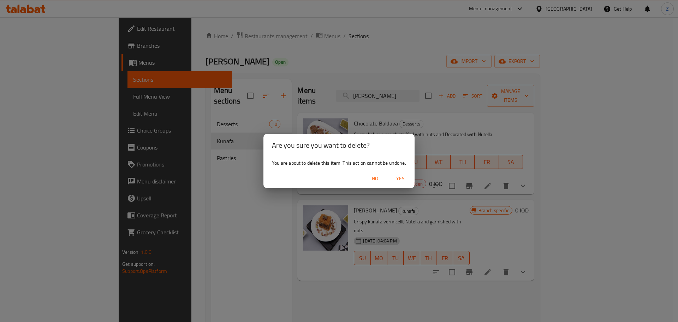
click at [405, 175] on span "Yes" at bounding box center [400, 178] width 17 height 9
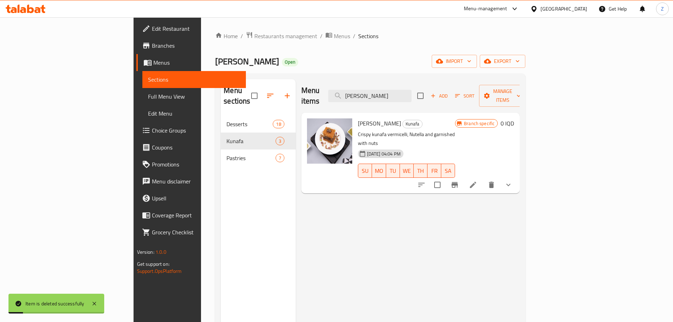
click at [477, 181] on icon at bounding box center [473, 185] width 8 height 8
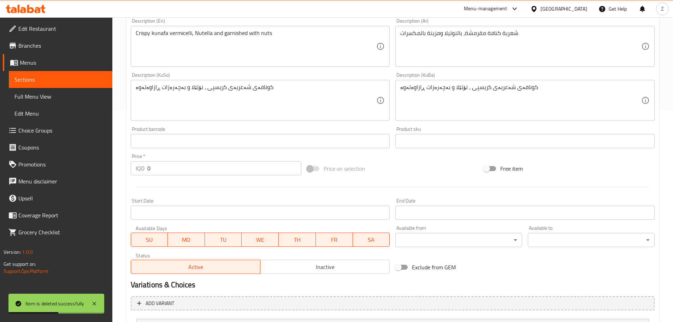
scroll to position [298, 0]
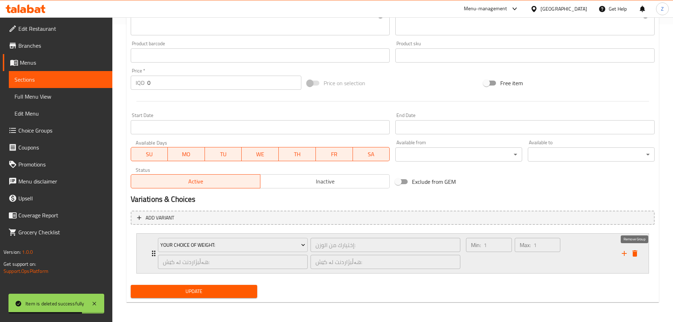
click at [636, 253] on icon "delete" at bounding box center [634, 253] width 5 height 6
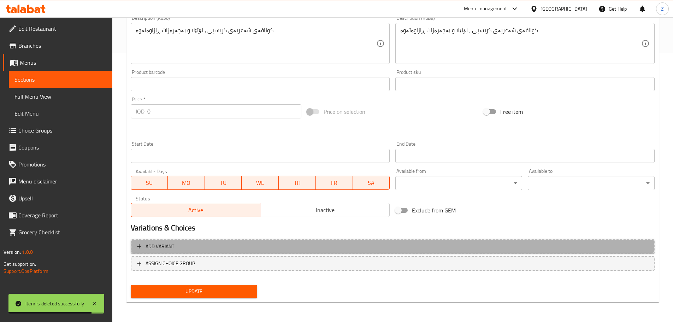
click at [282, 245] on span "Add variant" at bounding box center [392, 246] width 511 height 9
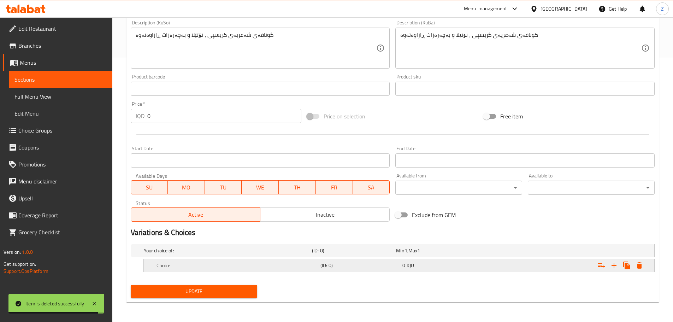
click at [251, 266] on h5 "Choice" at bounding box center [237, 265] width 161 height 7
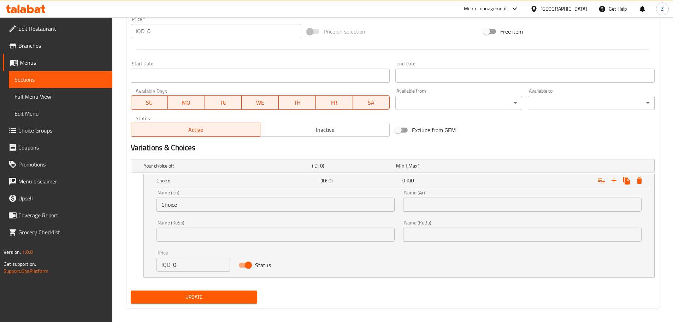
scroll to position [355, 0]
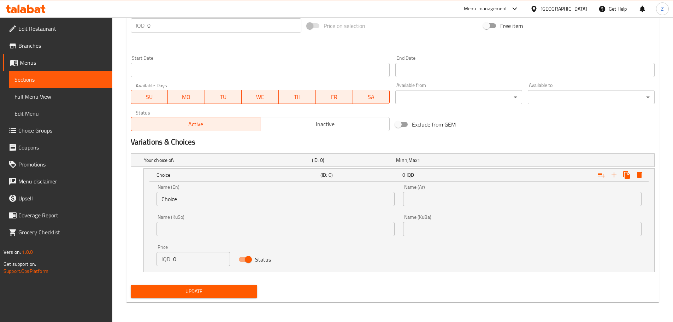
click at [210, 200] on input "Choice" at bounding box center [276, 199] width 239 height 14
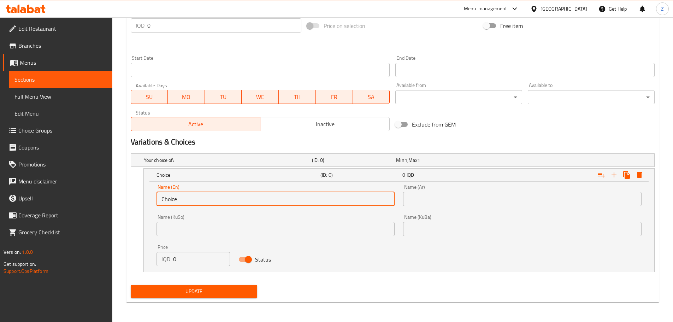
click at [210, 200] on input "Choice" at bounding box center [276, 199] width 239 height 14
type input "1 Kilo"
drag, startPoint x: 427, startPoint y: 196, endPoint x: 426, endPoint y: 203, distance: 6.4
click at [427, 196] on input "text" at bounding box center [522, 199] width 239 height 14
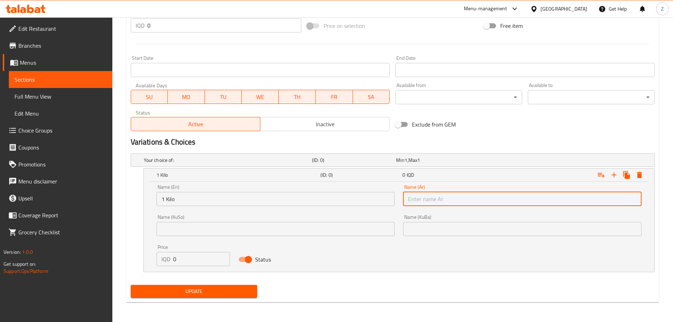
type input "1 كيلو"
click at [183, 260] on input "0" at bounding box center [201, 259] width 57 height 14
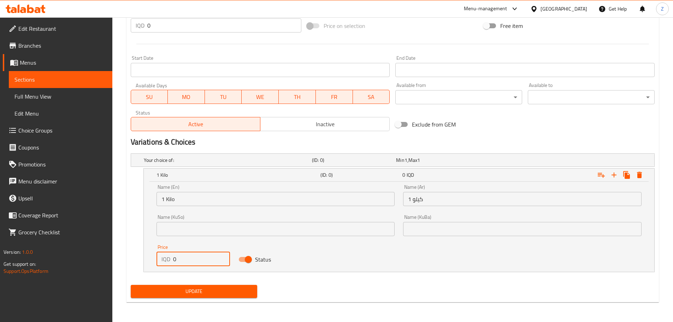
click at [183, 260] on input "0" at bounding box center [201, 259] width 57 height 14
type input "16000"
click at [613, 173] on icon "Expand" at bounding box center [614, 175] width 8 height 8
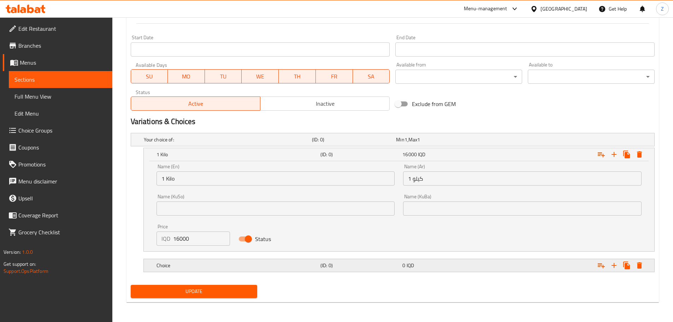
click at [289, 266] on h5 "Choice" at bounding box center [237, 265] width 161 height 7
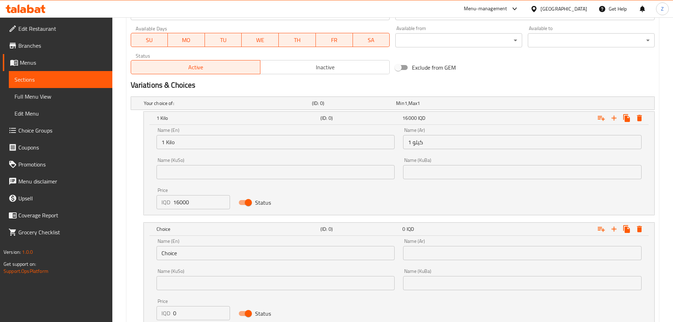
scroll to position [446, 0]
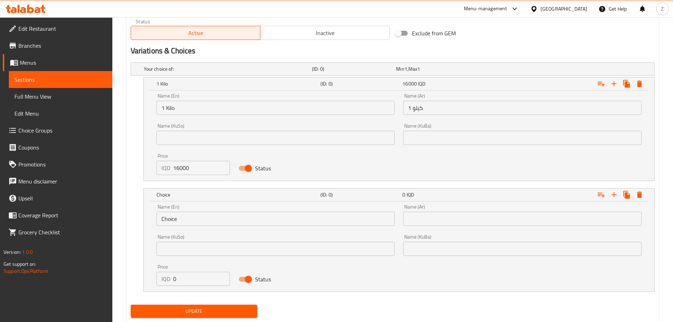
click at [198, 222] on input "Choice" at bounding box center [276, 219] width 239 height 14
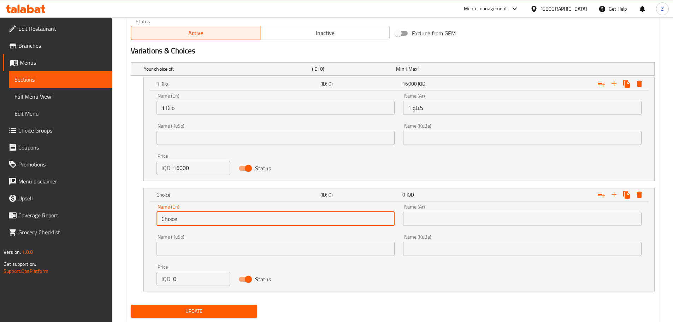
click at [198, 222] on input "Choice" at bounding box center [276, 219] width 239 height 14
type input "1/2 Kilo"
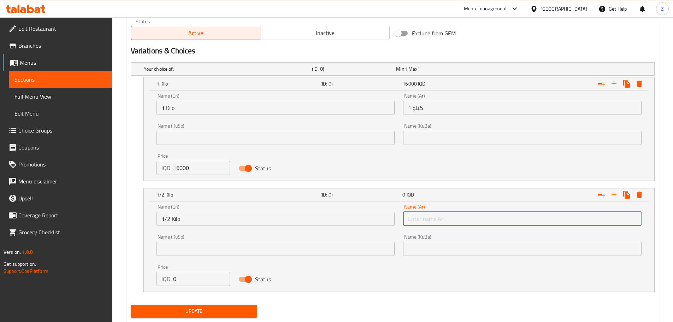
click at [485, 221] on input "text" at bounding box center [522, 219] width 239 height 14
type input "1/2 كيلو"
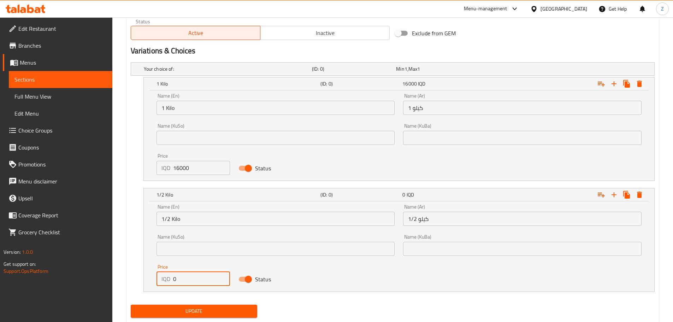
click at [208, 278] on input "0" at bounding box center [201, 279] width 57 height 14
type input "8000"
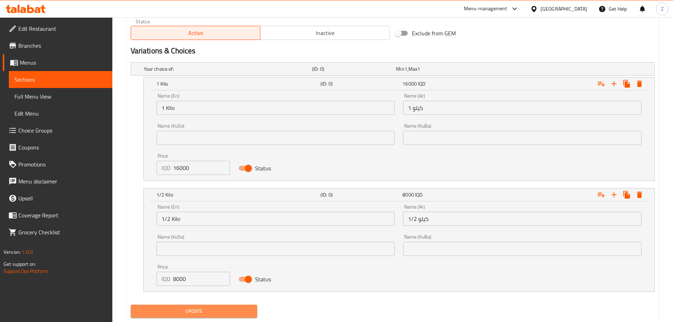
click at [224, 312] on span "Update" at bounding box center [194, 311] width 116 height 9
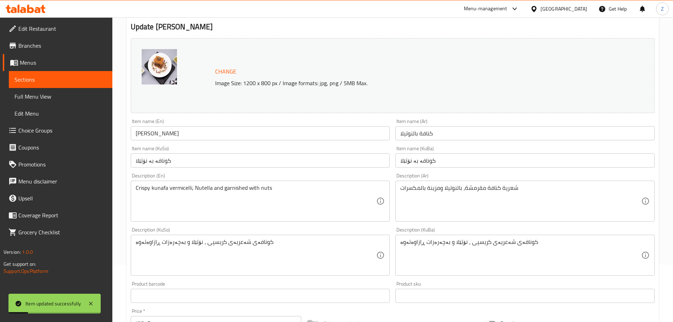
scroll to position [0, 0]
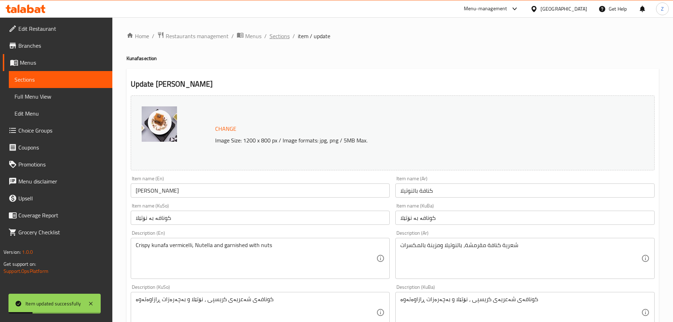
click at [273, 35] on span "Sections" at bounding box center [280, 36] width 20 height 8
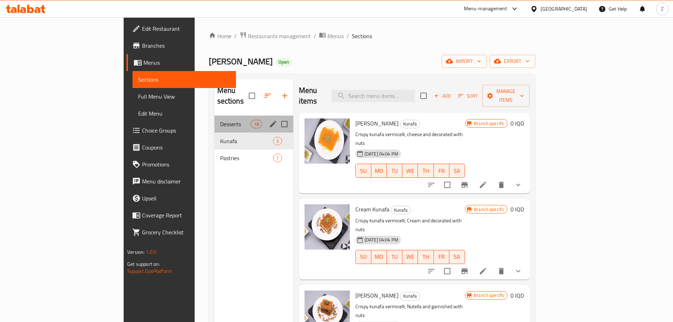
click at [214, 118] on div "Desserts 18" at bounding box center [253, 124] width 79 height 17
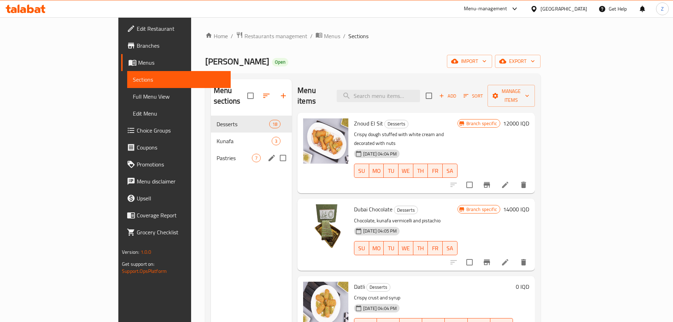
click at [211, 149] on div "Pastries 7" at bounding box center [251, 157] width 81 height 17
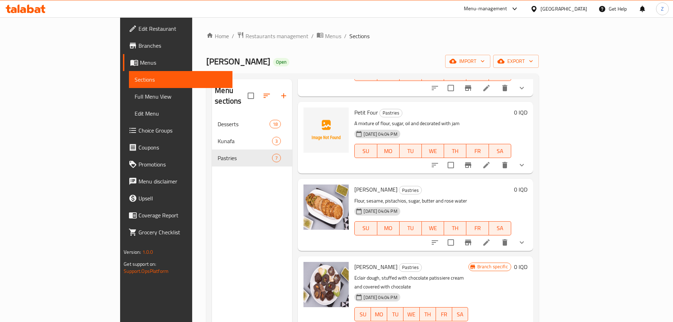
scroll to position [236, 0]
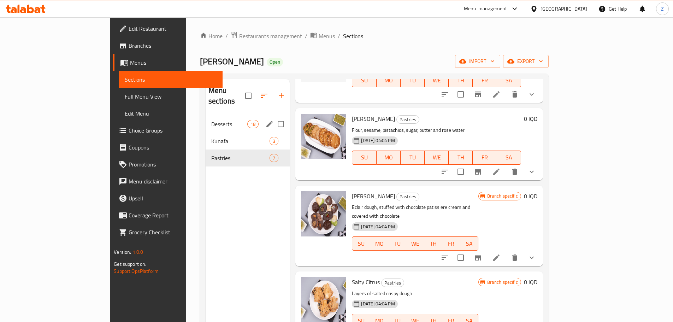
click at [211, 120] on span "Desserts" at bounding box center [229, 124] width 36 height 8
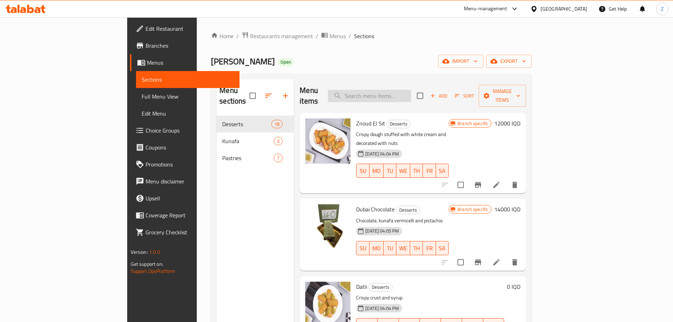
click at [411, 91] on input "search" at bounding box center [369, 96] width 83 height 12
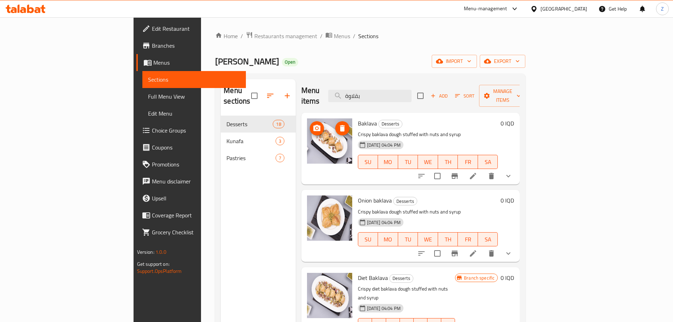
type input "بقلاوة"
click at [476, 173] on icon at bounding box center [473, 176] width 6 height 6
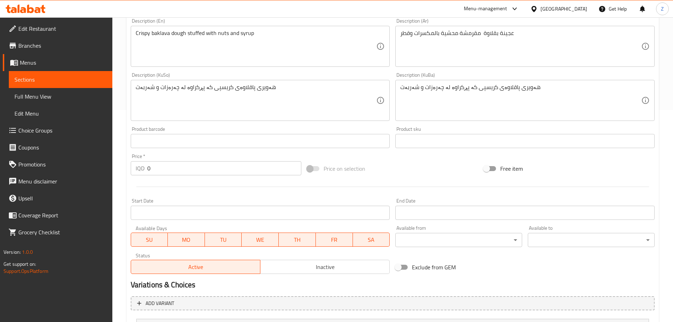
scroll to position [298, 0]
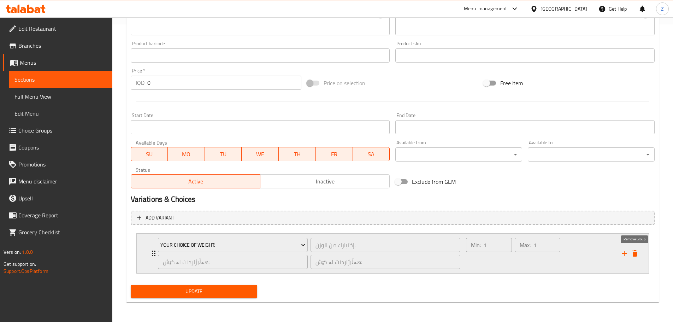
click at [635, 250] on icon "delete" at bounding box center [635, 253] width 8 height 8
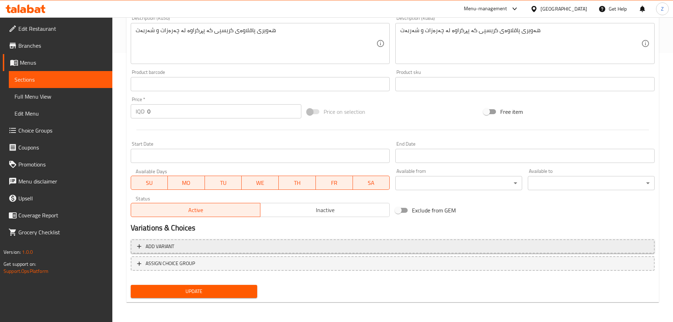
click at [274, 248] on span "Add variant" at bounding box center [392, 246] width 511 height 9
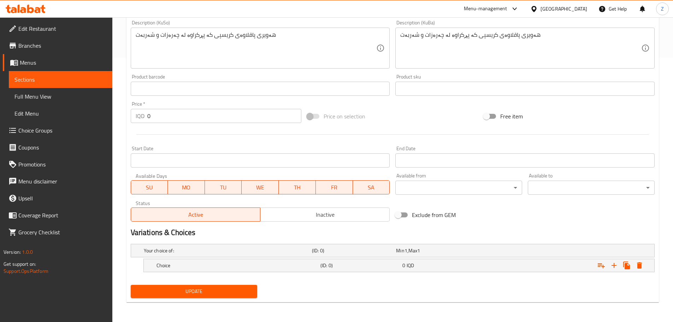
scroll to position [264, 0]
click at [271, 260] on div "Choice" at bounding box center [237, 265] width 164 height 10
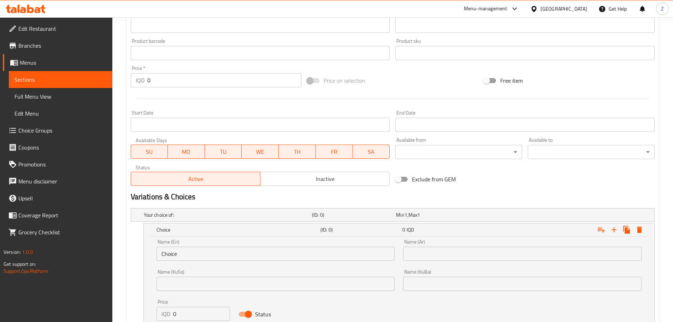
scroll to position [352, 0]
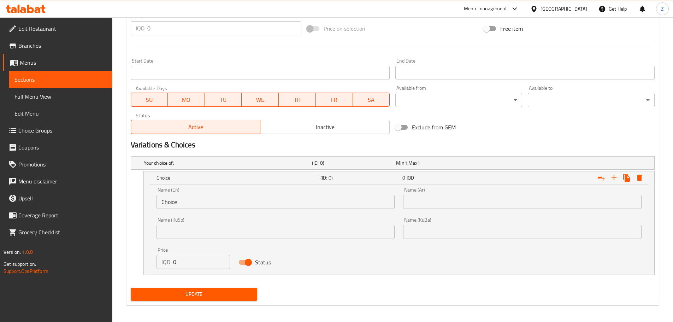
click at [202, 195] on input "Choice" at bounding box center [276, 202] width 239 height 14
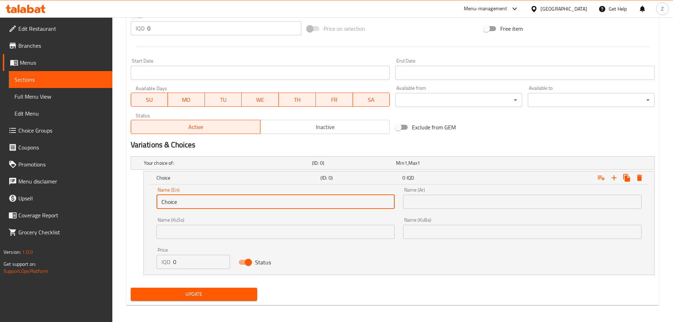
click at [202, 195] on input "Choice" at bounding box center [276, 202] width 239 height 14
type input "1 Kilo"
click at [442, 201] on input "text" at bounding box center [522, 202] width 239 height 14
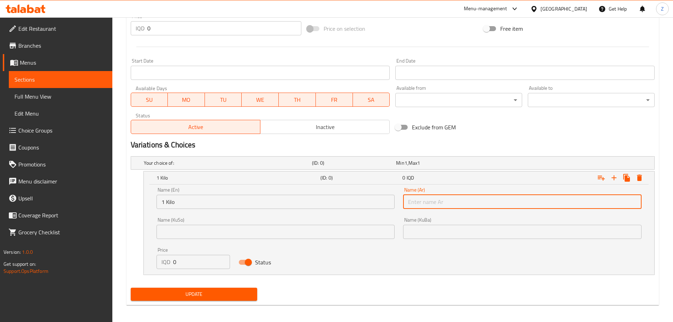
type input "1 كيلو"
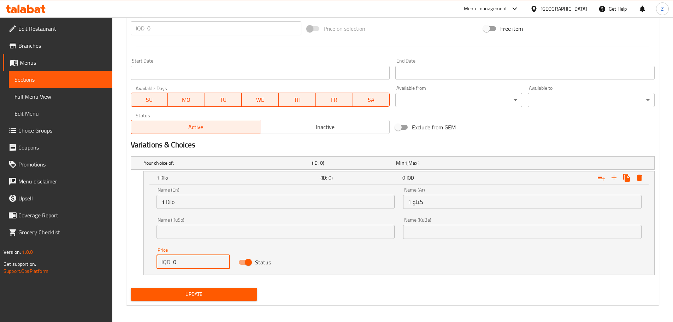
click at [202, 266] on input "0" at bounding box center [201, 262] width 57 height 14
type input "28000"
click at [616, 178] on icon "Expand" at bounding box center [614, 177] width 8 height 8
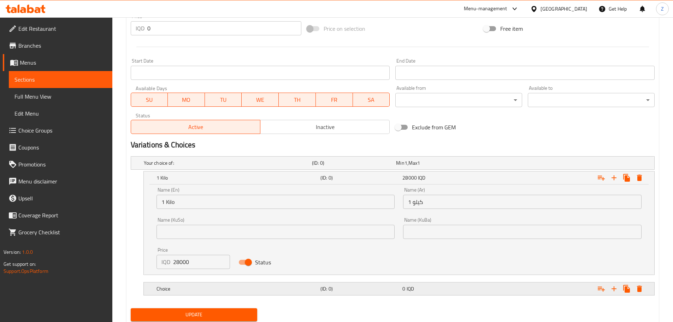
click at [301, 281] on div "Choice (ID: 0) 0 IQD" at bounding box center [401, 289] width 492 height 16
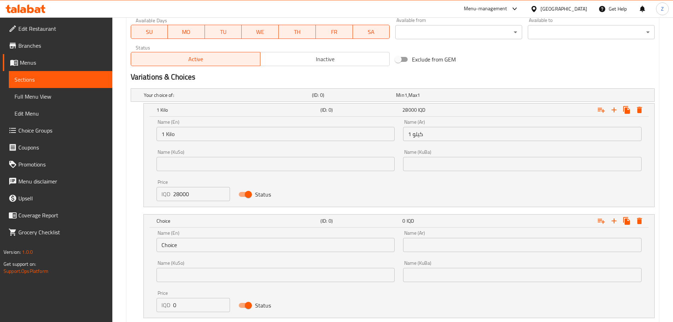
scroll to position [423, 0]
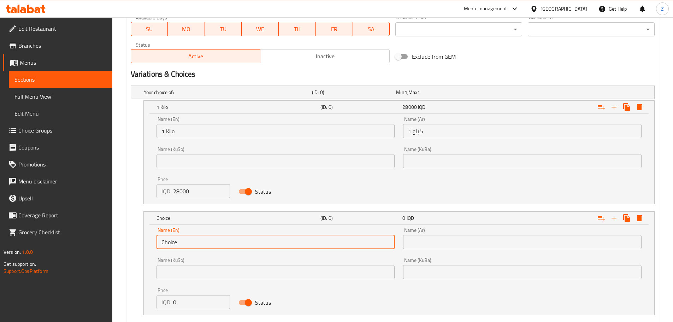
click at [218, 247] on input "Choice" at bounding box center [276, 242] width 239 height 14
type input "1/2 Kilo"
click at [442, 239] on input "text" at bounding box center [522, 242] width 239 height 14
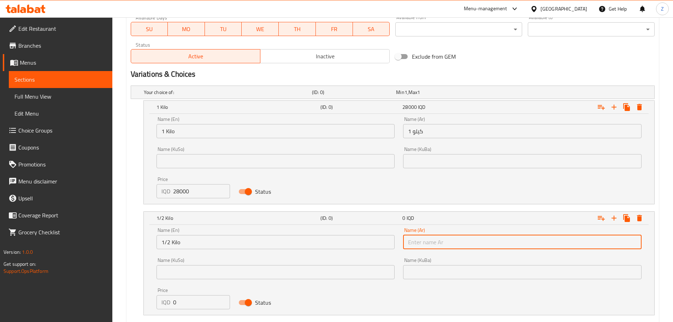
type input "1/2 كيلو"
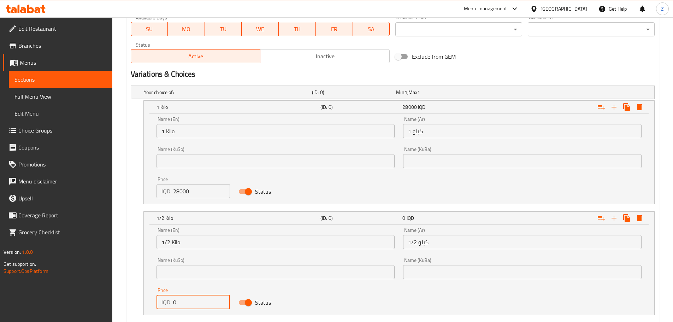
click at [193, 297] on input "0" at bounding box center [201, 302] width 57 height 14
type input "14000"
click at [616, 216] on icon "Expand" at bounding box center [614, 218] width 8 height 8
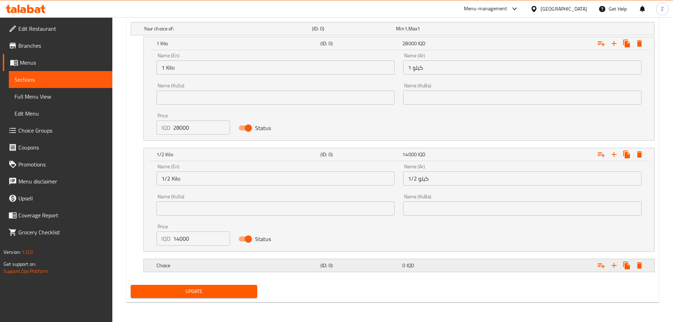
click at [246, 267] on h5 "Choice" at bounding box center [237, 265] width 161 height 7
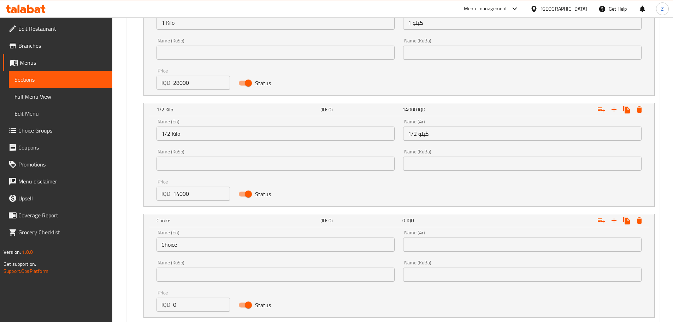
scroll to position [557, 0]
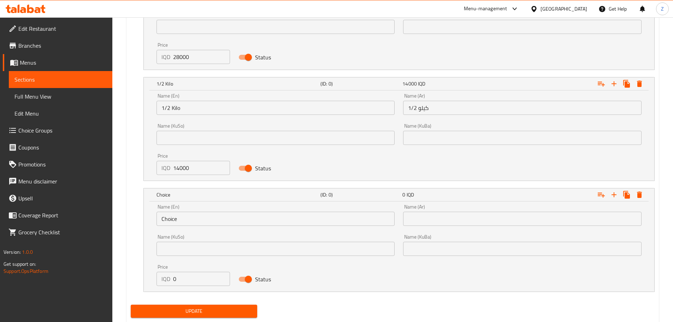
click at [198, 220] on input "Choice" at bounding box center [276, 219] width 239 height 14
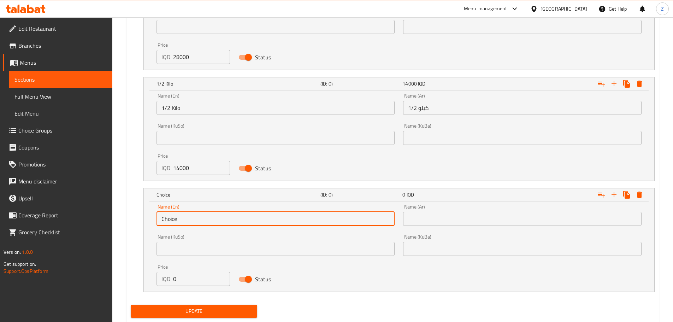
click at [198, 220] on input "Choice" at bounding box center [276, 219] width 239 height 14
type input "1/4 Kilo"
click at [457, 226] on div "Name (Ar) Name (Ar)" at bounding box center [522, 215] width 247 height 30
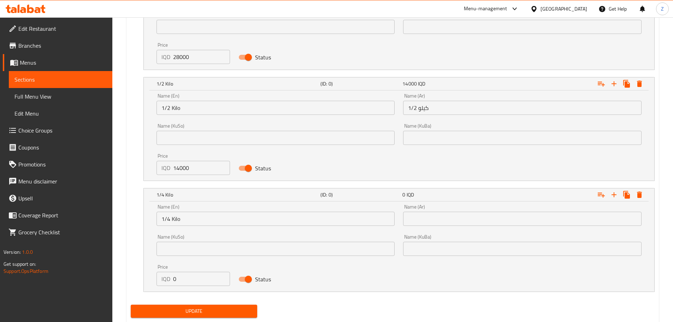
click at [458, 222] on input "text" at bounding box center [522, 219] width 239 height 14
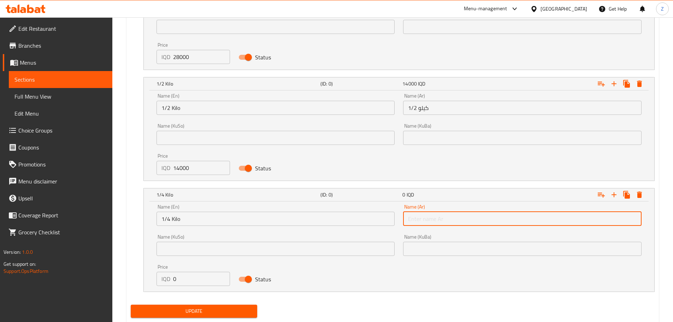
type input "1/4 كيلو"
click at [187, 279] on input "0" at bounding box center [201, 279] width 57 height 14
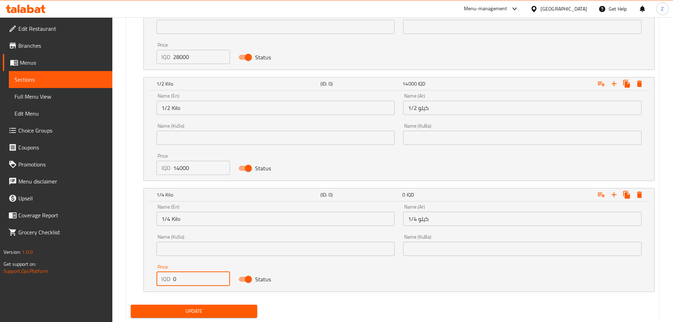
click at [187, 279] on input "0" at bounding box center [201, 279] width 57 height 14
type input "7000"
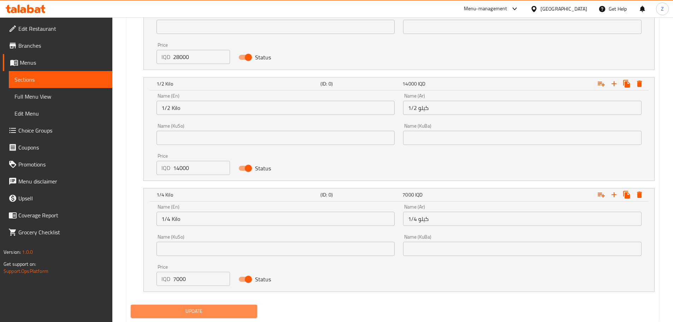
click at [216, 312] on span "Update" at bounding box center [194, 311] width 116 height 9
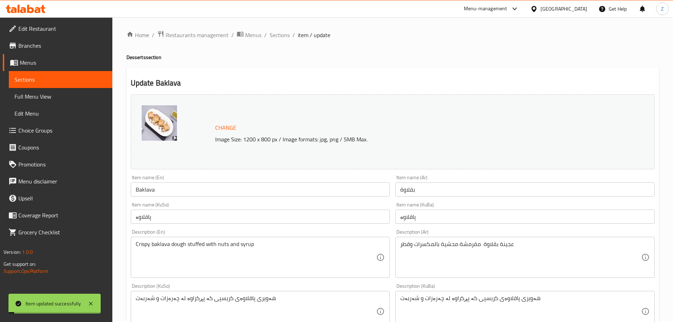
scroll to position [0, 0]
click at [283, 37] on span "Sections" at bounding box center [280, 36] width 20 height 8
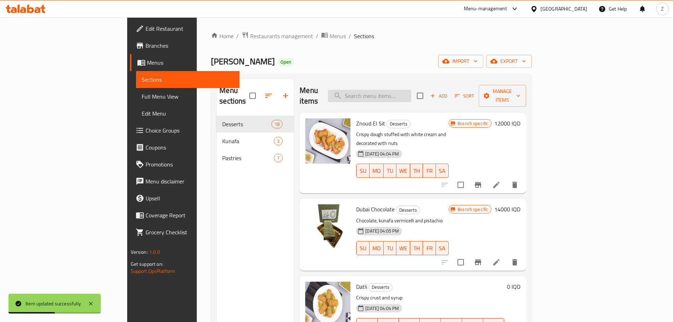
click at [411, 94] on input "search" at bounding box center [369, 96] width 83 height 12
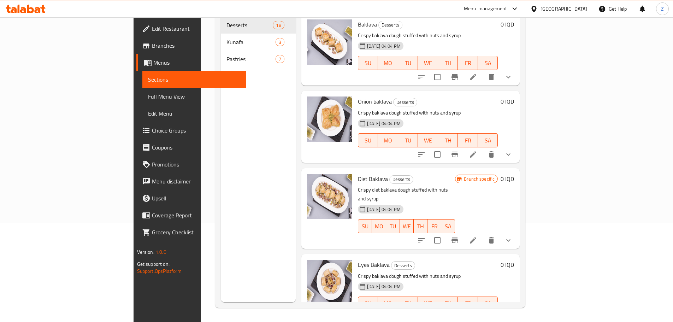
scroll to position [28, 0]
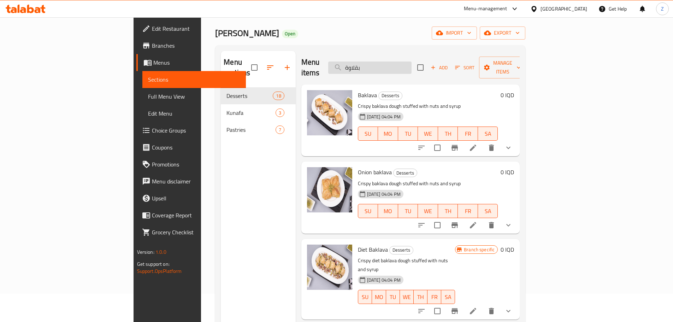
click at [412, 64] on input "بقلاوة" at bounding box center [369, 67] width 83 height 12
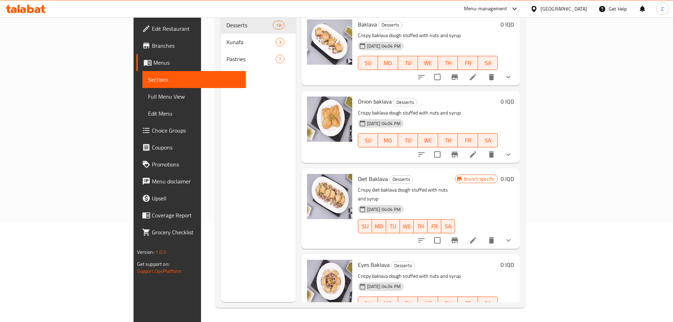
scroll to position [85, 0]
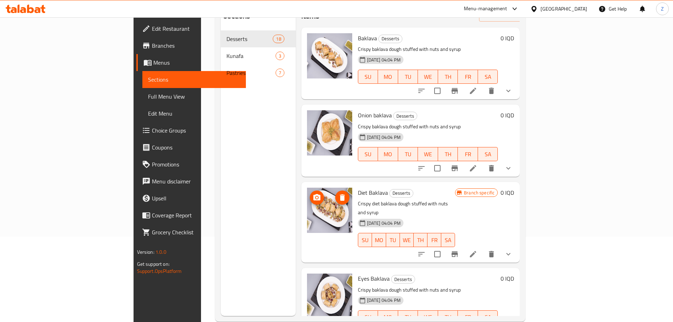
type input "b"
click at [221, 122] on div "Menu sections Desserts 18 Kunafa 3 Pastries 7" at bounding box center [258, 155] width 75 height 322
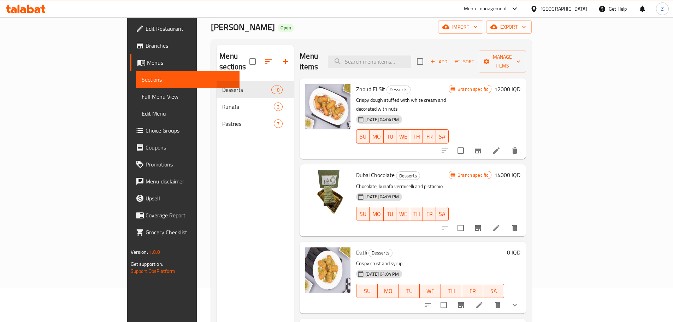
scroll to position [0, 0]
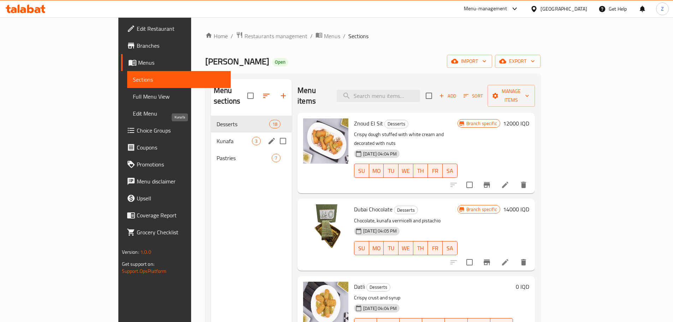
click at [217, 137] on span "Kunafa" at bounding box center [234, 141] width 35 height 8
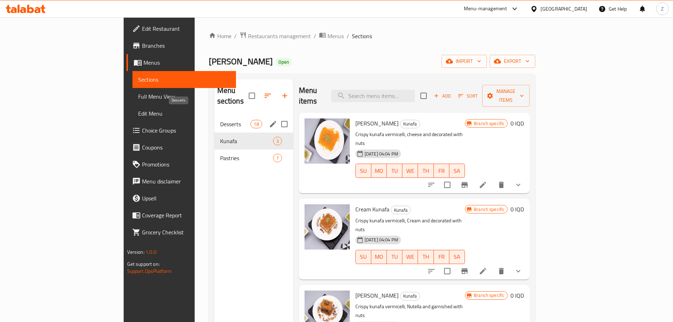
click at [220, 120] on span "Desserts" at bounding box center [235, 124] width 31 height 8
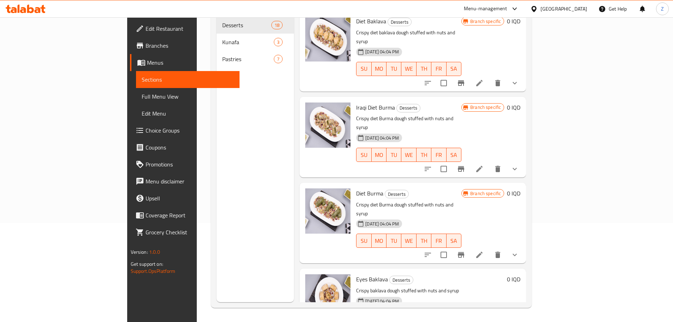
scroll to position [848, 0]
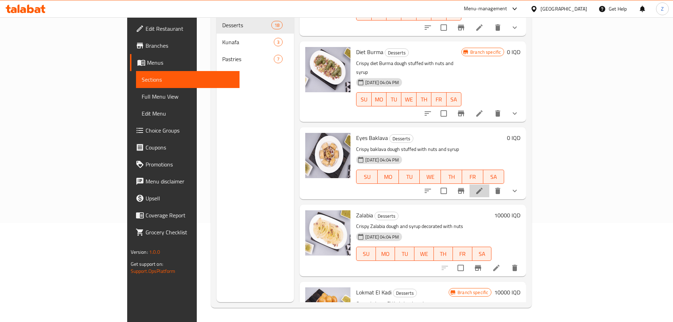
click at [489, 184] on li at bounding box center [480, 190] width 20 height 13
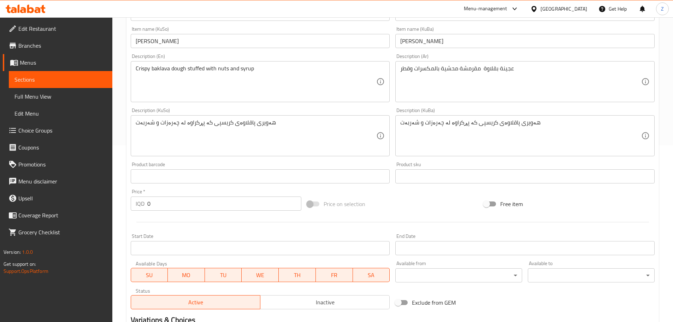
scroll to position [298, 0]
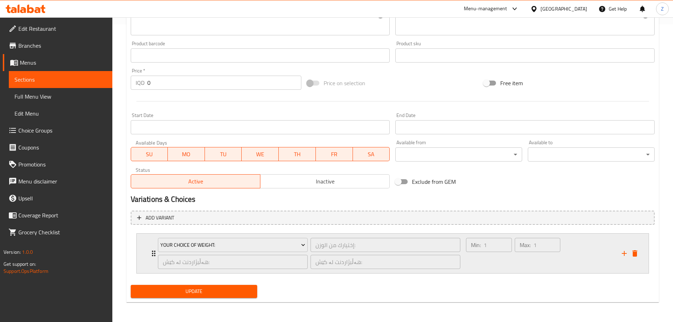
click at [638, 253] on icon "delete" at bounding box center [635, 253] width 8 height 8
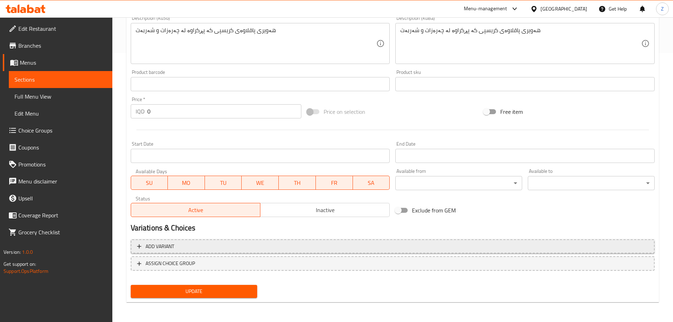
click at [346, 243] on span "Add variant" at bounding box center [392, 246] width 511 height 9
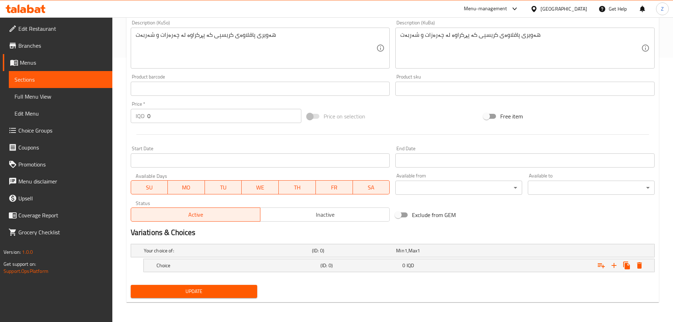
scroll to position [264, 0]
click at [306, 261] on div "Choice" at bounding box center [237, 265] width 164 height 10
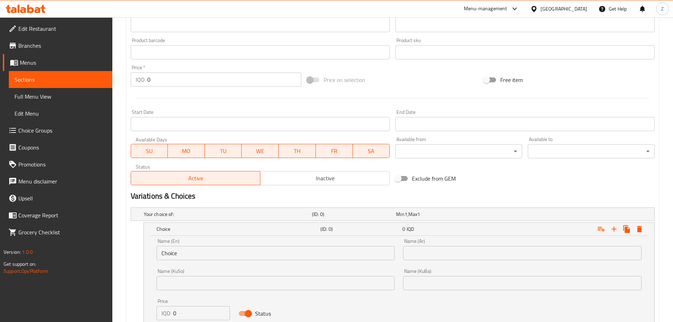
scroll to position [335, 0]
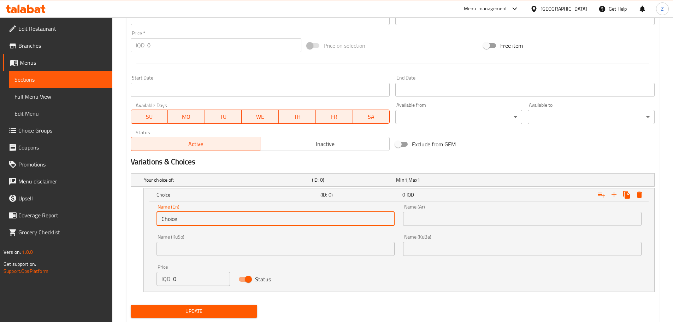
click at [210, 220] on input "Choice" at bounding box center [276, 219] width 239 height 14
type input "1 Kilo"
click at [450, 220] on input "text" at bounding box center [522, 219] width 239 height 14
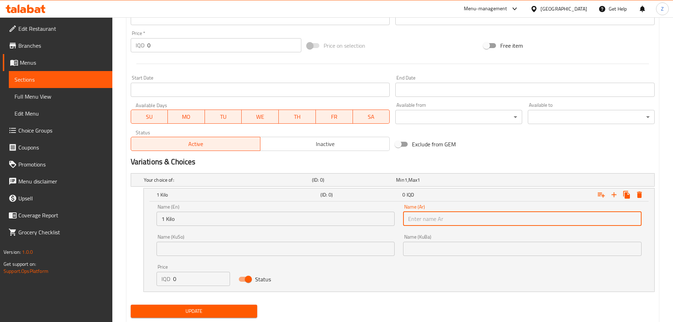
type input "1 كيلو"
click at [190, 277] on input "0" at bounding box center [201, 279] width 57 height 14
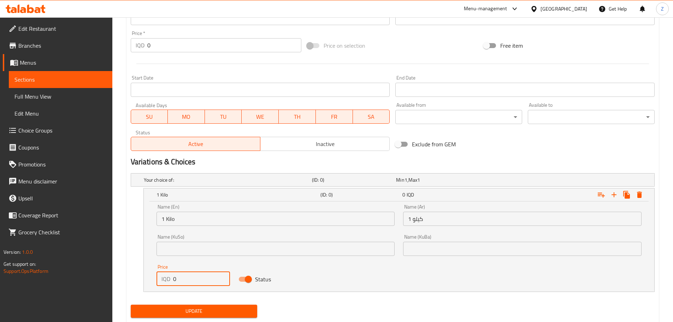
click at [190, 277] on input "0" at bounding box center [201, 279] width 57 height 14
type input "28000"
click at [617, 197] on icon "Expand" at bounding box center [614, 194] width 8 height 8
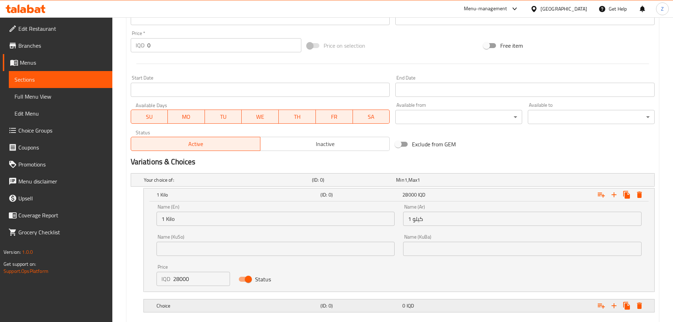
click at [294, 300] on div "Choice (ID: 0) 0 IQD" at bounding box center [401, 306] width 492 height 16
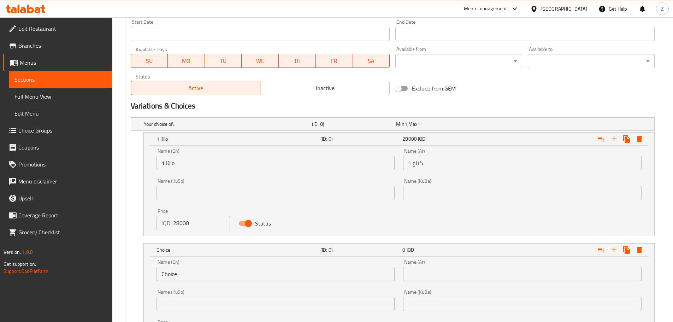
scroll to position [441, 0]
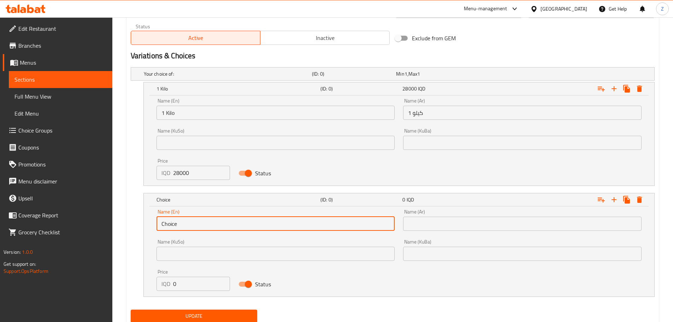
click at [195, 225] on input "Choice" at bounding box center [276, 224] width 239 height 14
type input "1/2 Kilo"
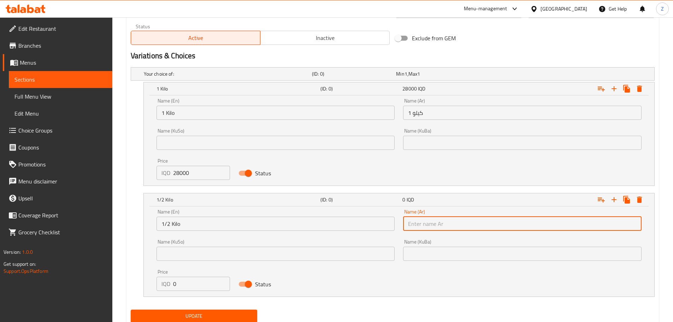
click at [449, 225] on input "text" at bounding box center [522, 224] width 239 height 14
type input "1/2 كيلو"
click at [195, 288] on input "0" at bounding box center [201, 284] width 57 height 14
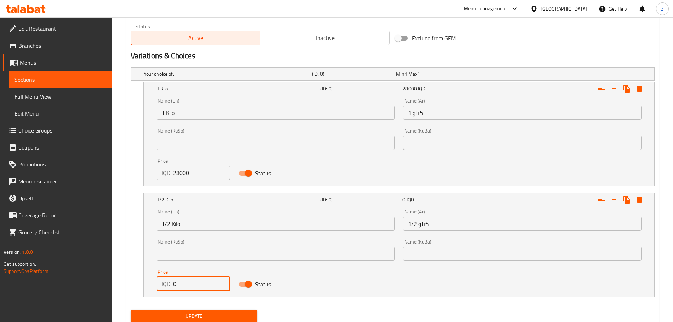
click at [195, 288] on input "0" at bounding box center [201, 284] width 57 height 14
type input "14000"
click at [617, 198] on icon "Expand" at bounding box center [614, 199] width 8 height 8
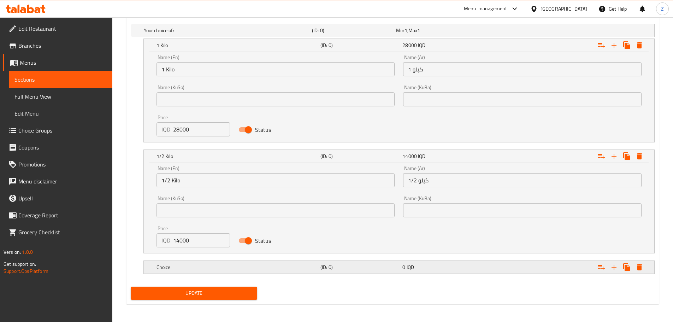
scroll to position [486, 0]
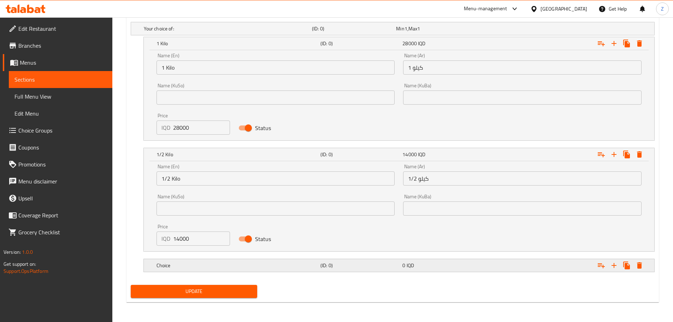
click at [301, 258] on div "Choice (ID: 0) 0 IQD" at bounding box center [401, 266] width 492 height 16
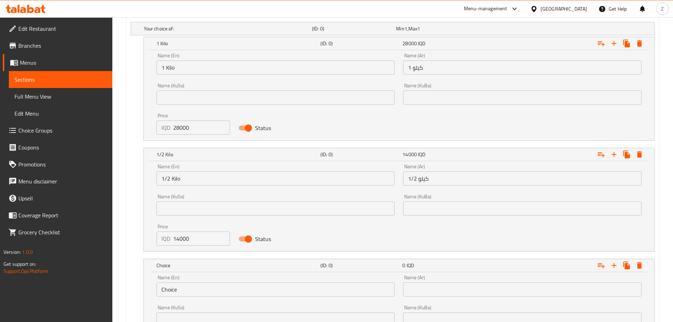
click at [252, 287] on input "Choice" at bounding box center [276, 289] width 239 height 14
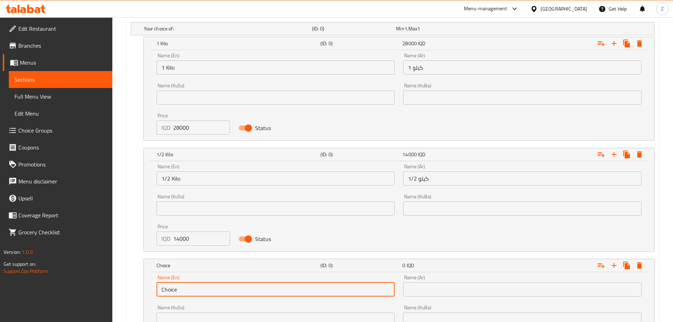
click at [252, 287] on input "Choice" at bounding box center [276, 289] width 239 height 14
type input "1/4 Kilo"
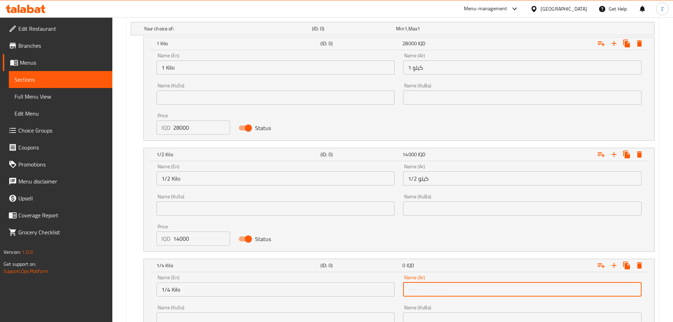
click at [429, 284] on input "text" at bounding box center [522, 289] width 239 height 14
type input "1/4 كيلو"
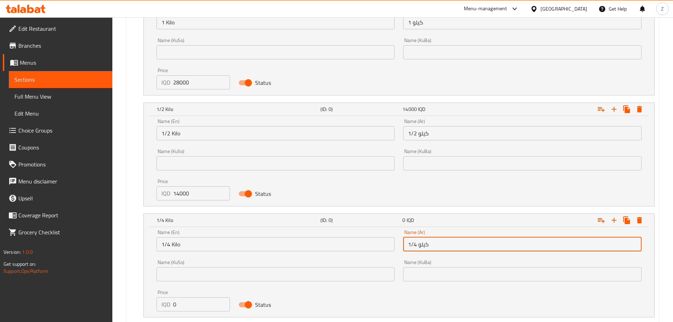
scroll to position [557, 0]
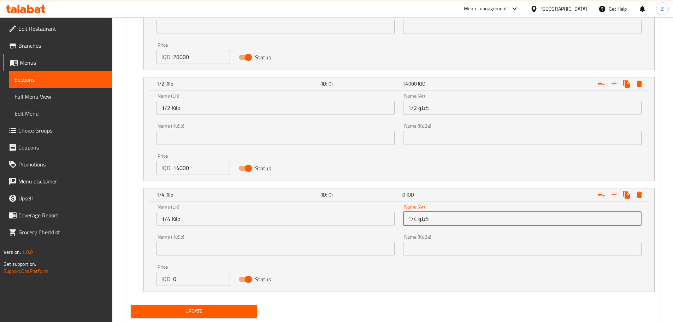
click at [199, 278] on input "0" at bounding box center [201, 279] width 57 height 14
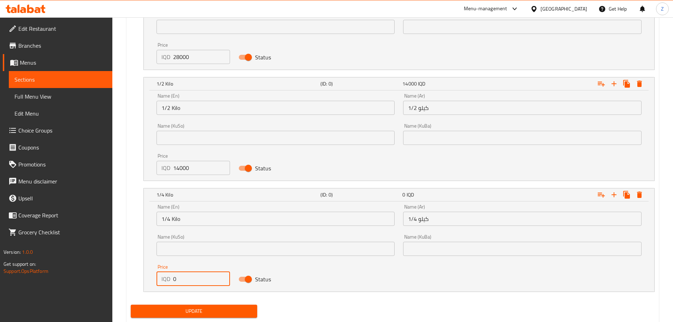
click at [199, 278] on input "0" at bounding box center [201, 279] width 57 height 14
type input "7000"
click at [217, 308] on span "Update" at bounding box center [194, 311] width 116 height 9
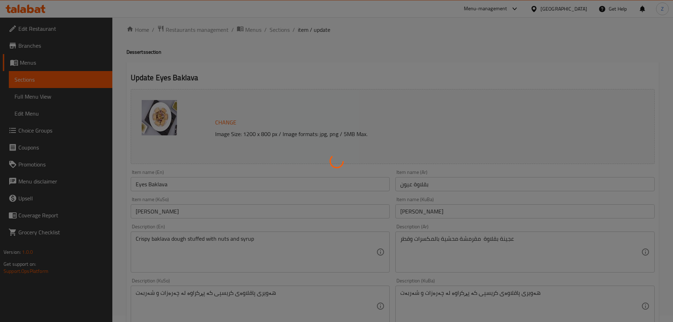
scroll to position [0, 0]
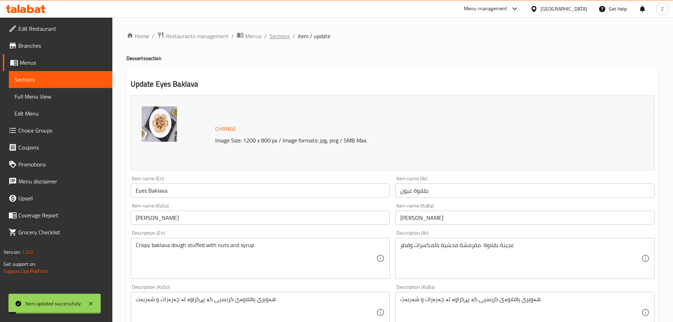
click at [287, 39] on span "Sections" at bounding box center [280, 36] width 20 height 8
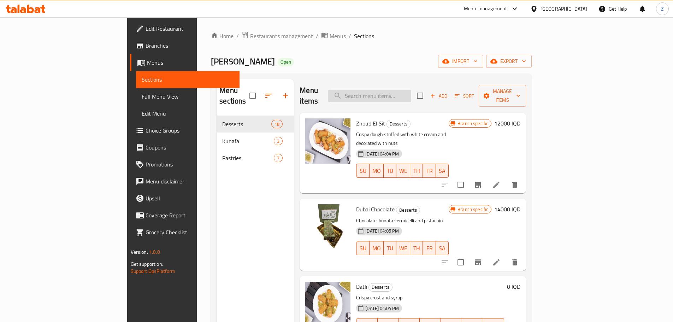
click at [407, 94] on input "search" at bounding box center [369, 96] width 83 height 12
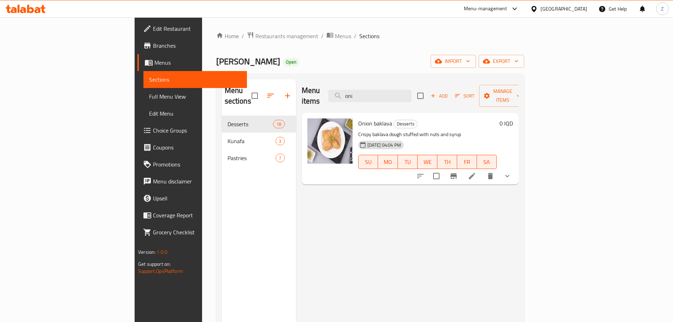
type input "oni"
click at [476, 172] on icon at bounding box center [472, 176] width 8 height 8
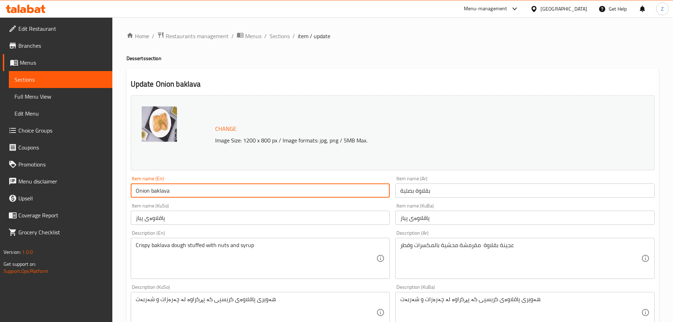
drag, startPoint x: 153, startPoint y: 191, endPoint x: 70, endPoint y: 181, distance: 84.4
click at [70, 181] on div "Edit Restaurant Branches Menus Sections Full Menu View Edit Menu Choice Groups …" at bounding box center [336, 318] width 673 height 602
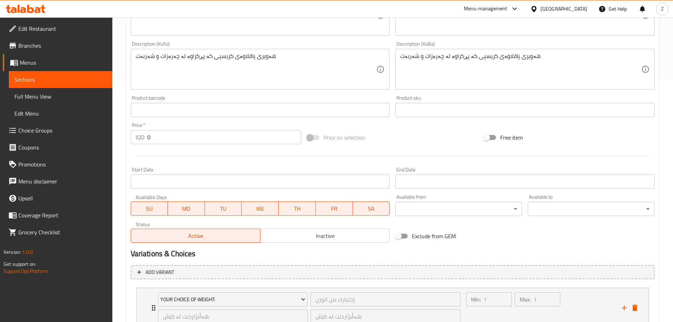
scroll to position [298, 0]
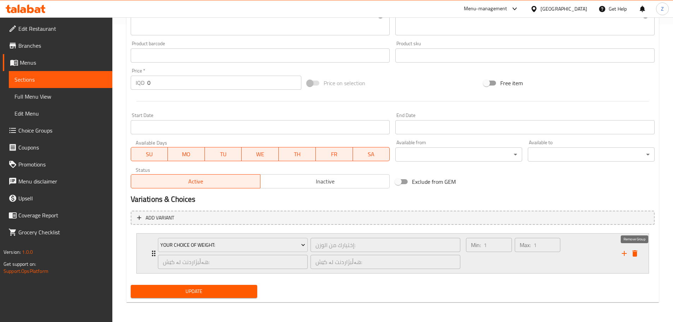
click at [634, 252] on icon "delete" at bounding box center [634, 253] width 5 height 6
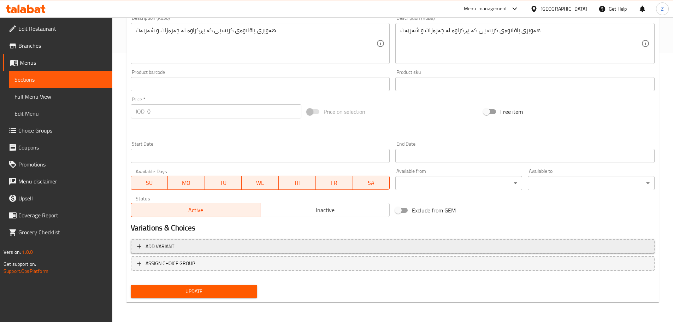
type input "Basalia Baklava"
click at [307, 242] on span "Add variant" at bounding box center [392, 246] width 511 height 9
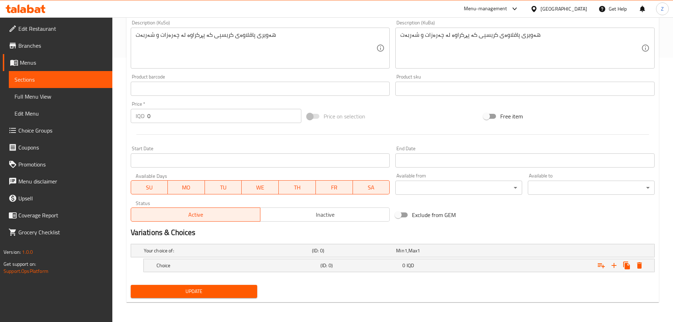
scroll to position [264, 0]
click at [203, 265] on h5 "Choice" at bounding box center [237, 265] width 161 height 7
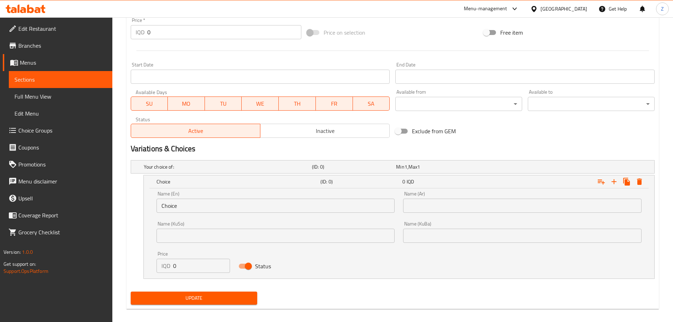
scroll to position [355, 0]
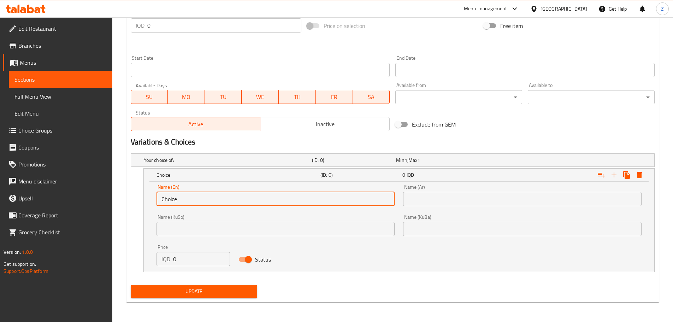
click at [189, 195] on input "Choice" at bounding box center [276, 199] width 239 height 14
type input "1 Kilo"
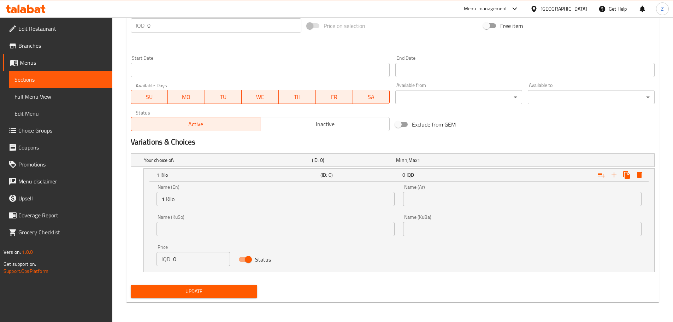
click at [466, 209] on div "Name (Ar) Name (Ar)" at bounding box center [522, 195] width 247 height 30
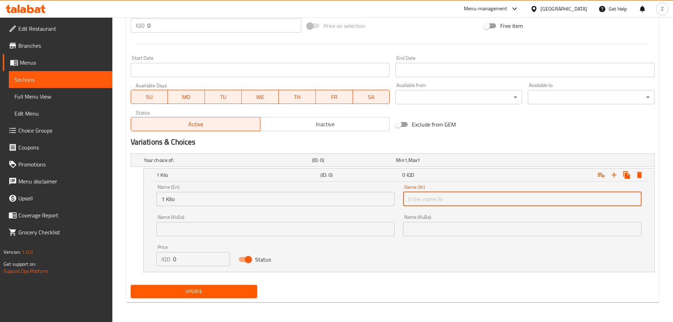
click at [463, 203] on input "text" at bounding box center [522, 199] width 239 height 14
type input "1 كيلو"
click at [206, 260] on input "0" at bounding box center [201, 259] width 57 height 14
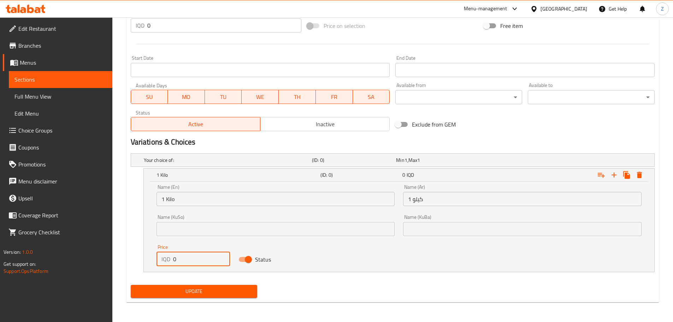
click at [206, 260] on input "0" at bounding box center [201, 259] width 57 height 14
type input "28000"
click at [616, 177] on icon "Expand" at bounding box center [614, 175] width 8 height 8
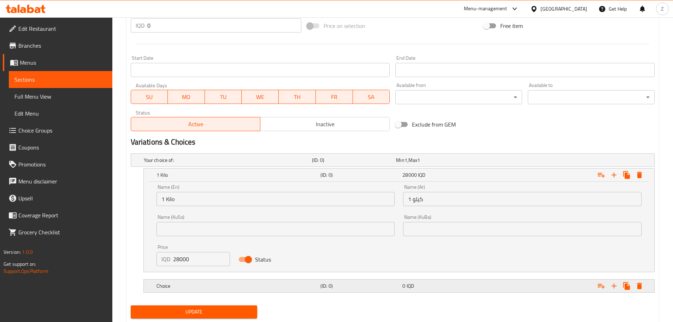
click at [371, 287] on h5 "(ID: 0)" at bounding box center [359, 285] width 79 height 7
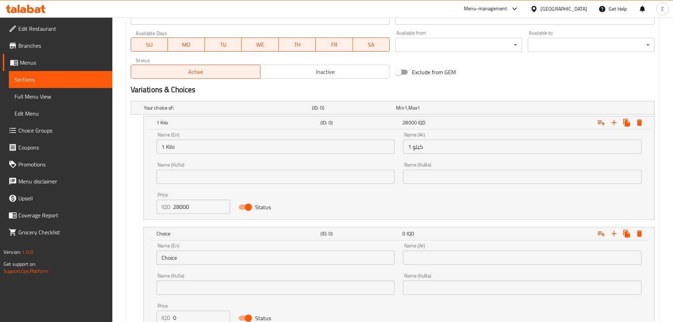
scroll to position [464, 0]
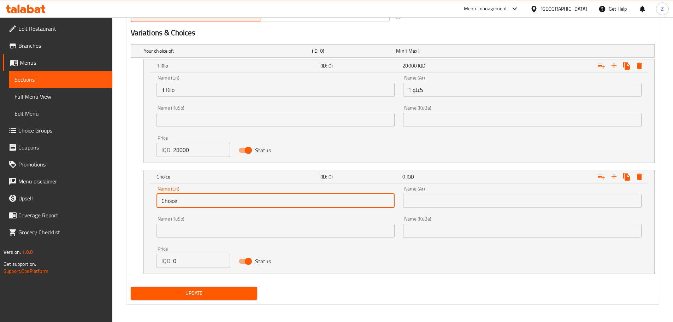
click at [219, 202] on input "Choice" at bounding box center [276, 201] width 239 height 14
type input "1/2 Kilo"
click at [441, 201] on input "text" at bounding box center [522, 201] width 239 height 14
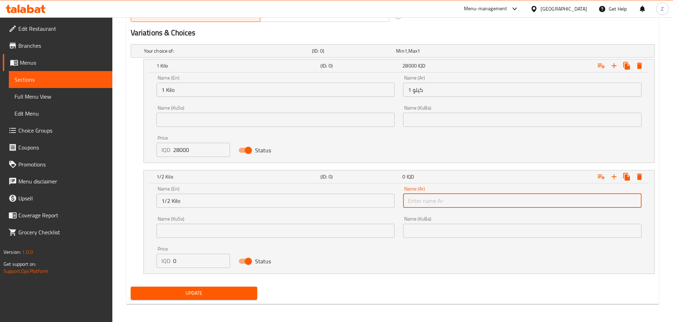
type input "1/2 كيلو"
click at [190, 263] on input "0" at bounding box center [201, 261] width 57 height 14
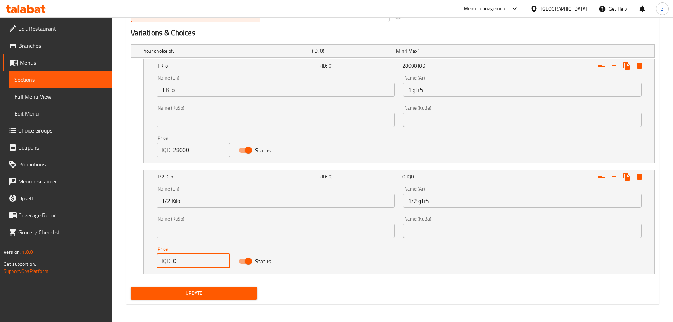
click at [190, 262] on input "0" at bounding box center [201, 261] width 57 height 14
type input "14000"
click at [616, 179] on icon "Expand" at bounding box center [614, 176] width 8 height 8
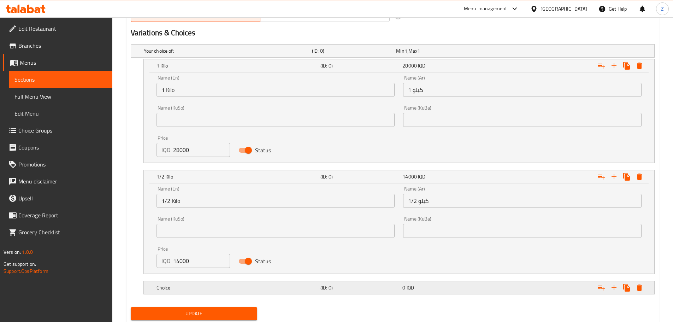
click at [218, 289] on h5 "Choice" at bounding box center [237, 287] width 161 height 7
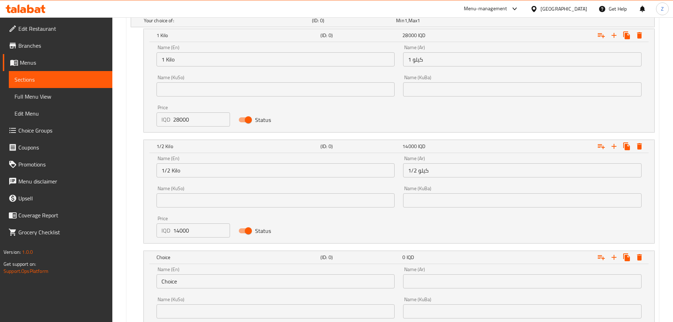
scroll to position [535, 0]
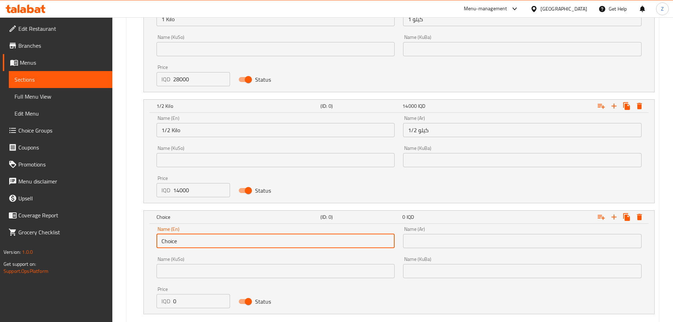
click at [179, 236] on input "Choice" at bounding box center [276, 241] width 239 height 14
click at [179, 235] on input "Choice" at bounding box center [276, 241] width 239 height 14
click at [197, 241] on input "Choice1" at bounding box center [276, 241] width 239 height 14
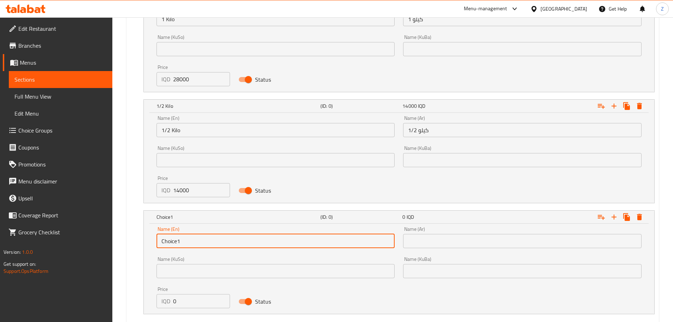
click at [197, 241] on input "Choice1" at bounding box center [276, 241] width 239 height 14
type input "1/4 Kilo"
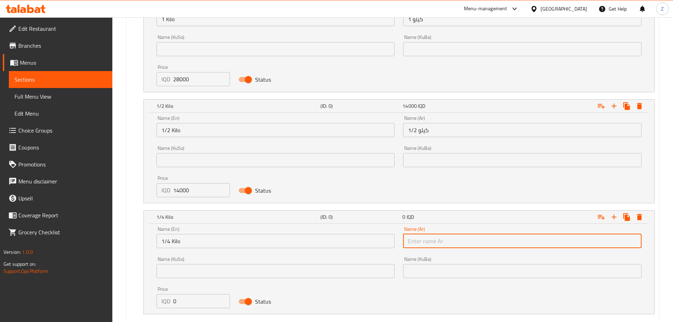
drag, startPoint x: 443, startPoint y: 241, endPoint x: 451, endPoint y: 244, distance: 8.1
click at [443, 241] on input "text" at bounding box center [522, 241] width 239 height 14
type input "1/4 كيلو"
click at [203, 299] on input "0" at bounding box center [201, 301] width 57 height 14
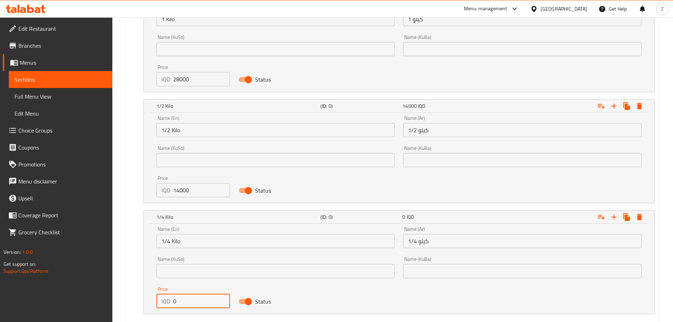
click at [203, 298] on input "0" at bounding box center [201, 301] width 57 height 14
click at [203, 298] on input "79" at bounding box center [201, 301] width 57 height 14
drag, startPoint x: 195, startPoint y: 301, endPoint x: 175, endPoint y: 298, distance: 20.4
click at [175, 297] on input "79" at bounding box center [201, 301] width 57 height 14
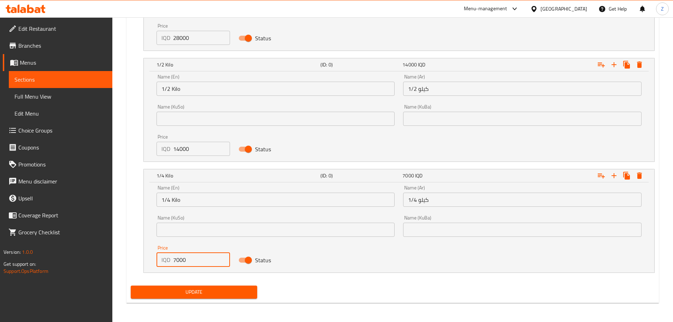
scroll to position [577, 0]
type input "7000"
click at [199, 296] on button "Update" at bounding box center [194, 291] width 127 height 13
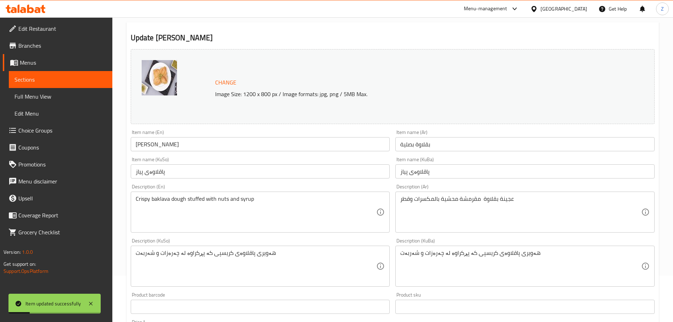
scroll to position [0, 0]
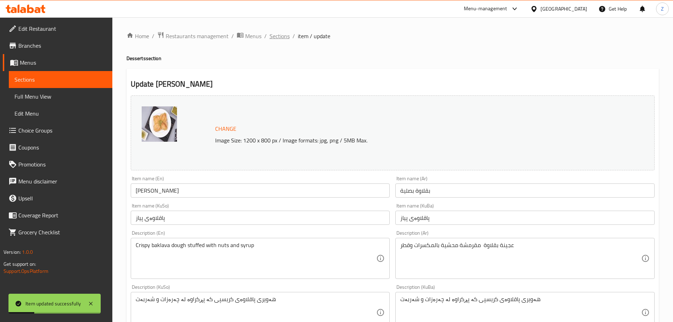
click at [281, 33] on span "Sections" at bounding box center [280, 36] width 20 height 8
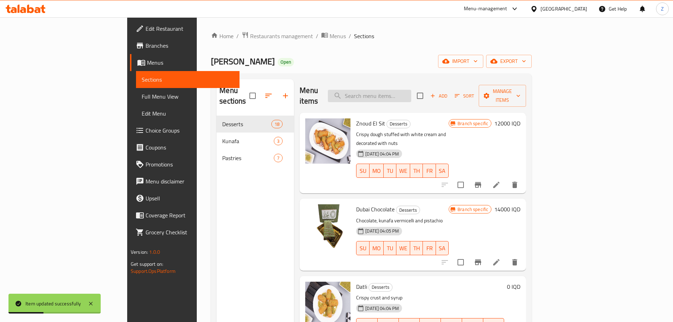
click at [411, 93] on input "search" at bounding box center [369, 96] width 83 height 12
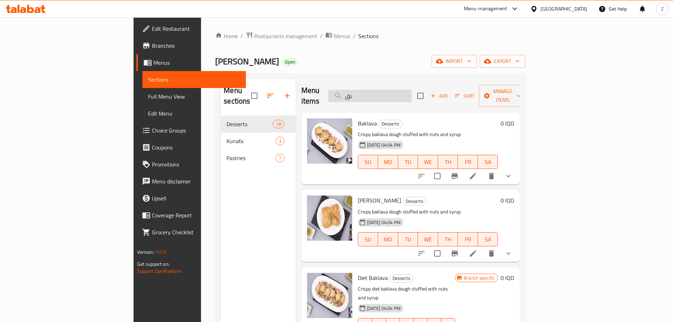
type input "ب"
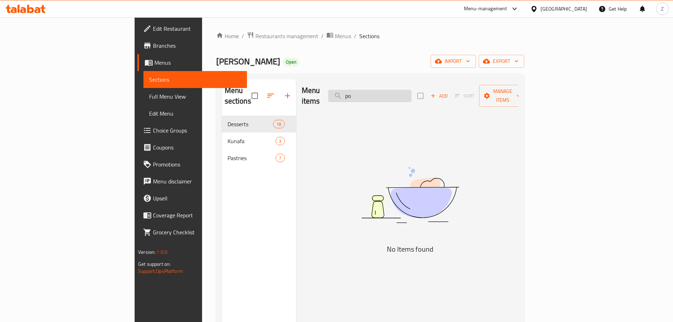
type input "p"
type input "ع"
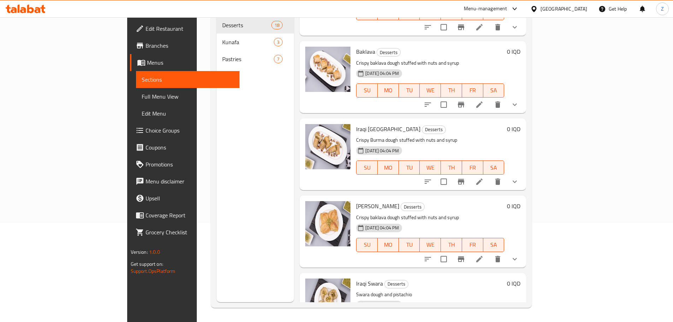
scroll to position [166, 0]
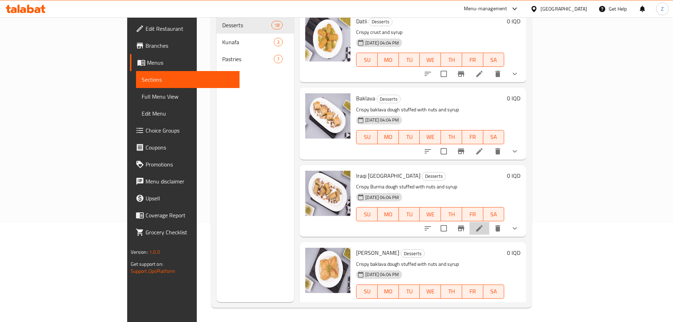
click at [489, 222] on li at bounding box center [480, 228] width 20 height 13
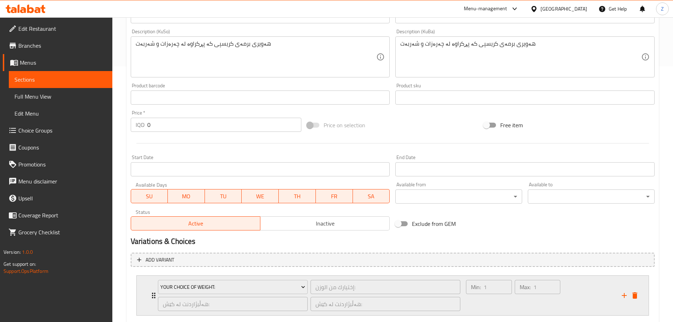
scroll to position [298, 0]
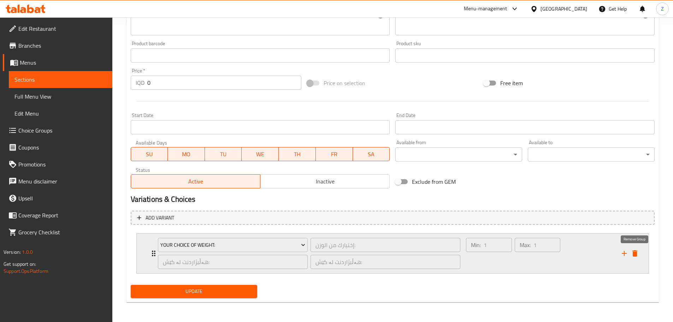
click at [636, 255] on icon "delete" at bounding box center [634, 253] width 5 height 6
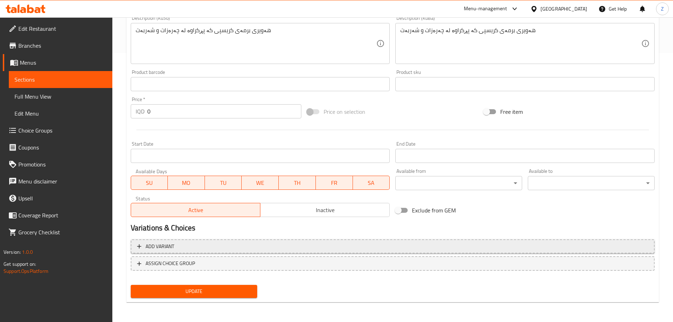
click at [378, 245] on span "Add variant" at bounding box center [392, 246] width 511 height 9
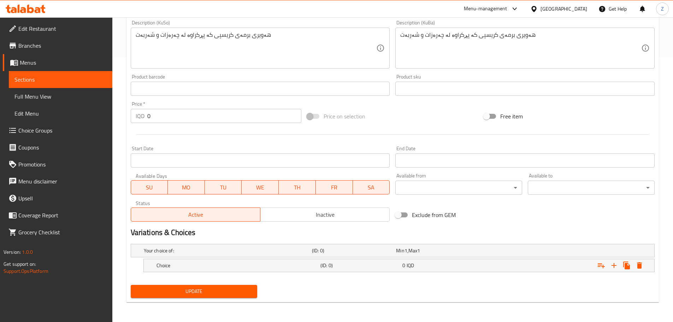
scroll to position [264, 0]
click at [251, 271] on div "Choice (ID: 0) 0 IQD" at bounding box center [401, 266] width 492 height 16
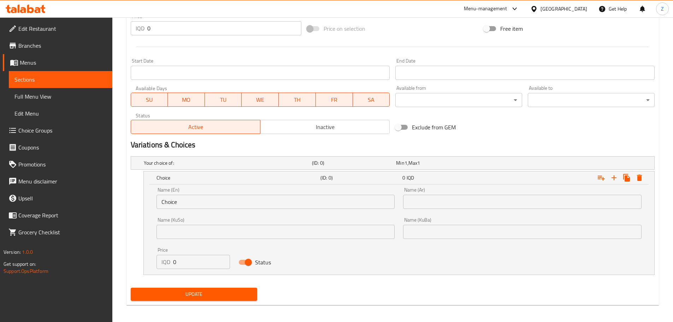
scroll to position [355, 0]
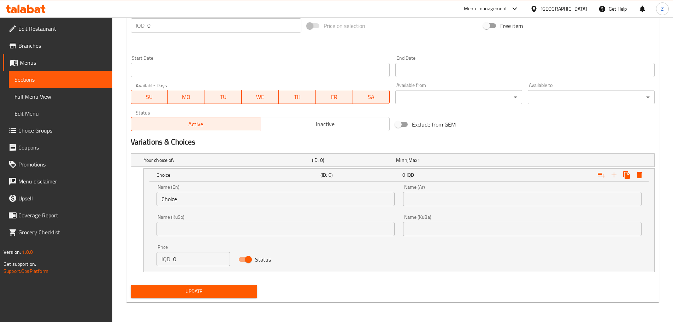
click at [198, 208] on div "Name (En) Choice Name (En)" at bounding box center [275, 195] width 247 height 30
click at [200, 201] on input "Choice" at bounding box center [276, 199] width 239 height 14
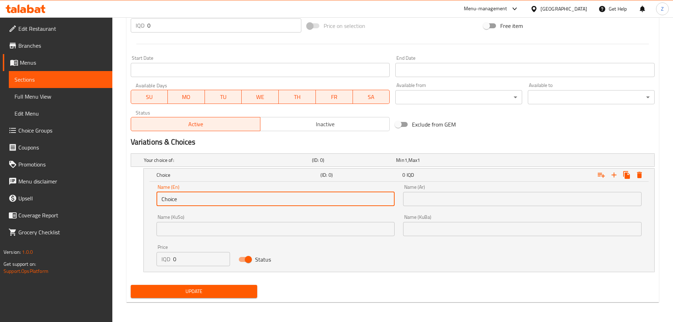
click at [200, 201] on input "Choice" at bounding box center [276, 199] width 239 height 14
type input "1 Kilo"
drag, startPoint x: 470, startPoint y: 188, endPoint x: 471, endPoint y: 193, distance: 4.3
click at [470, 188] on div "Name (Ar) Name (Ar)" at bounding box center [522, 195] width 239 height 22
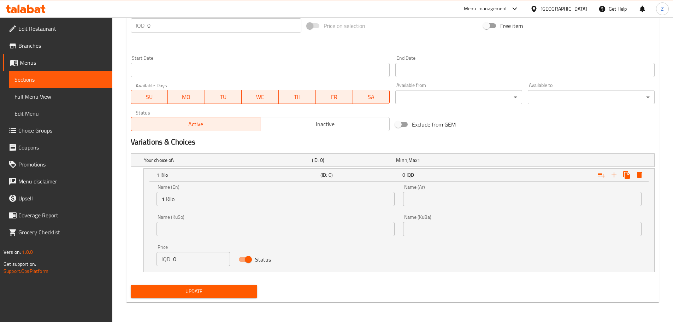
click at [471, 194] on input "text" at bounding box center [522, 199] width 239 height 14
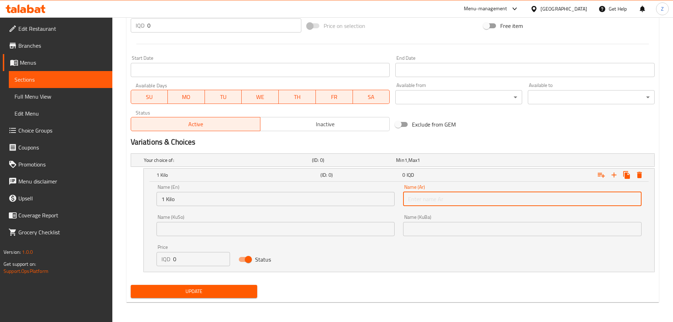
type input "1 كيلو"
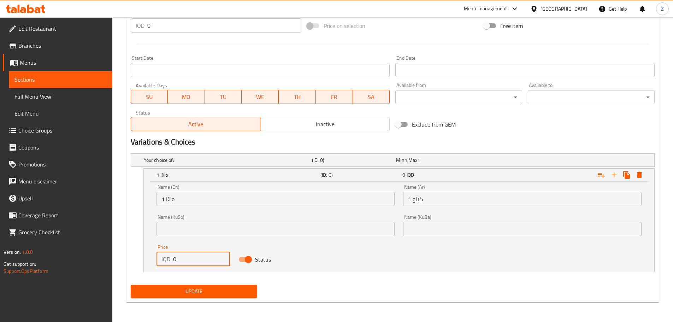
click at [206, 253] on input "0" at bounding box center [201, 259] width 57 height 14
type input "28000"
click at [617, 174] on icon "Expand" at bounding box center [614, 175] width 8 height 8
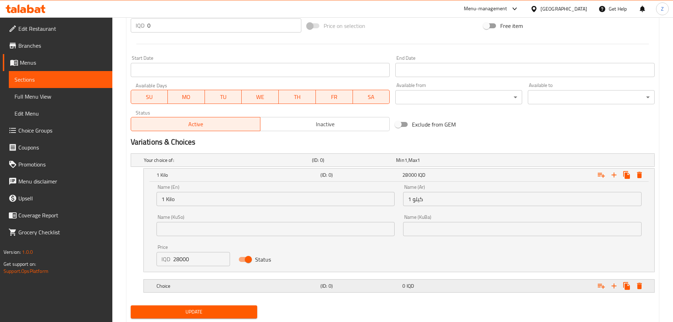
drag, startPoint x: 393, startPoint y: 290, endPoint x: 268, endPoint y: 298, distance: 125.3
click at [393, 290] on div "(ID: 0)" at bounding box center [360, 286] width 82 height 10
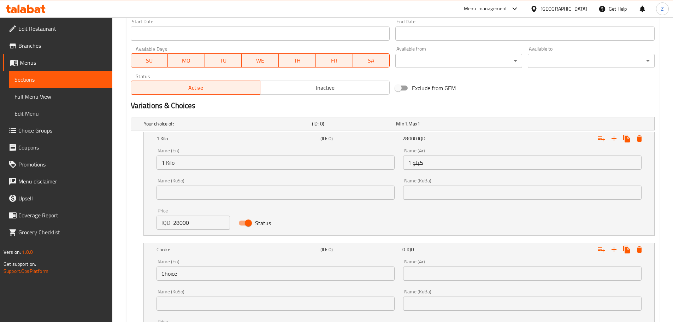
scroll to position [425, 0]
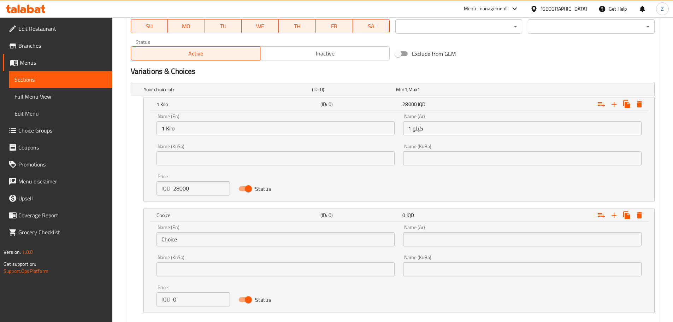
click at [186, 239] on input "Choice" at bounding box center [276, 239] width 239 height 14
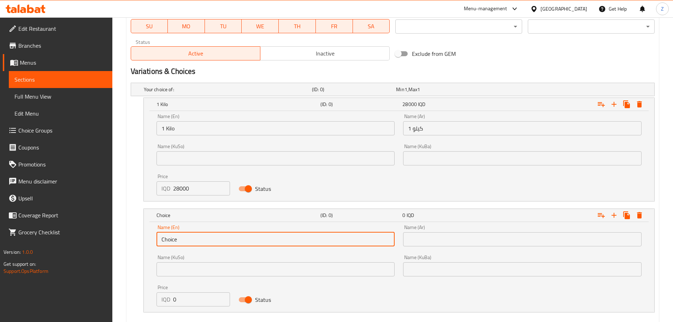
click at [186, 238] on input "Choice" at bounding box center [276, 239] width 239 height 14
type input "1/2 Kilo"
click at [428, 239] on input "text" at bounding box center [522, 239] width 239 height 14
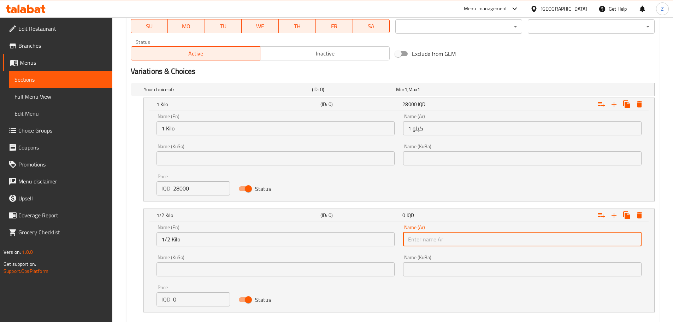
type input "1/2 كيلو"
click at [199, 304] on input "0" at bounding box center [201, 299] width 57 height 14
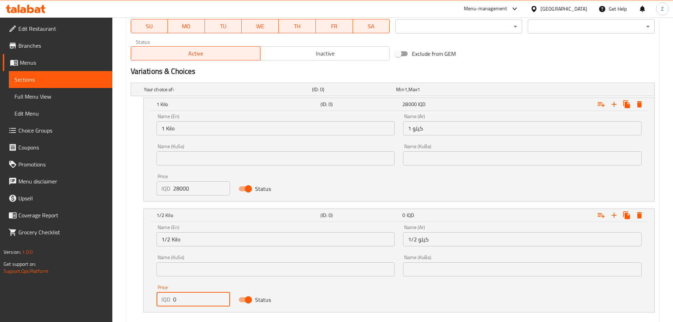
click at [199, 304] on input "0" at bounding box center [201, 299] width 57 height 14
type input "14000"
click at [616, 216] on icon "Expand" at bounding box center [614, 215] width 8 height 8
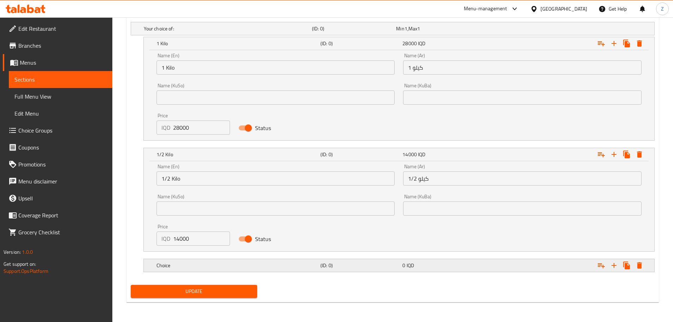
click at [307, 263] on h5 "Choice" at bounding box center [237, 265] width 161 height 7
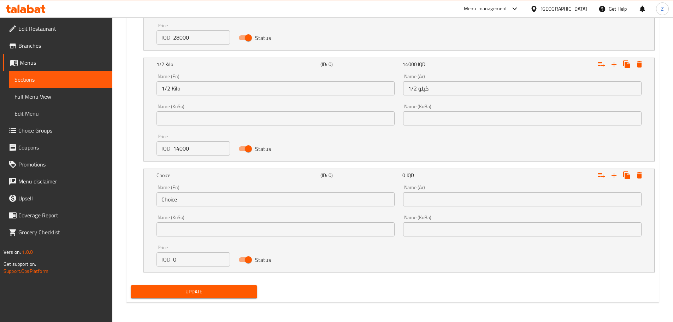
scroll to position [577, 0]
click at [232, 198] on input "Choice" at bounding box center [276, 199] width 239 height 14
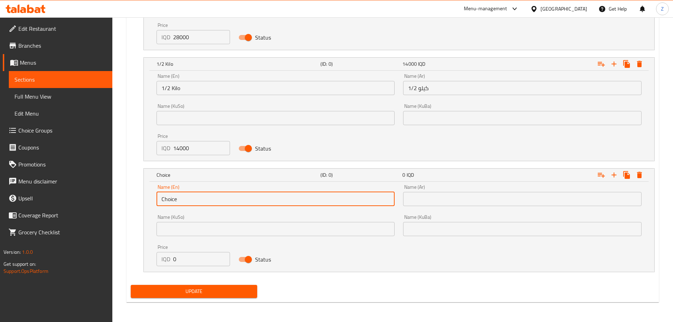
click at [232, 198] on input "Choice" at bounding box center [276, 199] width 239 height 14
type input "1/4 Kilo"
click at [465, 195] on input "text" at bounding box center [522, 199] width 239 height 14
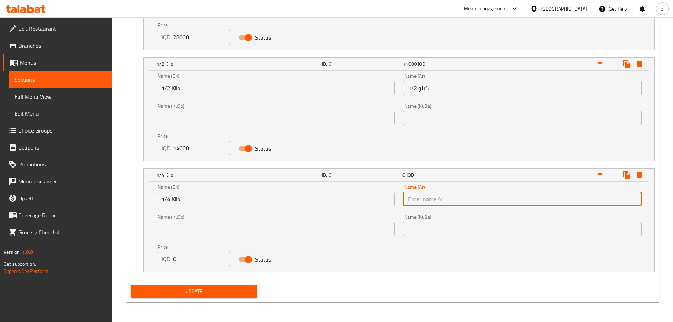
type input "1/4 كيلو"
click at [198, 257] on input "0" at bounding box center [201, 259] width 57 height 14
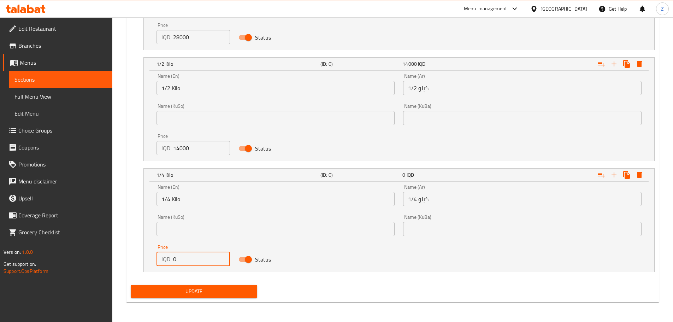
click at [198, 257] on input "0" at bounding box center [201, 259] width 57 height 14
type input "7000"
click at [230, 295] on span "Update" at bounding box center [194, 291] width 116 height 9
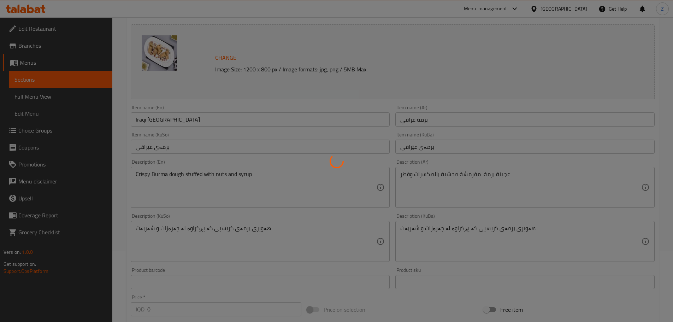
scroll to position [0, 0]
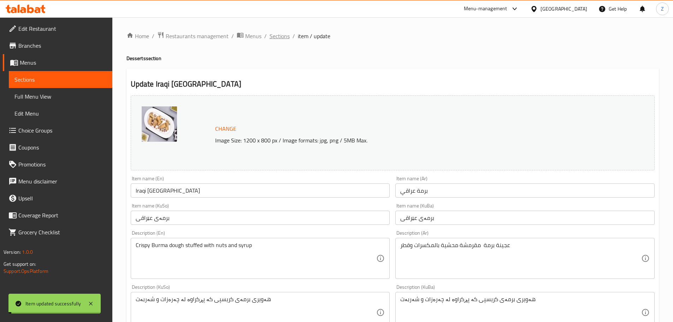
click at [278, 37] on span "Sections" at bounding box center [280, 36] width 20 height 8
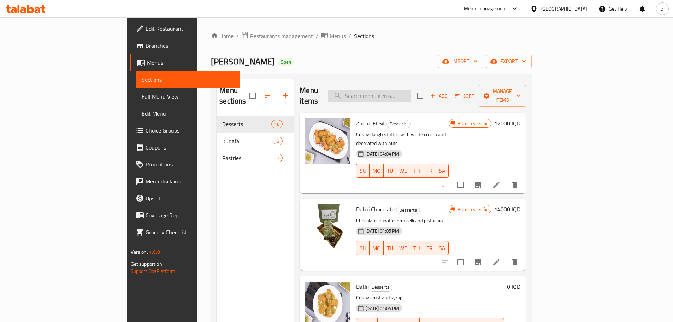
click at [411, 90] on input "search" at bounding box center [369, 96] width 83 height 12
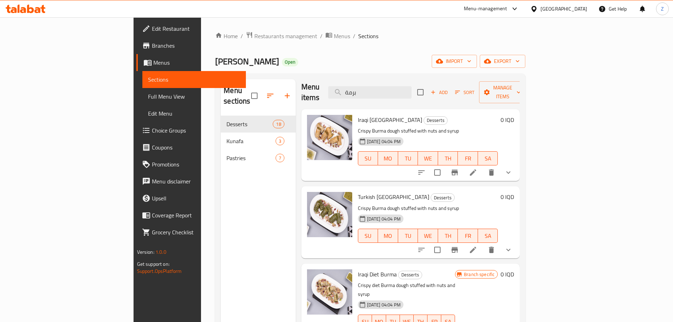
scroll to position [5, 0]
type input "برمة"
click at [483, 242] on li at bounding box center [473, 248] width 20 height 13
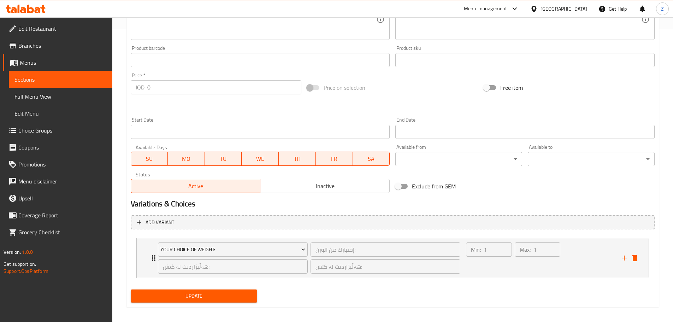
scroll to position [298, 0]
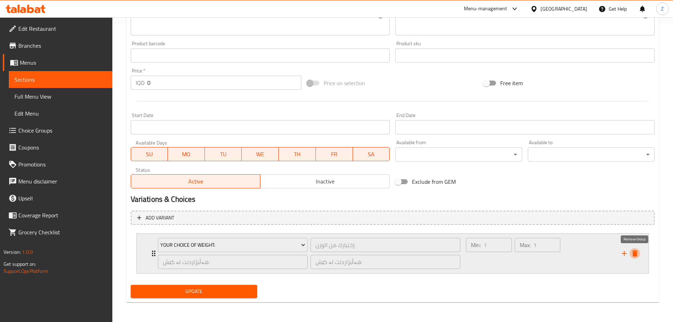
click at [637, 254] on icon "delete" at bounding box center [634, 253] width 5 height 6
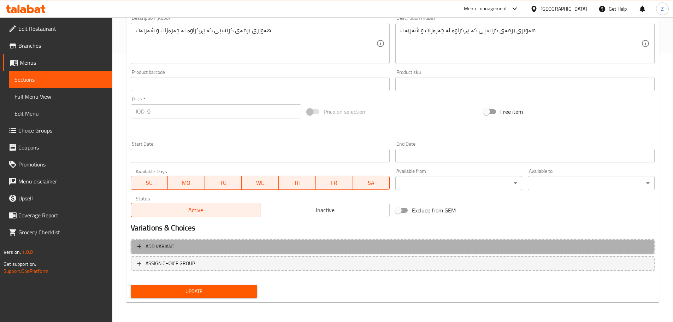
click at [292, 243] on span "Add variant" at bounding box center [392, 246] width 511 height 9
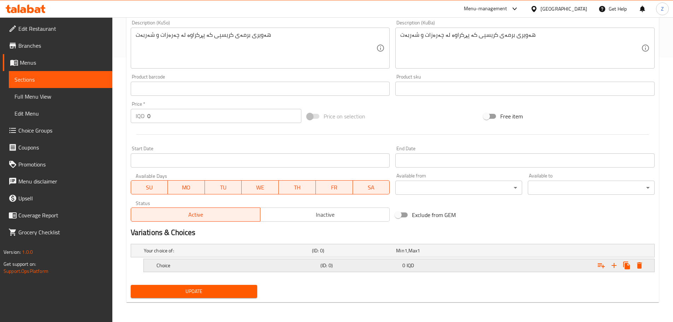
click at [261, 262] on h5 "Choice" at bounding box center [237, 265] width 161 height 7
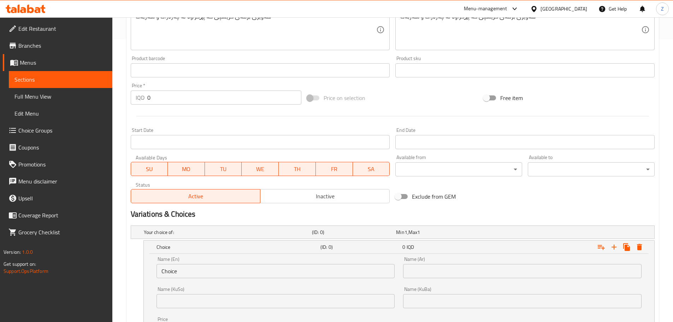
scroll to position [300, 0]
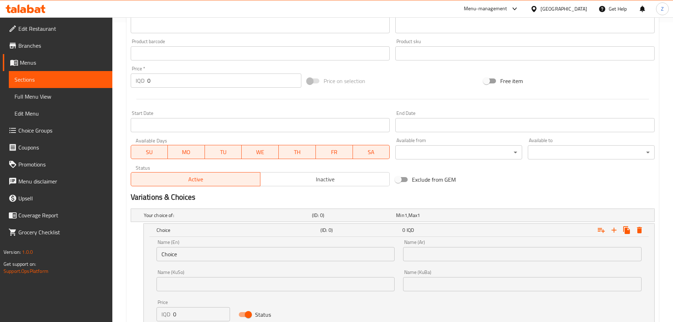
click at [206, 259] on input "Choice" at bounding box center [276, 254] width 239 height 14
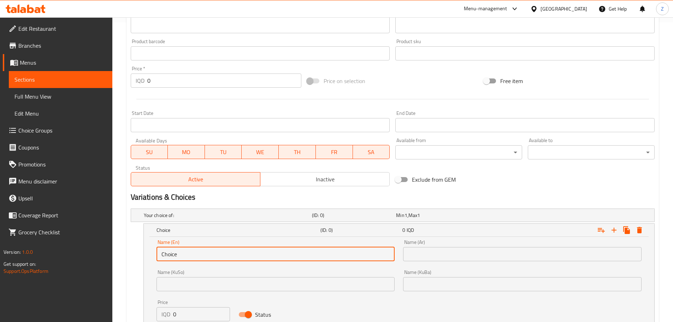
click at [206, 258] on input "Choice" at bounding box center [276, 254] width 239 height 14
type input "1 Kilo"
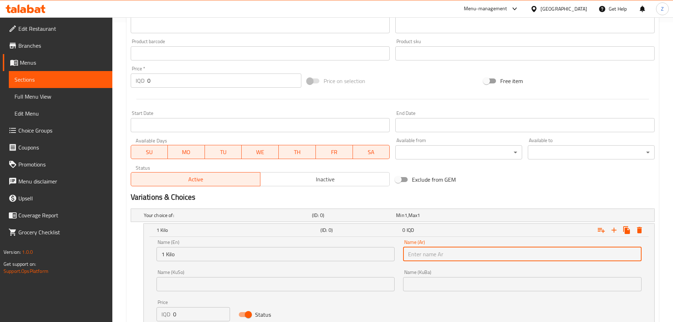
click at [451, 250] on input "text" at bounding box center [522, 254] width 239 height 14
type input "1 كيلو"
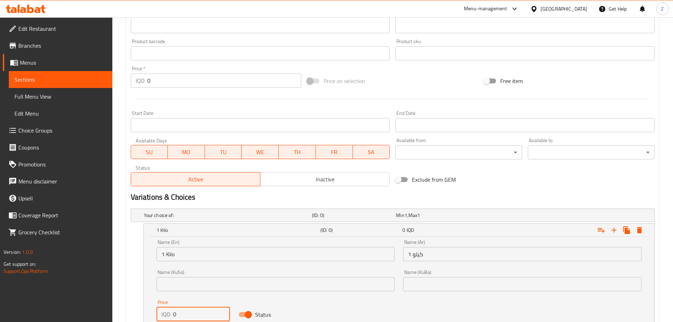
click at [183, 310] on input "0" at bounding box center [201, 314] width 57 height 14
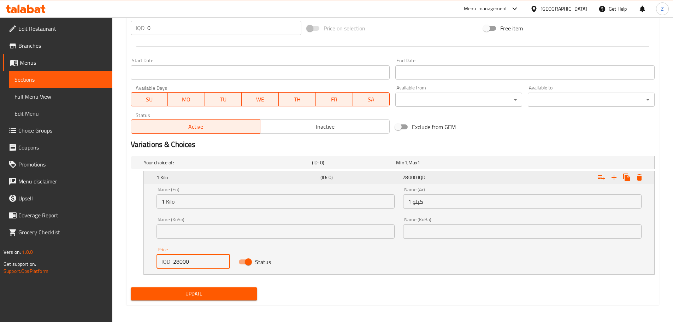
scroll to position [355, 0]
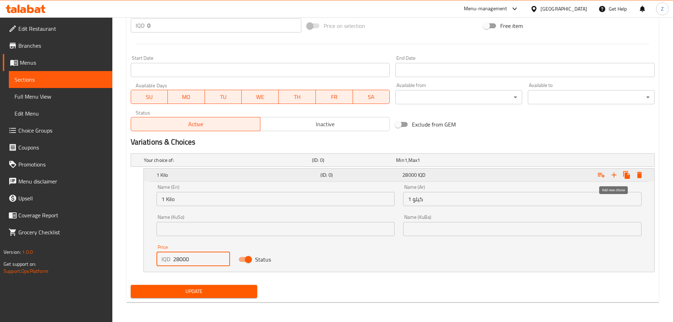
type input "28000"
click at [615, 172] on icon "Expand" at bounding box center [614, 175] width 8 height 8
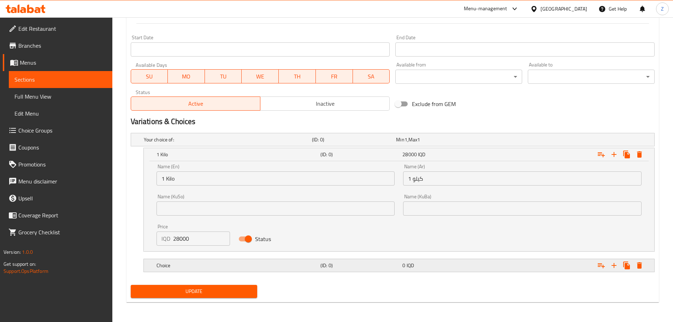
click at [259, 269] on div "Choice" at bounding box center [237, 265] width 164 height 10
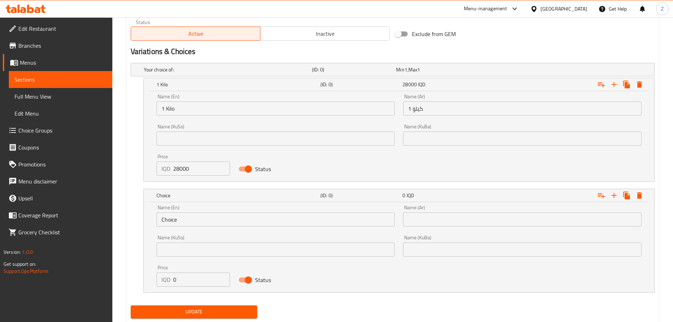
scroll to position [446, 0]
click at [195, 218] on input "Choice" at bounding box center [276, 219] width 239 height 14
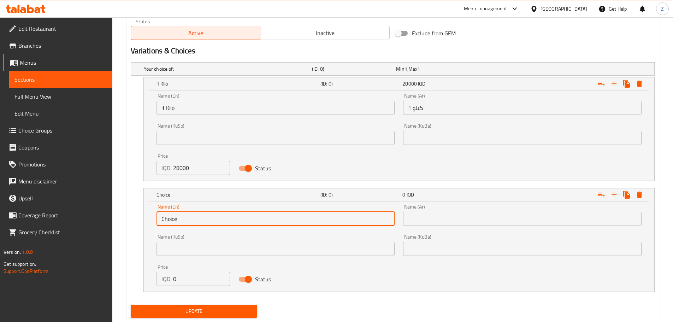
click at [195, 218] on input "Choice" at bounding box center [276, 219] width 239 height 14
type input "1/2 Kilo"
drag, startPoint x: 436, startPoint y: 239, endPoint x: 440, endPoint y: 233, distance: 7.9
click at [438, 237] on div "Name (KuBa) Name (KuBa)" at bounding box center [522, 245] width 239 height 22
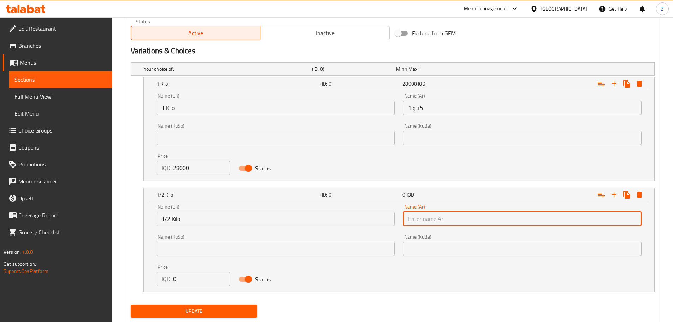
click at [444, 223] on input "text" at bounding box center [522, 219] width 239 height 14
type input "1/2 كيلو"
click at [184, 277] on input "0" at bounding box center [201, 279] width 57 height 14
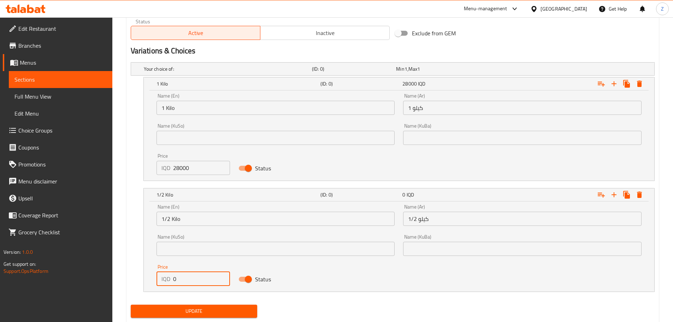
click at [184, 277] on input "0" at bounding box center [201, 279] width 57 height 14
type input "14000"
click at [614, 192] on icon "Expand" at bounding box center [614, 194] width 8 height 8
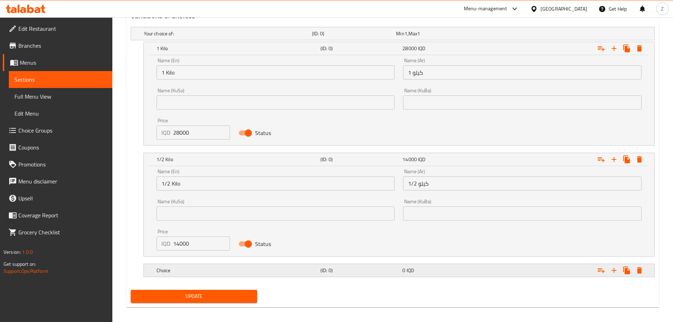
click at [231, 267] on h5 "Choice" at bounding box center [237, 270] width 161 height 7
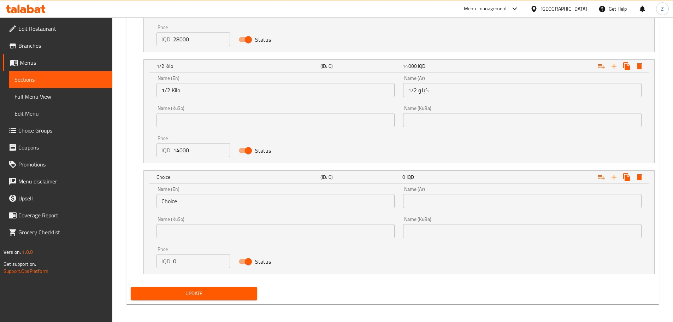
scroll to position [576, 0]
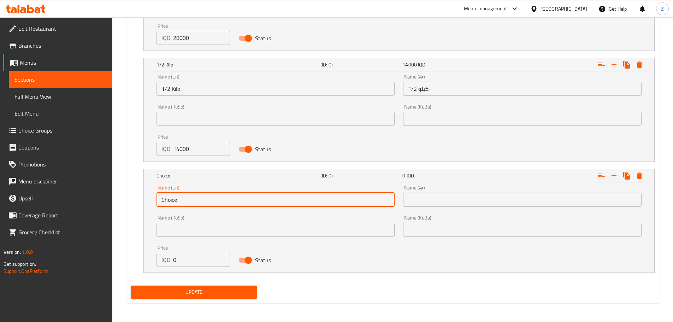
click at [176, 198] on input "Choice" at bounding box center [276, 200] width 239 height 14
click at [176, 197] on input "Choice" at bounding box center [276, 200] width 239 height 14
type input "1/4 Kilo"
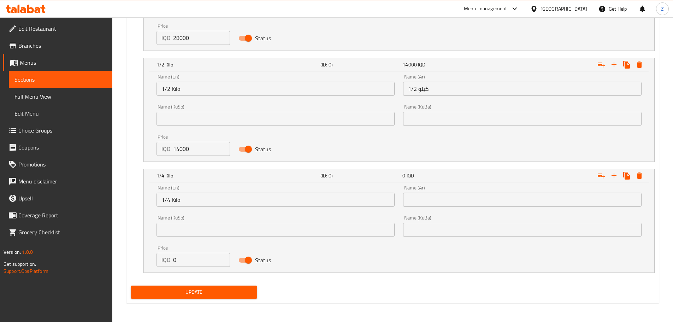
click at [452, 207] on div "Name (Ar) Name (Ar)" at bounding box center [522, 196] width 247 height 30
click at [452, 203] on input "text" at bounding box center [522, 200] width 239 height 14
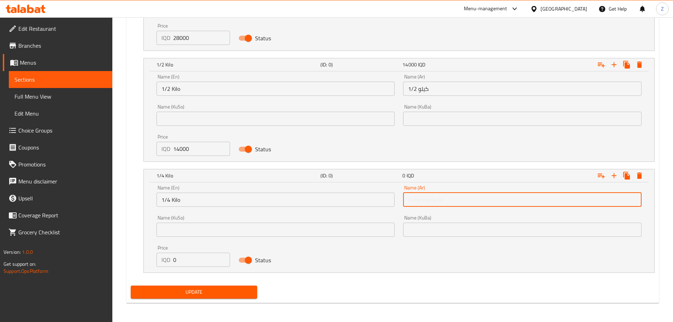
type input "1/4 كيلو"
click at [195, 258] on input "0" at bounding box center [201, 260] width 57 height 14
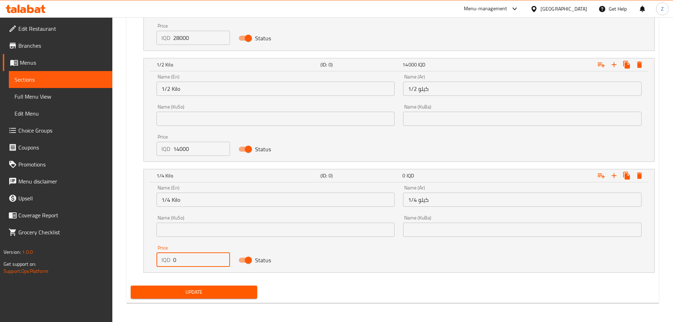
click at [195, 258] on input "0" at bounding box center [201, 260] width 57 height 14
type input "7000"
click at [206, 291] on span "Update" at bounding box center [194, 292] width 116 height 9
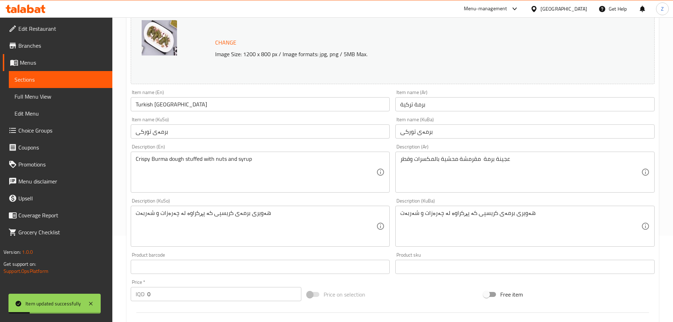
scroll to position [0, 0]
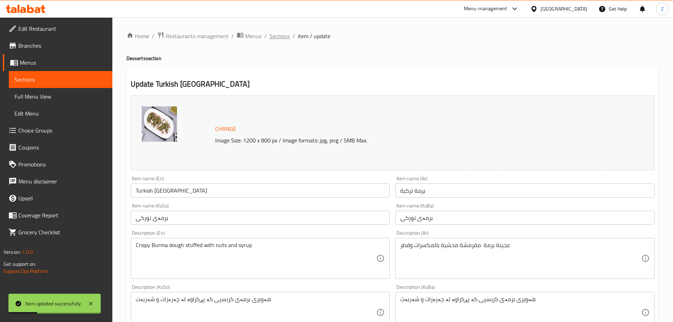
click at [278, 34] on span "Sections" at bounding box center [280, 36] width 20 height 8
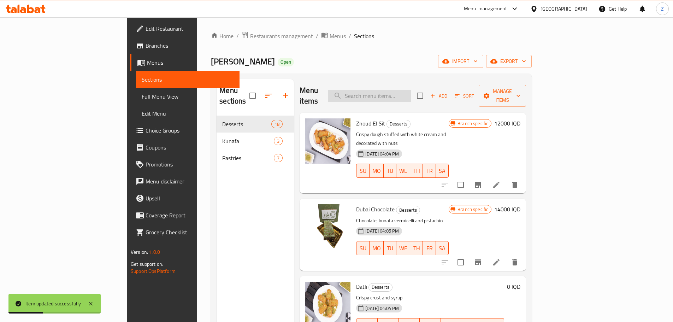
click at [411, 92] on input "search" at bounding box center [369, 96] width 83 height 12
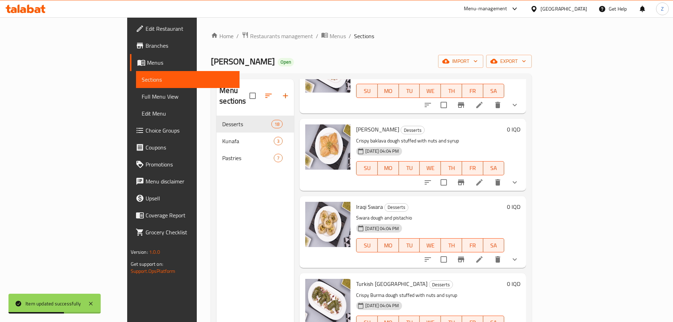
scroll to position [459, 0]
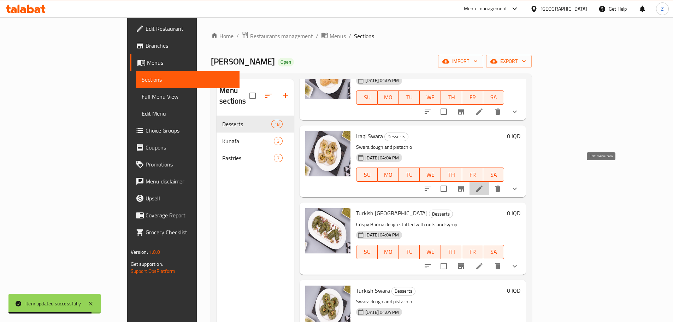
click at [484, 184] on icon at bounding box center [479, 188] width 8 height 8
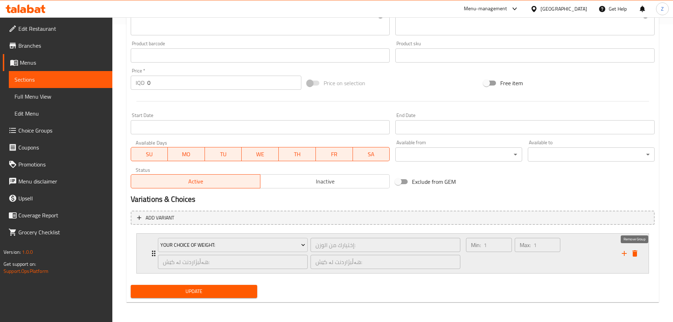
click at [635, 253] on icon "delete" at bounding box center [634, 253] width 5 height 6
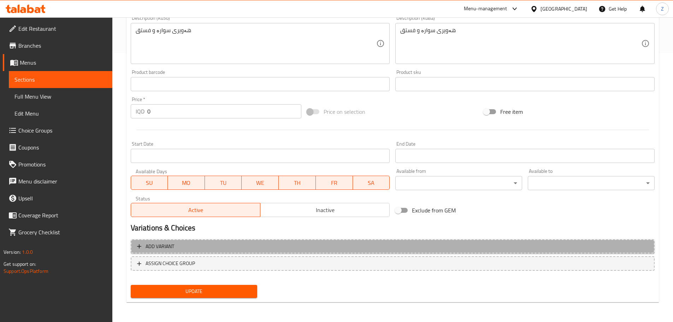
click at [459, 250] on span "Add variant" at bounding box center [392, 246] width 511 height 9
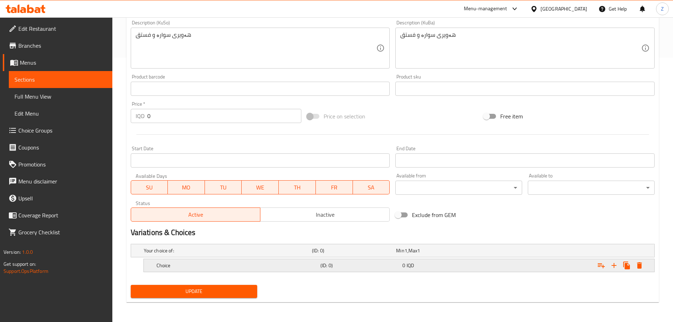
click at [307, 262] on h5 "Choice" at bounding box center [237, 265] width 161 height 7
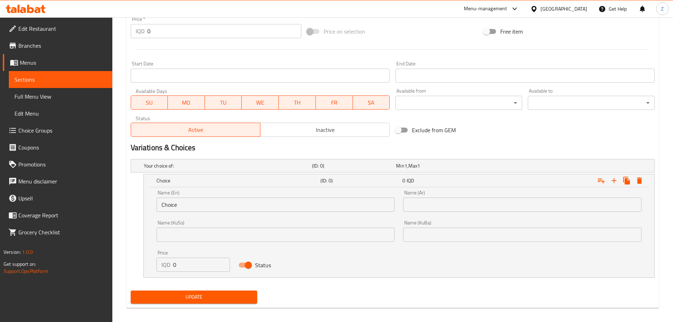
scroll to position [350, 0]
click at [216, 201] on input "Choice" at bounding box center [276, 204] width 239 height 14
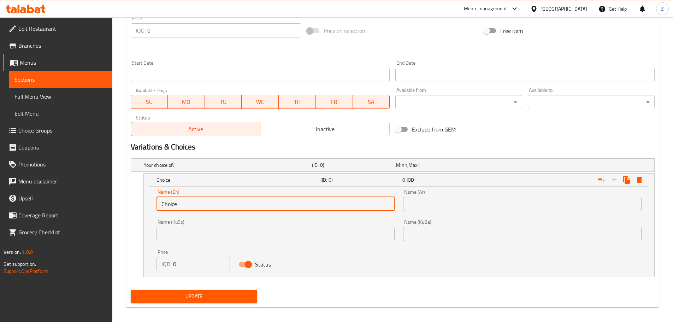
click at [216, 201] on input "Choice" at bounding box center [276, 204] width 239 height 14
type input "1 Kilo"
drag, startPoint x: 435, startPoint y: 190, endPoint x: 442, endPoint y: 199, distance: 11.5
click at [435, 190] on div "Name (Ar) Name (Ar)" at bounding box center [522, 200] width 239 height 22
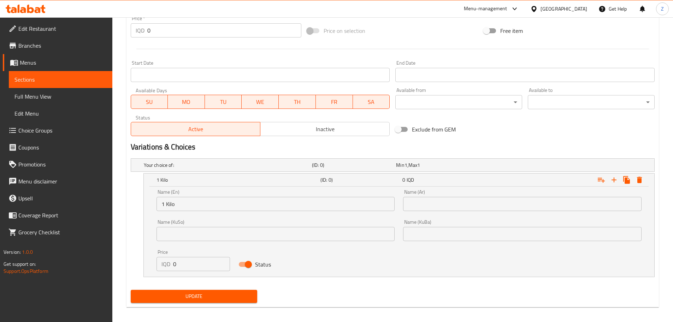
click at [443, 200] on input "text" at bounding box center [522, 204] width 239 height 14
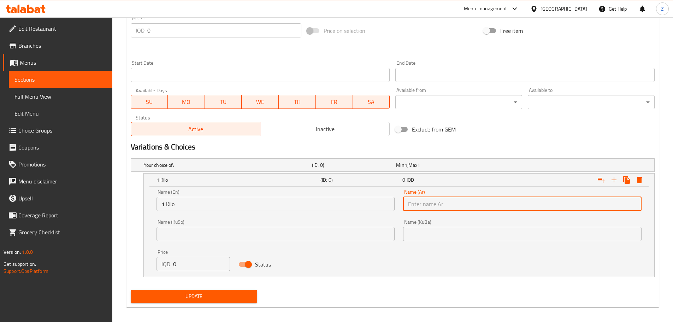
type input "1 كيلو"
click at [183, 263] on input "0" at bounding box center [201, 264] width 57 height 14
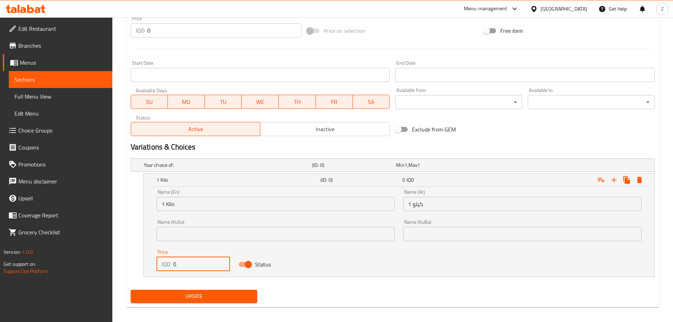
click at [183, 263] on input "0" at bounding box center [201, 264] width 57 height 14
type input "28000"
click at [615, 176] on button "Expand" at bounding box center [614, 179] width 13 height 13
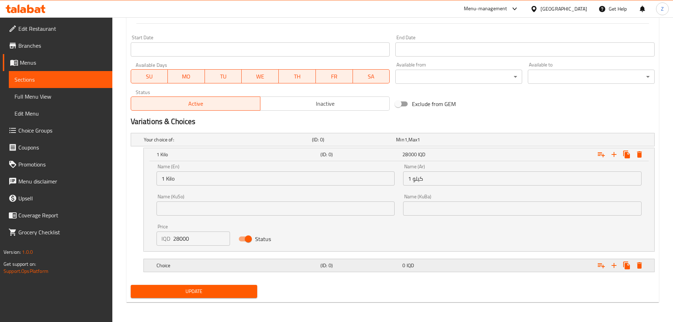
click at [273, 263] on h5 "Choice" at bounding box center [237, 265] width 161 height 7
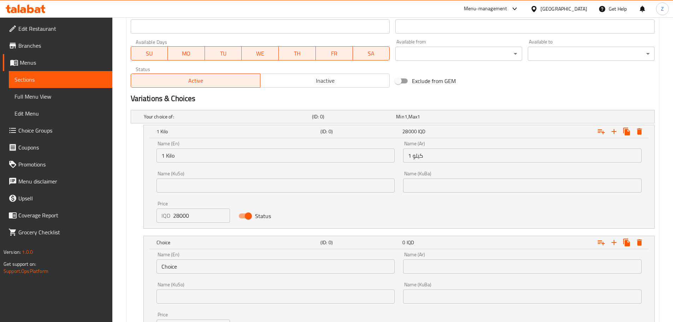
scroll to position [411, 0]
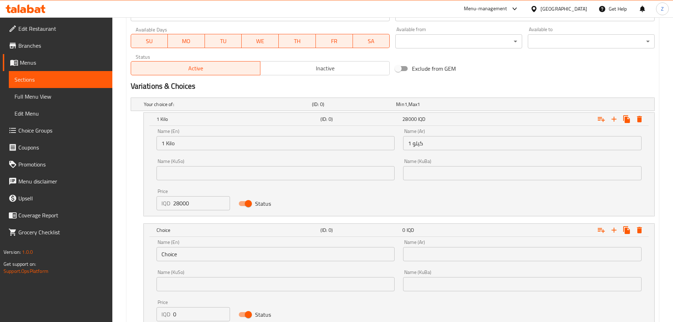
click at [187, 252] on input "Choice" at bounding box center [276, 254] width 239 height 14
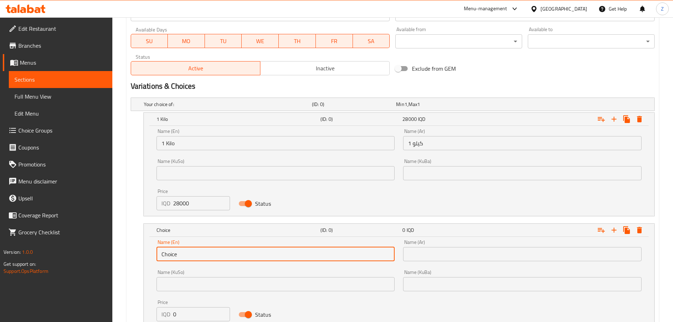
click at [187, 252] on input "Choice" at bounding box center [276, 254] width 239 height 14
type input "1/2 Kilo"
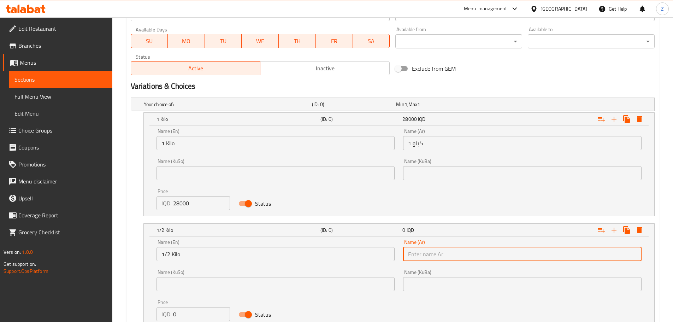
click at [428, 255] on input "text" at bounding box center [522, 254] width 239 height 14
type input "1/2 كيلو"
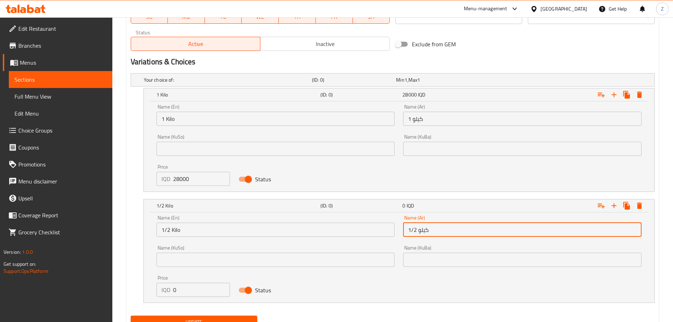
scroll to position [446, 0]
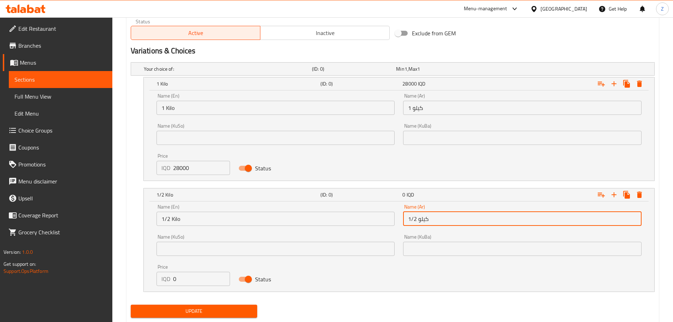
click at [196, 276] on input "0" at bounding box center [201, 279] width 57 height 14
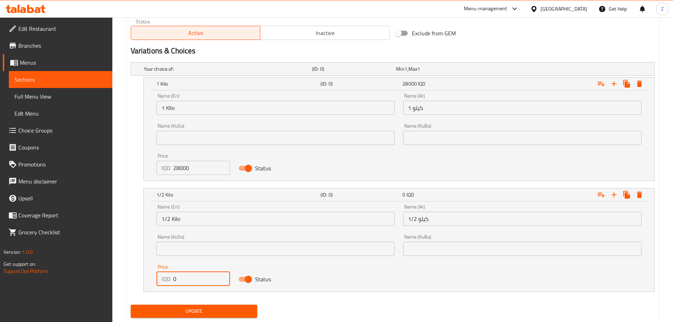
click at [196, 276] on input "0" at bounding box center [201, 279] width 57 height 14
type input "14000"
click at [616, 193] on icon "Expand" at bounding box center [614, 194] width 8 height 8
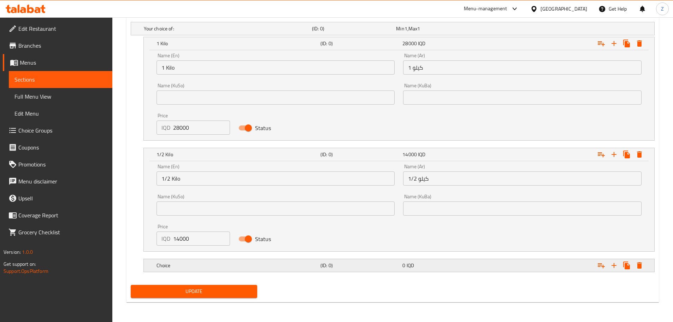
click at [285, 267] on h5 "Choice" at bounding box center [237, 265] width 161 height 7
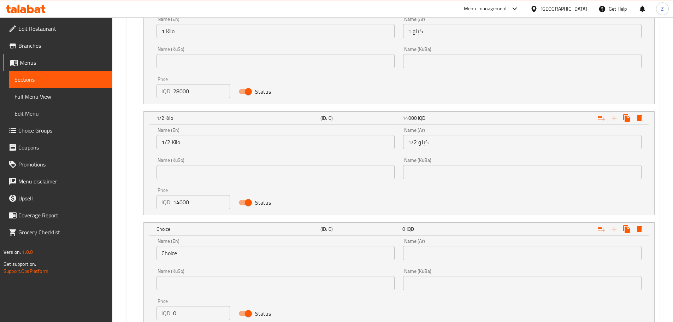
scroll to position [557, 0]
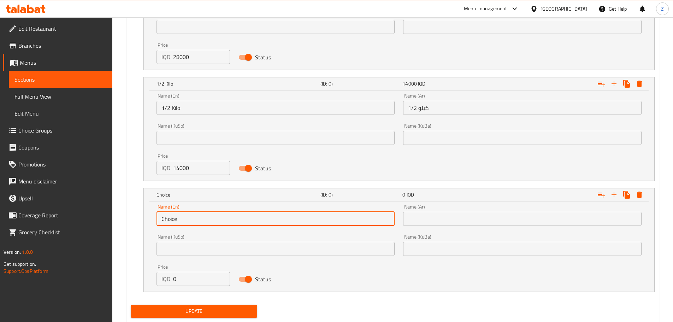
click at [198, 219] on input "Choice" at bounding box center [276, 219] width 239 height 14
type input "1/4 Kilo"
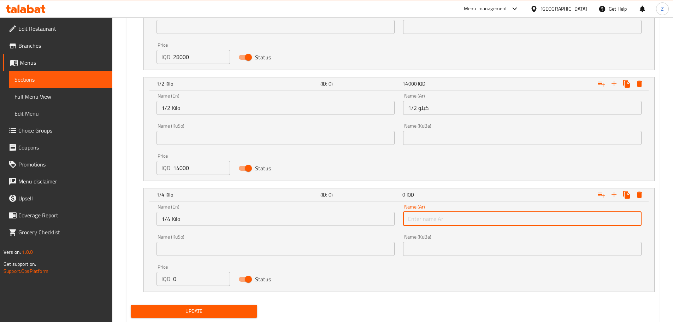
click at [419, 213] on input "text" at bounding box center [522, 219] width 239 height 14
type input "1/4 كيلو"
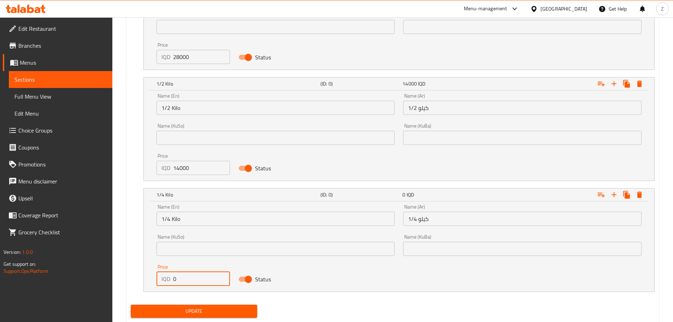
click at [195, 279] on input "0" at bounding box center [201, 279] width 57 height 14
type input "7000"
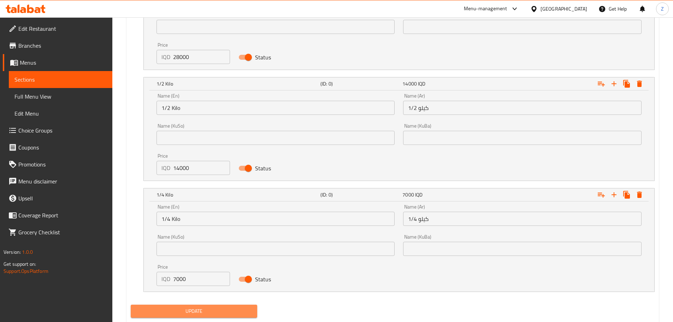
click at [216, 309] on span "Update" at bounding box center [194, 311] width 116 height 9
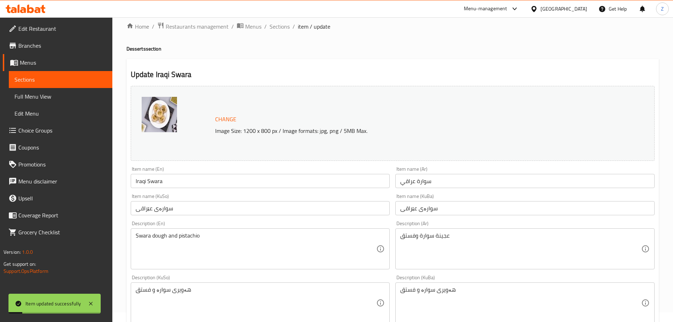
scroll to position [0, 0]
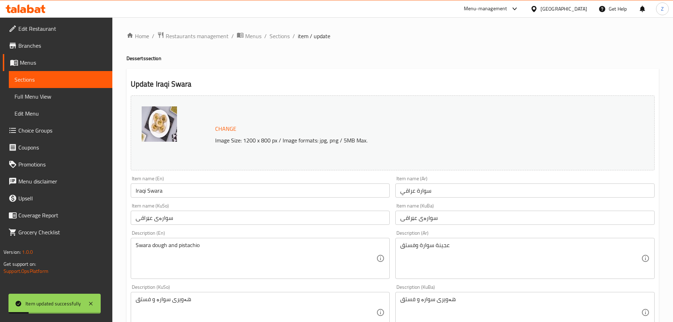
drag, startPoint x: 271, startPoint y: 34, endPoint x: 277, endPoint y: 51, distance: 17.9
click at [271, 34] on span "Sections" at bounding box center [280, 36] width 20 height 8
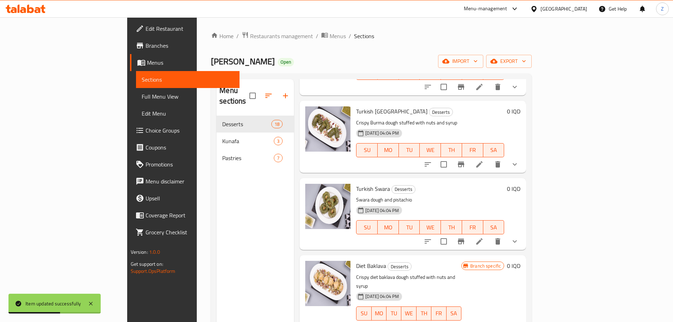
scroll to position [565, 0]
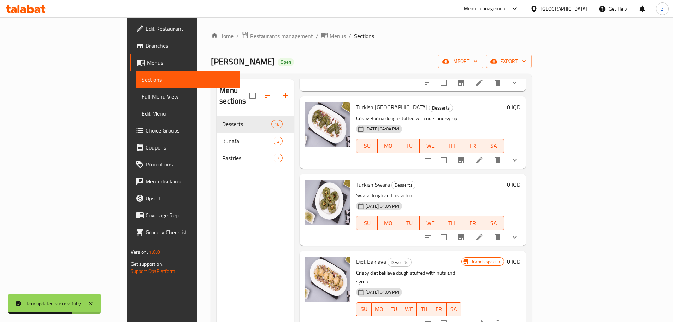
click at [489, 231] on li at bounding box center [480, 237] width 20 height 13
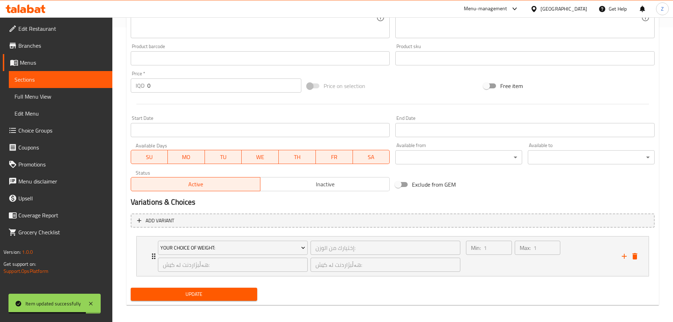
scroll to position [298, 0]
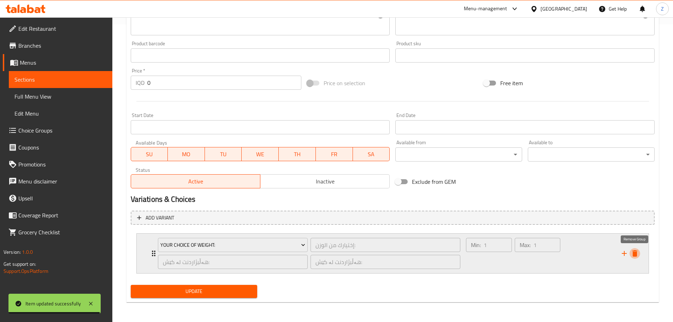
click at [634, 253] on icon "delete" at bounding box center [634, 253] width 5 height 6
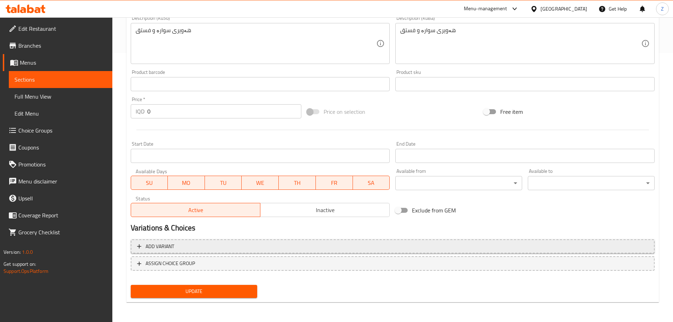
click at [199, 246] on span "Add variant" at bounding box center [392, 246] width 511 height 9
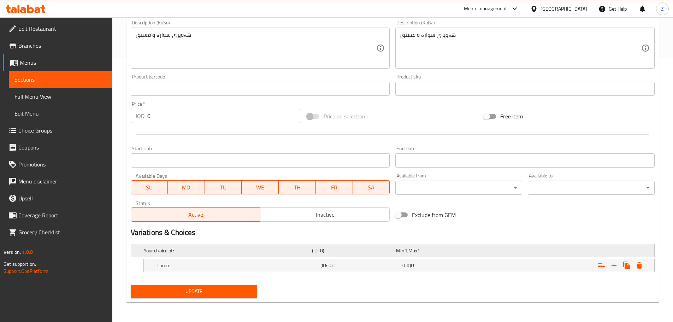
scroll to position [264, 0]
click at [201, 266] on h5 "Choice" at bounding box center [237, 265] width 161 height 7
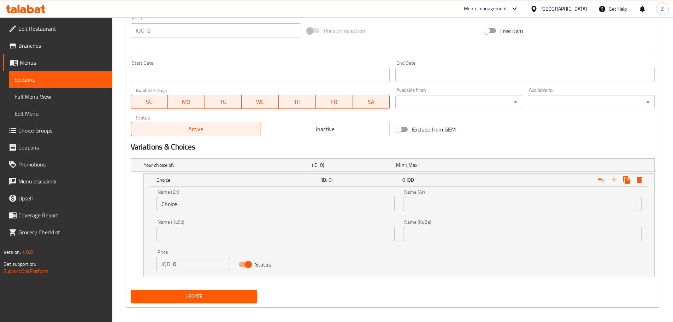
scroll to position [355, 0]
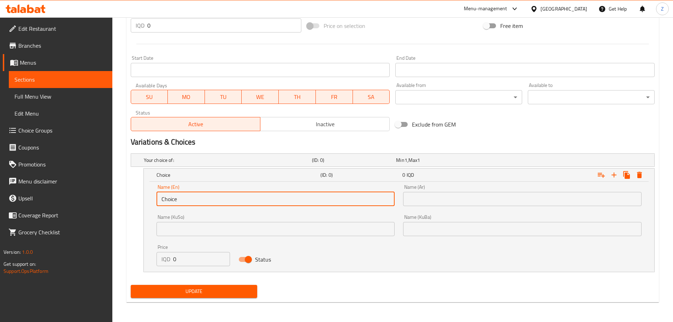
click at [195, 203] on input "Choice" at bounding box center [276, 199] width 239 height 14
type input "1 Kilo"
click at [462, 204] on input "text" at bounding box center [522, 199] width 239 height 14
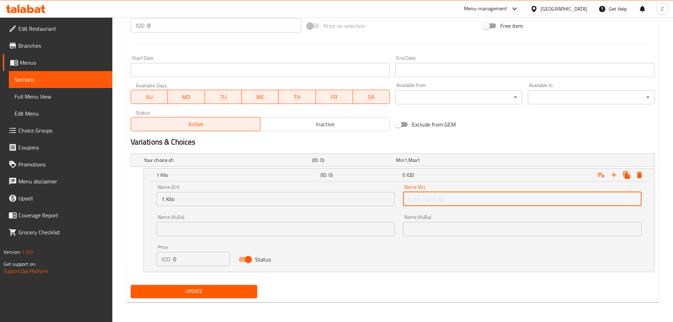
type input "1 كيلو"
click at [177, 253] on input "0" at bounding box center [201, 259] width 57 height 14
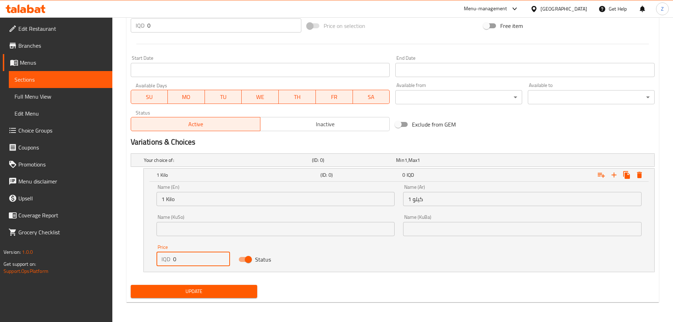
click at [177, 253] on input "0" at bounding box center [201, 259] width 57 height 14
click at [183, 259] on input "0" at bounding box center [201, 259] width 57 height 14
type input "28000"
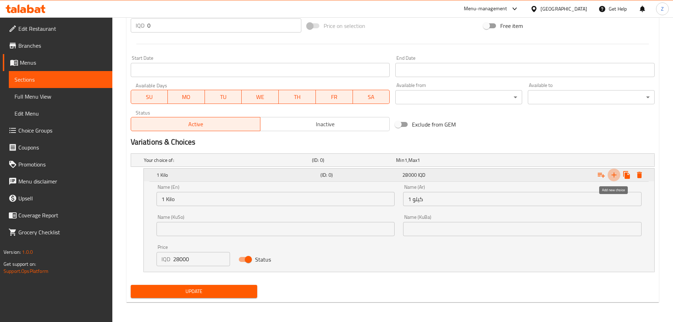
click at [613, 175] on icon "Expand" at bounding box center [614, 175] width 8 height 8
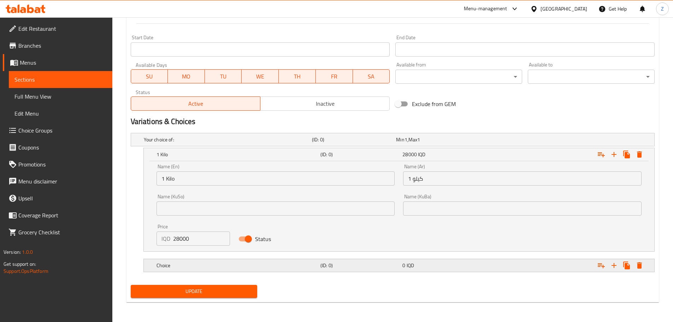
click at [299, 259] on div "Choice (ID: 0) 0 IQD" at bounding box center [401, 266] width 492 height 16
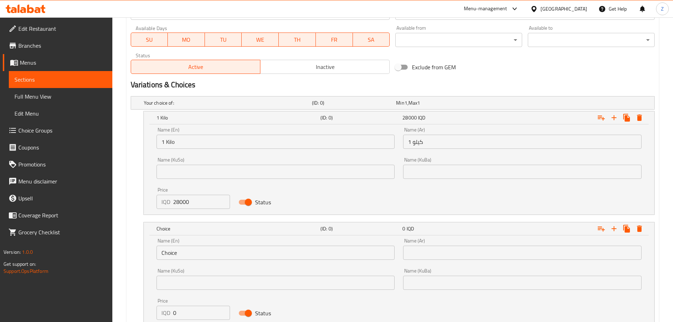
scroll to position [464, 0]
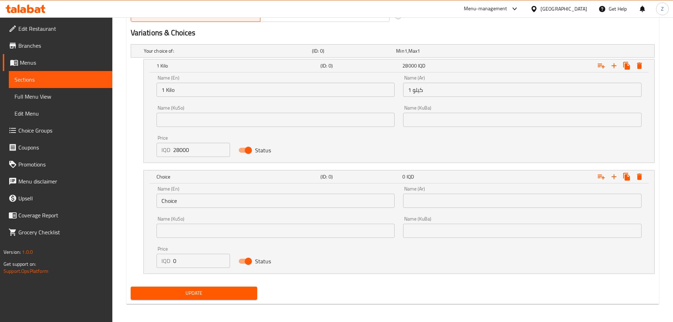
click at [204, 204] on input "Choice" at bounding box center [276, 201] width 239 height 14
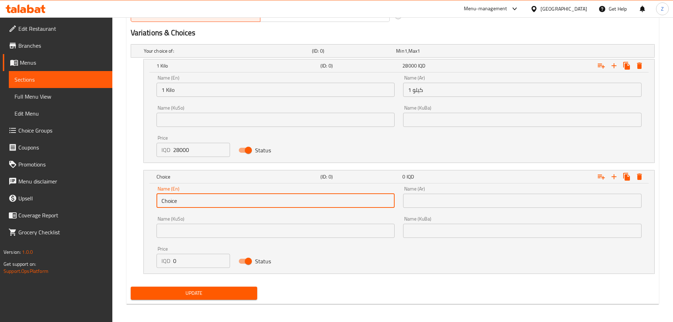
click at [204, 204] on input "Choice" at bounding box center [276, 201] width 239 height 14
type input "1/2 Kilo"
click at [449, 197] on input "text" at bounding box center [522, 201] width 239 height 14
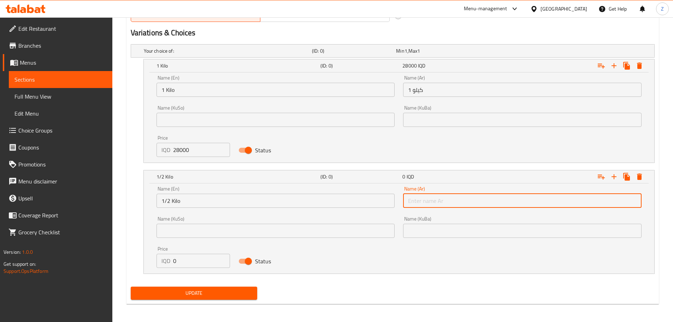
type input "1/2 كيلو"
click at [206, 253] on div "Price IQD 0 Price" at bounding box center [194, 257] width 74 height 22
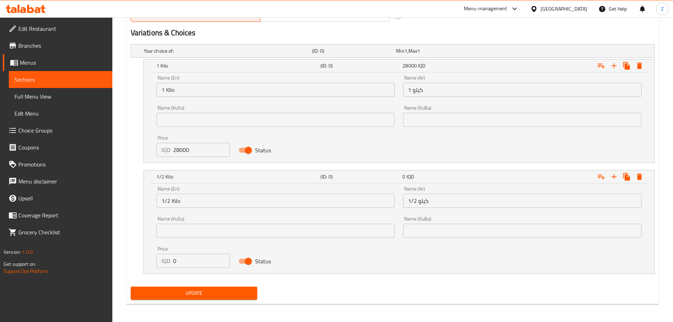
click at [206, 253] on div "Price IQD 0 Price" at bounding box center [194, 257] width 74 height 22
click at [205, 260] on input "0" at bounding box center [201, 261] width 57 height 14
type input "14000"
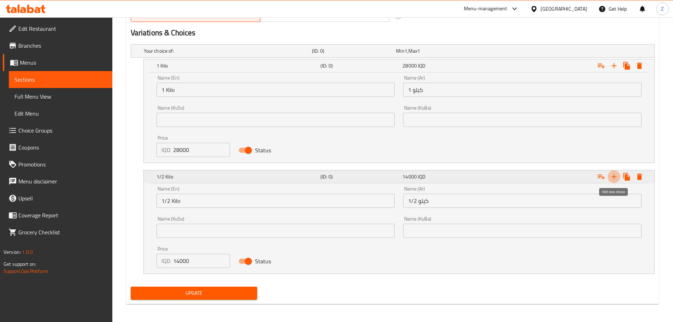
click at [616, 177] on icon "Expand" at bounding box center [614, 176] width 8 height 8
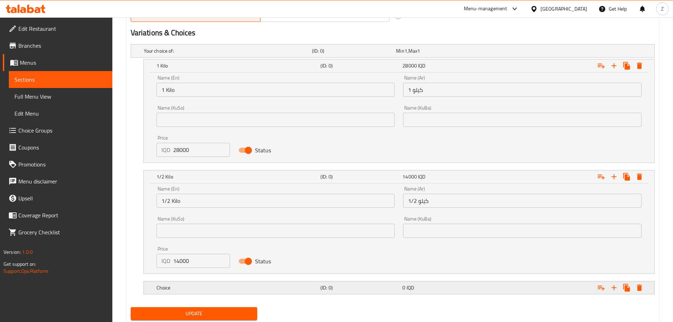
click at [287, 290] on h5 "Choice" at bounding box center [237, 287] width 161 height 7
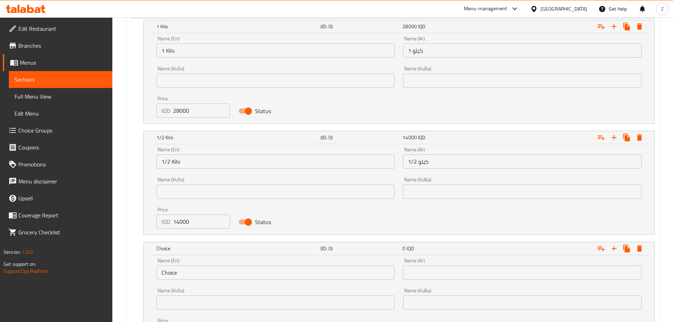
scroll to position [570, 0]
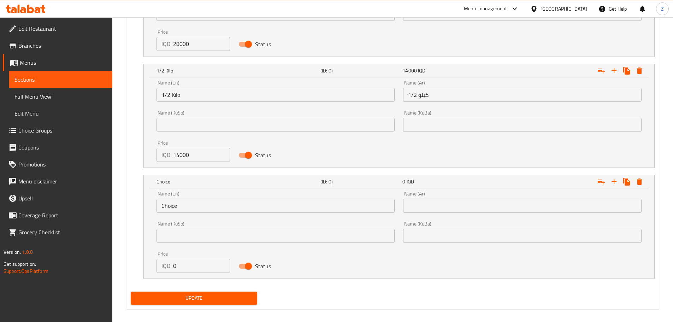
click at [196, 207] on input "Choice" at bounding box center [276, 206] width 239 height 14
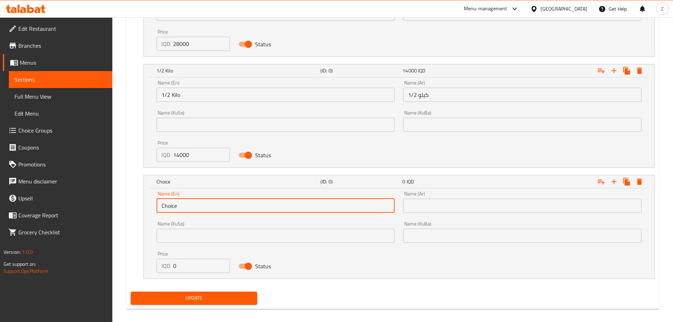
click at [196, 207] on input "Choice" at bounding box center [276, 206] width 239 height 14
type input "1/4 Kilo"
click at [436, 202] on input "text" at bounding box center [522, 206] width 239 height 14
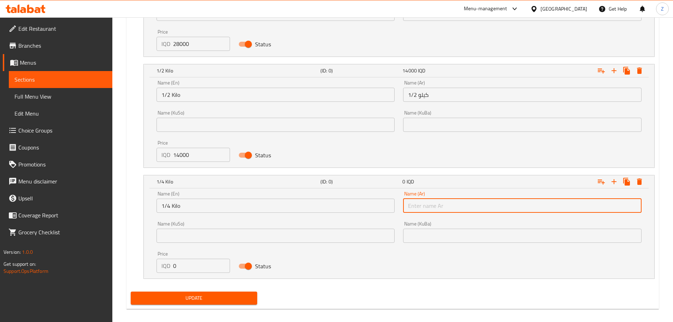
type input "1/4 كيلو"
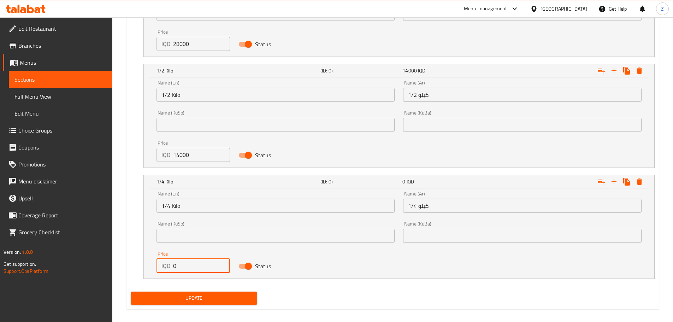
click at [182, 267] on input "0" at bounding box center [201, 266] width 57 height 14
type input "7000"
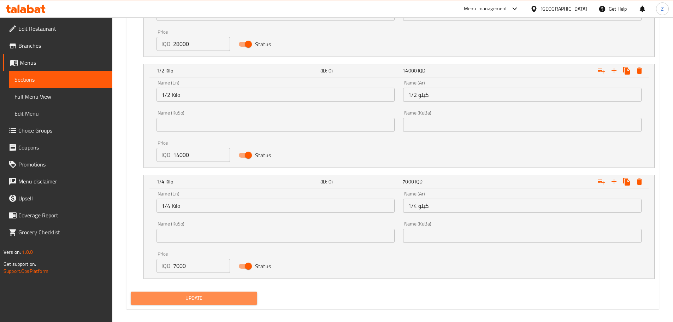
click at [200, 294] on span "Update" at bounding box center [194, 298] width 116 height 9
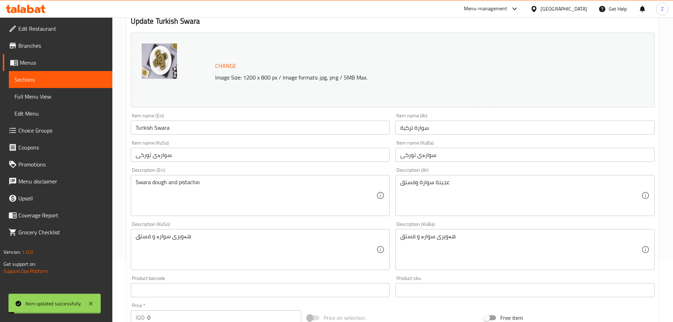
scroll to position [0, 0]
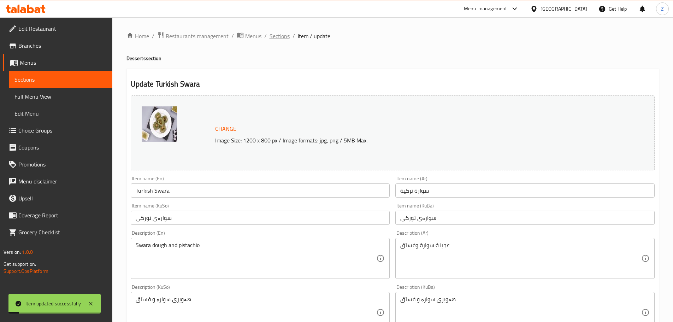
click at [276, 40] on span "Sections" at bounding box center [280, 36] width 20 height 8
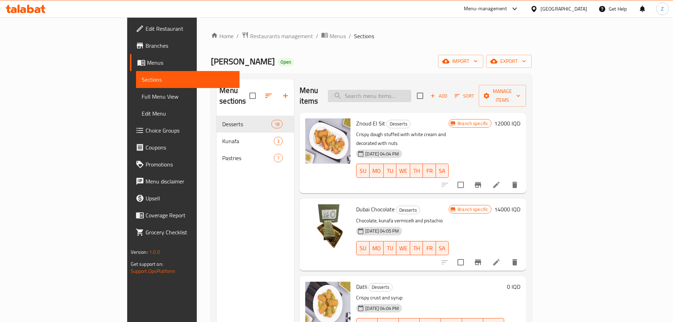
click at [404, 91] on input "search" at bounding box center [369, 96] width 83 height 12
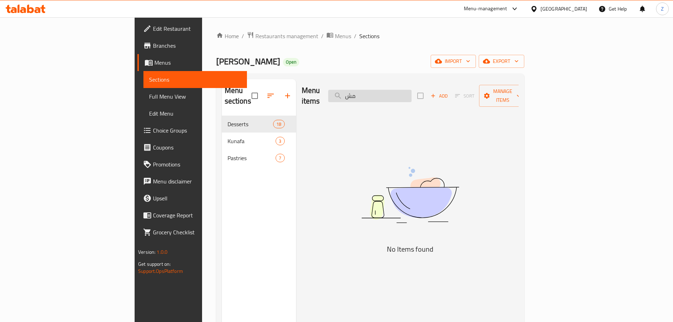
type input "م"
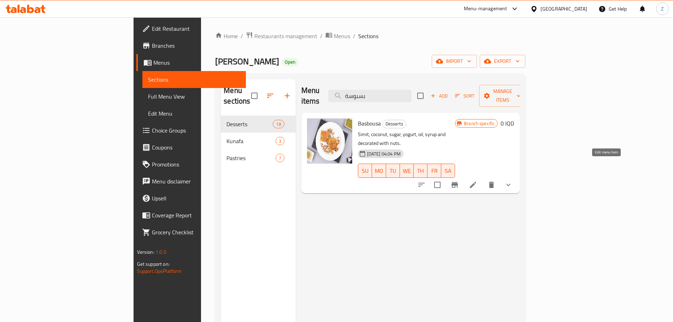
type input "بسبوسة"
click at [477, 181] on icon at bounding box center [473, 185] width 8 height 8
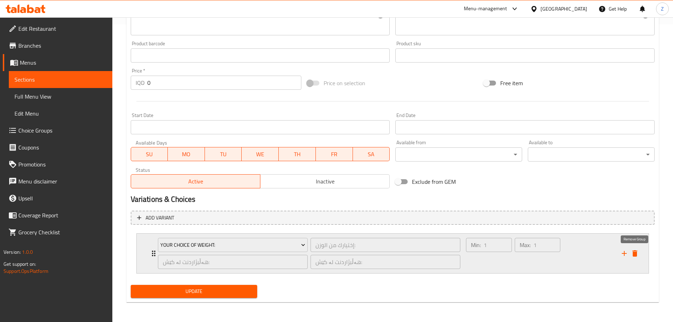
click at [636, 251] on icon "delete" at bounding box center [634, 253] width 5 height 6
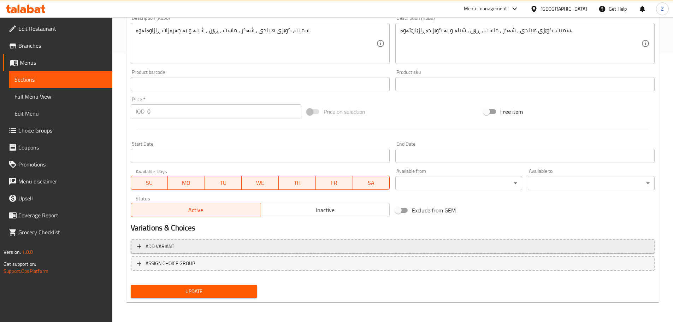
click at [281, 244] on span "Add variant" at bounding box center [392, 246] width 511 height 9
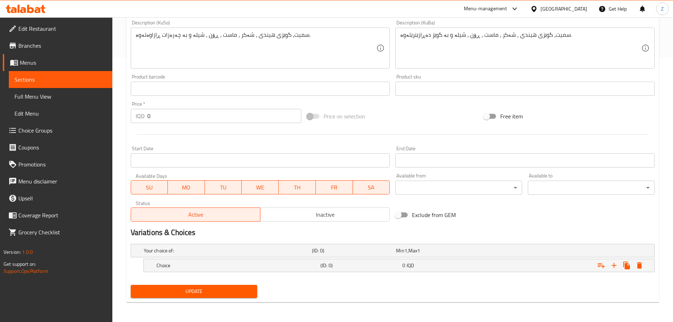
scroll to position [264, 0]
click at [246, 261] on div "Choice" at bounding box center [237, 265] width 164 height 10
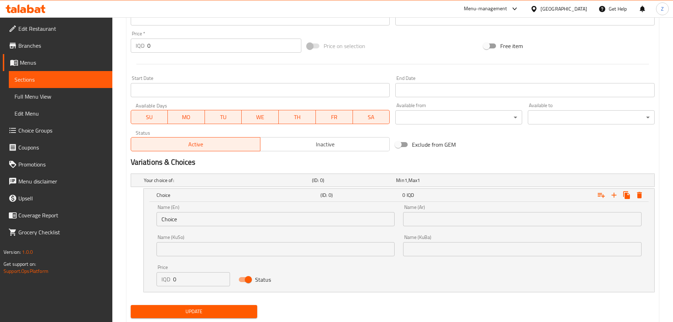
scroll to position [335, 0]
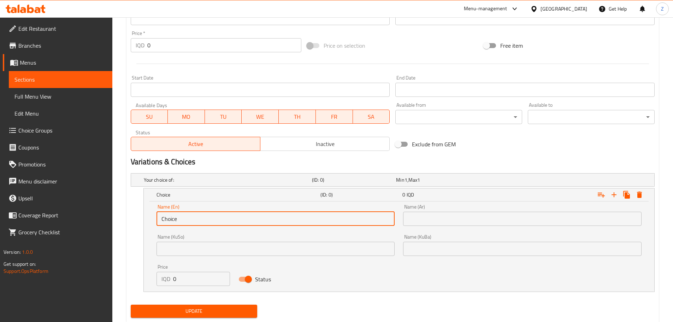
click at [217, 218] on input "Choice" at bounding box center [276, 219] width 239 height 14
type input "1 Kilo"
click at [489, 223] on input "text" at bounding box center [522, 219] width 239 height 14
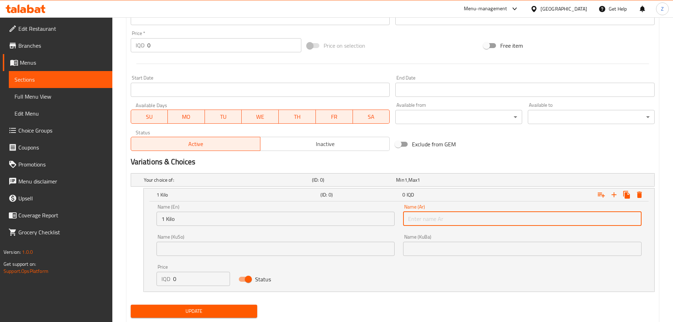
type input "1 كيلو"
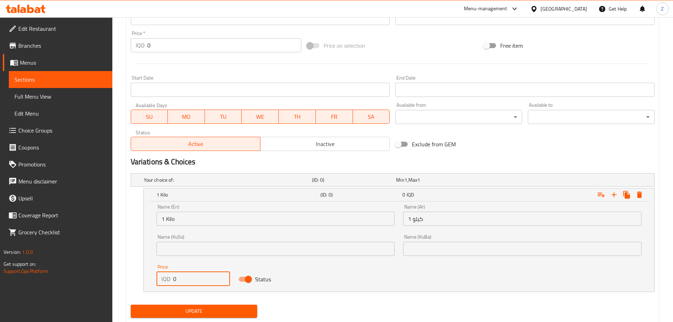
click at [184, 279] on input "0" at bounding box center [201, 279] width 57 height 14
type input "14000"
click at [611, 190] on icon "Expand" at bounding box center [614, 194] width 8 height 8
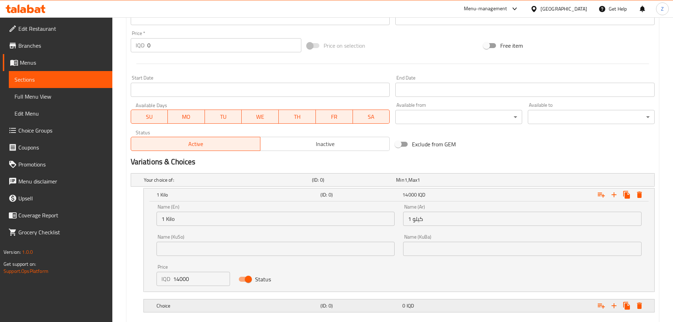
click at [286, 304] on h5 "Choice" at bounding box center [237, 305] width 161 height 7
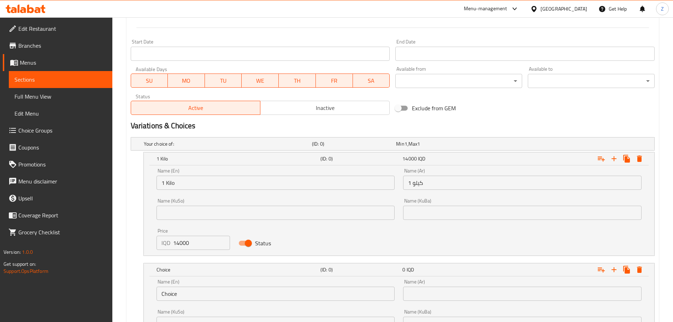
scroll to position [406, 0]
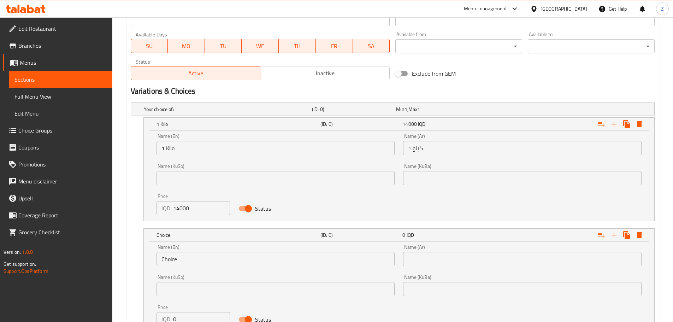
click at [223, 249] on div "Name (En) Choice Name (En)" at bounding box center [276, 256] width 239 height 22
click at [229, 261] on input "Choice" at bounding box center [276, 259] width 239 height 14
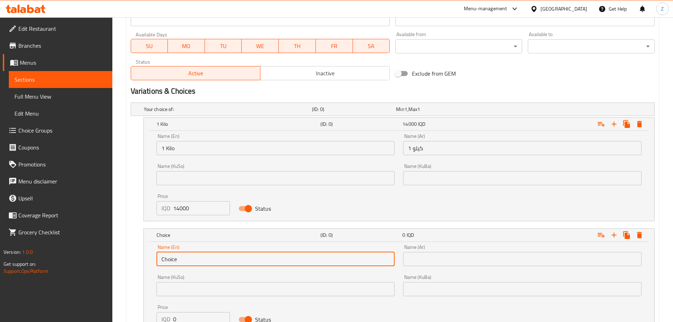
click at [229, 261] on input "Choice" at bounding box center [276, 259] width 239 height 14
type input "1/2 Kilo"
click at [449, 263] on input "text" at bounding box center [522, 259] width 239 height 14
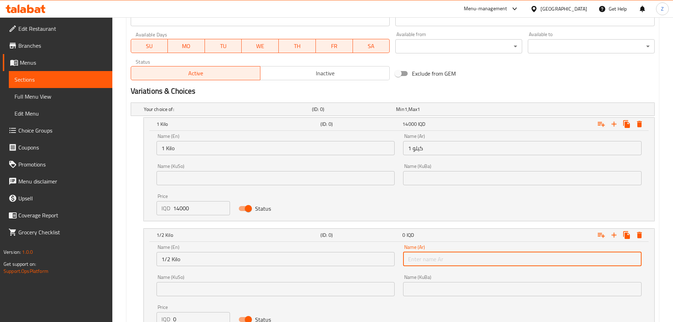
type input "1/2 كيلو"
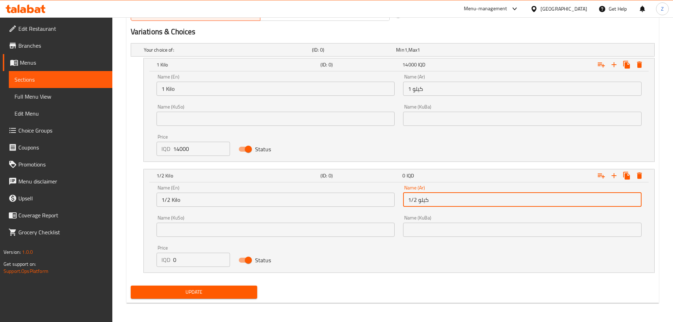
scroll to position [466, 0]
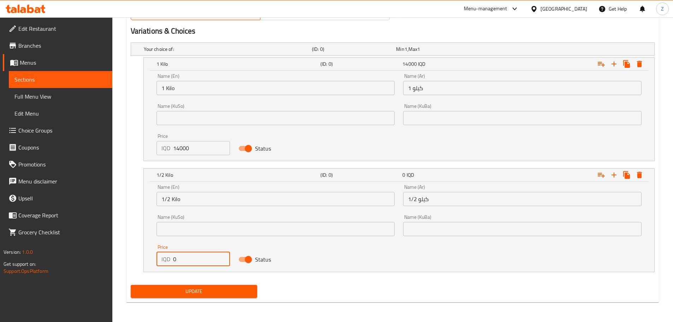
click at [196, 262] on input "0" at bounding box center [201, 259] width 57 height 14
type input "7000"
click at [616, 173] on icon "Expand" at bounding box center [614, 175] width 8 height 8
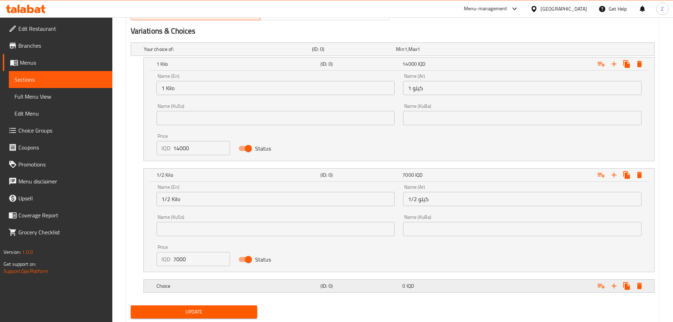
click at [290, 284] on h5 "Choice" at bounding box center [237, 285] width 161 height 7
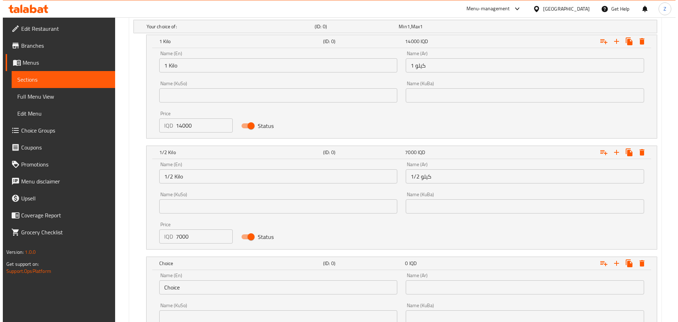
scroll to position [501, 0]
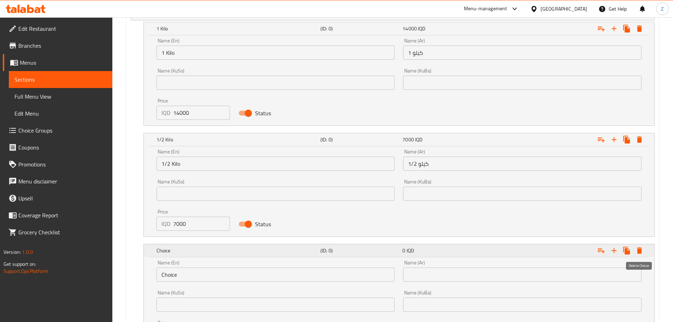
click at [636, 248] on icon "Expand" at bounding box center [639, 250] width 8 height 8
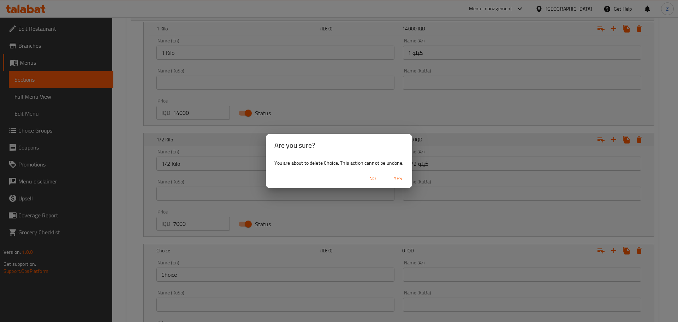
click at [402, 180] on span "Yes" at bounding box center [398, 178] width 17 height 9
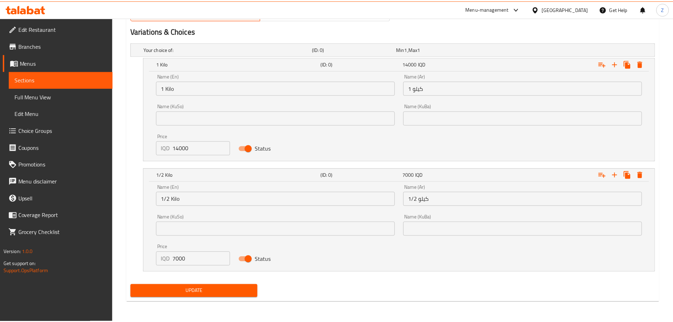
scroll to position [466, 0]
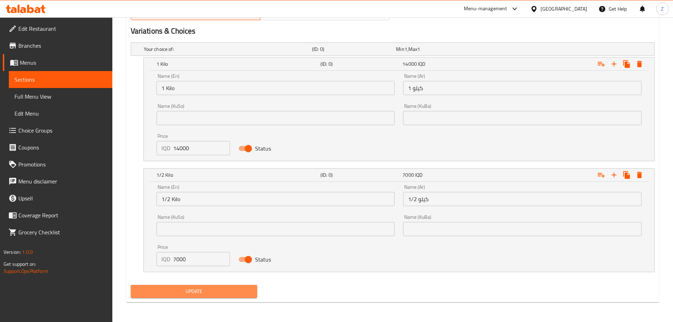
click at [233, 296] on button "Update" at bounding box center [194, 291] width 127 height 13
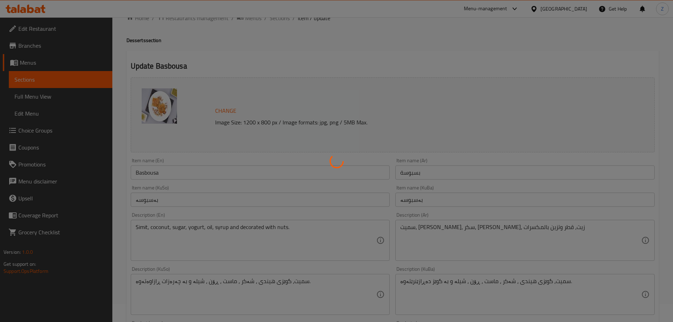
scroll to position [0, 0]
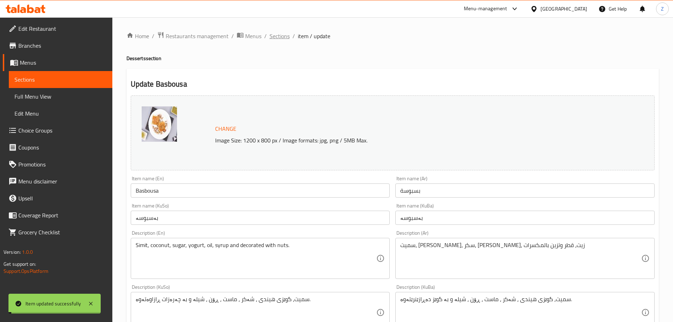
click at [280, 39] on span "Sections" at bounding box center [280, 36] width 20 height 8
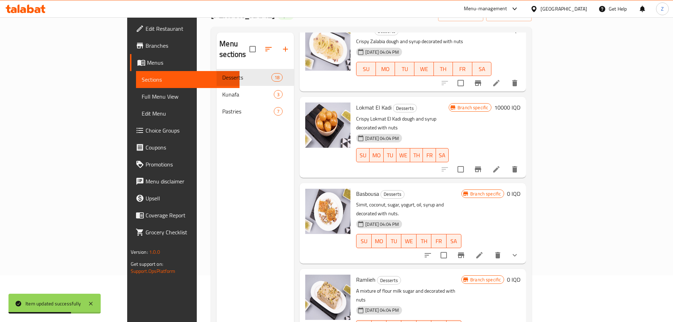
scroll to position [99, 0]
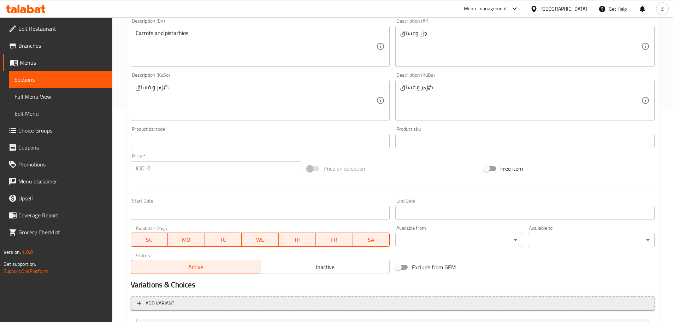
scroll to position [298, 0]
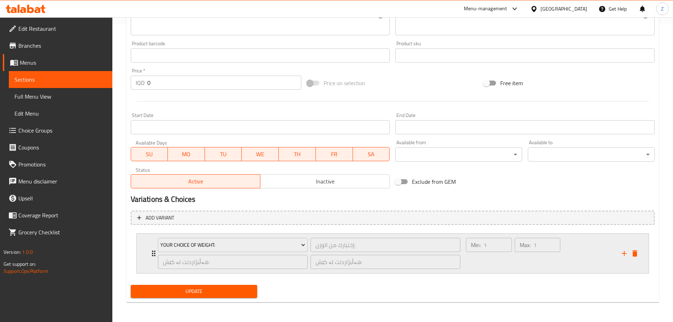
click at [503, 255] on div "Min: 1 ​" at bounding box center [489, 253] width 48 height 34
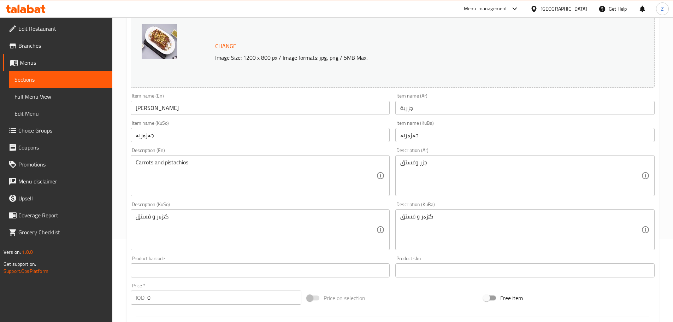
scroll to position [0, 0]
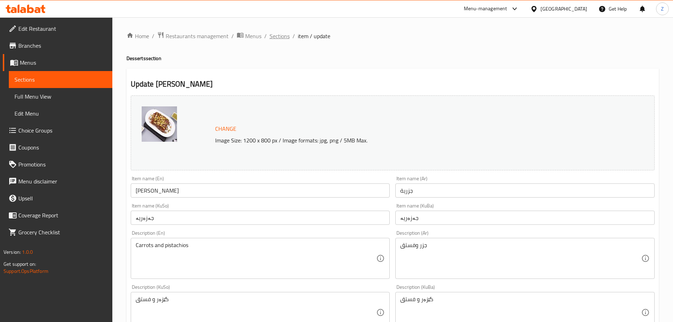
click at [277, 40] on span "Sections" at bounding box center [280, 36] width 20 height 8
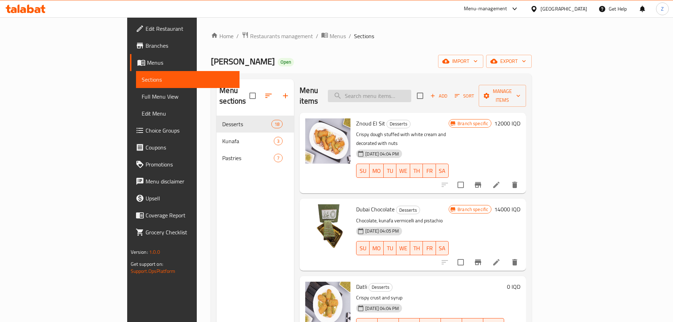
click at [411, 94] on input "search" at bounding box center [369, 96] width 83 height 12
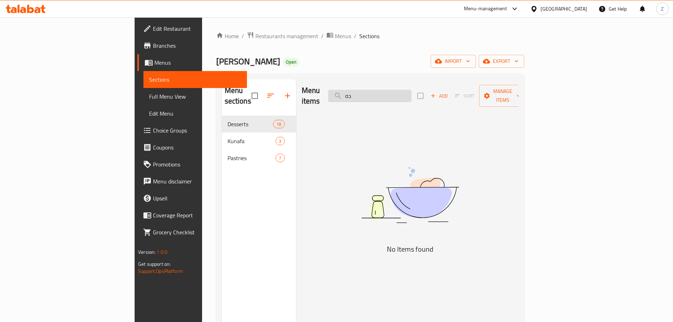
type input "د"
type input "ح"
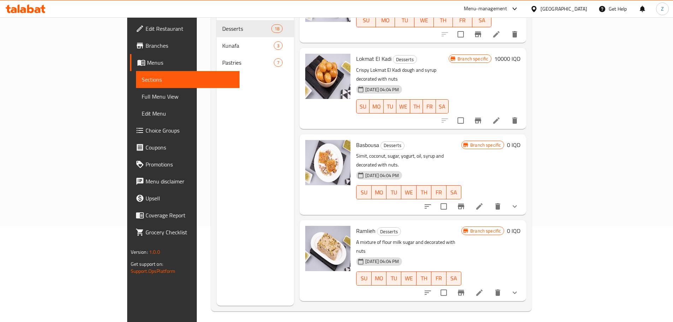
scroll to position [99, 0]
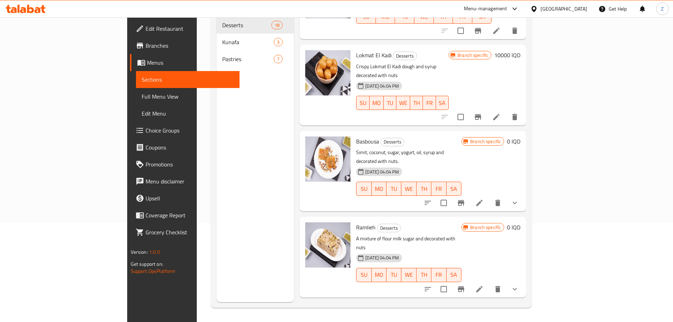
click at [483, 286] on icon at bounding box center [479, 289] width 6 height 6
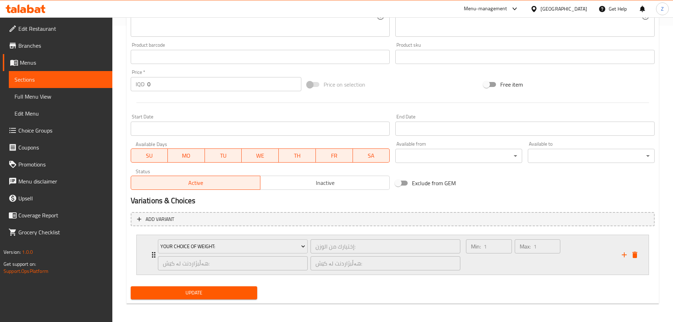
scroll to position [298, 0]
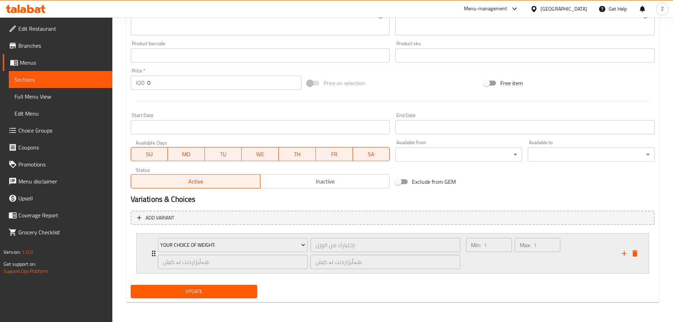
click at [537, 259] on div "Max: 1 ​" at bounding box center [537, 253] width 48 height 34
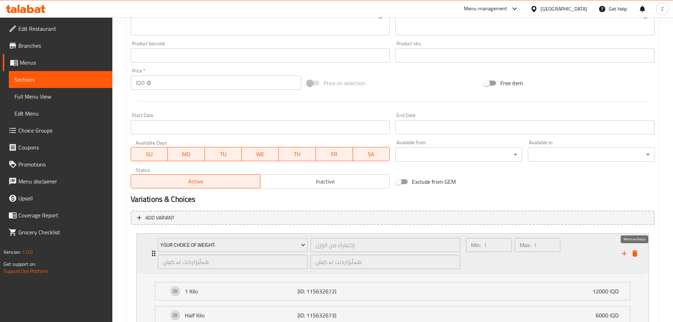
click at [635, 251] on icon "delete" at bounding box center [634, 253] width 5 height 6
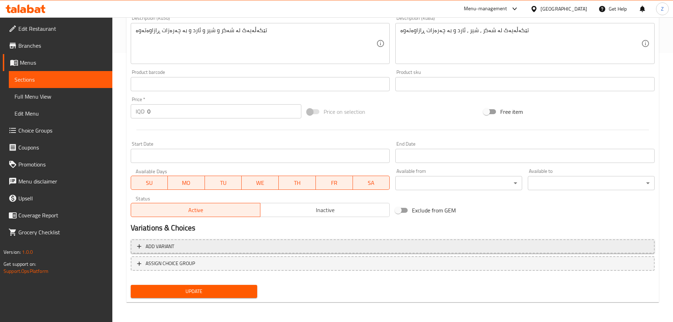
click at [231, 245] on span "Add variant" at bounding box center [392, 246] width 511 height 9
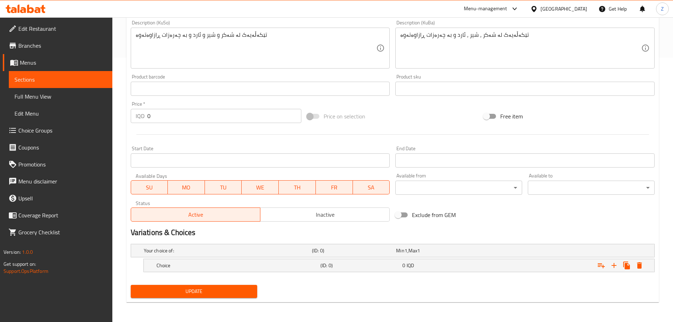
scroll to position [264, 0]
click at [245, 264] on h5 "Choice" at bounding box center [237, 265] width 161 height 7
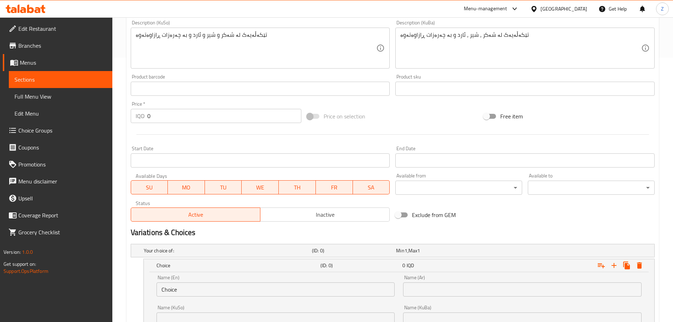
scroll to position [300, 0]
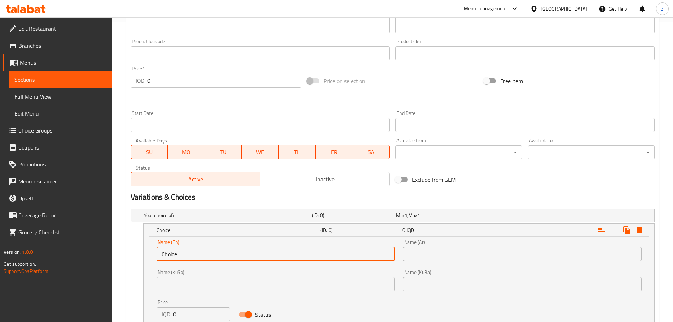
click at [218, 252] on input "Choice" at bounding box center [276, 254] width 239 height 14
type input "1 Kilo"
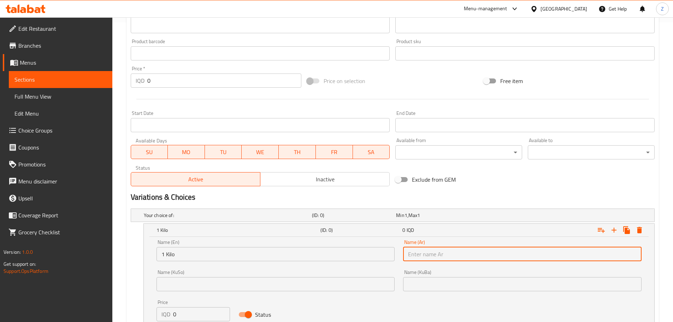
click at [440, 259] on input "text" at bounding box center [522, 254] width 239 height 14
type input "1 كيلو"
click at [207, 307] on input "0" at bounding box center [201, 314] width 57 height 14
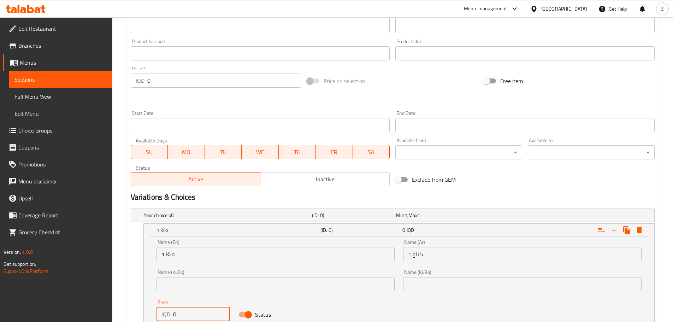
click at [207, 307] on input "0" at bounding box center [201, 314] width 57 height 14
click at [207, 312] on input "014" at bounding box center [201, 314] width 57 height 14
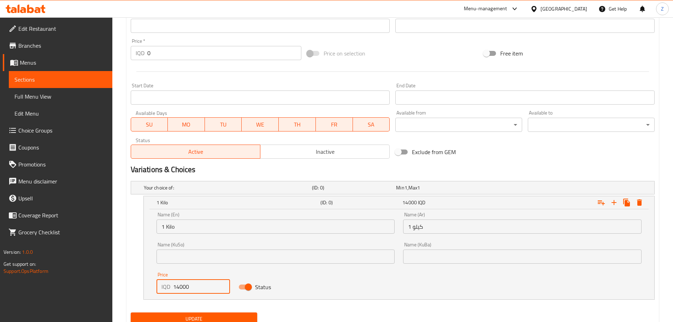
scroll to position [355, 0]
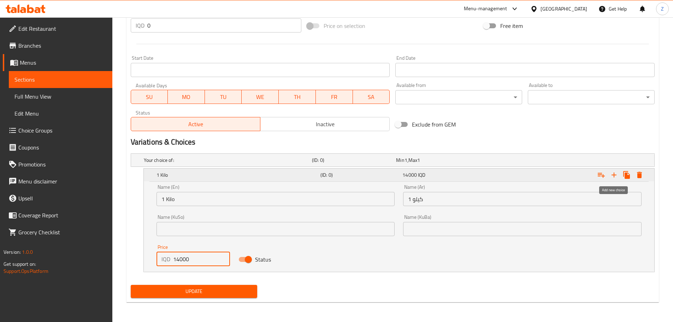
type input "14000"
click at [613, 172] on icon "Expand" at bounding box center [614, 175] width 8 height 8
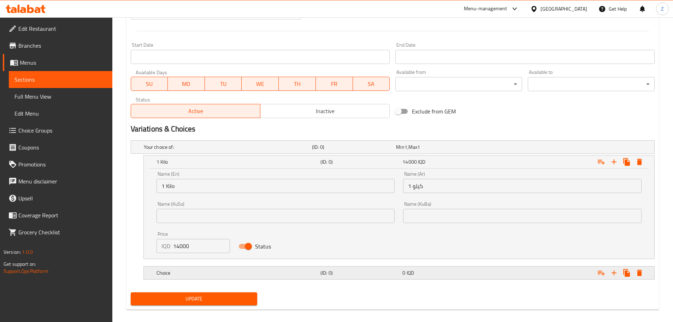
scroll to position [375, 0]
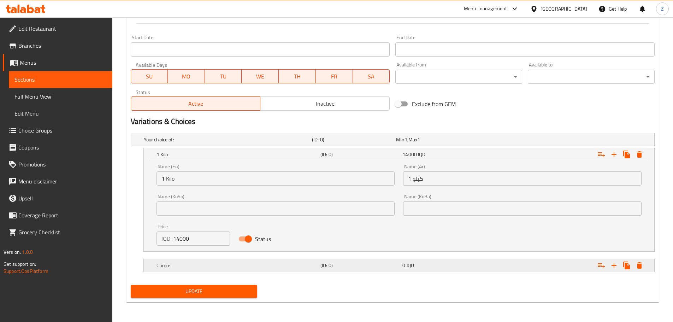
click at [264, 264] on h5 "Choice" at bounding box center [237, 265] width 161 height 7
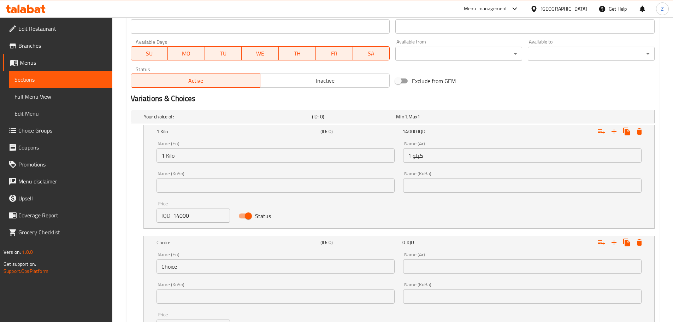
scroll to position [411, 0]
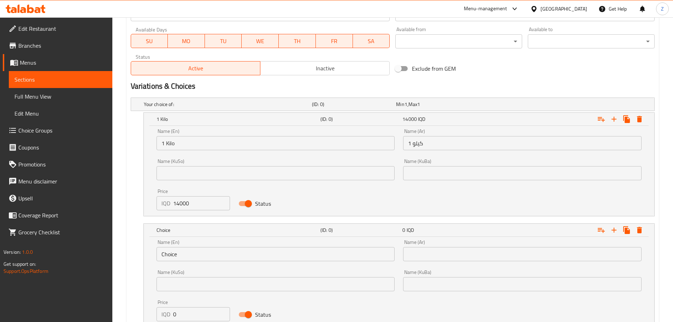
click at [185, 259] on input "Choice" at bounding box center [276, 254] width 239 height 14
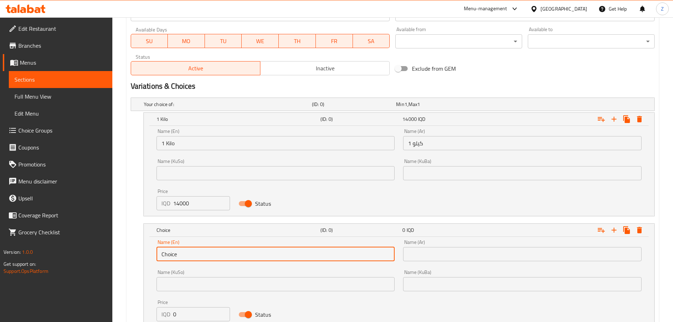
click at [185, 259] on input "Choice" at bounding box center [276, 254] width 239 height 14
type input "1/2 Kilo"
click at [434, 248] on input "text" at bounding box center [522, 254] width 239 height 14
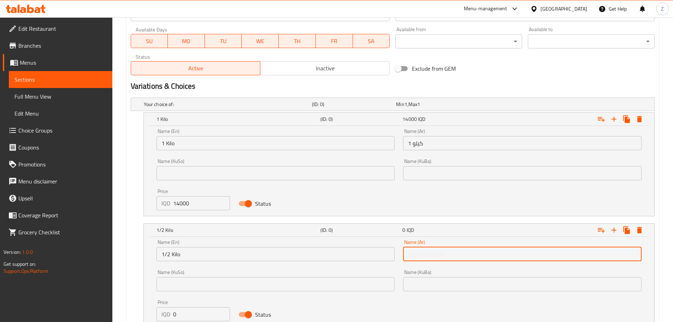
type input "1/2 كيلو"
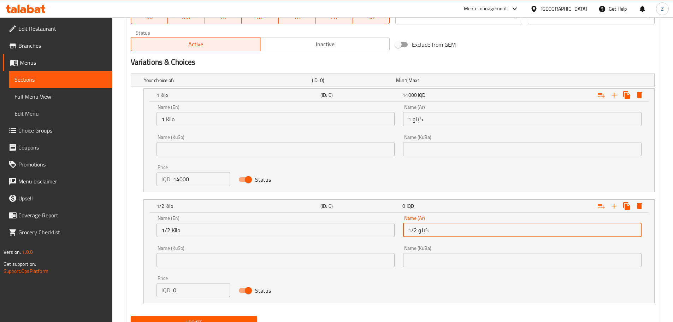
scroll to position [446, 0]
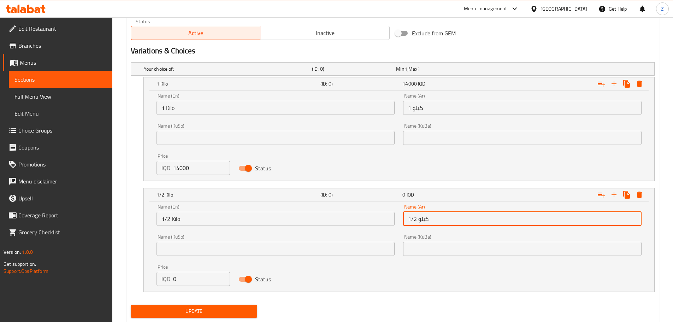
click at [211, 272] on input "0" at bounding box center [201, 279] width 57 height 14
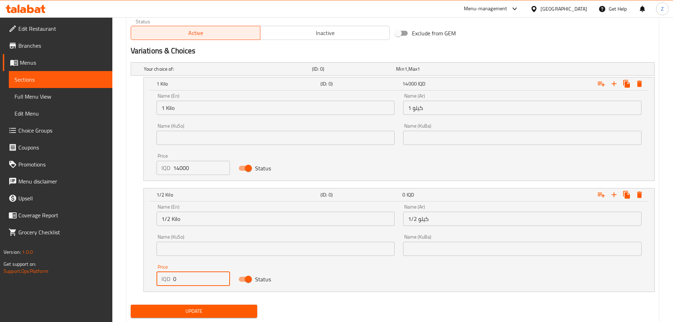
click at [211, 272] on input "0" at bounding box center [201, 279] width 57 height 14
type input "7000"
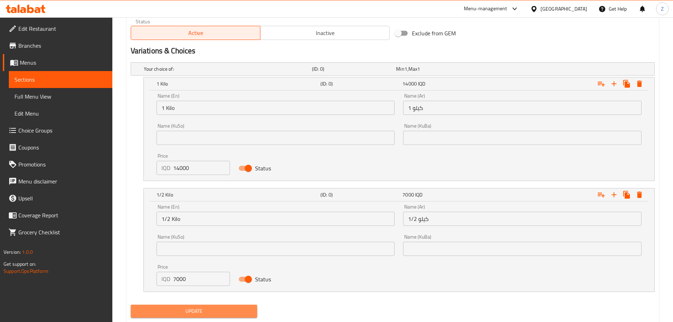
click at [225, 308] on span "Update" at bounding box center [194, 311] width 116 height 9
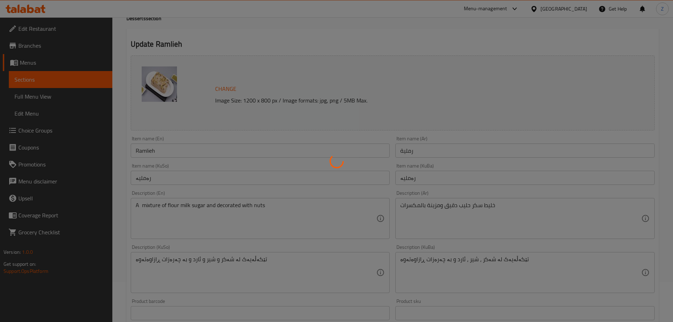
scroll to position [0, 0]
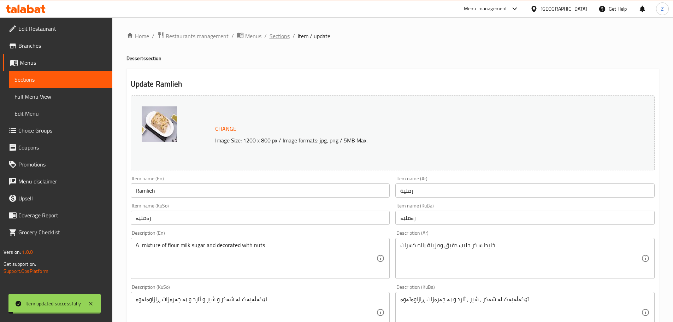
click at [284, 34] on span "Sections" at bounding box center [280, 36] width 20 height 8
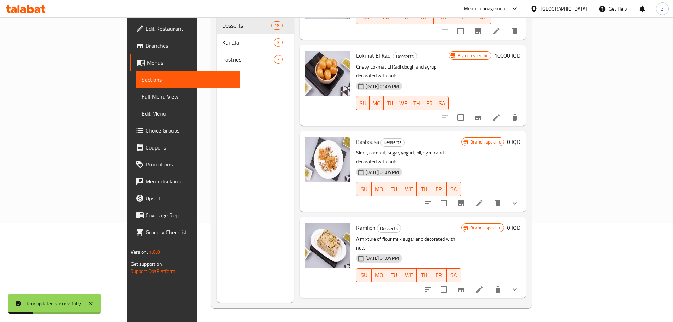
scroll to position [99, 0]
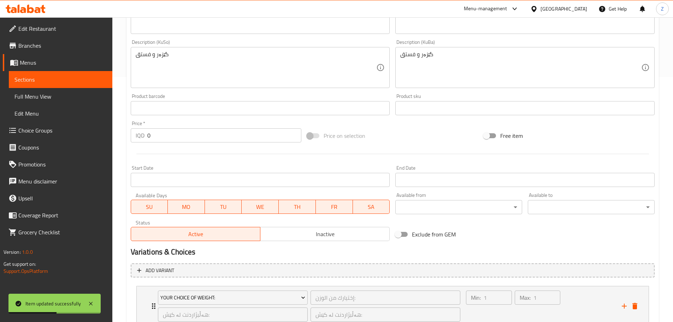
scroll to position [298, 0]
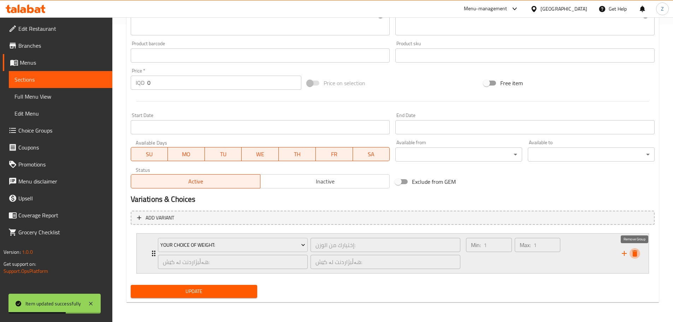
click at [632, 253] on icon "delete" at bounding box center [635, 253] width 8 height 8
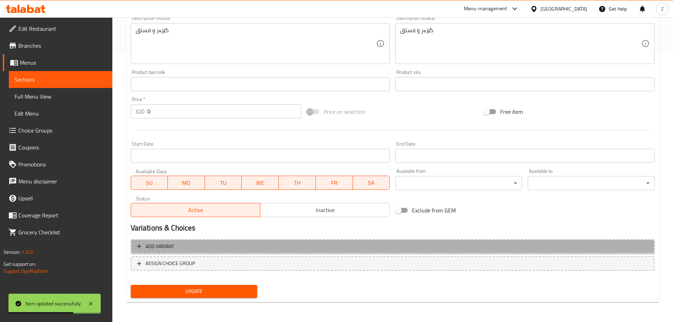
click at [182, 245] on span "Add variant" at bounding box center [392, 246] width 511 height 9
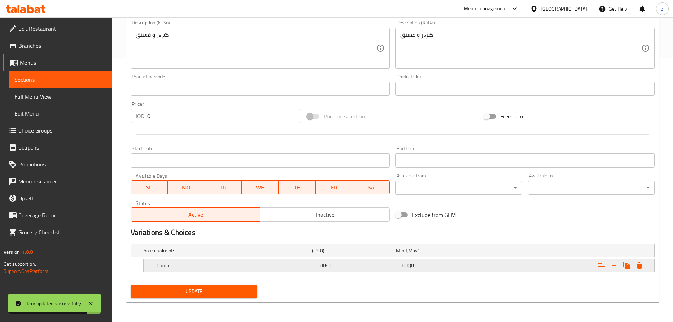
click at [209, 259] on div "Choice (ID: 0) 0 IQD" at bounding box center [401, 266] width 492 height 16
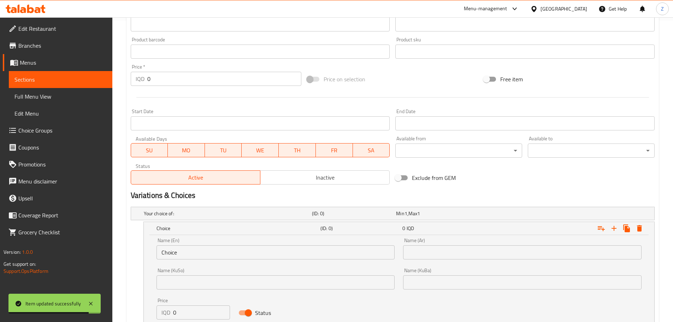
scroll to position [335, 0]
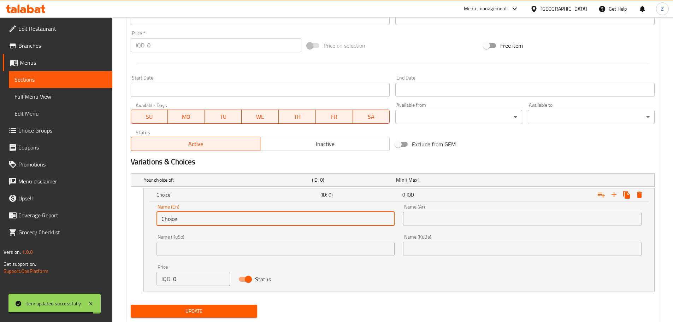
click at [182, 212] on input "Choice" at bounding box center [276, 219] width 239 height 14
type input "1 Kilo"
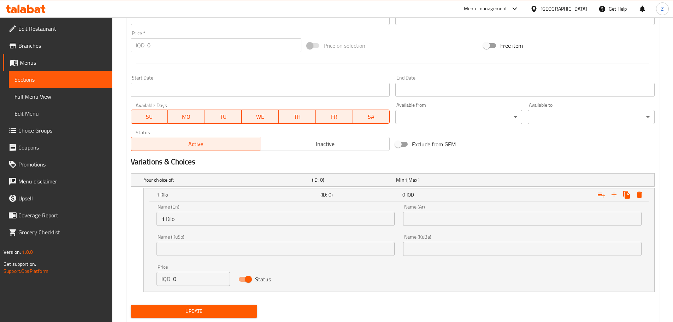
click at [428, 211] on div "Name (Ar) Name (Ar)" at bounding box center [522, 215] width 239 height 22
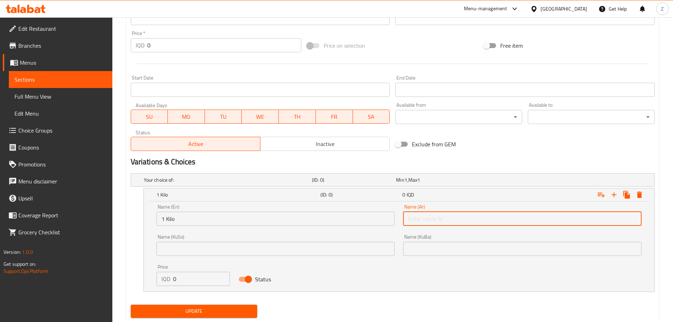
click at [432, 217] on input "text" at bounding box center [522, 219] width 239 height 14
type input "1 كيلو"
click at [178, 286] on div "Price IQD 0 Price" at bounding box center [193, 275] width 82 height 30
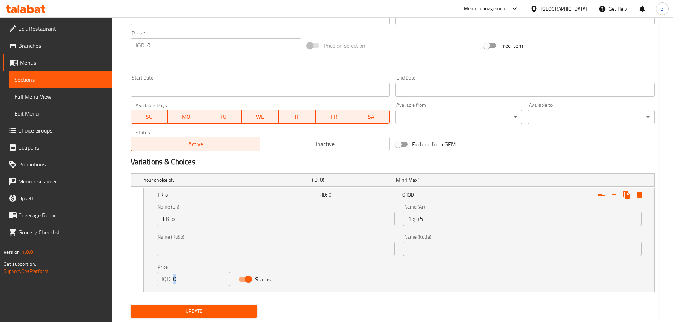
drag, startPoint x: 178, startPoint y: 286, endPoint x: 184, endPoint y: 282, distance: 7.2
click at [180, 286] on div "Price IQD 0 Price" at bounding box center [193, 275] width 82 height 30
click at [184, 282] on input "0" at bounding box center [201, 279] width 57 height 14
click at [189, 277] on input "0" at bounding box center [201, 279] width 57 height 14
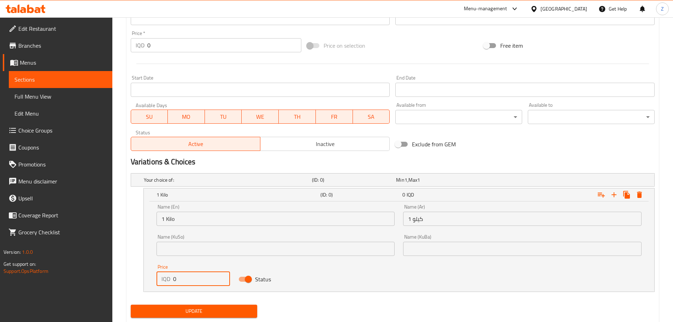
click at [189, 277] on input "0" at bounding box center [201, 279] width 57 height 14
type input "14000"
click at [614, 200] on button "Expand" at bounding box center [614, 194] width 13 height 13
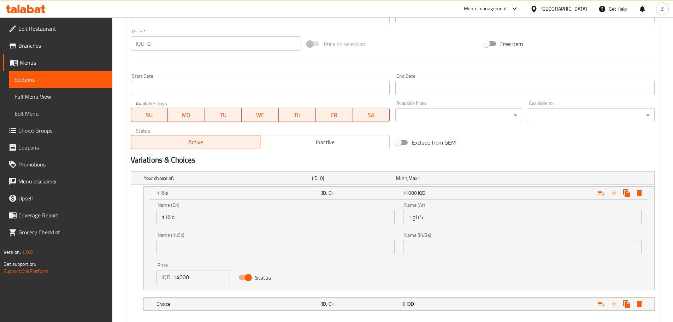
scroll to position [375, 0]
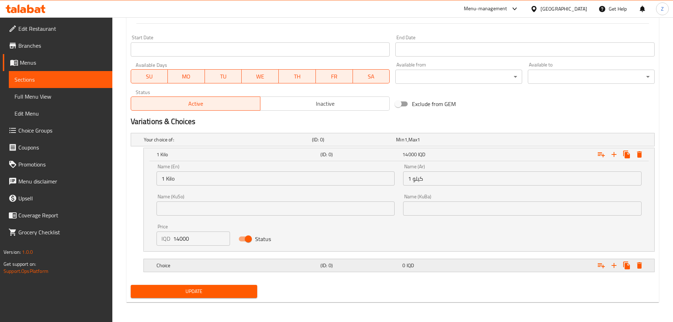
click at [260, 261] on div "Choice" at bounding box center [237, 265] width 164 height 10
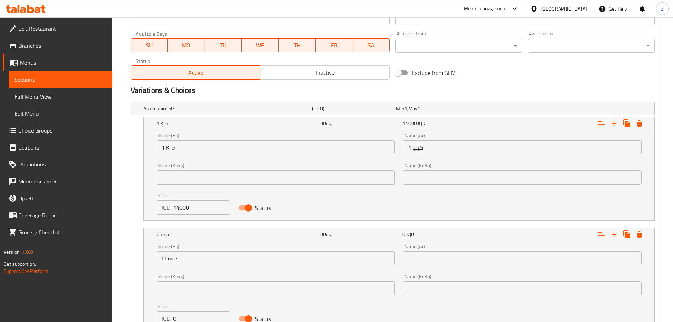
scroll to position [446, 0]
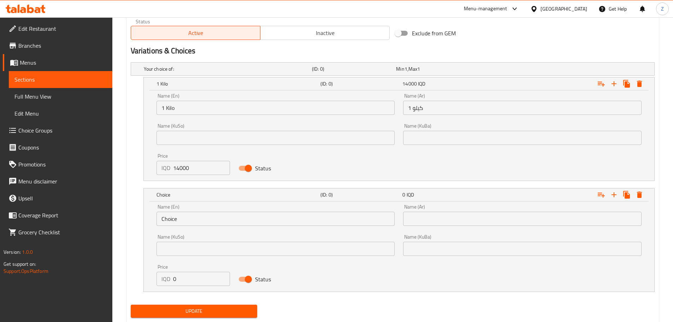
click at [212, 216] on input "Choice" at bounding box center [276, 219] width 239 height 14
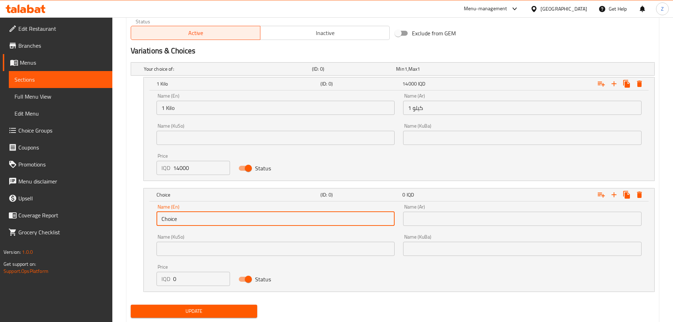
click at [212, 216] on input "Choice" at bounding box center [276, 219] width 239 height 14
type input "1/2 Kilo"
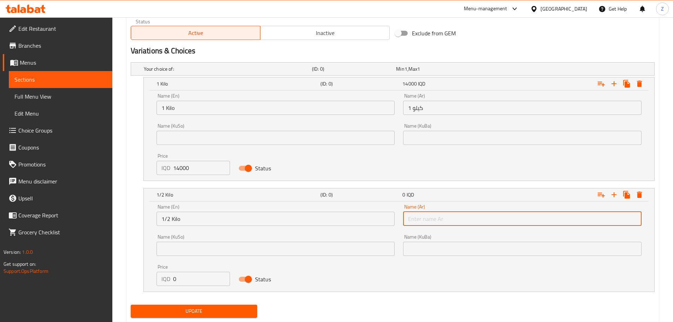
click at [437, 217] on input "text" at bounding box center [522, 219] width 239 height 14
type input "1/2 كيلو"
click at [201, 277] on input "0" at bounding box center [201, 279] width 57 height 14
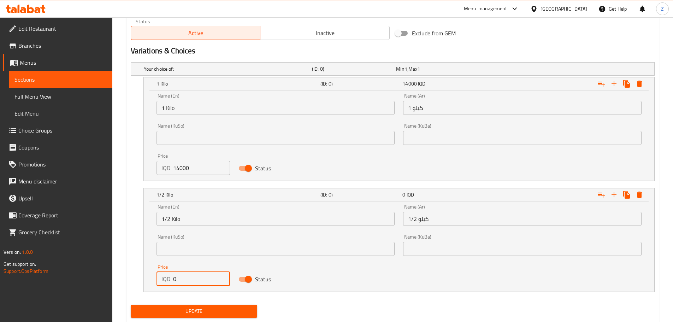
click at [201, 277] on input "0" at bounding box center [201, 279] width 57 height 14
type input "7000"
click at [216, 311] on span "Update" at bounding box center [194, 311] width 116 height 9
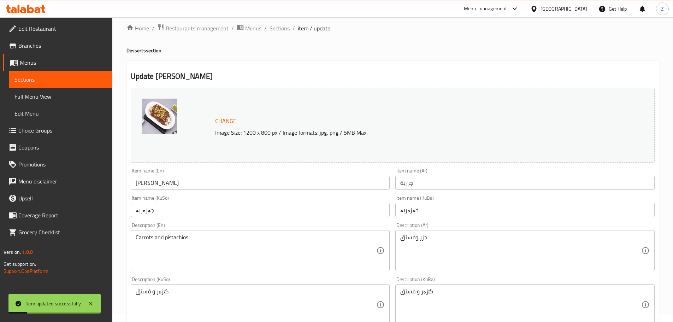
scroll to position [0, 0]
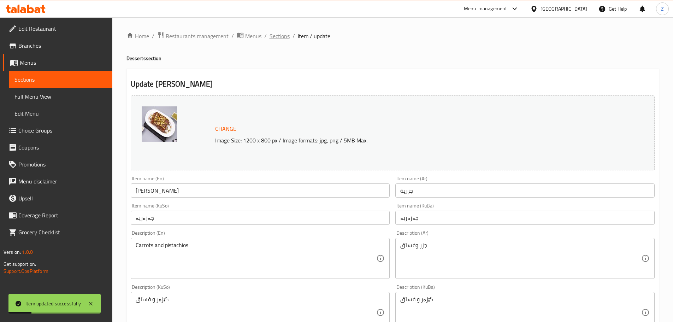
click at [275, 33] on span "Sections" at bounding box center [280, 36] width 20 height 8
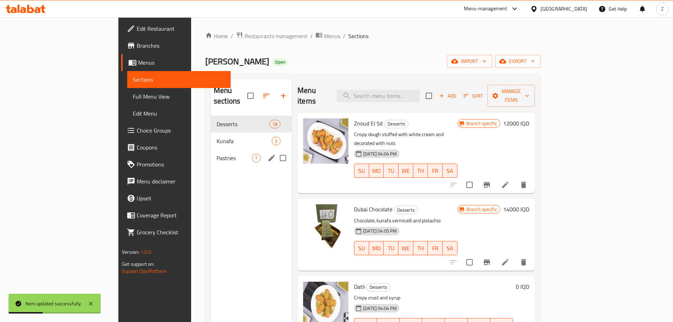
click at [211, 149] on div "Pastries 7" at bounding box center [251, 157] width 81 height 17
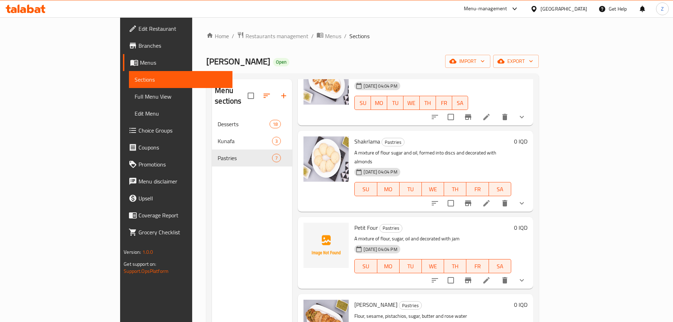
scroll to position [71, 0]
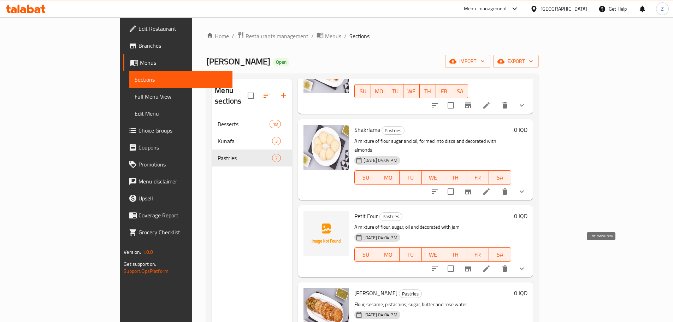
click at [491, 264] on icon at bounding box center [486, 268] width 8 height 8
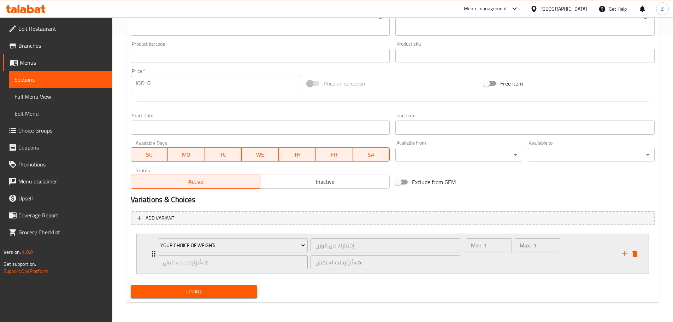
scroll to position [287, 0]
click at [520, 267] on div "Max: 1 ​" at bounding box center [537, 253] width 48 height 34
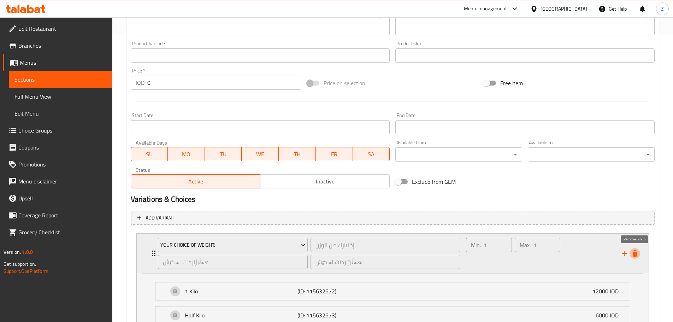
click at [632, 253] on icon "delete" at bounding box center [635, 253] width 8 height 8
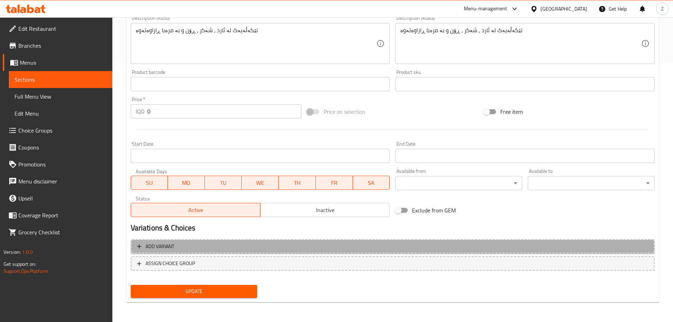
click at [159, 240] on button "Add variant" at bounding box center [393, 246] width 524 height 14
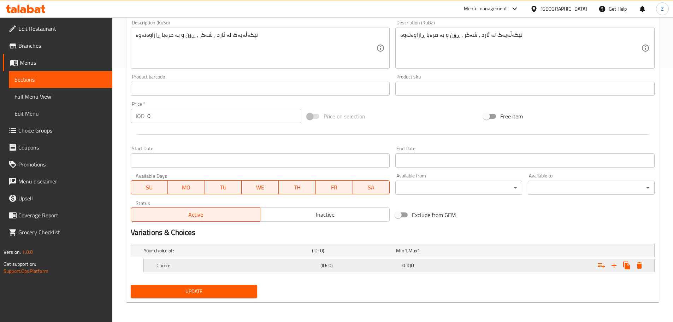
click at [184, 268] on h5 "Choice" at bounding box center [237, 265] width 161 height 7
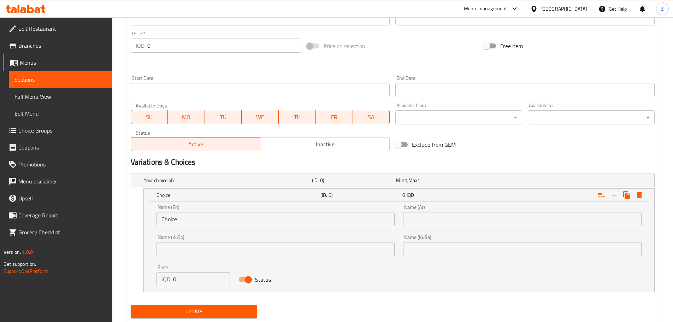
scroll to position [325, 0]
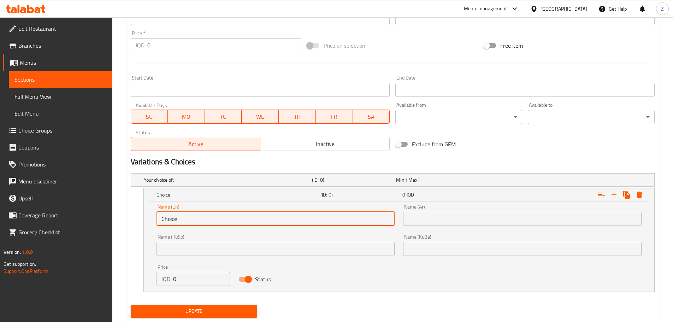
click at [190, 216] on input "Choice" at bounding box center [276, 219] width 239 height 14
click at [190, 217] on input "Choice" at bounding box center [276, 219] width 239 height 14
drag, startPoint x: 195, startPoint y: 222, endPoint x: 165, endPoint y: 220, distance: 30.1
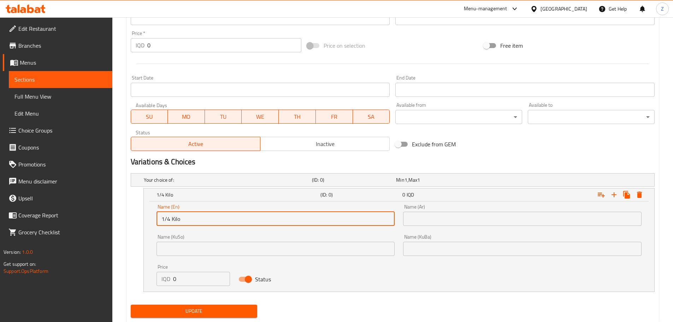
click at [165, 220] on input "1/4 Kilo" at bounding box center [276, 219] width 239 height 14
type input "1"
type input "1 Kilo"
click at [467, 221] on input "text" at bounding box center [522, 219] width 239 height 14
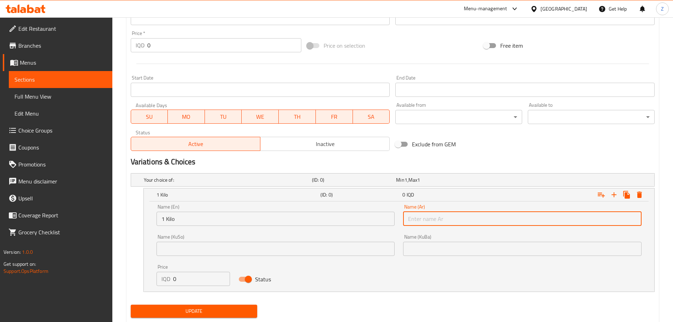
type input "1 كيلو"
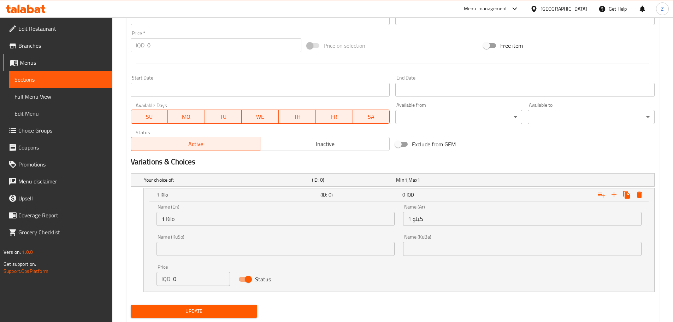
click at [209, 286] on div "Price IQD 0 Price" at bounding box center [193, 275] width 82 height 30
click at [193, 272] on input "0" at bounding box center [201, 279] width 57 height 14
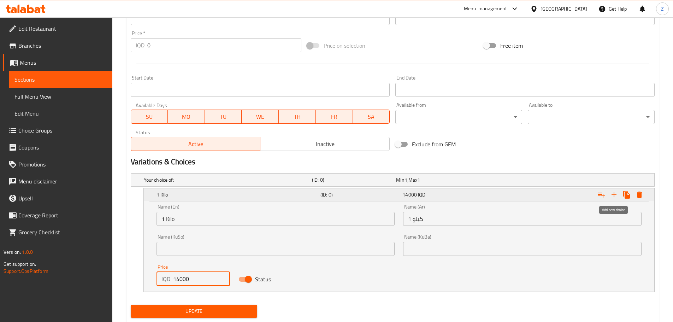
type input "14000"
click at [613, 194] on icon "Expand" at bounding box center [614, 194] width 8 height 8
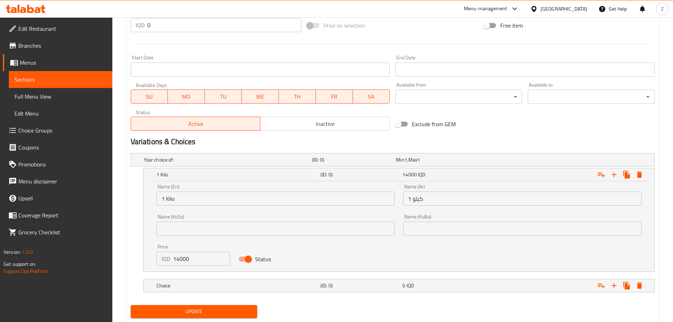
scroll to position [365, 0]
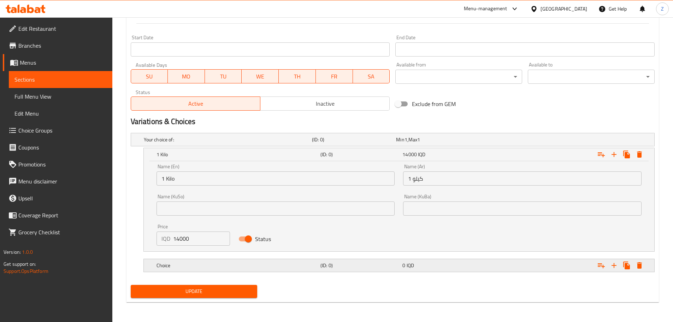
click at [273, 266] on h5 "Choice" at bounding box center [237, 265] width 161 height 7
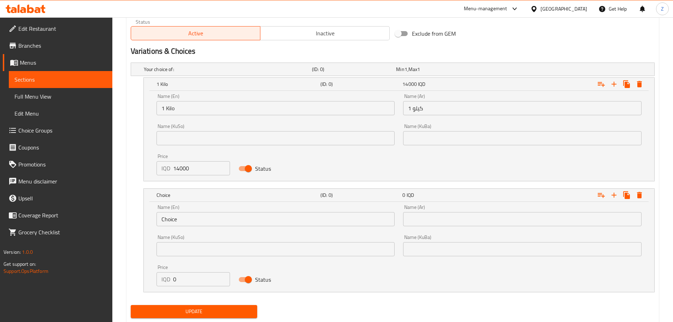
scroll to position [436, 0]
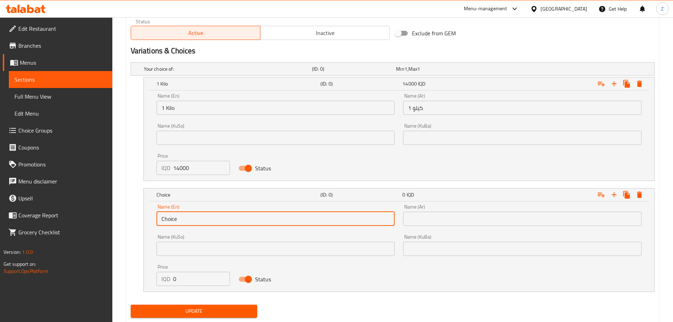
click at [191, 218] on input "Choice" at bounding box center [276, 219] width 239 height 14
type input "1/2 Kilo"
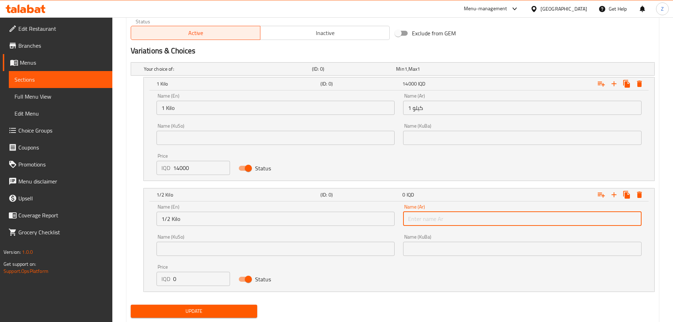
click at [421, 224] on input "text" at bounding box center [522, 219] width 239 height 14
type input "1/2 كيلو"
click at [203, 274] on input "0" at bounding box center [201, 279] width 57 height 14
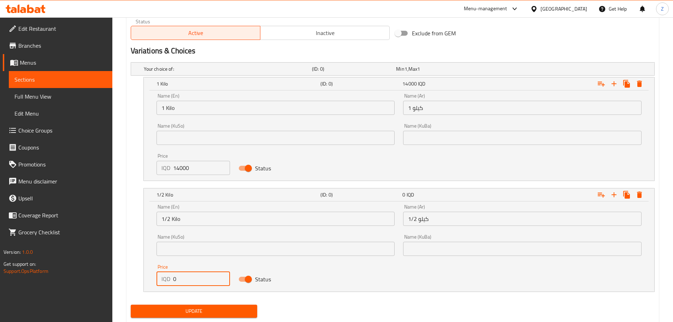
click at [203, 274] on input "0" at bounding box center [201, 279] width 57 height 14
type input "7000"
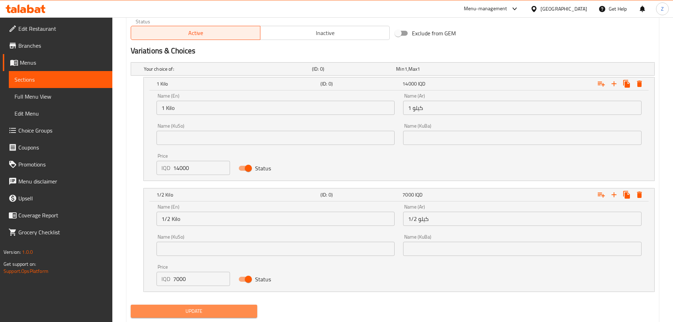
click at [216, 306] on button "Update" at bounding box center [194, 311] width 127 height 13
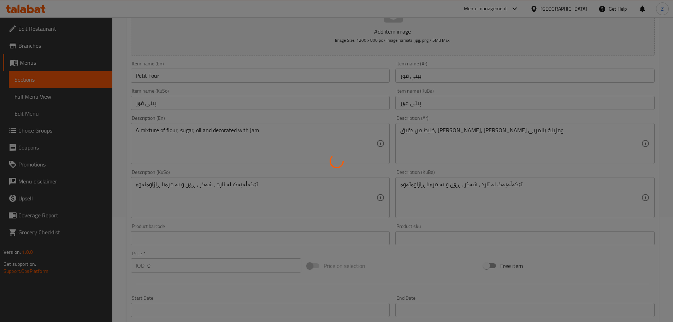
scroll to position [0, 0]
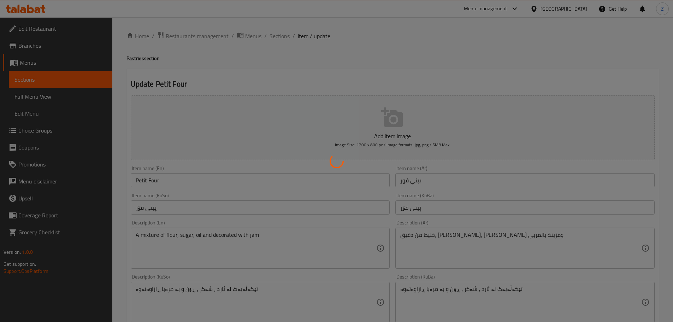
click at [337, 14] on div at bounding box center [336, 161] width 673 height 322
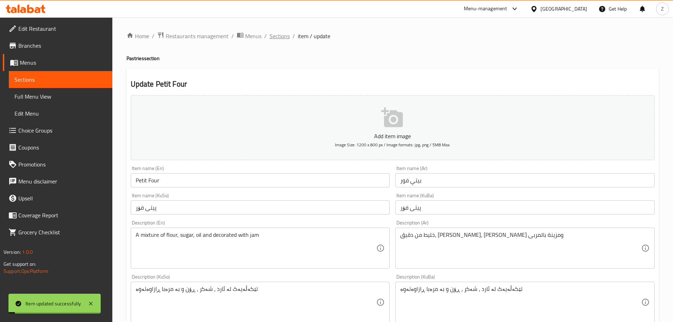
click at [273, 39] on span "Sections" at bounding box center [280, 36] width 20 height 8
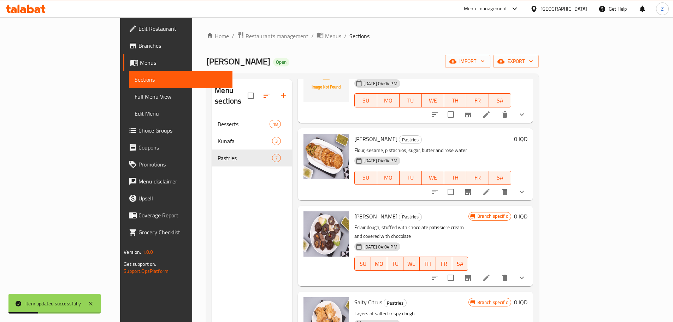
scroll to position [236, 0]
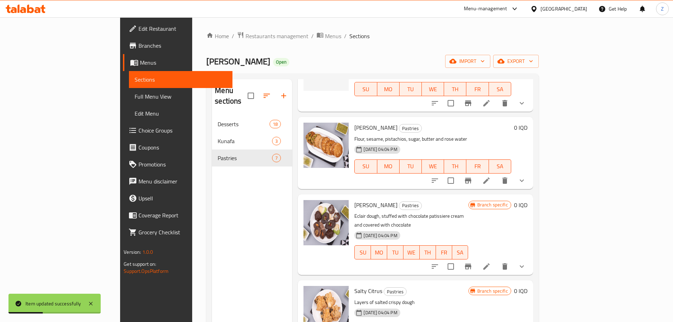
click at [490, 177] on icon at bounding box center [486, 180] width 6 height 6
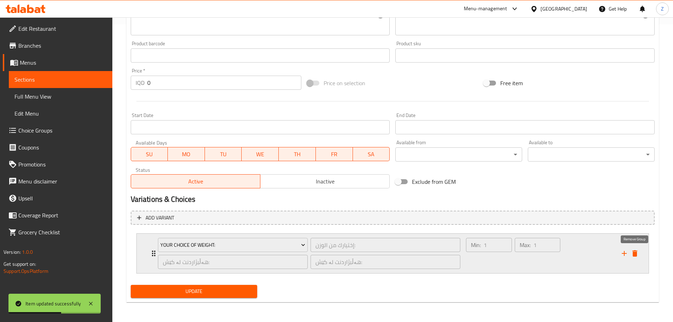
click at [630, 252] on button "delete" at bounding box center [635, 253] width 11 height 11
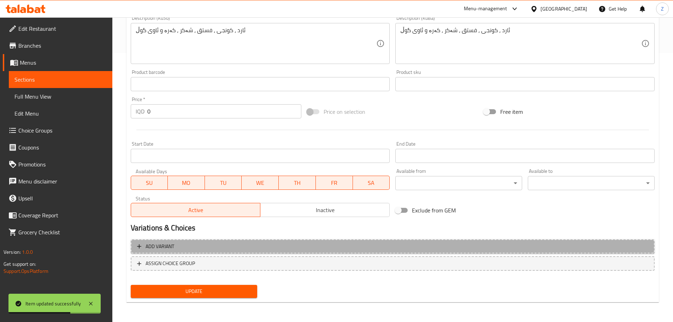
click at [480, 251] on span "Add variant" at bounding box center [392, 246] width 511 height 9
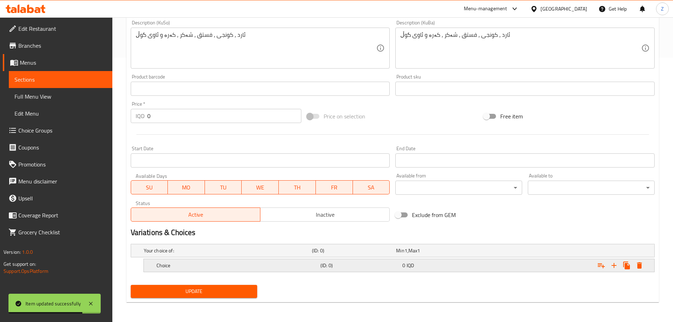
click at [234, 267] on h5 "Choice" at bounding box center [237, 265] width 161 height 7
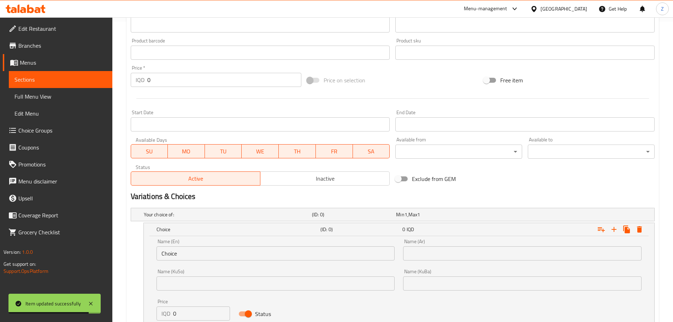
scroll to position [335, 0]
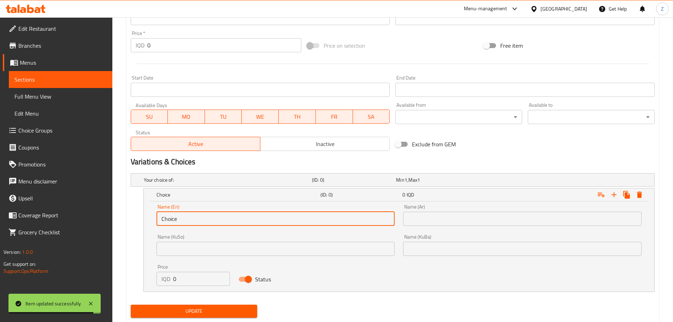
click at [208, 217] on input "Choice" at bounding box center [276, 219] width 239 height 14
type input "1 Kilo"
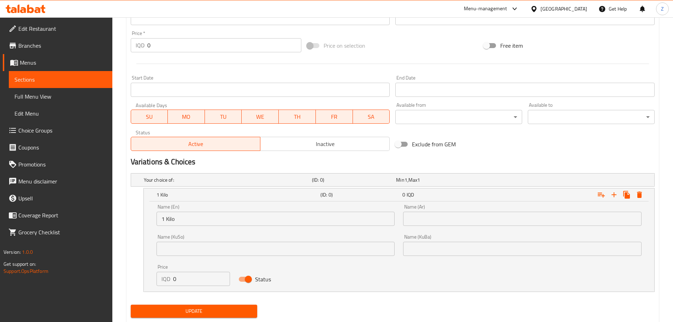
click at [501, 226] on div "Name (Ar) Name (Ar)" at bounding box center [522, 215] width 247 height 30
click at [498, 222] on input "text" at bounding box center [522, 219] width 239 height 14
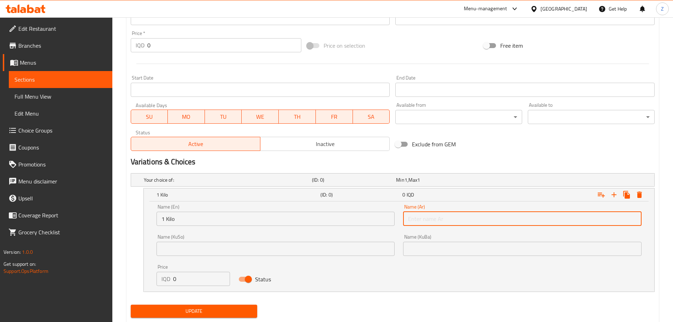
type input "1 كيلو"
click at [198, 273] on input "0" at bounding box center [201, 279] width 57 height 14
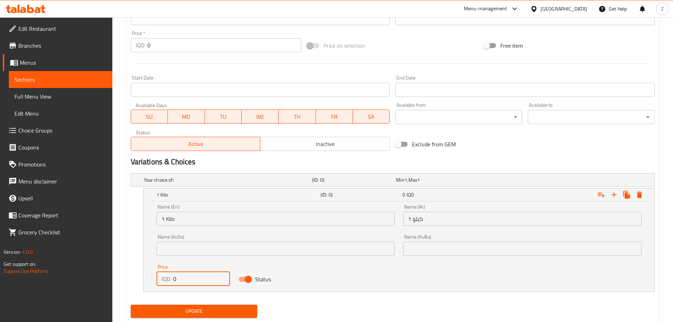
click at [198, 273] on input "0" at bounding box center [201, 279] width 57 height 14
type input "12000"
click at [616, 192] on icon "Expand" at bounding box center [614, 194] width 8 height 8
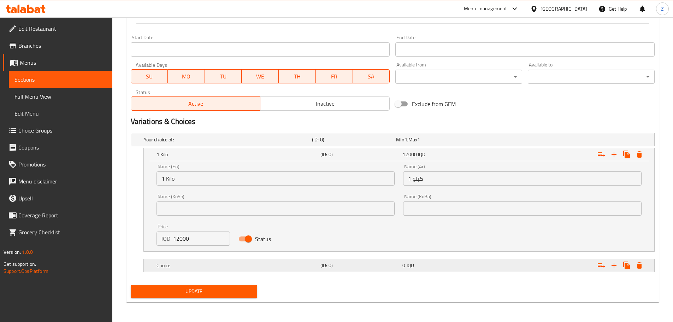
click at [258, 269] on div "Choice" at bounding box center [237, 265] width 164 height 10
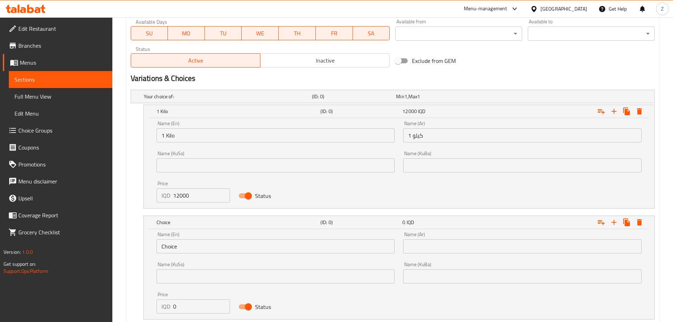
scroll to position [461, 0]
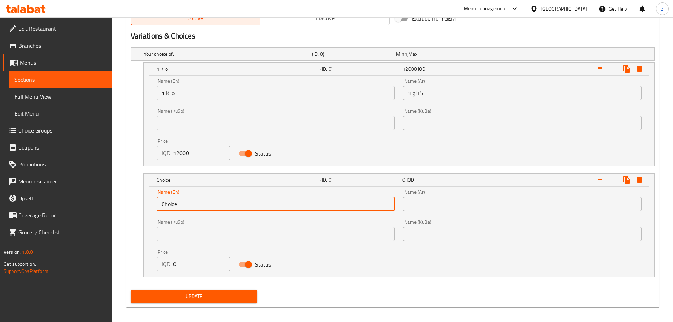
click at [205, 202] on input "Choice" at bounding box center [276, 204] width 239 height 14
type input "1/2 Kilo"
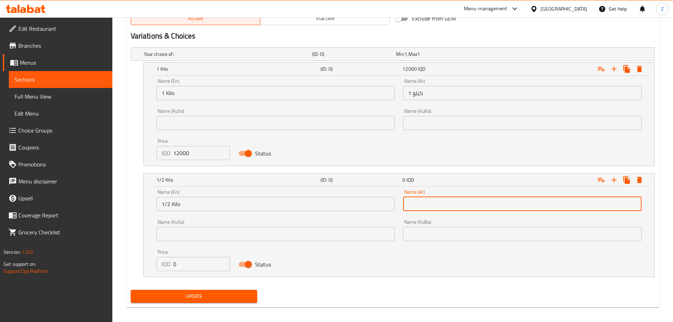
click at [439, 205] on input "text" at bounding box center [522, 204] width 239 height 14
type input "1/2 كيلو"
click at [209, 262] on input "0" at bounding box center [201, 264] width 57 height 14
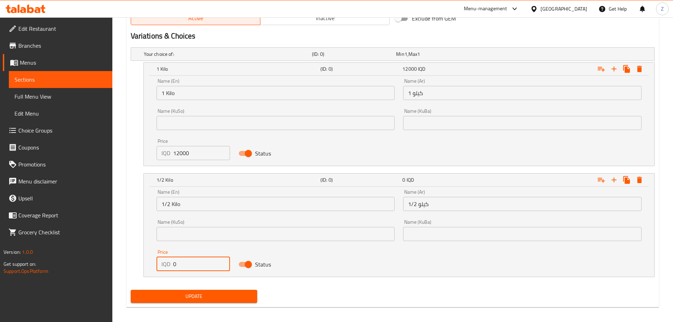
click at [209, 262] on input "0" at bounding box center [201, 264] width 57 height 14
type input "6000"
click at [224, 294] on span "Update" at bounding box center [194, 296] width 116 height 9
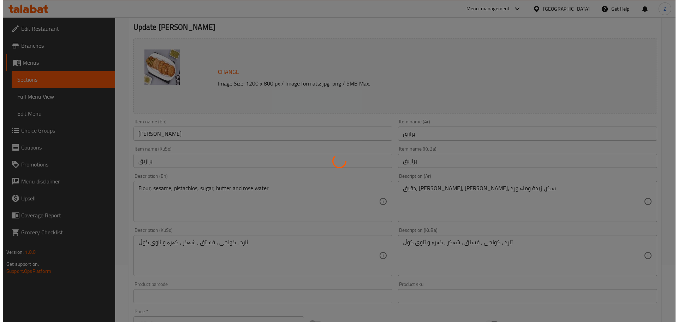
scroll to position [0, 0]
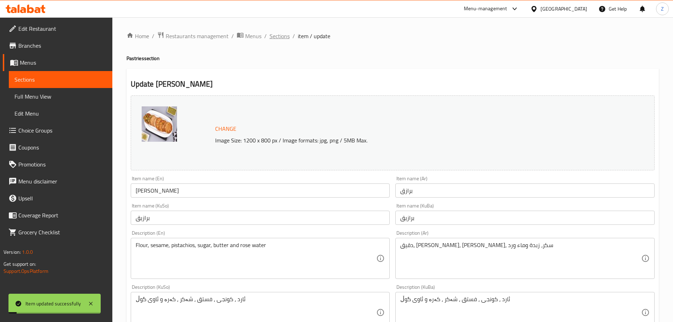
click at [284, 32] on span "Sections" at bounding box center [280, 36] width 20 height 8
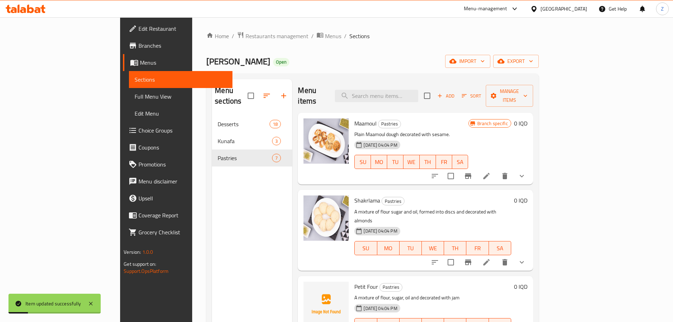
click at [491, 258] on icon at bounding box center [486, 262] width 8 height 8
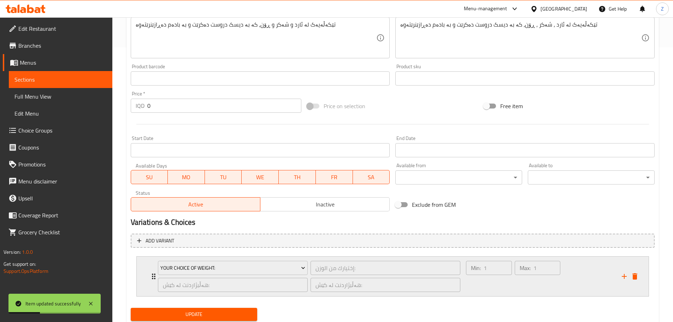
scroll to position [298, 0]
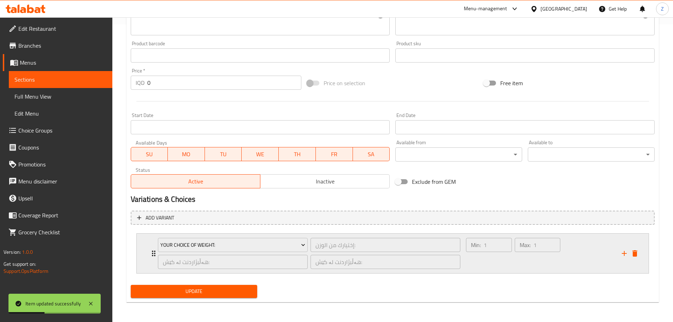
click at [466, 260] on div "Min: 1 ​" at bounding box center [489, 253] width 48 height 34
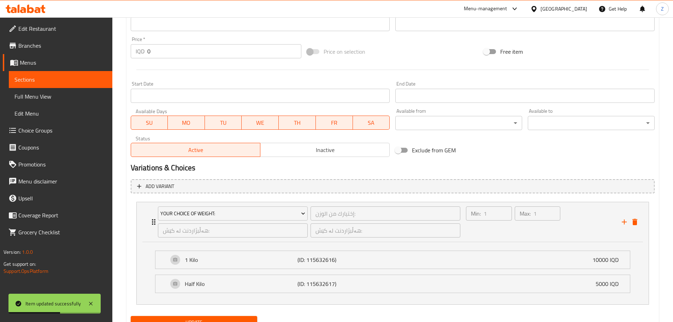
scroll to position [360, 0]
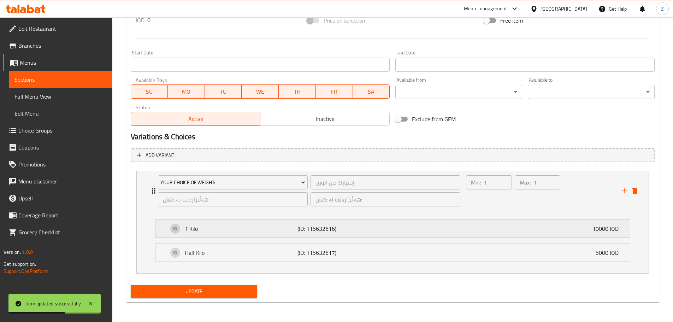
click at [566, 226] on div "1 Kilo (ID: 115632616) 10000 IQD" at bounding box center [394, 229] width 453 height 18
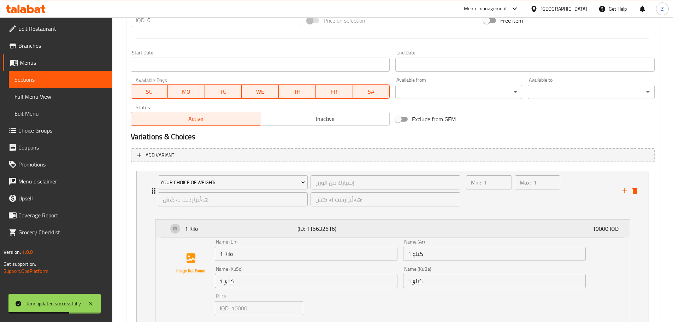
click at [566, 226] on div "1 Kilo (ID: 115632616) 10000 IQD" at bounding box center [394, 229] width 453 height 18
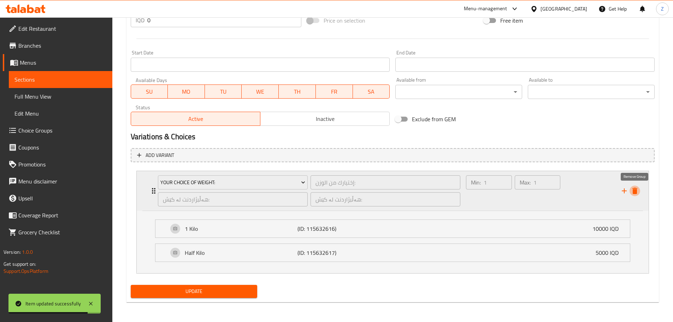
click at [632, 188] on icon "delete" at bounding box center [635, 191] width 8 height 8
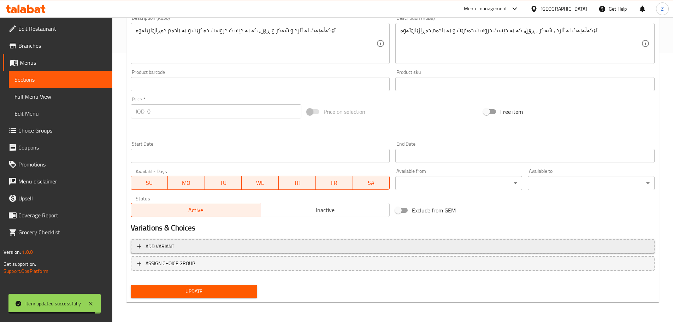
click at [228, 246] on span "Add variant" at bounding box center [392, 246] width 511 height 9
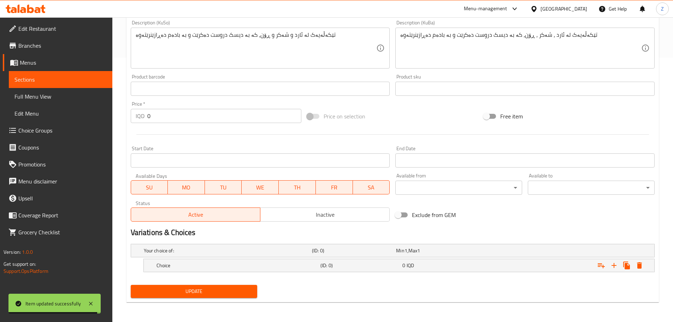
scroll to position [264, 0]
click at [215, 262] on h5 "Choice" at bounding box center [237, 265] width 161 height 7
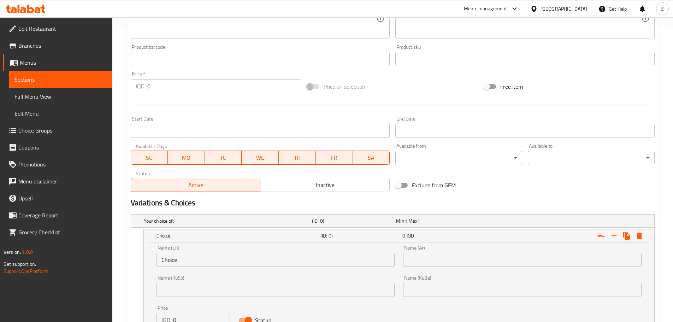
scroll to position [335, 0]
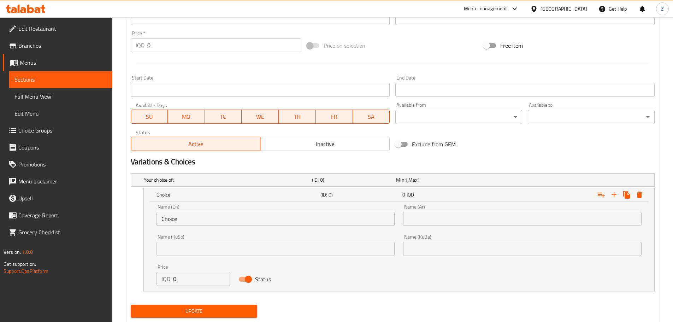
click at [204, 223] on input "Choice" at bounding box center [276, 219] width 239 height 14
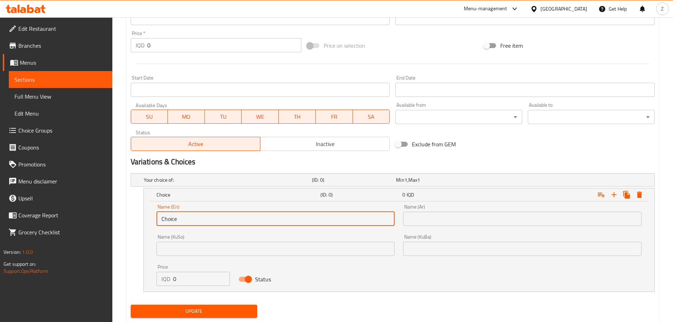
click at [204, 223] on input "Choice" at bounding box center [276, 219] width 239 height 14
type input "1 Kilo"
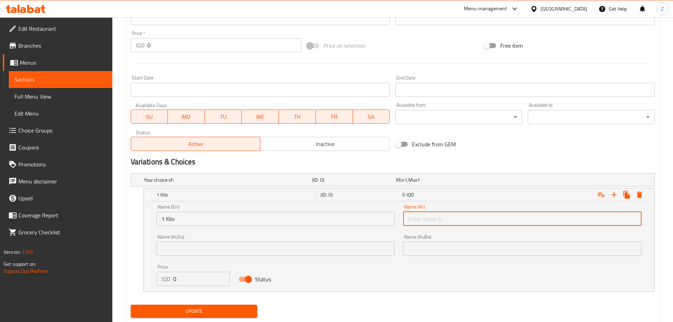
click at [479, 220] on input "text" at bounding box center [522, 219] width 239 height 14
type input "1 كيلو"
click at [190, 277] on input "0" at bounding box center [201, 279] width 57 height 14
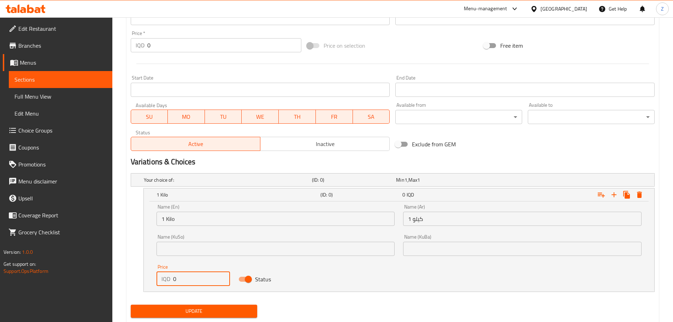
click at [190, 277] on input "0" at bounding box center [201, 279] width 57 height 14
type input "12000"
click at [621, 193] on button "Expand" at bounding box center [626, 194] width 13 height 13
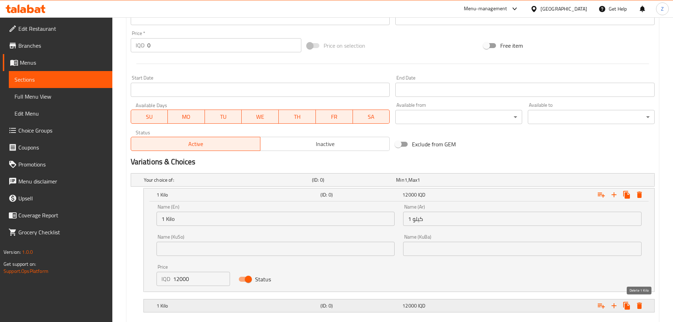
click at [644, 302] on button "Expand" at bounding box center [639, 305] width 13 height 13
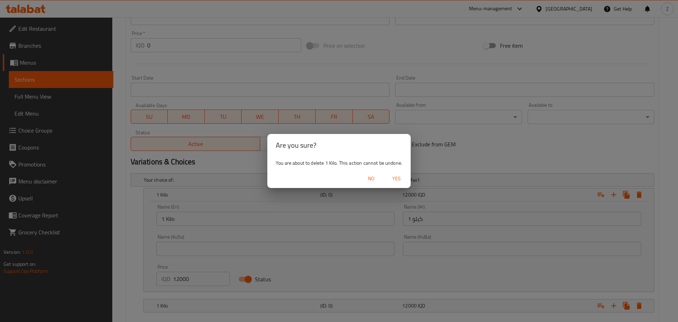
click at [402, 178] on span "Yes" at bounding box center [396, 178] width 17 height 9
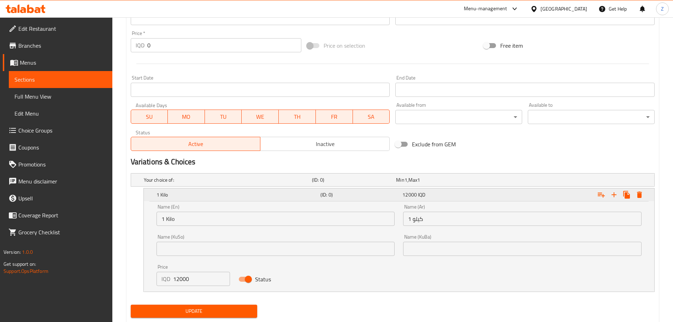
click at [616, 193] on icon "Expand" at bounding box center [614, 194] width 8 height 8
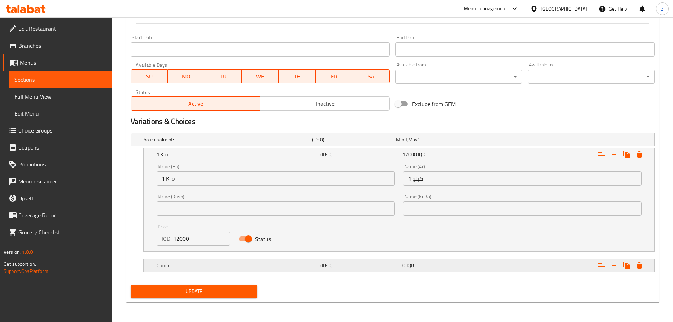
click at [272, 264] on h5 "Choice" at bounding box center [237, 265] width 161 height 7
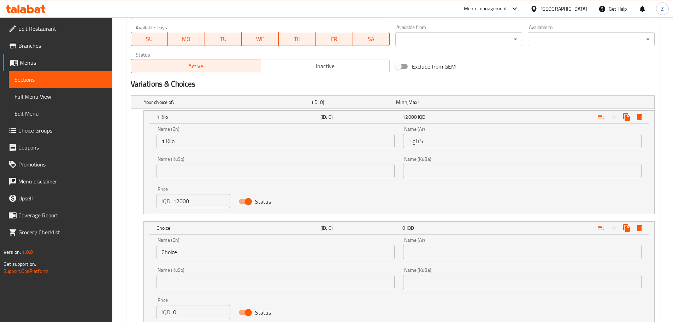
scroll to position [446, 0]
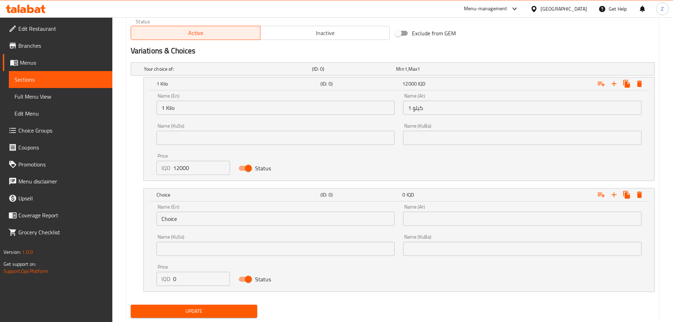
click at [219, 223] on input "Choice" at bounding box center [276, 219] width 239 height 14
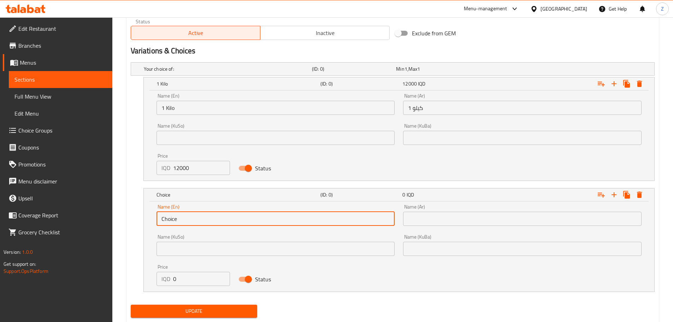
click at [219, 223] on input "Choice" at bounding box center [276, 219] width 239 height 14
type input "1/2 Kilo"
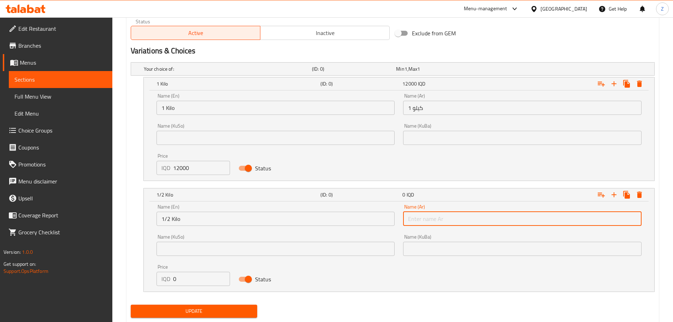
click at [440, 217] on input "text" at bounding box center [522, 219] width 239 height 14
type input "1/2 كيلو"
click at [185, 276] on input "0" at bounding box center [201, 279] width 57 height 14
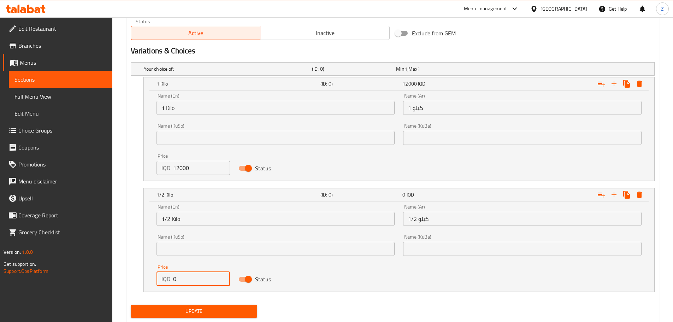
click at [185, 276] on input "0" at bounding box center [201, 279] width 57 height 14
type input "6000"
click at [204, 313] on span "Update" at bounding box center [194, 311] width 116 height 9
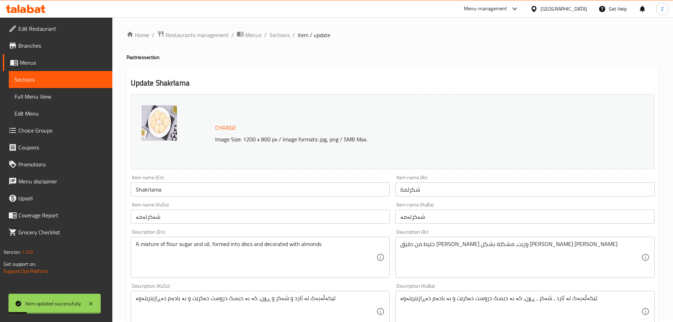
scroll to position [0, 0]
click at [274, 33] on span "Sections" at bounding box center [280, 36] width 20 height 8
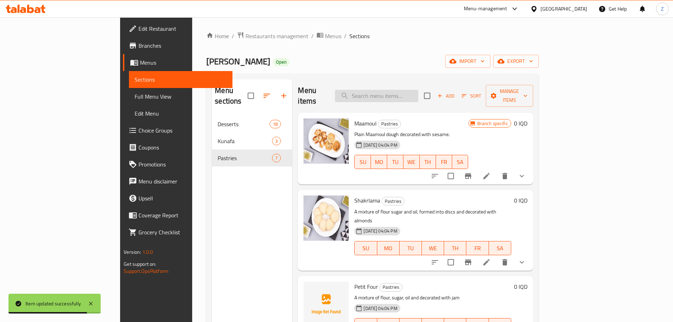
click at [412, 91] on input "search" at bounding box center [376, 96] width 83 height 12
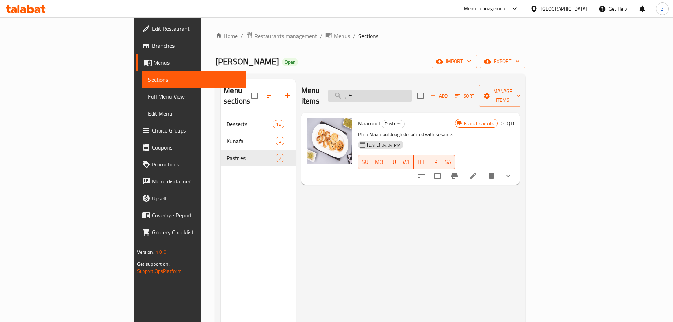
type input "ك"
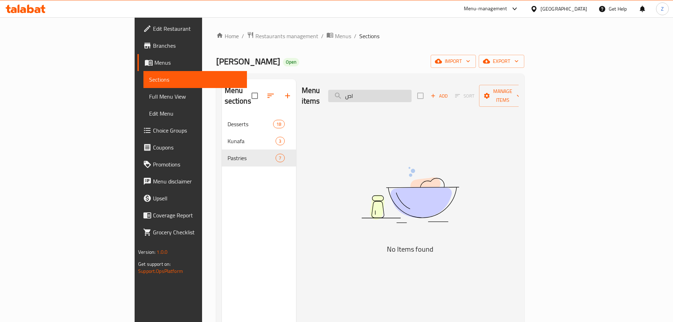
type input "ا"
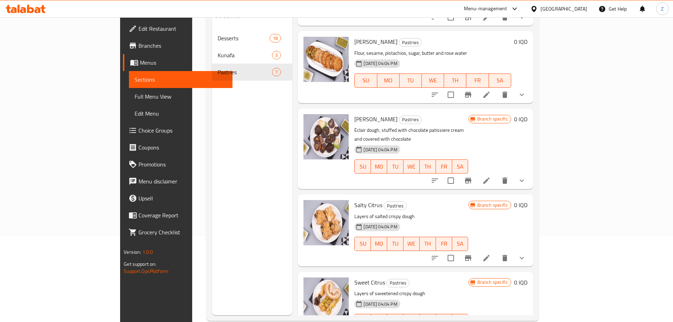
scroll to position [99, 0]
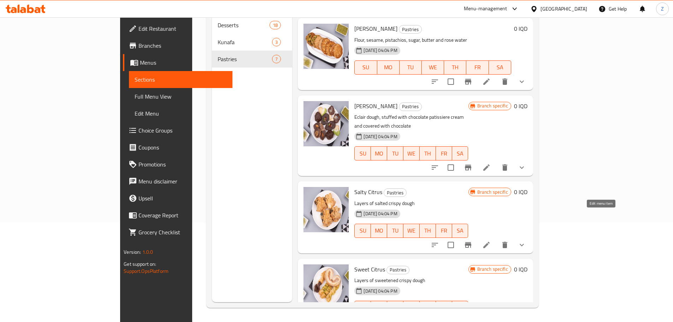
click at [491, 241] on icon at bounding box center [486, 245] width 8 height 8
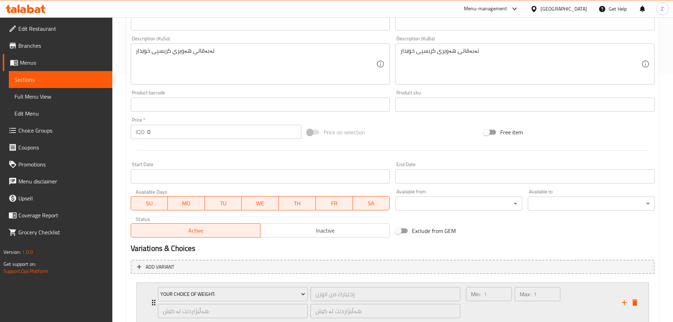
scroll to position [298, 0]
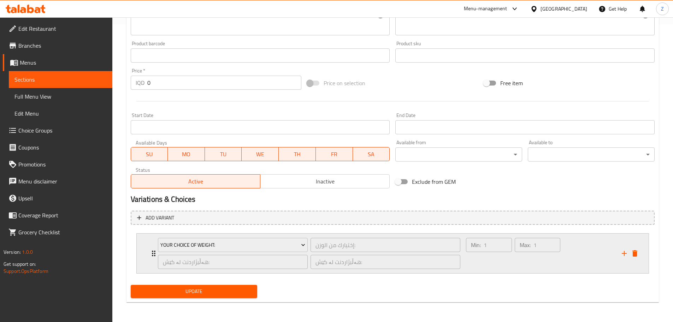
click at [557, 261] on div "Max: 1 ​" at bounding box center [537, 253] width 48 height 34
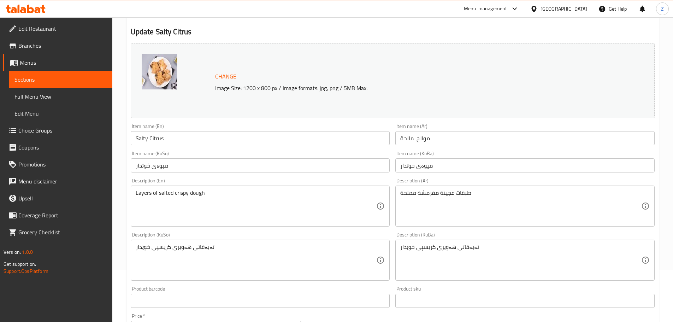
scroll to position [0, 0]
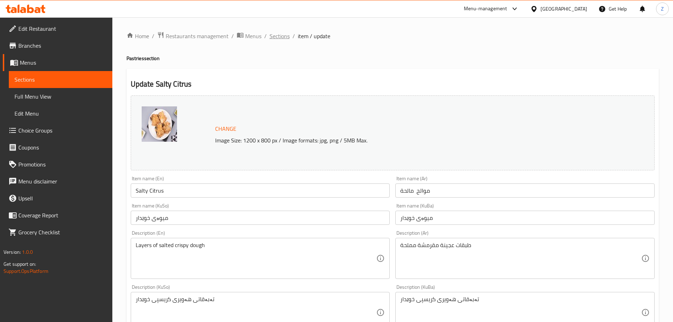
click at [281, 36] on span "Sections" at bounding box center [280, 36] width 20 height 8
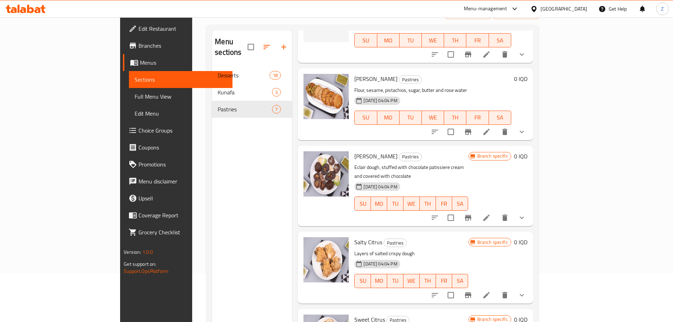
scroll to position [99, 0]
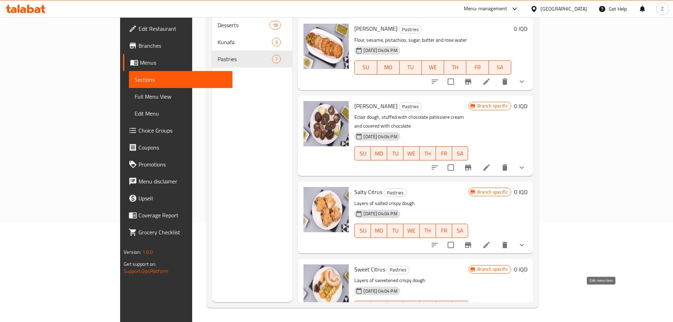
click at [491, 318] on icon at bounding box center [486, 322] width 8 height 8
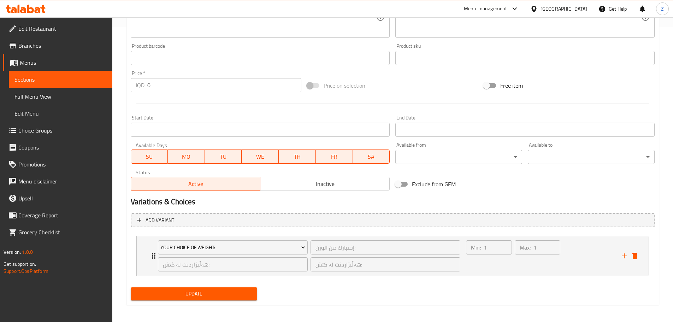
scroll to position [298, 0]
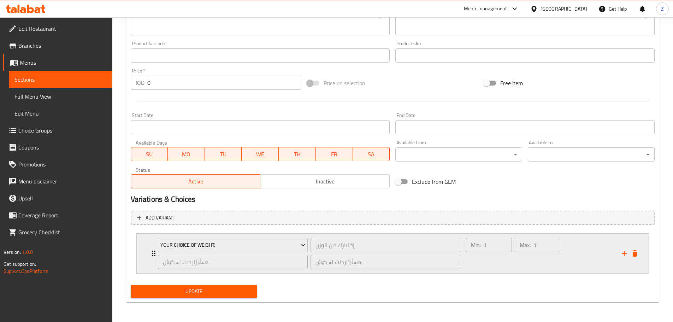
click at [500, 260] on div "Min: 1 ​" at bounding box center [489, 253] width 48 height 34
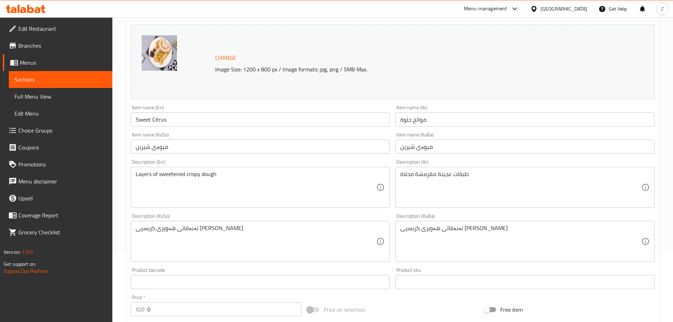
scroll to position [0, 0]
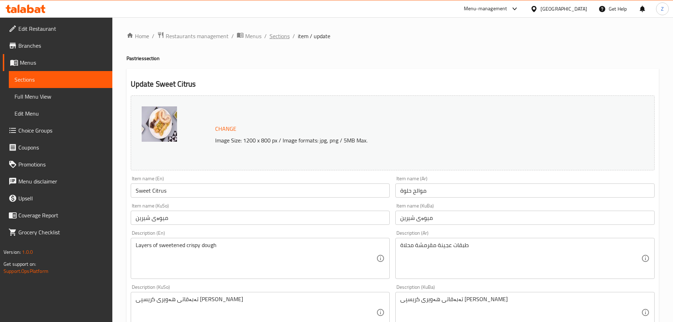
click at [271, 39] on span "Sections" at bounding box center [280, 36] width 20 height 8
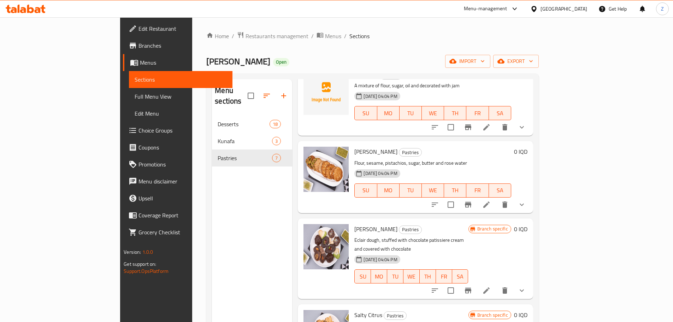
scroll to position [236, 0]
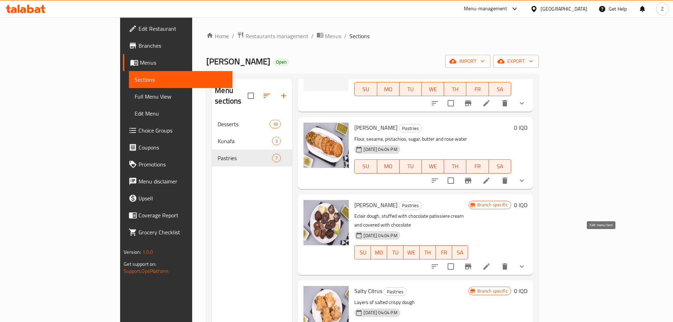
click at [490, 263] on icon at bounding box center [486, 266] width 6 height 6
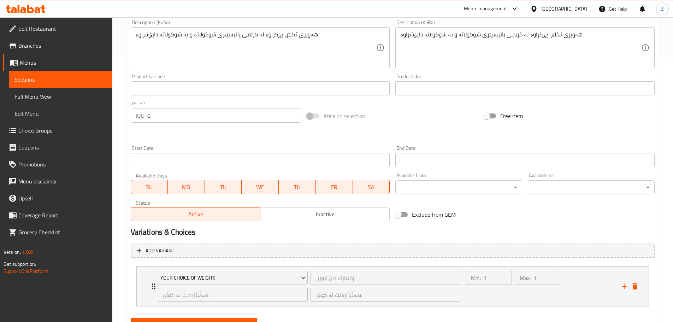
scroll to position [298, 0]
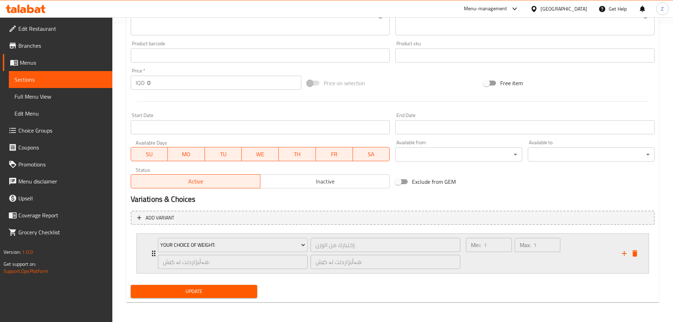
click at [492, 257] on div "Min: 1 ​" at bounding box center [489, 253] width 48 height 34
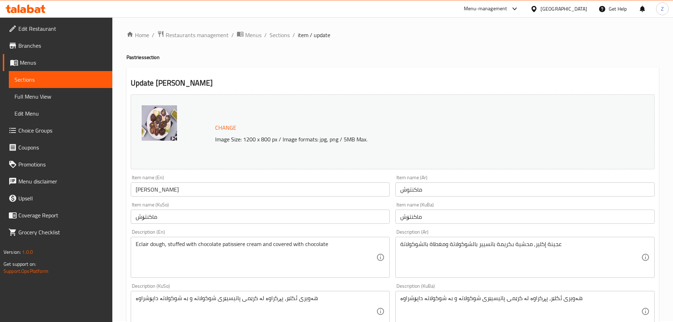
scroll to position [0, 0]
click at [201, 35] on span "Restaurants management" at bounding box center [197, 36] width 63 height 8
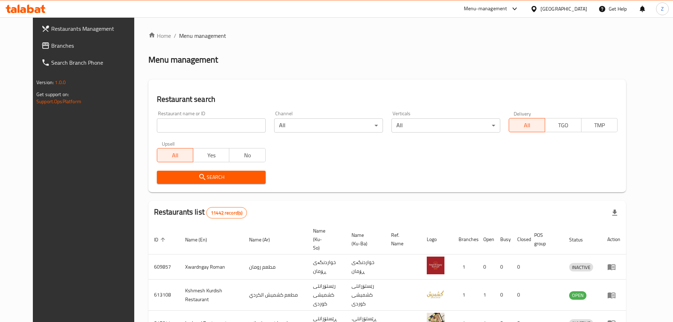
click at [204, 122] on input "search" at bounding box center [211, 125] width 109 height 14
paste input "702053"
type input "702053"
click at [233, 173] on span "Search" at bounding box center [212, 177] width 98 height 9
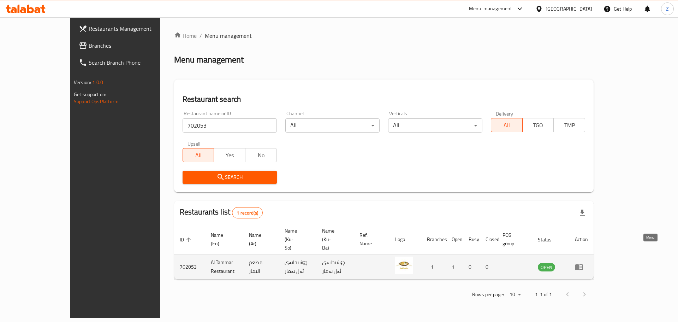
click at [584, 263] on icon "enhanced table" at bounding box center [579, 267] width 8 height 8
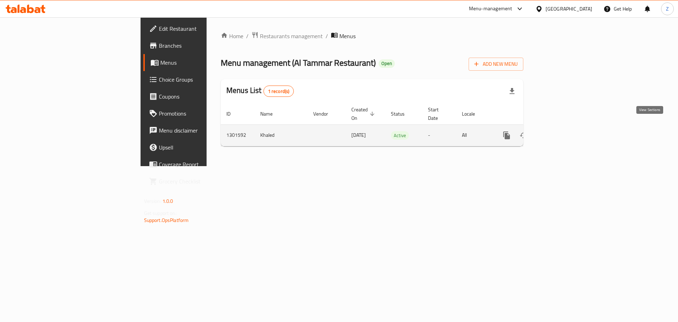
click at [566, 127] on link "enhanced table" at bounding box center [557, 135] width 17 height 17
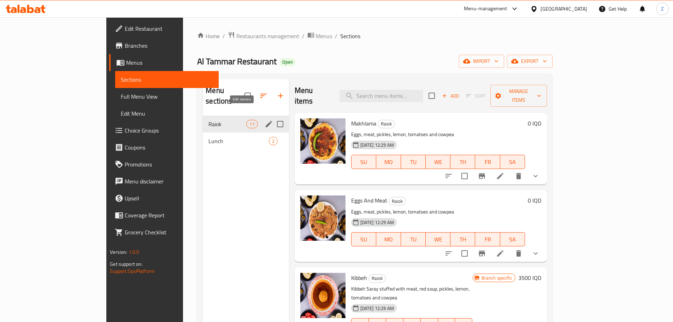
click at [265, 120] on icon "edit" at bounding box center [269, 124] width 8 height 8
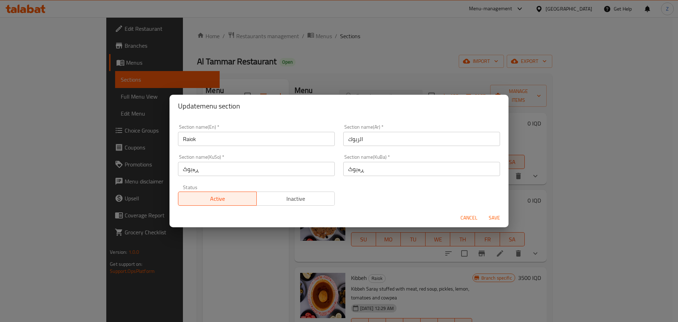
click at [228, 149] on div "Section name(En)   * Raiok Section name(En) *" at bounding box center [256, 135] width 165 height 30
click at [231, 147] on div "Section name(En)   * Raiok Section name(En) *" at bounding box center [256, 135] width 165 height 30
click at [230, 143] on input "Raiok" at bounding box center [256, 139] width 157 height 14
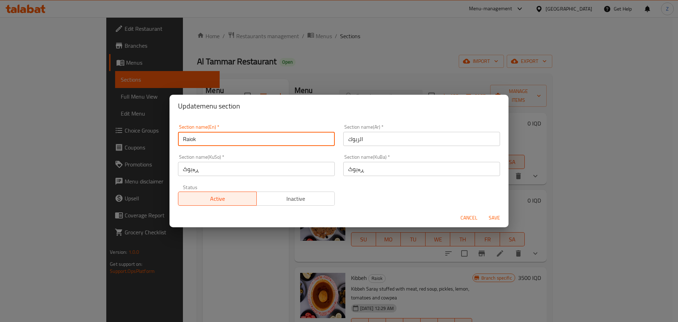
click at [230, 143] on input "Raiok" at bounding box center [256, 139] width 157 height 14
type input "Break"
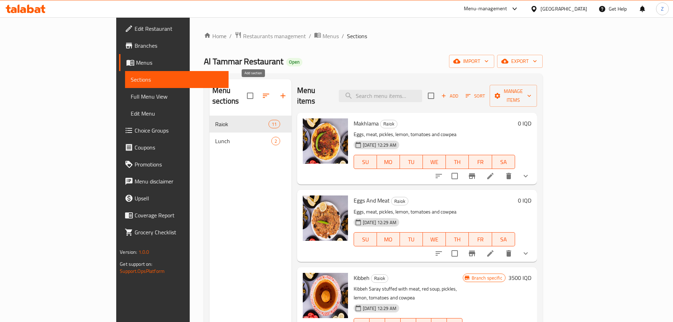
click at [279, 92] on icon "button" at bounding box center [283, 96] width 8 height 8
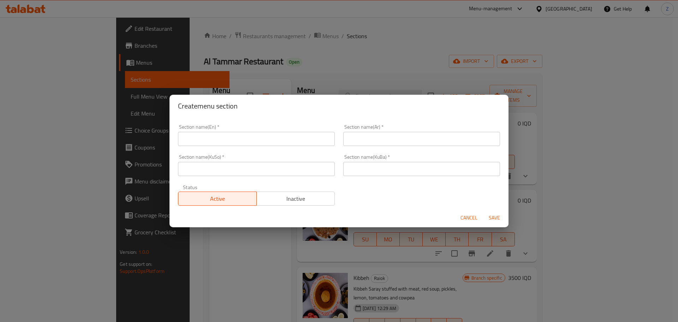
click at [251, 145] on input "text" at bounding box center [256, 139] width 157 height 14
type input "Breakfast"
click at [363, 138] on input "text" at bounding box center [421, 139] width 157 height 14
click at [363, 139] on input "الافطار" at bounding box center [421, 139] width 157 height 14
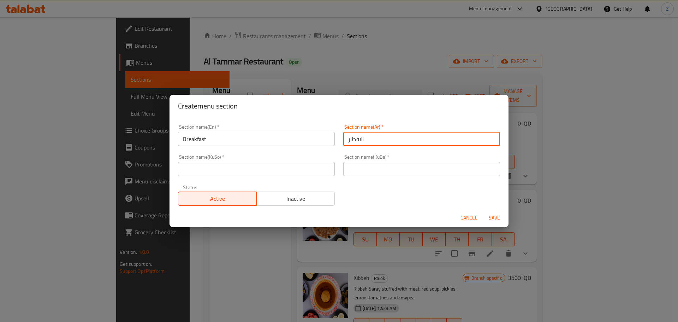
click at [363, 138] on input "الافطار" at bounding box center [421, 139] width 157 height 14
type input "الافطار"
drag, startPoint x: 383, startPoint y: 163, endPoint x: 375, endPoint y: 163, distance: 8.5
click at [383, 163] on input "text" at bounding box center [421, 169] width 157 height 14
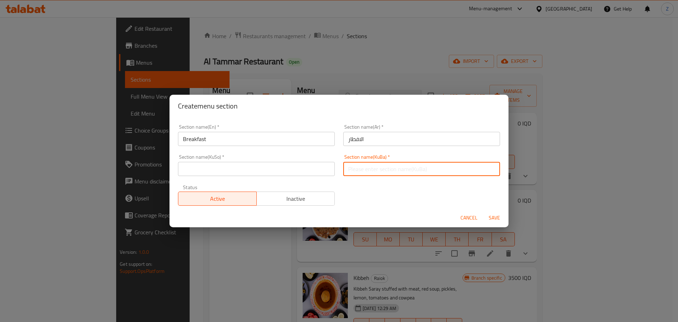
paste input "الافطار"
type input "الافطار"
click at [292, 167] on input "text" at bounding box center [256, 169] width 157 height 14
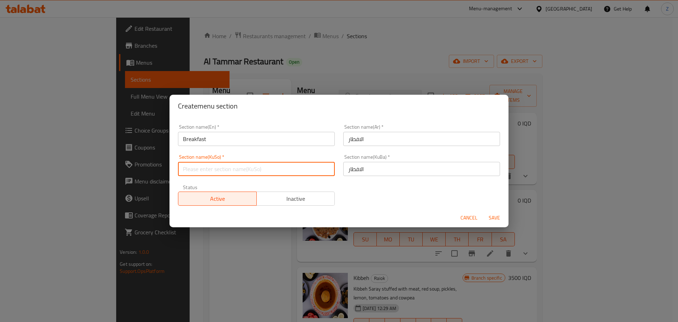
paste input "الافطار"
type input "الافطار"
click at [490, 219] on span "Save" at bounding box center [494, 217] width 17 height 9
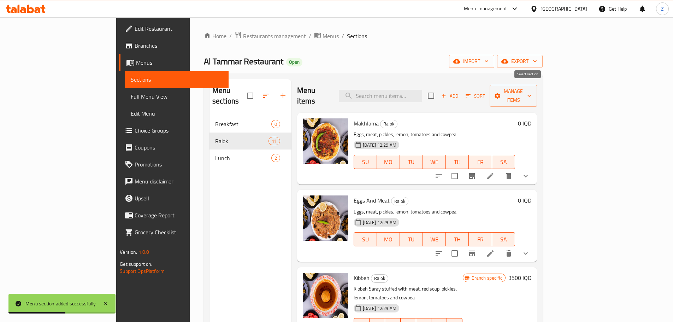
click at [439, 93] on input "checkbox" at bounding box center [431, 95] width 15 height 15
checkbox input "true"
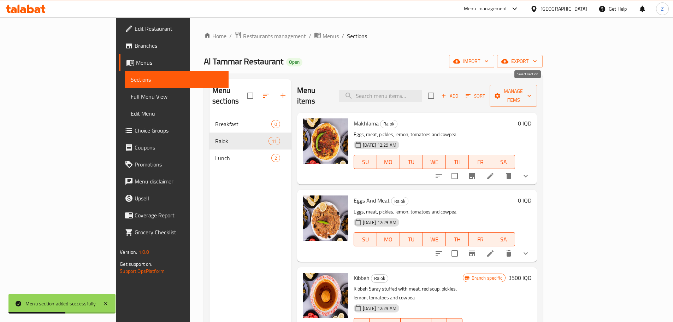
checkbox input "true"
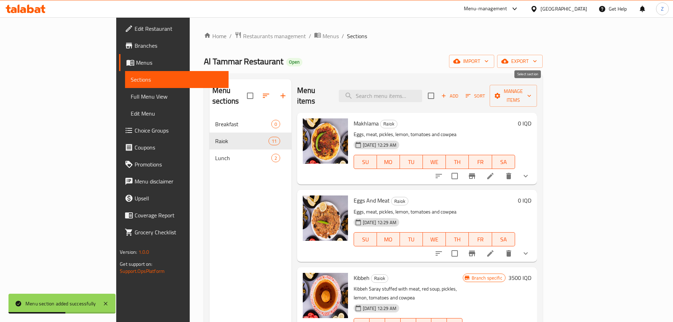
checkbox input "true"
click at [531, 92] on span "Manage items" at bounding box center [513, 96] width 36 height 18
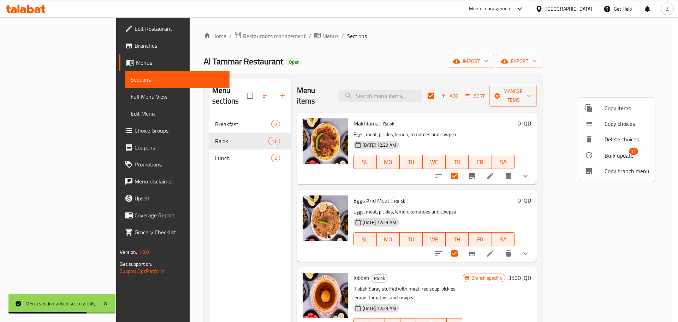
click at [619, 149] on li "Bulk update 11" at bounding box center [617, 155] width 76 height 16
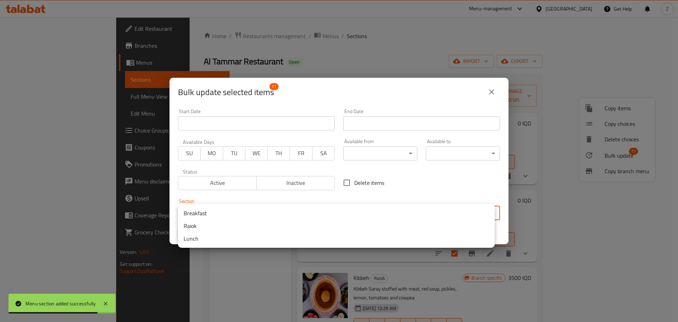
click at [325, 214] on body "Menu section added successfully ​ Menu-management Iraq Get Help Z Edit Restaura…" at bounding box center [339, 169] width 678 height 305
click at [246, 216] on li "Breakfast" at bounding box center [336, 213] width 317 height 13
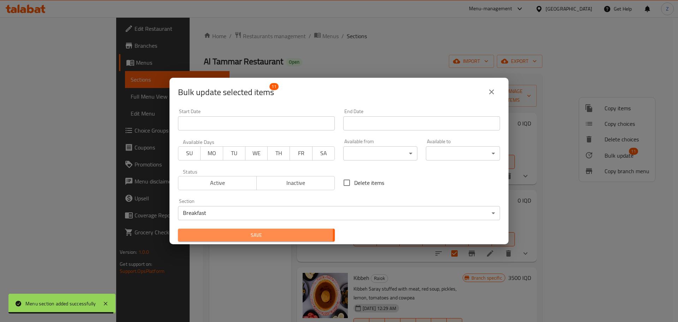
click at [237, 234] on span "Save" at bounding box center [257, 235] width 146 height 9
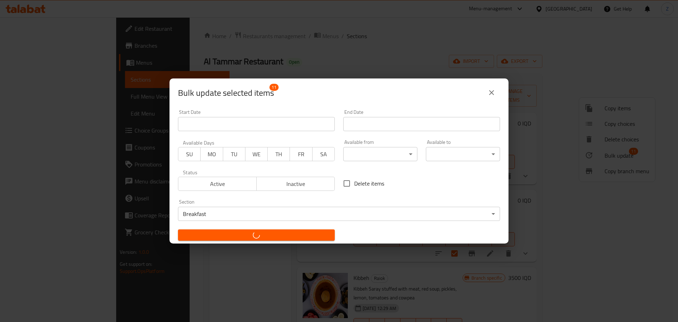
checkbox input "false"
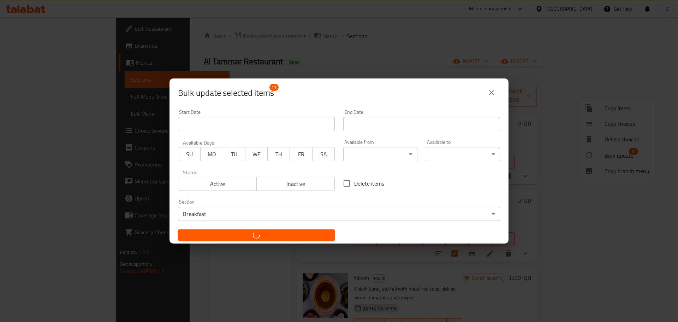
checkbox input "false"
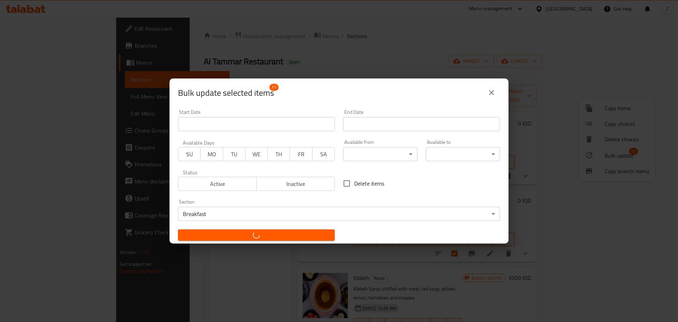
checkbox input "false"
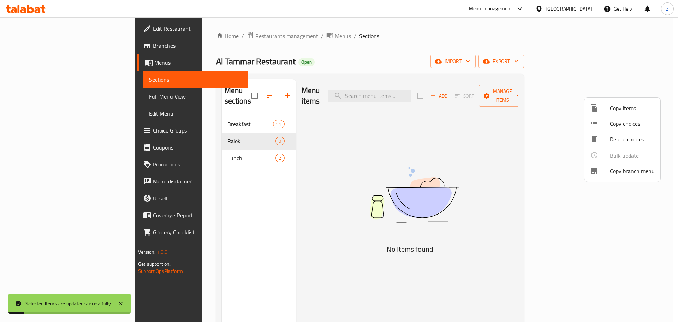
click at [231, 172] on div at bounding box center [339, 161] width 678 height 322
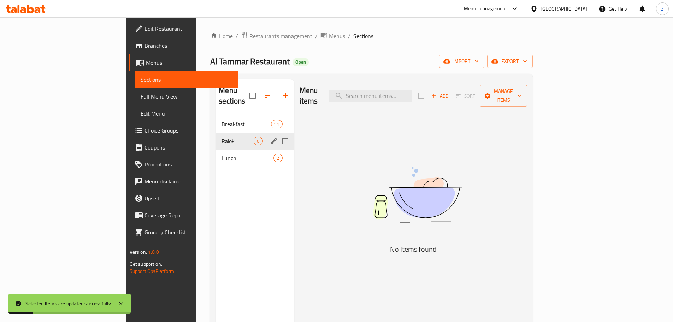
click at [278, 134] on input "Menu sections" at bounding box center [285, 141] width 15 height 15
checkbox input "true"
click at [256, 90] on button "button" at bounding box center [264, 95] width 17 height 17
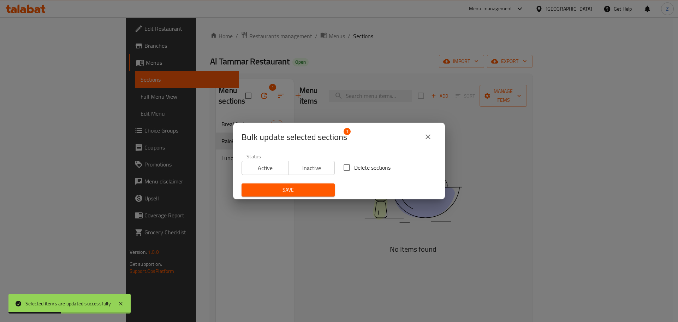
click at [355, 168] on span "Delete sections" at bounding box center [372, 167] width 36 height 8
click at [354, 168] on input "Delete sections" at bounding box center [347, 167] width 15 height 15
checkbox input "true"
click at [305, 184] on button "Save" at bounding box center [288, 189] width 93 height 13
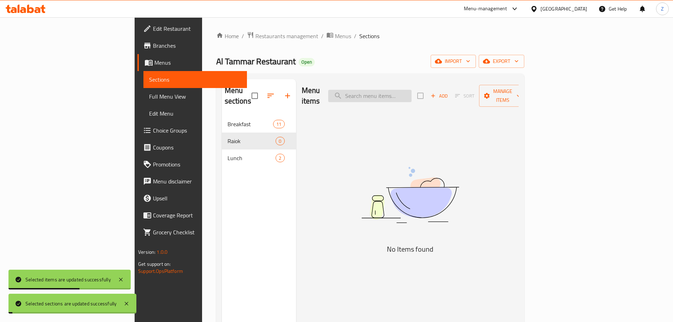
click at [399, 91] on input "search" at bounding box center [369, 96] width 83 height 12
click at [353, 64] on div "Al Tammar Restaurant Open import export" at bounding box center [370, 61] width 308 height 13
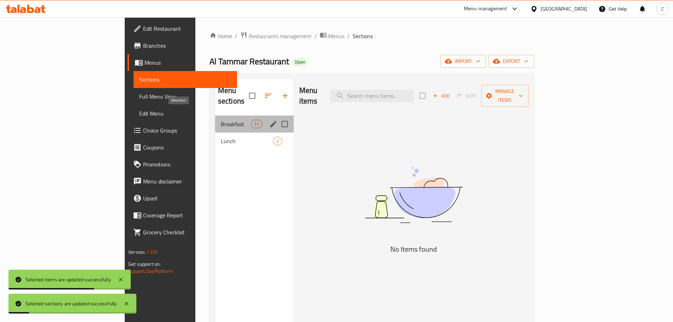
click at [221, 120] on span "Breakfast" at bounding box center [236, 124] width 30 height 8
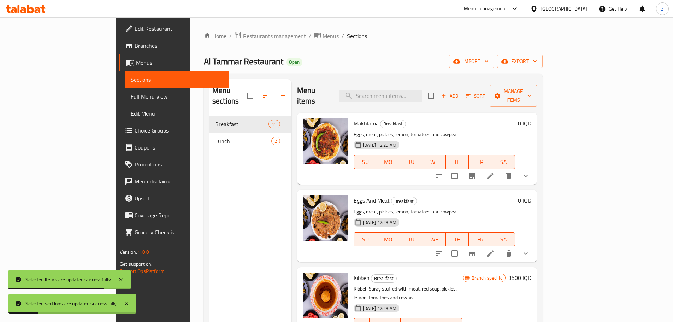
click at [210, 177] on div "Menu sections Breakfast 11 Lunch 2" at bounding box center [251, 240] width 82 height 322
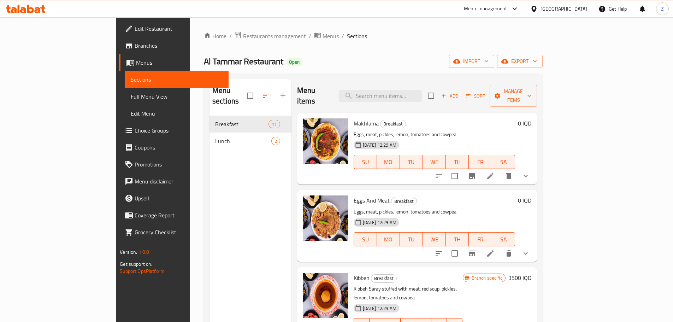
click at [500, 170] on li at bounding box center [491, 176] width 20 height 13
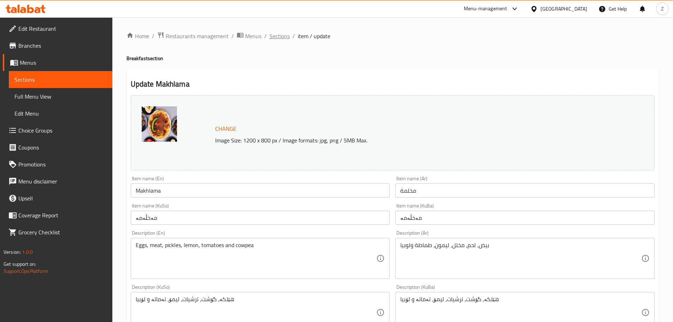
click at [279, 34] on span "Sections" at bounding box center [280, 36] width 20 height 8
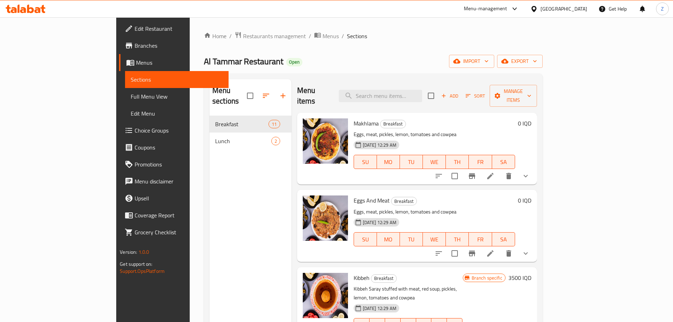
click at [500, 247] on li at bounding box center [491, 253] width 20 height 13
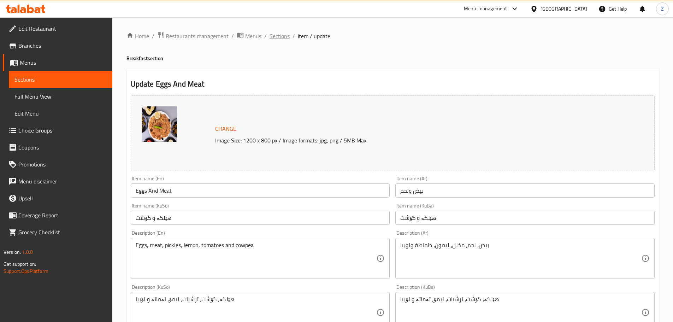
click at [281, 40] on span "Sections" at bounding box center [280, 36] width 20 height 8
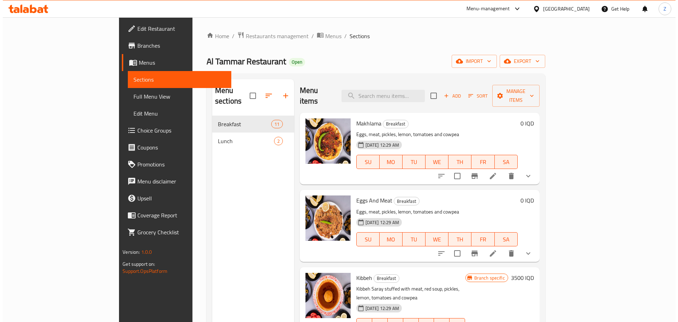
scroll to position [35, 0]
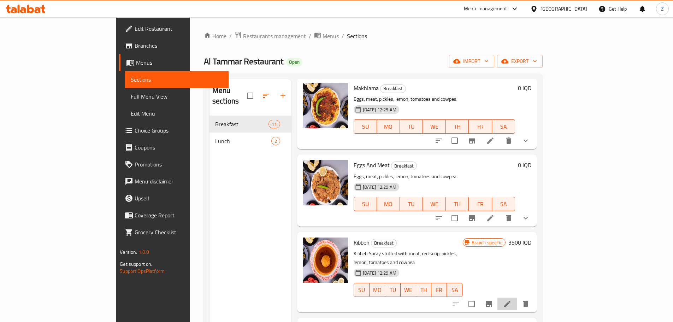
click at [517, 298] on li at bounding box center [508, 304] width 20 height 13
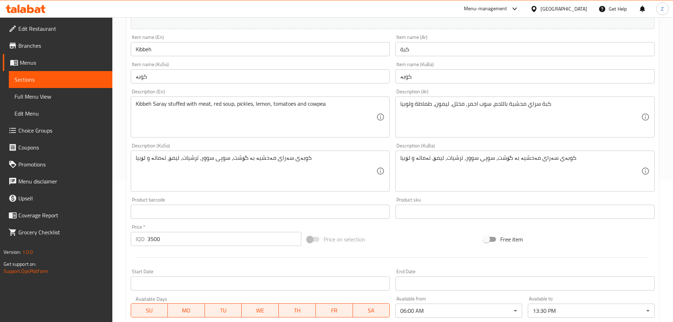
scroll to position [269, 0]
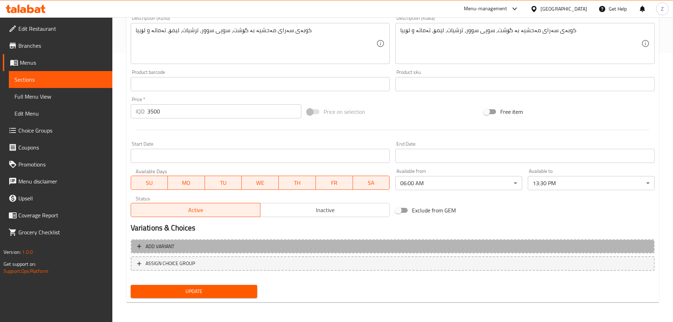
drag, startPoint x: 208, startPoint y: 245, endPoint x: 155, endPoint y: 142, distance: 115.5
click at [208, 245] on span "Add variant" at bounding box center [392, 246] width 511 height 9
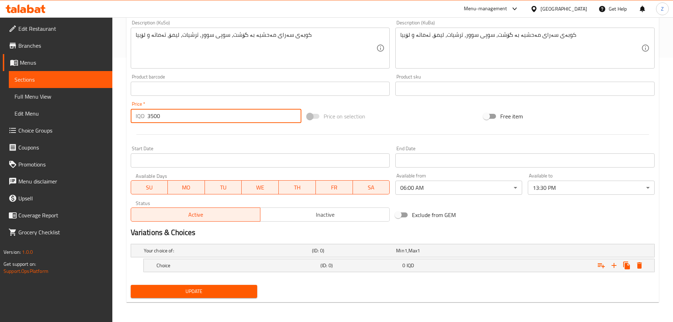
click at [165, 116] on input "3500" at bounding box center [224, 116] width 154 height 14
type input "0"
click at [261, 266] on h5 "Choice" at bounding box center [237, 265] width 161 height 7
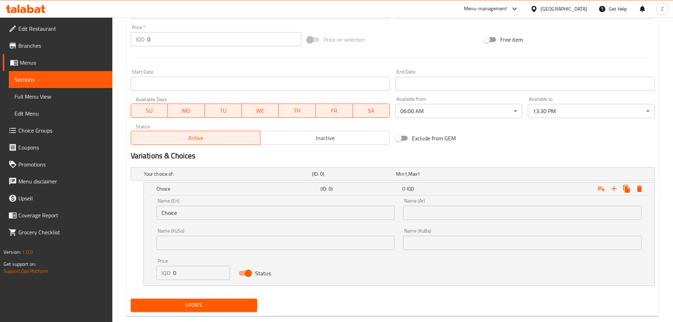
scroll to position [352, 0]
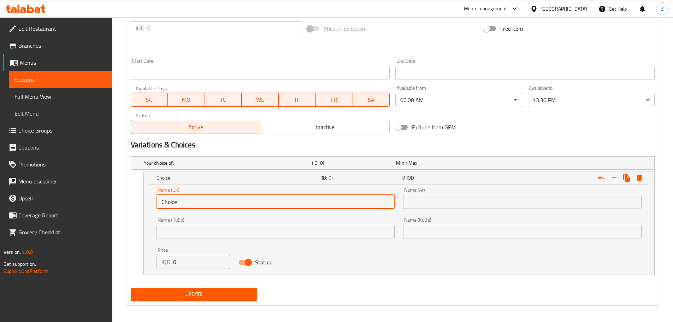
click at [230, 200] on input "Choice" at bounding box center [276, 202] width 239 height 14
type input "Regular"
click at [420, 205] on input "text" at bounding box center [522, 202] width 239 height 14
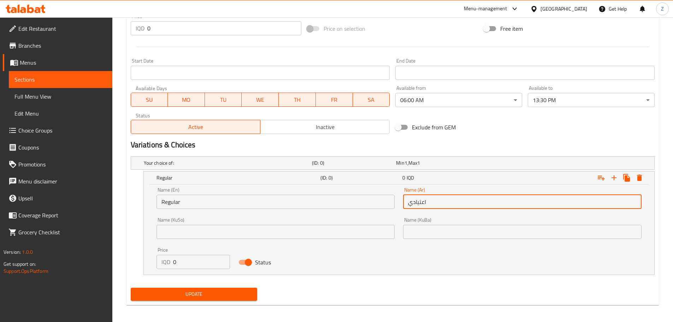
type input "اعتيادي"
click at [199, 266] on input "0" at bounding box center [201, 262] width 57 height 14
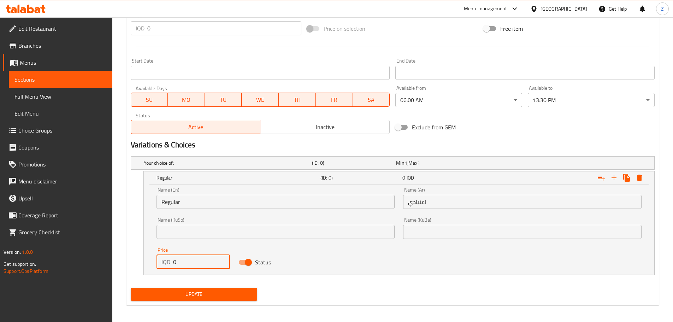
click at [199, 266] on input "0" at bounding box center [201, 262] width 57 height 14
type input "4500"
click at [616, 180] on icon "Expand" at bounding box center [614, 177] width 8 height 8
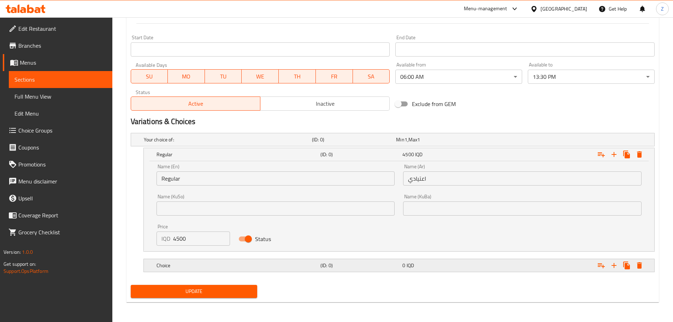
click at [254, 264] on h5 "Choice" at bounding box center [237, 265] width 161 height 7
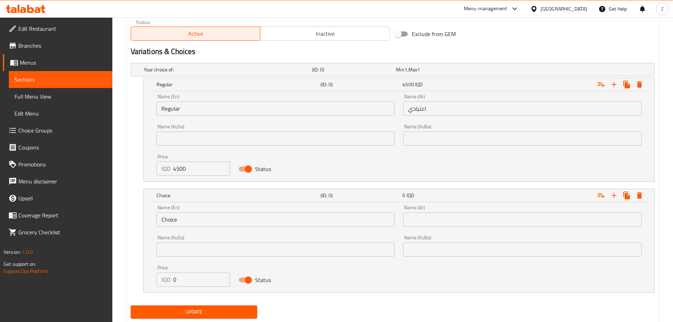
scroll to position [446, 0]
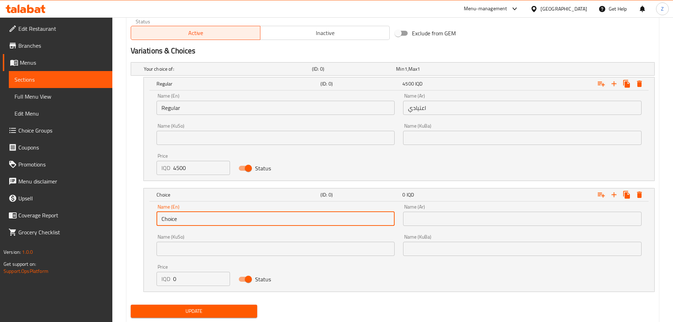
click at [200, 220] on input "Choice" at bounding box center [276, 219] width 239 height 14
type input "ي"
type input "Double"
click at [426, 223] on input "text" at bounding box center [522, 219] width 239 height 14
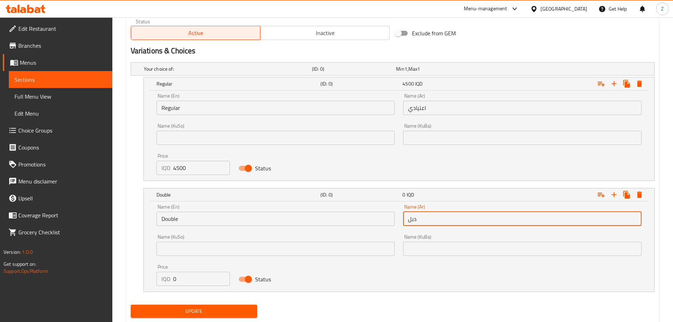
type input "دبل"
click at [202, 281] on input "0" at bounding box center [201, 279] width 57 height 14
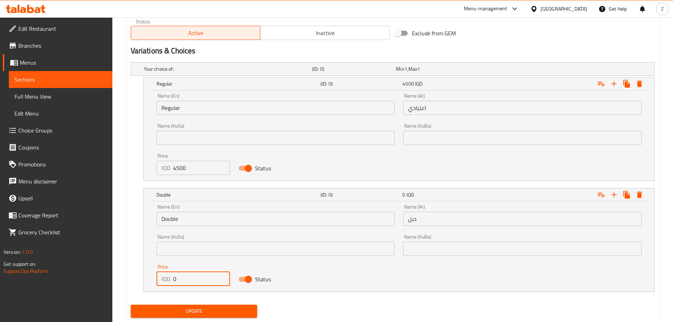
click at [202, 281] on input "0" at bounding box center [201, 279] width 57 height 14
click at [203, 282] on input "0" at bounding box center [201, 279] width 57 height 14
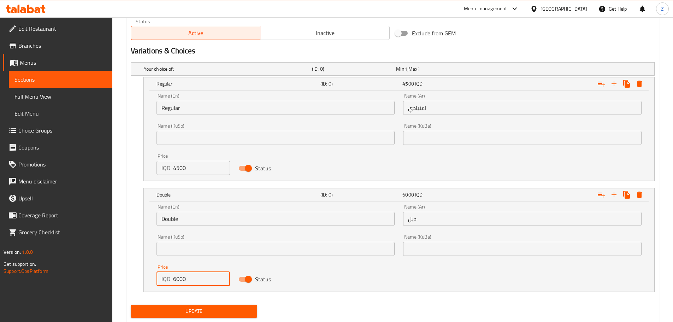
type input "6000"
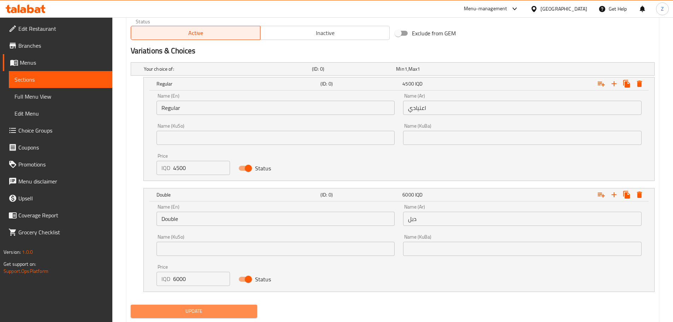
click at [205, 307] on span "Update" at bounding box center [194, 311] width 116 height 9
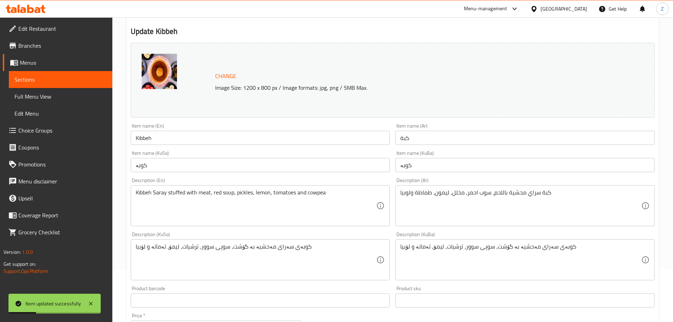
scroll to position [0, 0]
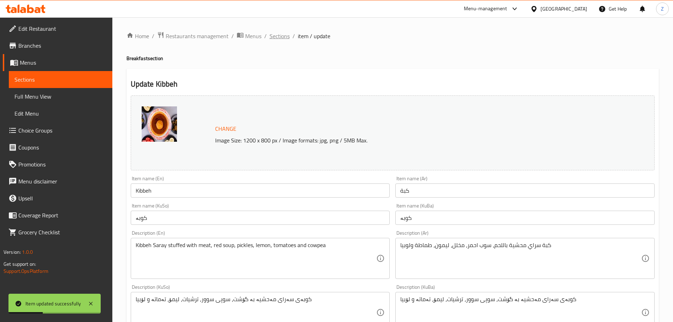
click at [280, 34] on span "Sections" at bounding box center [280, 36] width 20 height 8
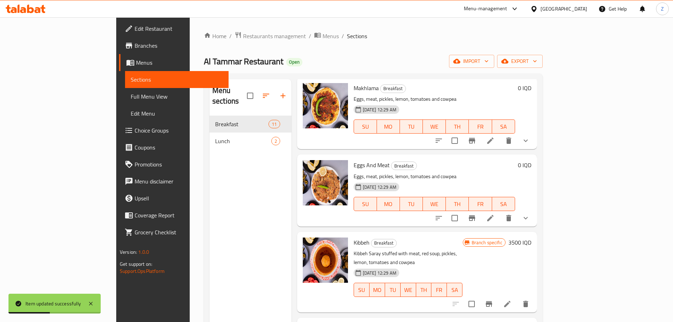
scroll to position [106, 0]
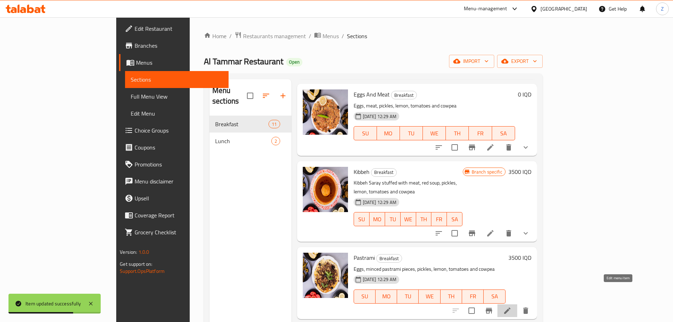
click at [512, 306] on icon at bounding box center [507, 310] width 8 height 8
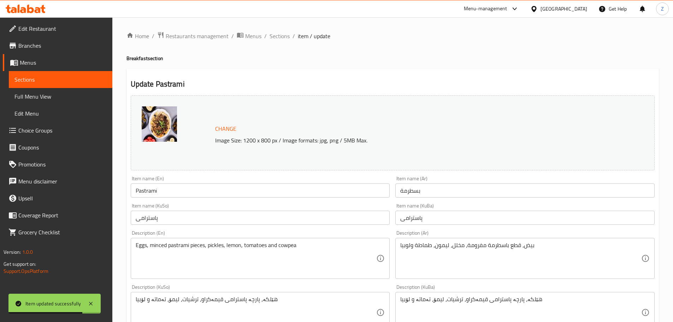
scroll to position [212, 0]
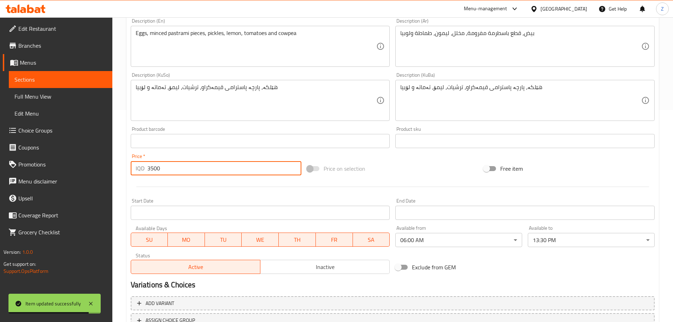
click at [192, 163] on input "3500" at bounding box center [224, 168] width 154 height 14
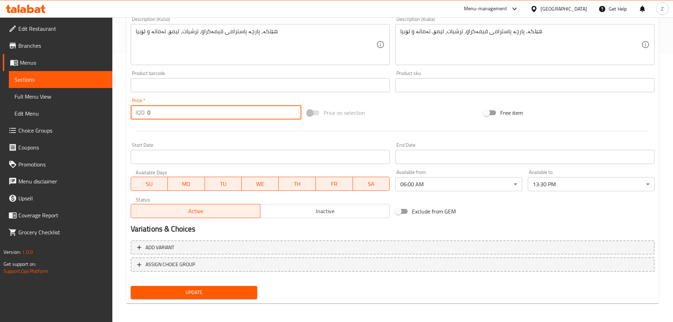
scroll to position [269, 0]
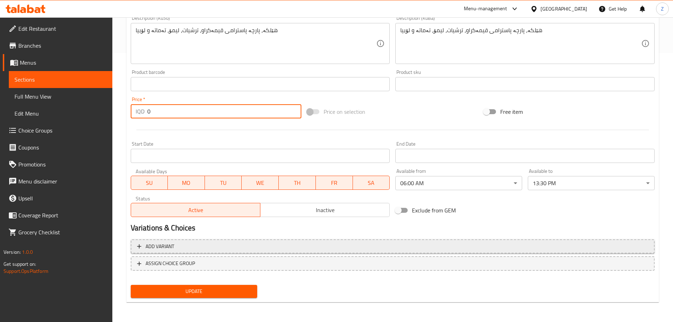
type input "0"
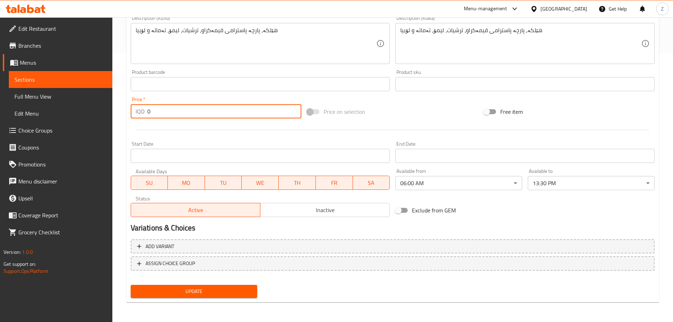
click at [226, 239] on button "Add variant" at bounding box center [393, 246] width 524 height 14
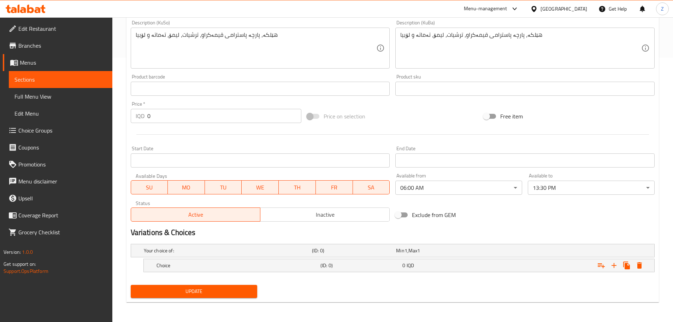
scroll to position [264, 0]
click at [240, 265] on h5 "Choice" at bounding box center [237, 265] width 161 height 7
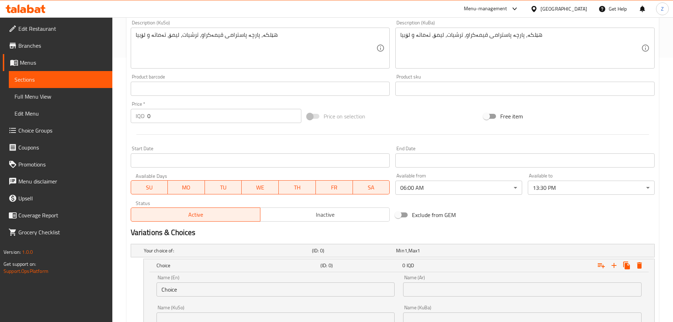
click at [226, 288] on input "Choice" at bounding box center [276, 289] width 239 height 14
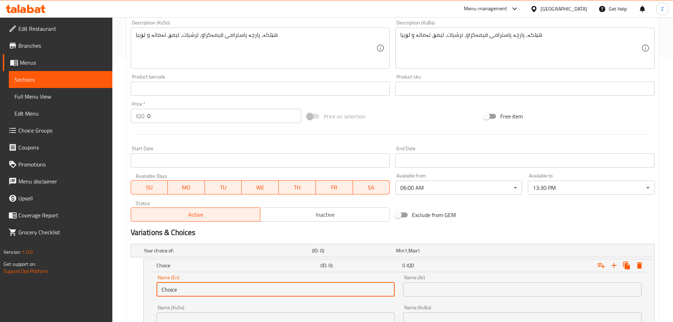
click at [226, 288] on input "Choice" at bounding box center [276, 289] width 239 height 14
type input "ق"
type input "Regular"
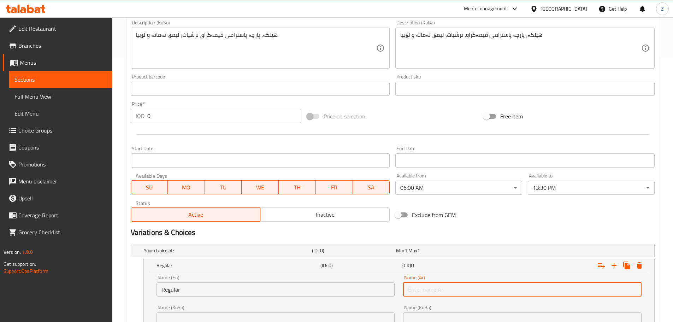
click at [447, 290] on input "text" at bounding box center [522, 289] width 239 height 14
type input "اعتيادي"
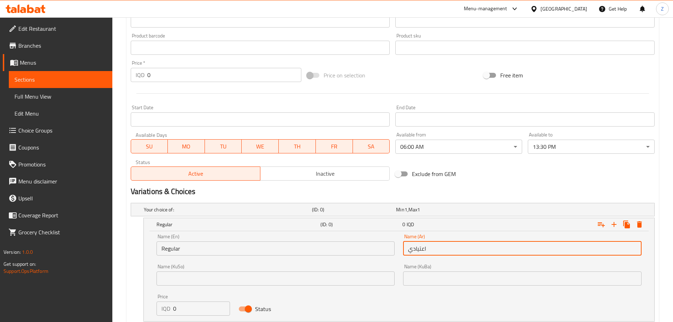
scroll to position [355, 0]
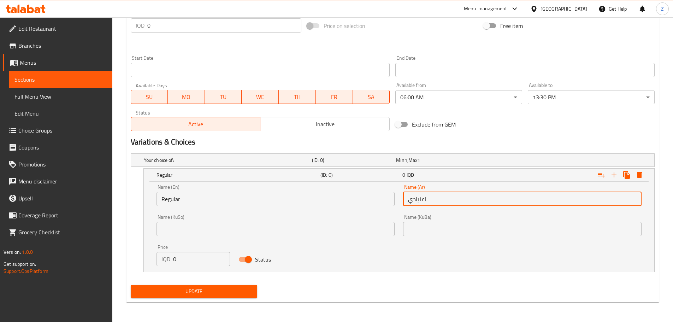
click at [186, 254] on input "0" at bounding box center [201, 259] width 57 height 14
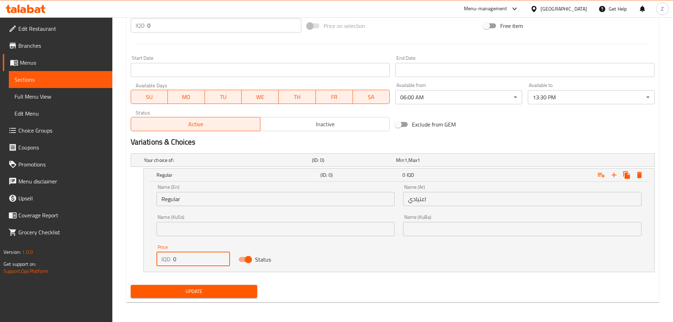
click at [186, 254] on input "0" at bounding box center [201, 259] width 57 height 14
click at [186, 253] on input "0" at bounding box center [201, 259] width 57 height 14
type input "4500"
click at [618, 172] on icon "Expand" at bounding box center [614, 175] width 8 height 8
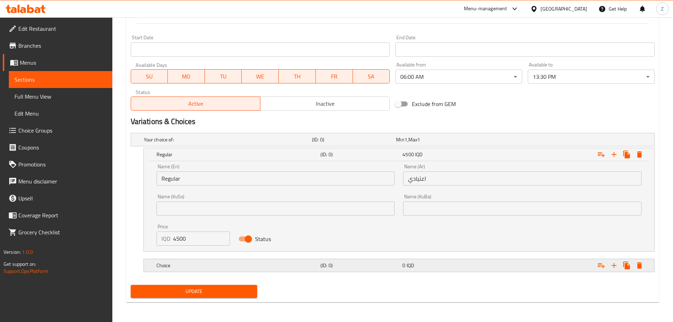
click at [236, 272] on div "Choice (ID: 0) 0 IQD" at bounding box center [401, 266] width 492 height 16
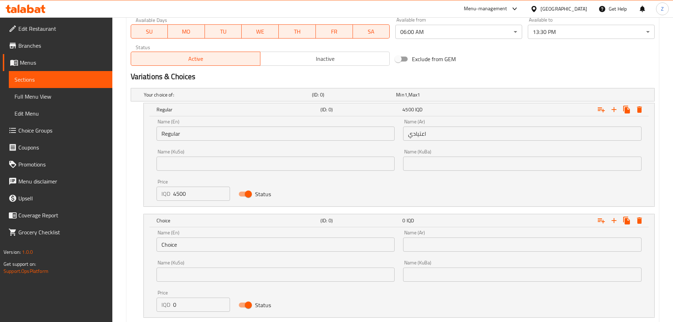
scroll to position [465, 0]
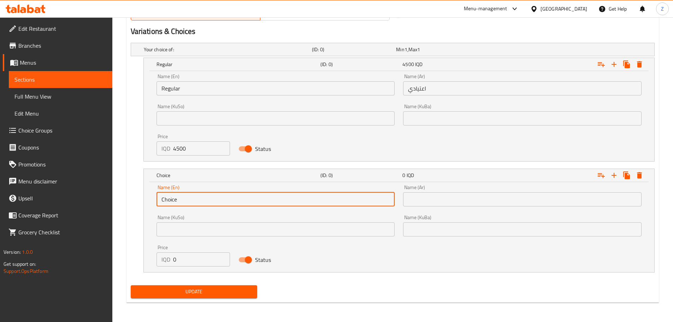
click at [200, 192] on div "Name (En) Choice Name (En)" at bounding box center [276, 196] width 239 height 22
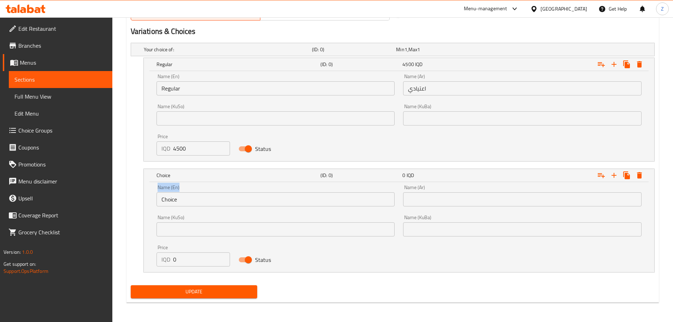
click at [200, 192] on div "Name (En) Choice Name (En)" at bounding box center [276, 196] width 239 height 22
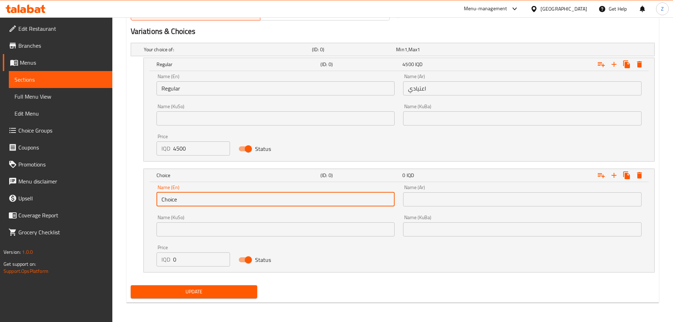
click at [200, 200] on input "Choice" at bounding box center [276, 199] width 239 height 14
type input "Double"
click at [446, 198] on input "text" at bounding box center [522, 199] width 239 height 14
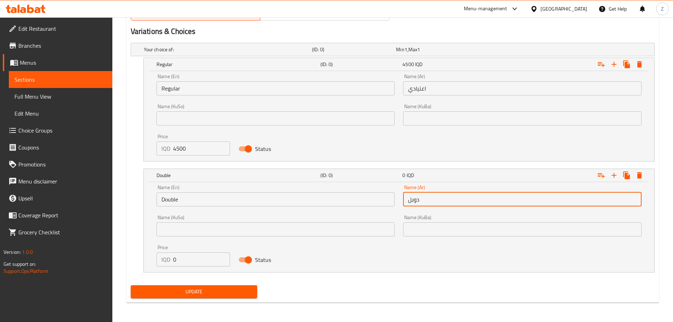
click at [415, 198] on input "دوبل" at bounding box center [522, 199] width 239 height 14
click at [414, 201] on input "دوبل" at bounding box center [522, 199] width 239 height 14
type input "دبل"
click at [189, 260] on input "0" at bounding box center [201, 259] width 57 height 14
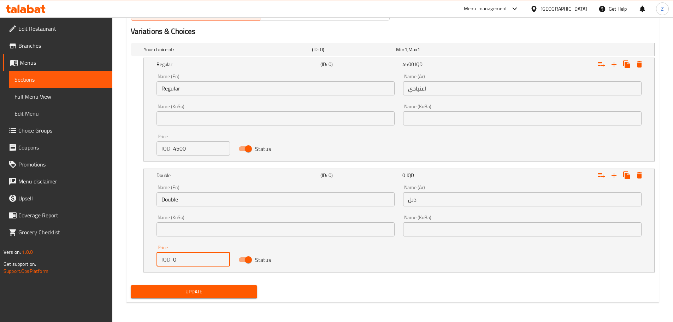
click at [189, 260] on input "0" at bounding box center [201, 259] width 57 height 14
click at [189, 260] on input "5" at bounding box center [201, 259] width 57 height 14
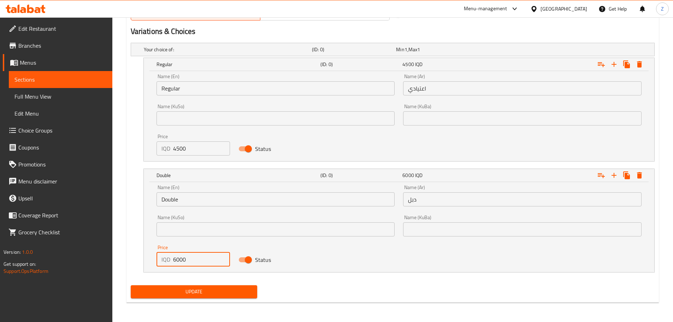
type input "6000"
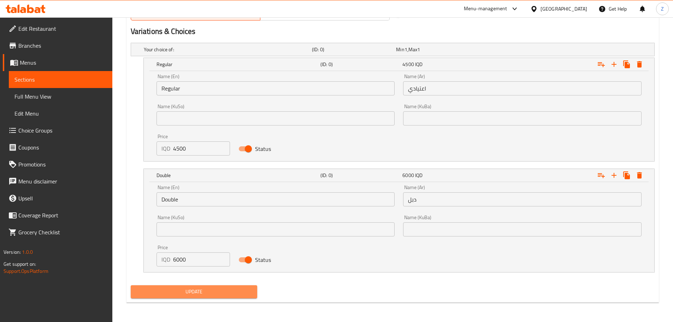
click at [213, 289] on span "Update" at bounding box center [194, 291] width 116 height 9
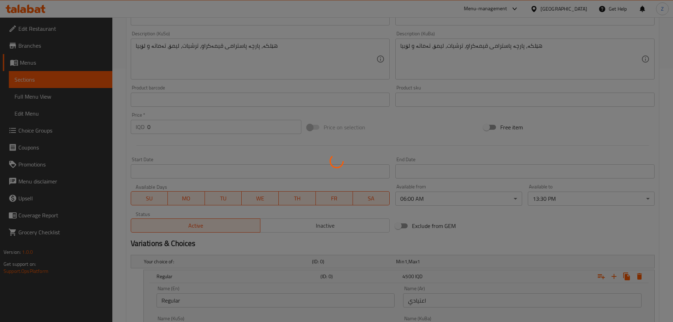
scroll to position [0, 0]
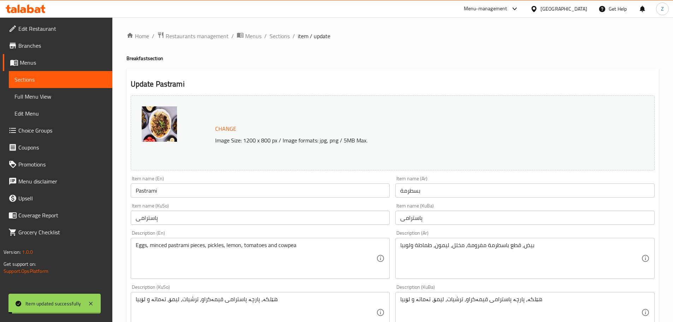
drag, startPoint x: 283, startPoint y: 39, endPoint x: 285, endPoint y: 48, distance: 9.3
click at [283, 39] on span "Sections" at bounding box center [280, 36] width 20 height 8
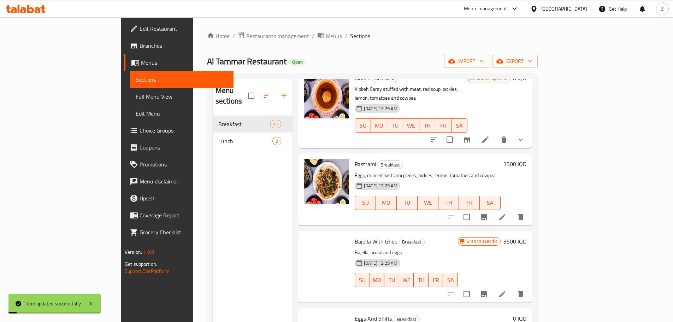
scroll to position [247, 0]
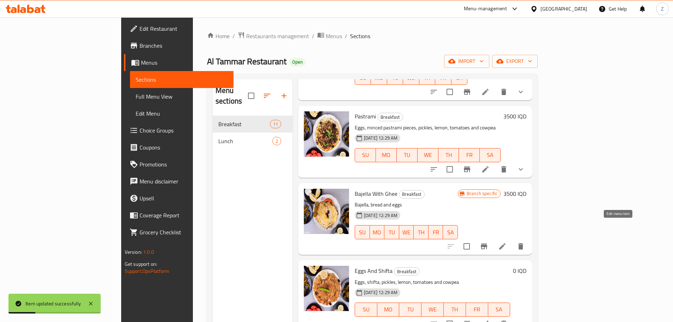
click at [507, 242] on icon at bounding box center [502, 246] width 8 height 8
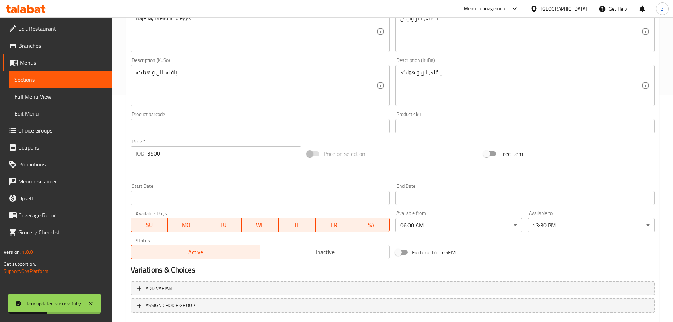
scroll to position [269, 0]
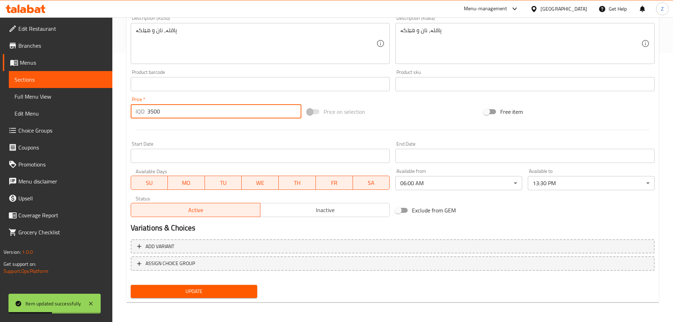
click at [184, 115] on input "3500" at bounding box center [224, 111] width 154 height 14
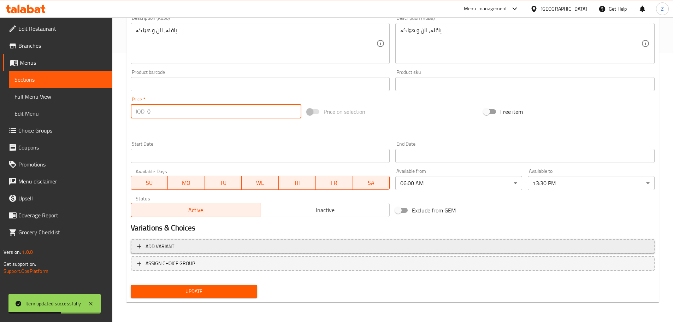
type input "0"
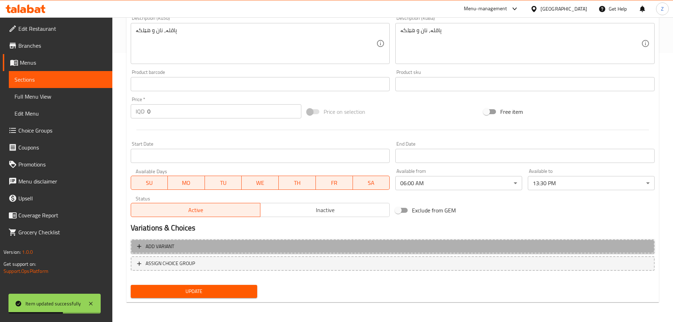
click at [236, 246] on span "Add variant" at bounding box center [392, 246] width 511 height 9
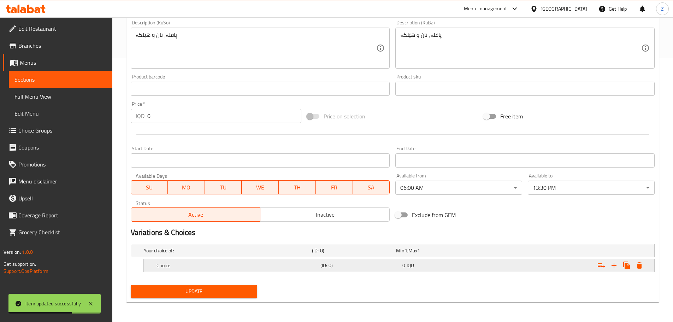
click at [229, 262] on h5 "Choice" at bounding box center [237, 265] width 161 height 7
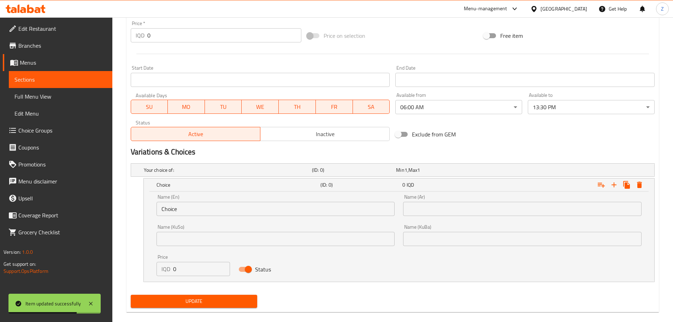
scroll to position [354, 0]
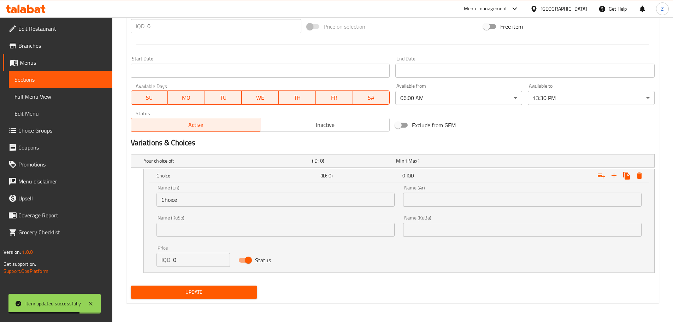
click at [198, 202] on input "Choice" at bounding box center [276, 200] width 239 height 14
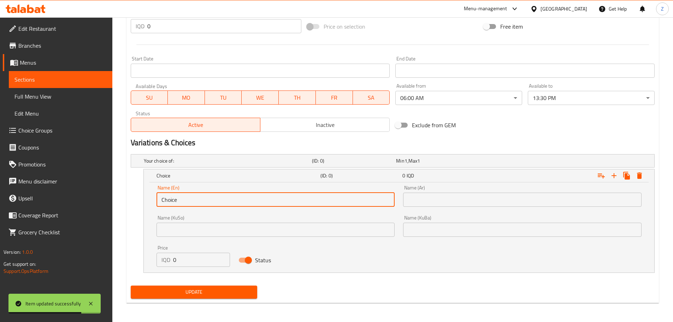
click at [198, 202] on input "Choice" at bounding box center [276, 200] width 239 height 14
type input "Regular"
click at [458, 204] on input "text" at bounding box center [522, 200] width 239 height 14
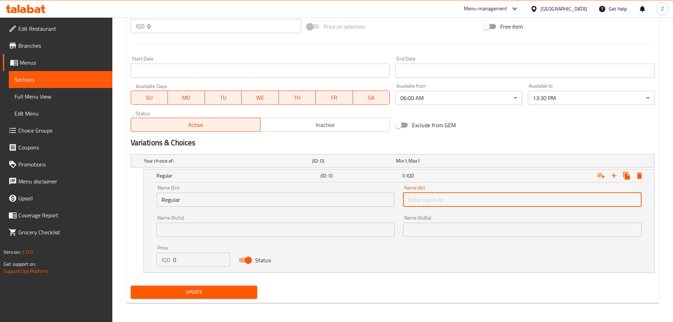
type input "اعتيادي"
click at [178, 259] on input "0" at bounding box center [201, 260] width 57 height 14
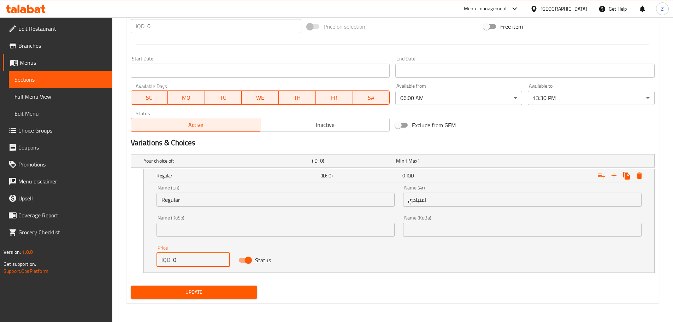
click at [178, 259] on input "0" at bounding box center [201, 260] width 57 height 14
type input "4500"
drag, startPoint x: 616, startPoint y: 176, endPoint x: 588, endPoint y: 196, distance: 35.0
click at [616, 176] on icon "Expand" at bounding box center [614, 175] width 5 height 5
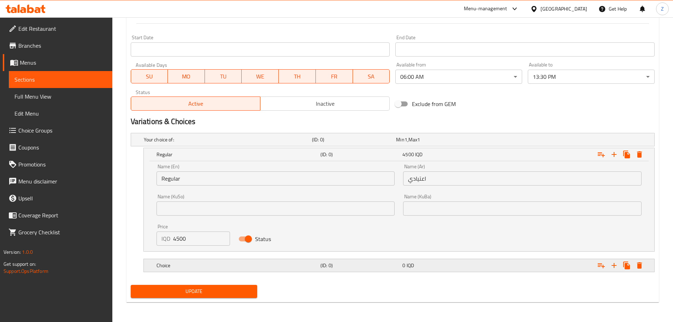
click at [206, 259] on div "Choice (ID: 0) 0 IQD" at bounding box center [401, 266] width 492 height 16
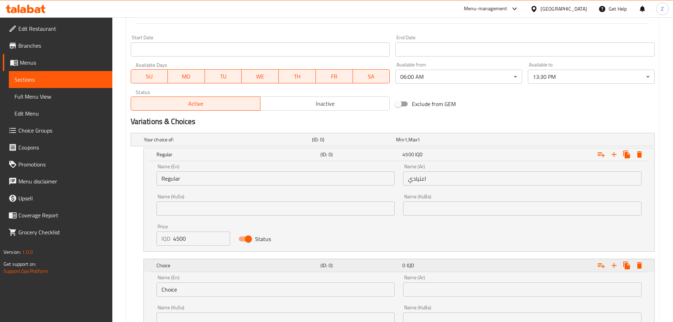
scroll to position [446, 0]
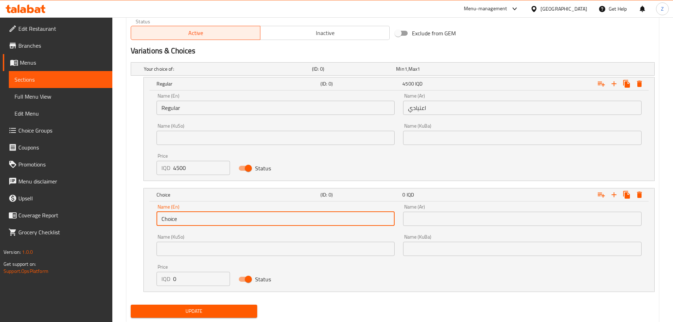
click at [187, 216] on input "Choice" at bounding box center [276, 219] width 239 height 14
type input "Double"
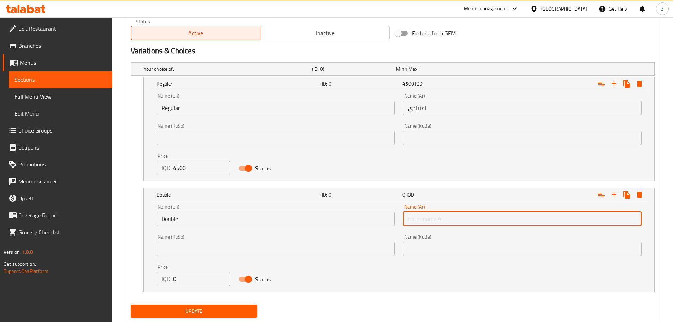
click at [440, 225] on input "text" at bounding box center [522, 219] width 239 height 14
type input "دوبل"
click at [187, 272] on input "0" at bounding box center [201, 279] width 57 height 14
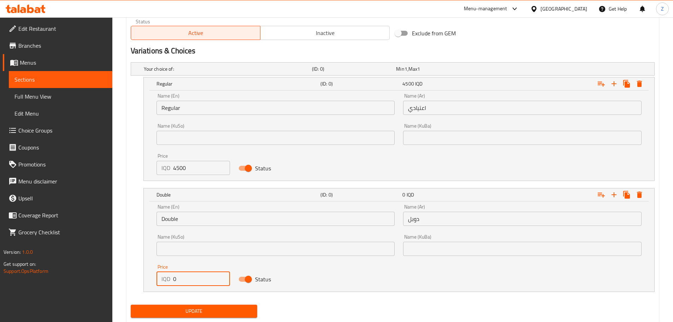
click at [187, 272] on input "0" at bounding box center [201, 279] width 57 height 14
click at [188, 275] on input "0" at bounding box center [201, 279] width 57 height 14
type input "6000"
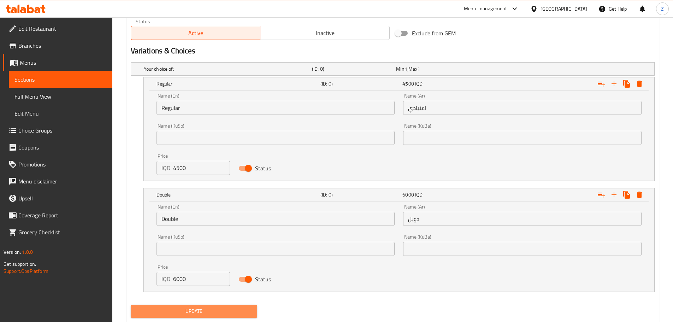
click at [201, 307] on span "Update" at bounding box center [194, 311] width 116 height 9
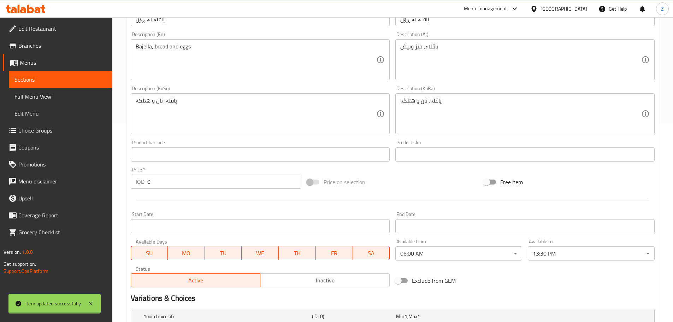
scroll to position [0, 0]
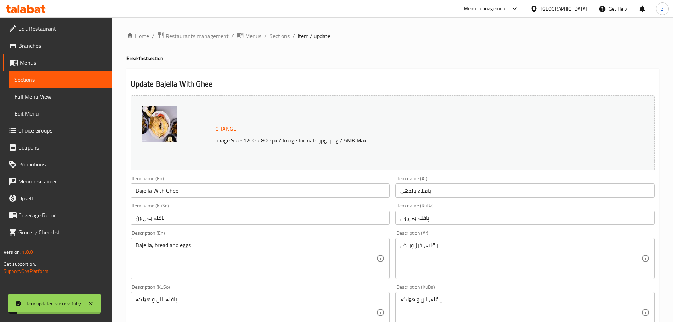
click at [278, 32] on span "Sections" at bounding box center [280, 36] width 20 height 8
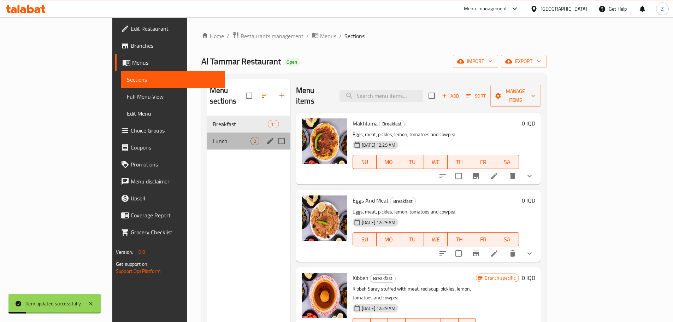
click at [207, 137] on div "Lunch 2" at bounding box center [248, 141] width 83 height 17
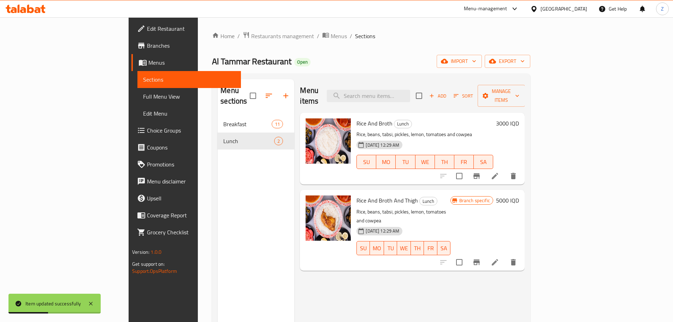
click at [519, 118] on h6 "3000 IQD" at bounding box center [507, 123] width 23 height 10
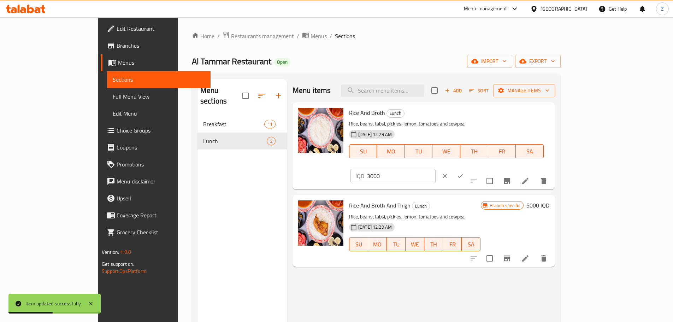
click at [436, 169] on input "3000" at bounding box center [401, 176] width 69 height 14
type input "4500"
click at [464, 172] on icon "ok" at bounding box center [460, 175] width 7 height 7
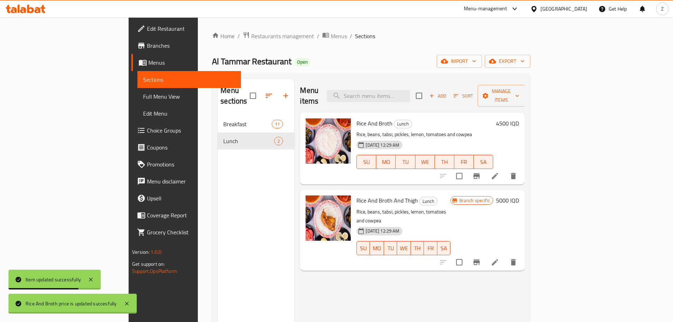
click at [519, 195] on h6 "5000 IQD" at bounding box center [507, 200] width 23 height 10
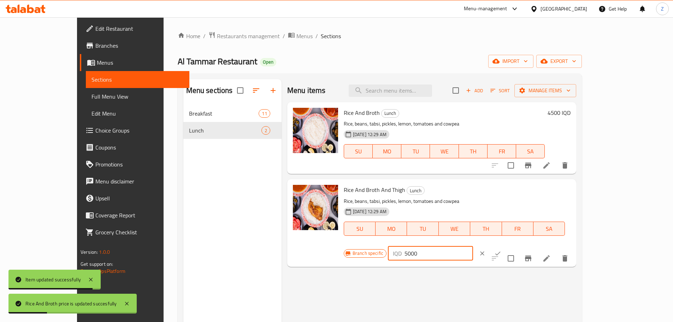
drag, startPoint x: 554, startPoint y: 195, endPoint x: 548, endPoint y: 194, distance: 5.9
click at [473, 246] on div "IQD 5000 ​" at bounding box center [430, 253] width 85 height 14
type input "6000"
click at [501, 250] on icon "ok" at bounding box center [497, 253] width 7 height 7
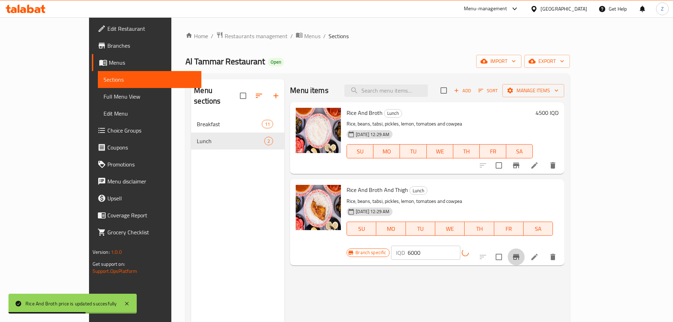
click at [520, 253] on icon "Branch-specific-item" at bounding box center [516, 257] width 8 height 8
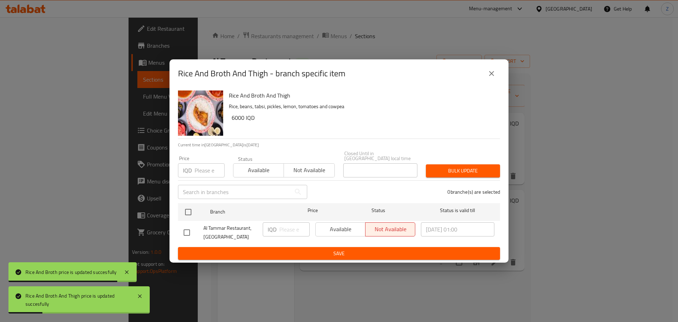
click at [485, 75] on button "close" at bounding box center [491, 73] width 17 height 17
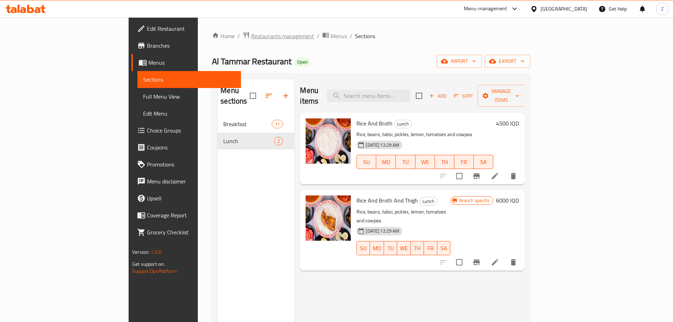
click at [251, 37] on span "Restaurants management" at bounding box center [282, 36] width 63 height 8
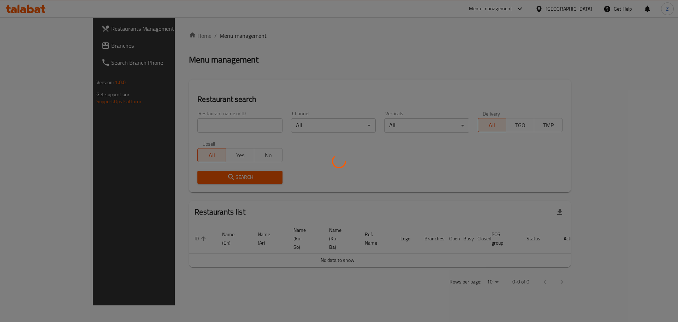
click at [213, 125] on div at bounding box center [339, 161] width 678 height 322
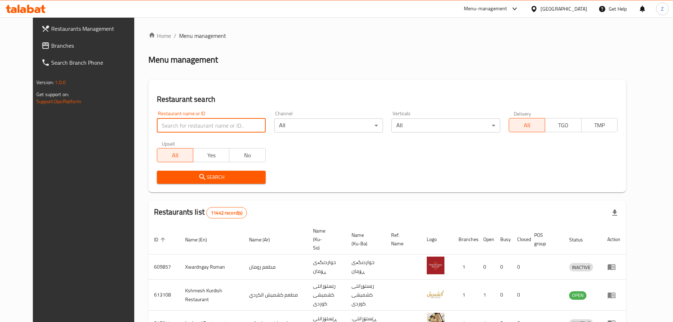
click at [213, 125] on input "search" at bounding box center [211, 125] width 109 height 14
paste input "661410"
type input "661410"
click at [224, 179] on span "Search" at bounding box center [212, 177] width 98 height 9
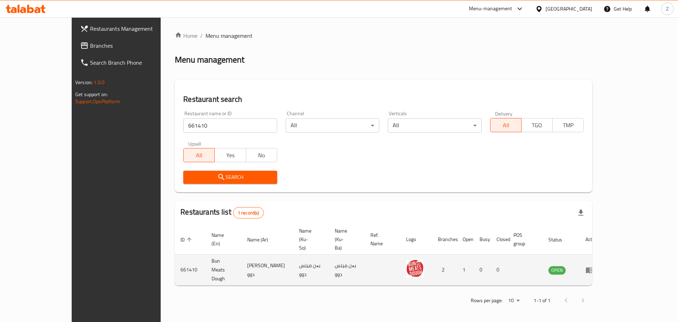
click at [605, 255] on td "enhanced table" at bounding box center [592, 269] width 24 height 31
click at [605, 254] on td "enhanced table" at bounding box center [592, 269] width 24 height 31
click at [594, 266] on icon "enhanced table" at bounding box center [590, 270] width 8 height 8
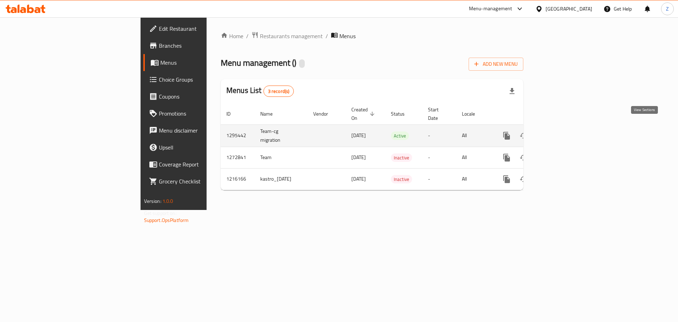
click at [566, 131] on link "enhanced table" at bounding box center [557, 135] width 17 height 17
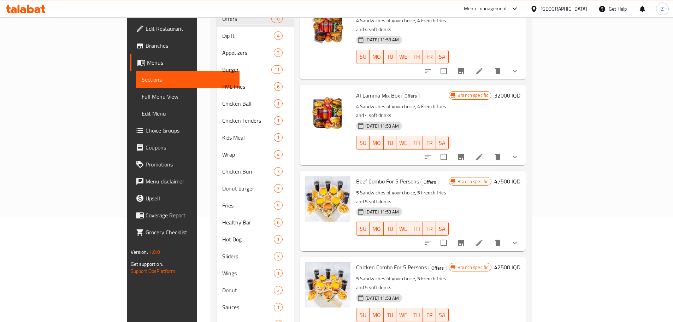
scroll to position [106, 0]
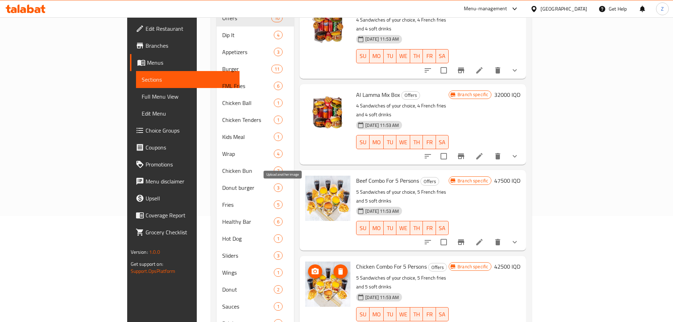
click at [311, 267] on icon "upload picture" at bounding box center [315, 271] width 8 height 8
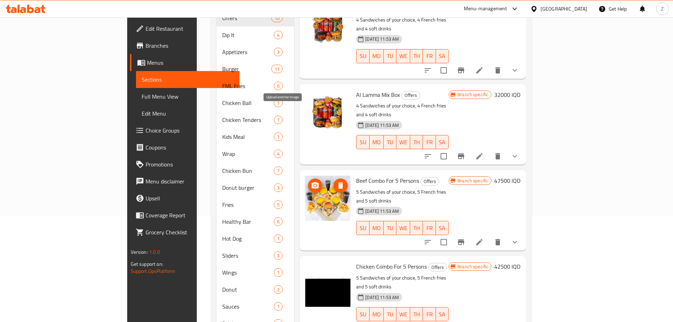
click at [311, 181] on icon "upload picture" at bounding box center [315, 185] width 8 height 8
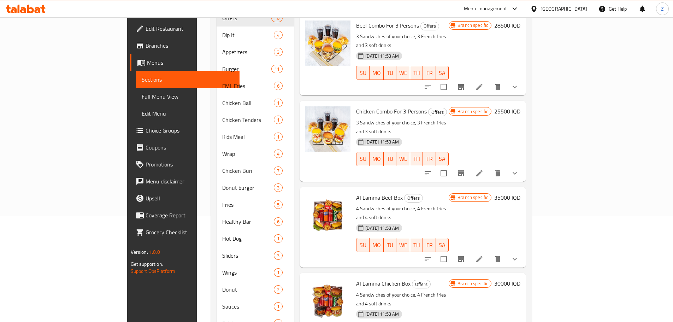
scroll to position [121, 0]
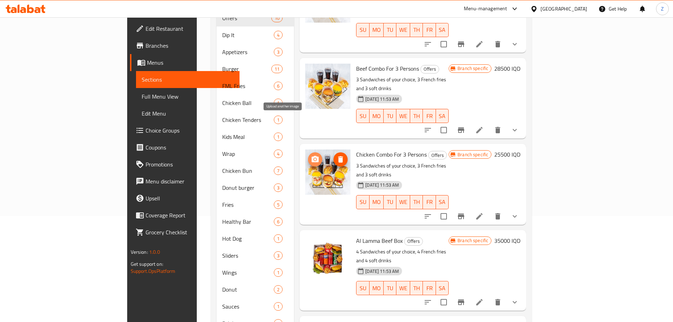
click at [312, 156] on icon "upload picture" at bounding box center [315, 159] width 7 height 6
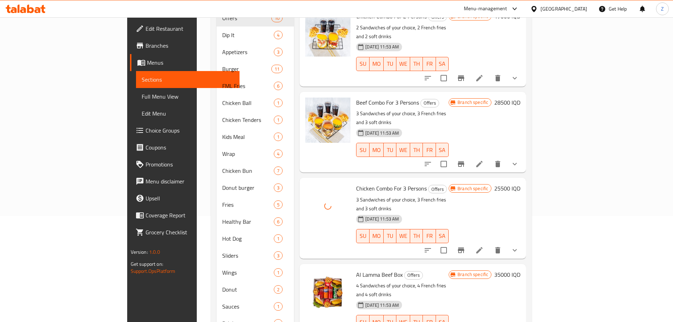
scroll to position [50, 0]
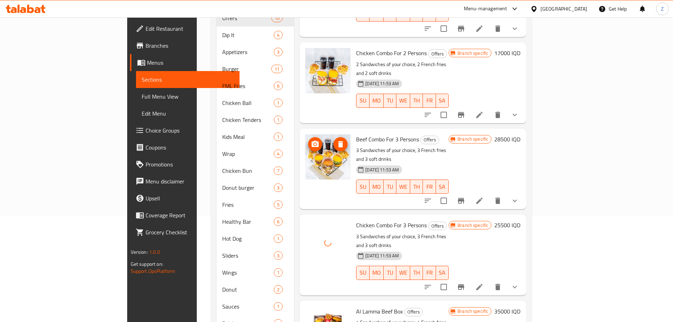
click at [311, 140] on icon "upload picture" at bounding box center [315, 144] width 8 height 8
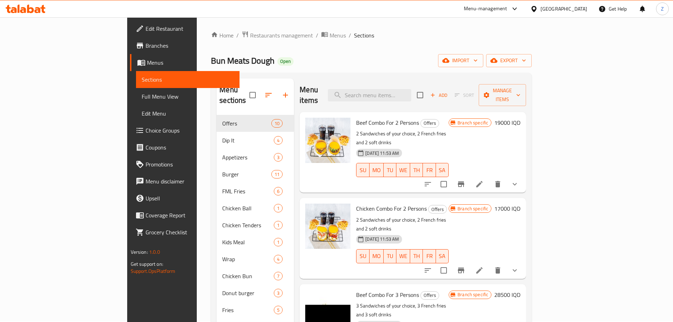
scroll to position [0, 0]
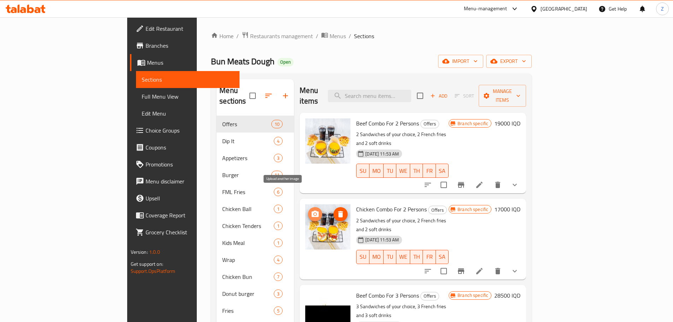
drag, startPoint x: 281, startPoint y: 190, endPoint x: 284, endPoint y: 194, distance: 5.0
click at [311, 210] on icon "upload picture" at bounding box center [315, 214] width 8 height 8
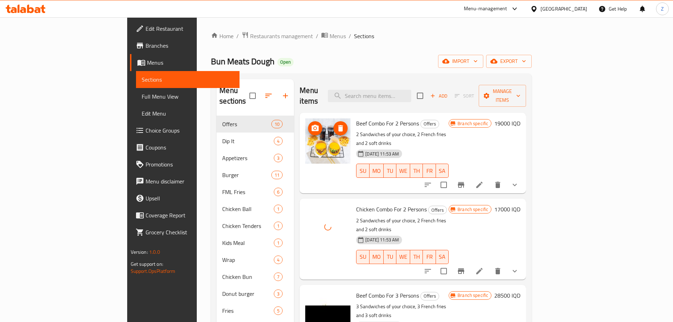
click at [312, 125] on icon "upload picture" at bounding box center [315, 128] width 7 height 6
